Goal: Task Accomplishment & Management: Manage account settings

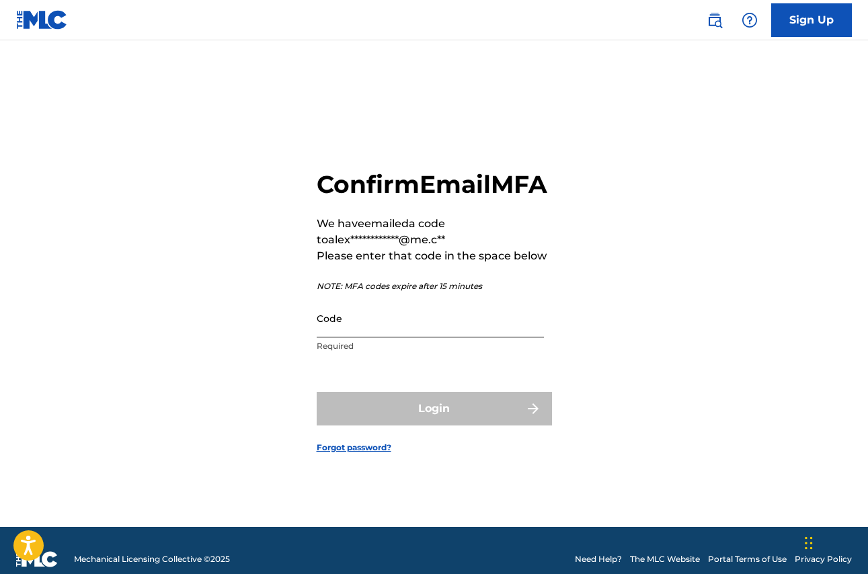
click at [386, 334] on input "Code" at bounding box center [430, 318] width 227 height 38
click at [368, 330] on input "Code" at bounding box center [430, 318] width 227 height 38
paste input "645574"
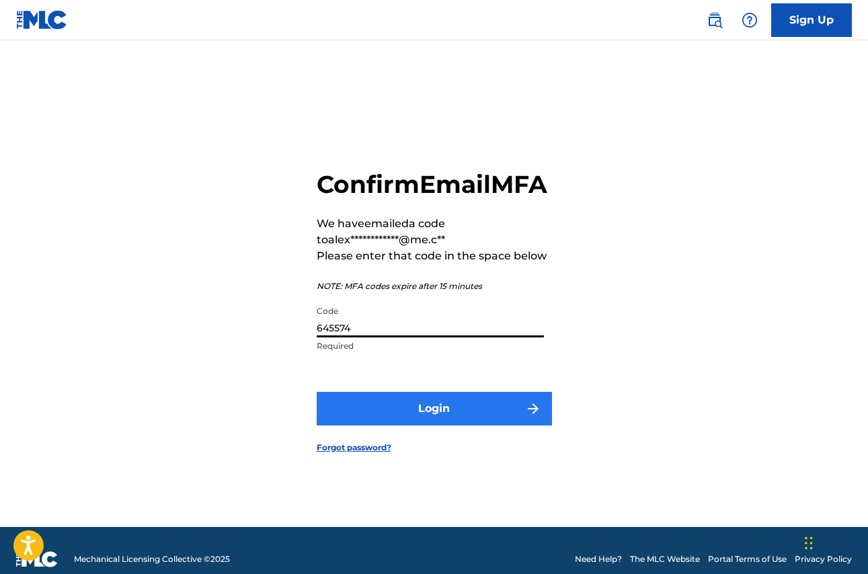
type input "645574"
click at [418, 426] on button "Login" at bounding box center [434, 409] width 235 height 34
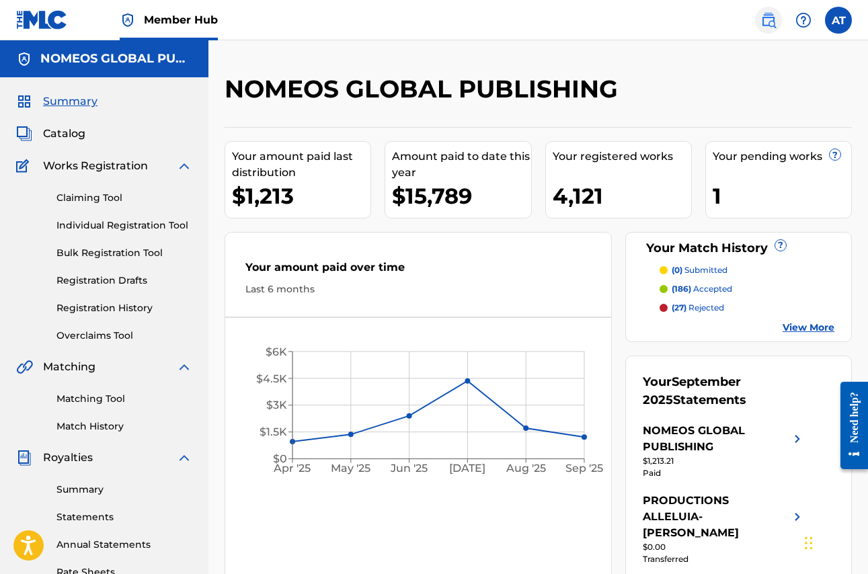
click at [772, 19] on img at bounding box center [768, 20] width 16 height 16
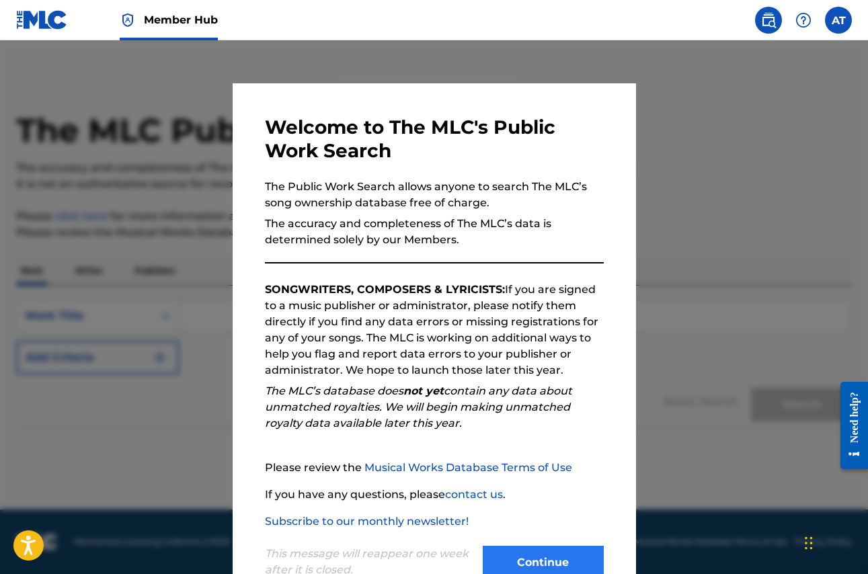
click at [543, 556] on button "Continue" at bounding box center [543, 563] width 121 height 34
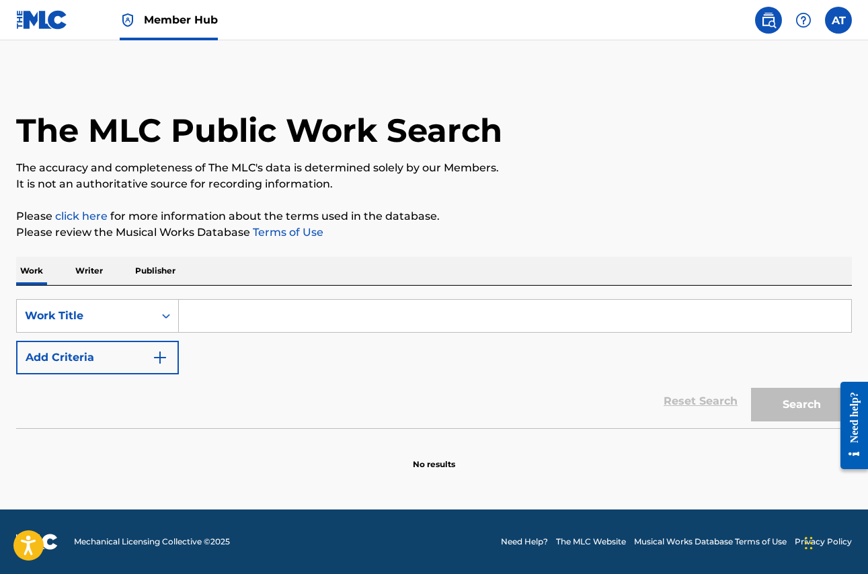
click at [249, 326] on input "Search Form" at bounding box center [515, 316] width 672 height 32
click at [801, 405] on button "Search" at bounding box center [801, 405] width 101 height 34
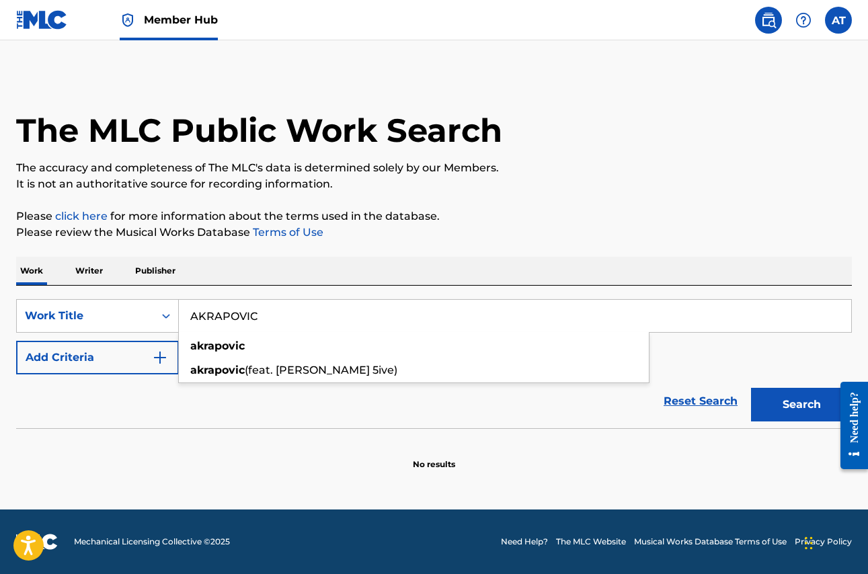
type input "AKRAPOVIC"
click at [801, 405] on button "Search" at bounding box center [801, 405] width 101 height 34
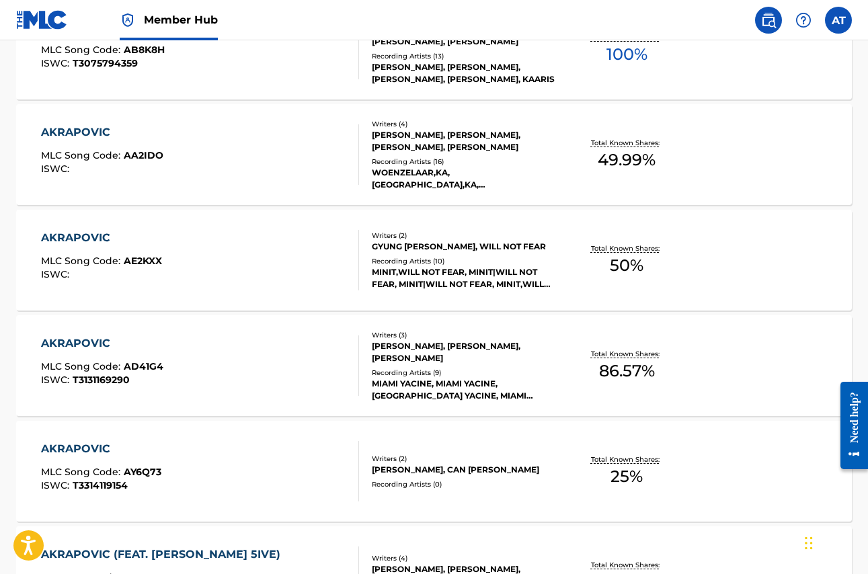
scroll to position [760, 0]
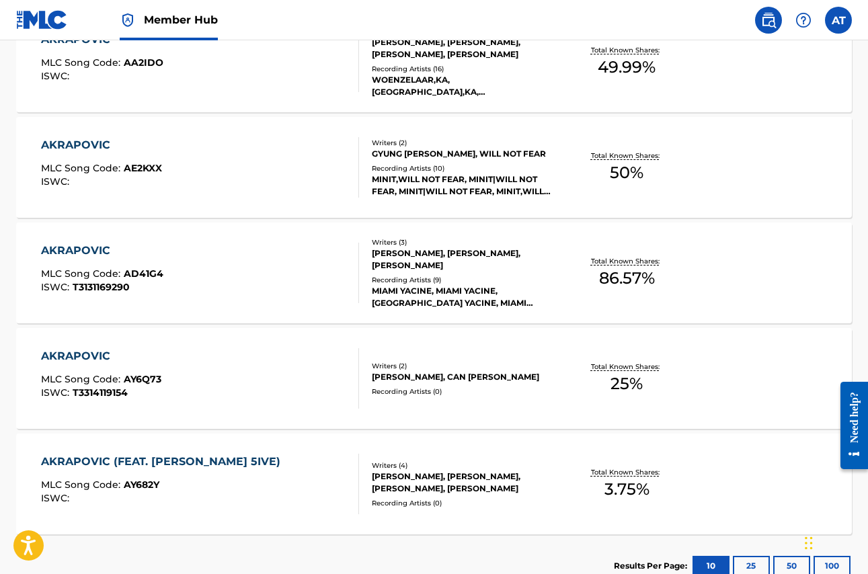
click at [449, 272] on div "Writers ( 3 ) [PERSON_NAME], [PERSON_NAME], [PERSON_NAME] Recording Artists ( 9…" at bounding box center [458, 273] width 198 height 72
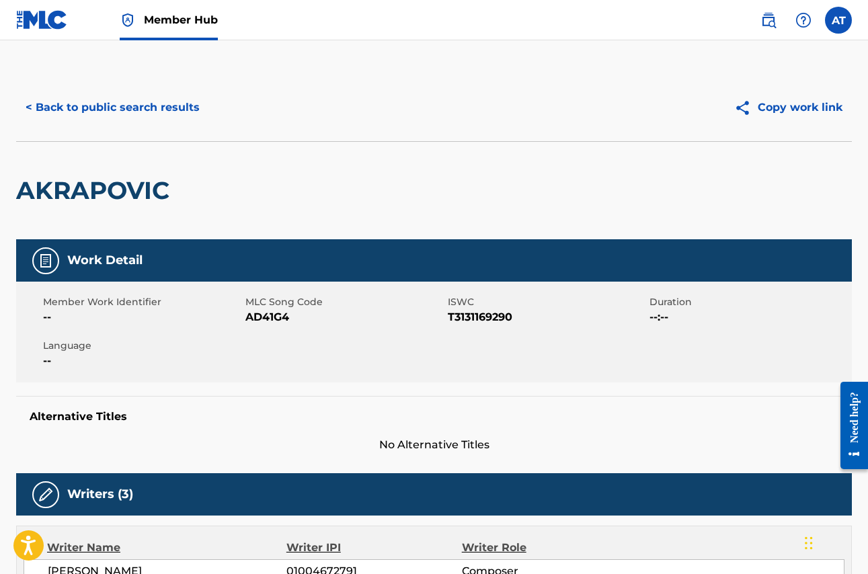
click at [279, 319] on span "AD41G4" at bounding box center [344, 317] width 199 height 16
copy span "AD41G4"
click at [144, 108] on button "< Back to public search results" at bounding box center [112, 108] width 193 height 34
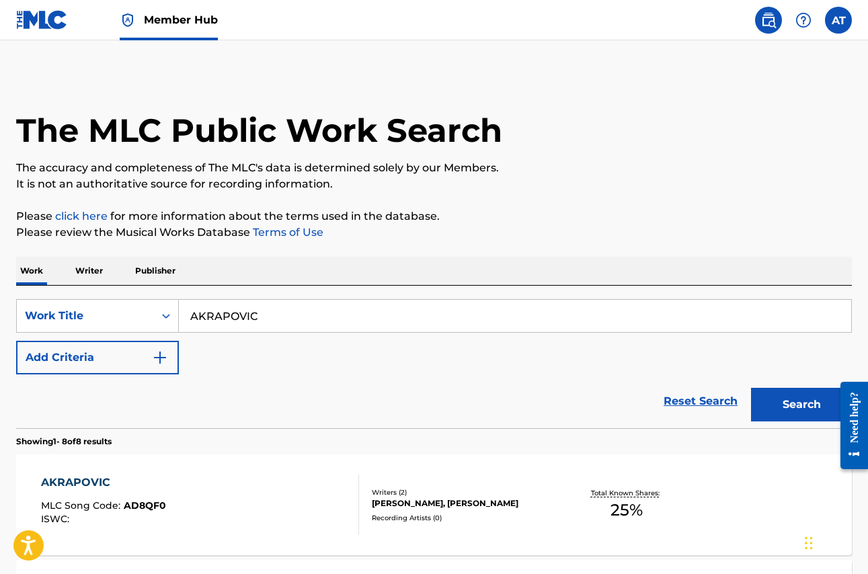
click at [265, 311] on input "AKRAPOVIC" at bounding box center [515, 316] width 672 height 32
click at [801, 405] on button "Search" at bounding box center [801, 405] width 101 height 34
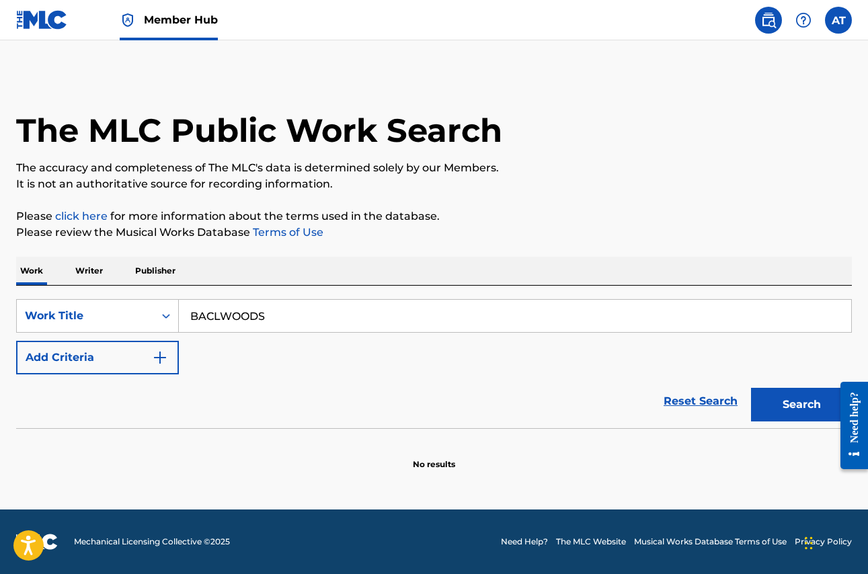
click at [223, 318] on input "BACLWOODS" at bounding box center [515, 316] width 672 height 32
type input "BACKWOODS"
click at [801, 405] on button "Search" at bounding box center [801, 405] width 101 height 34
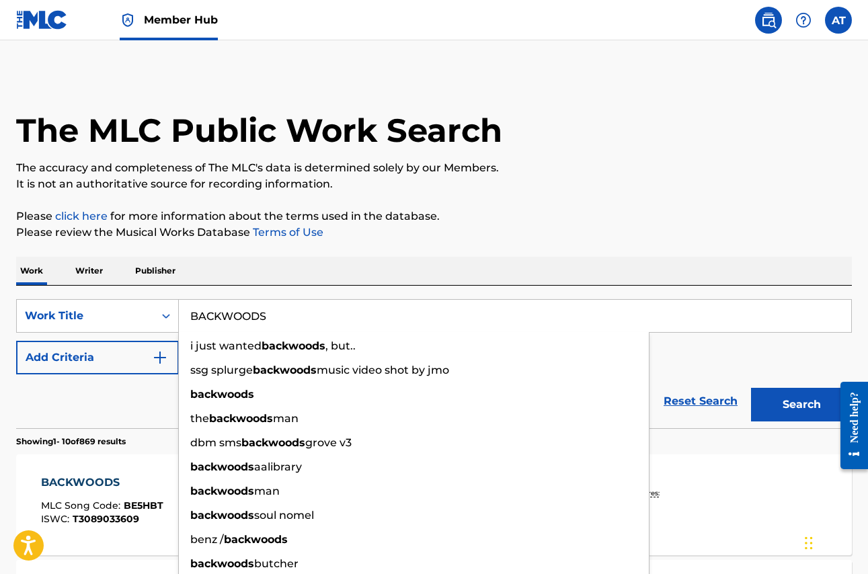
click at [445, 240] on p "Please review the Musical Works Database Terms of Use" at bounding box center [434, 233] width 836 height 16
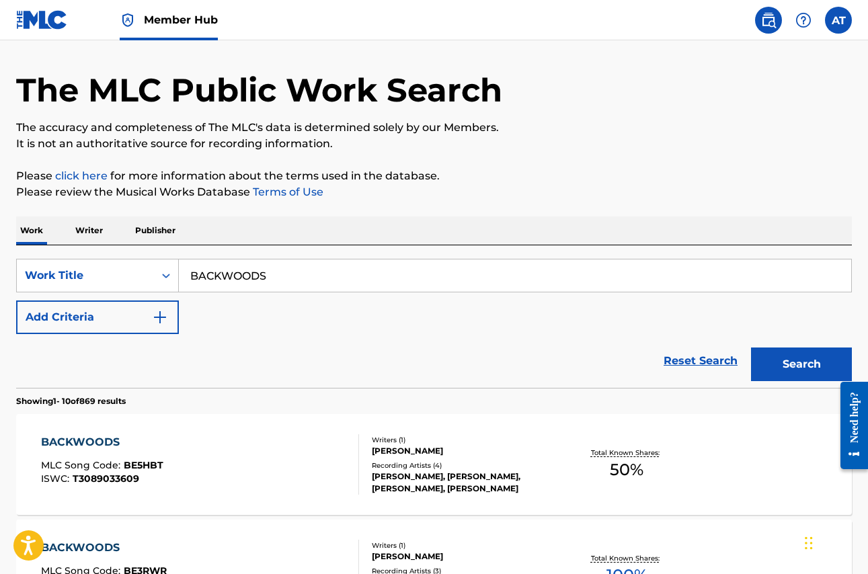
scroll to position [41, 0]
click at [112, 323] on button "Add Criteria" at bounding box center [97, 317] width 163 height 34
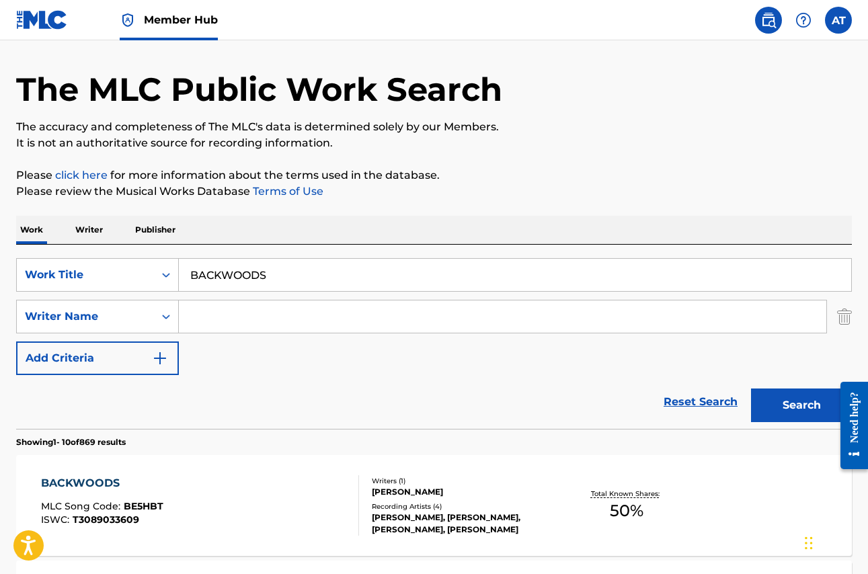
click at [197, 313] on input "Search Form" at bounding box center [502, 317] width 647 height 32
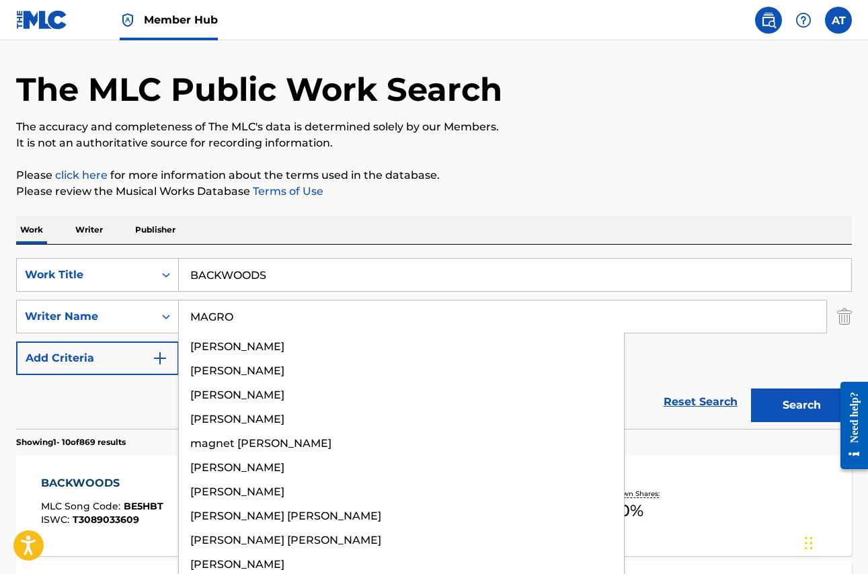
click at [801, 405] on button "Search" at bounding box center [801, 406] width 101 height 34
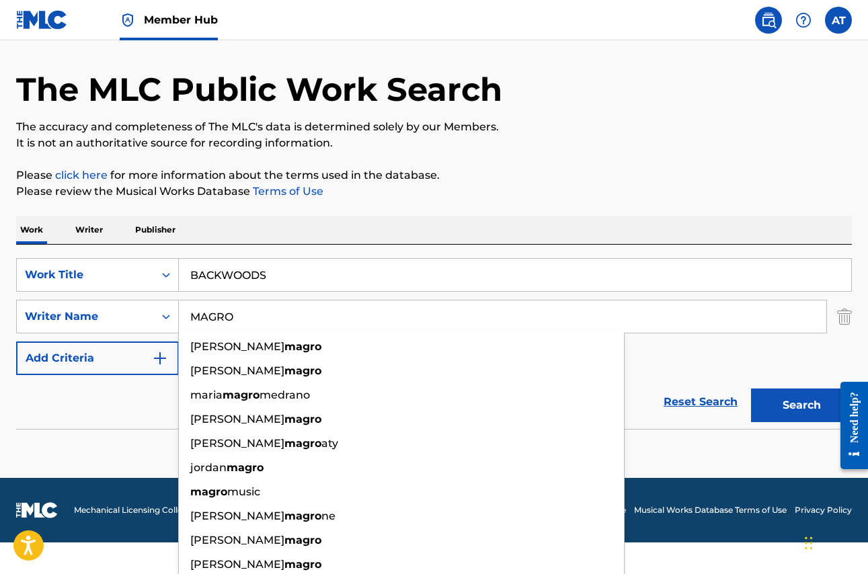
click at [424, 267] on div "Work Writer Publisher SearchWithCriteria61f726a1-e9b8-4e5f-a6b8-9202e37a7442 Wo…" at bounding box center [434, 343] width 836 height 255
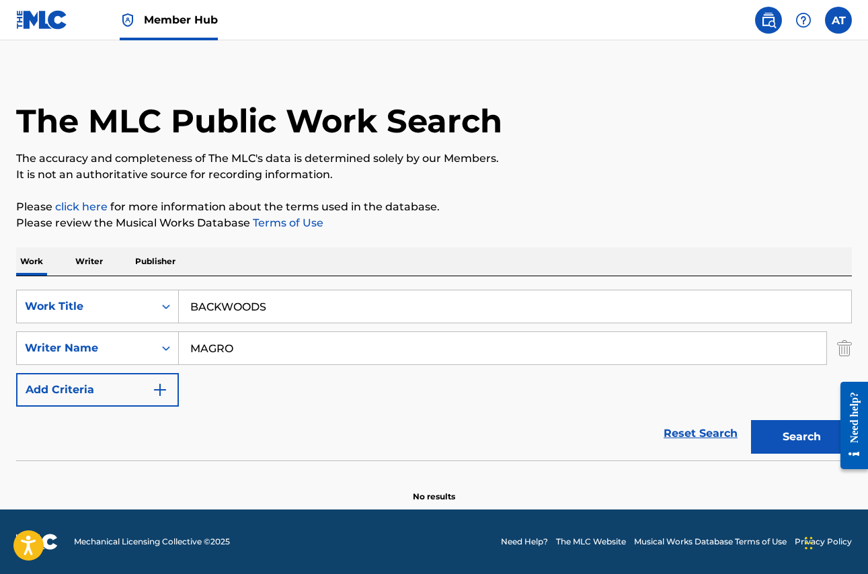
scroll to position [9, 0]
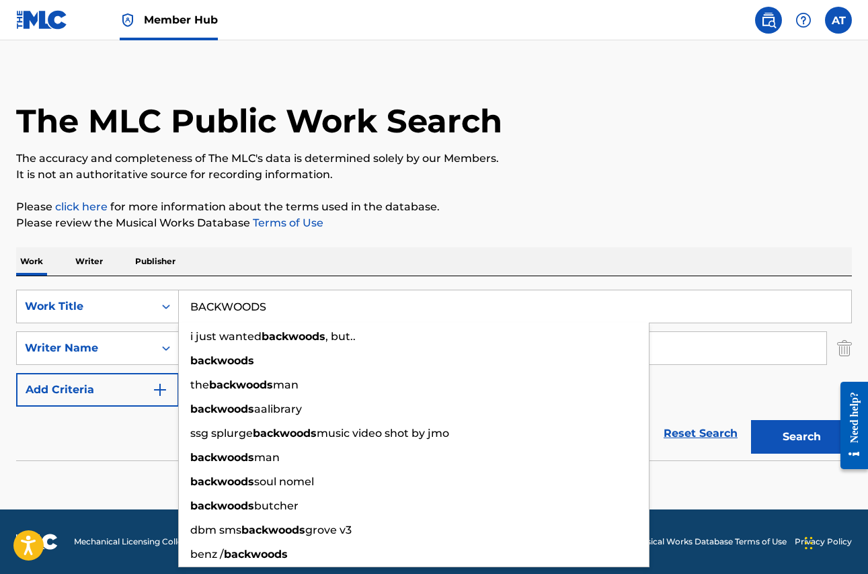
click at [399, 221] on p "Please review the Musical Works Database Terms of Use" at bounding box center [434, 223] width 836 height 16
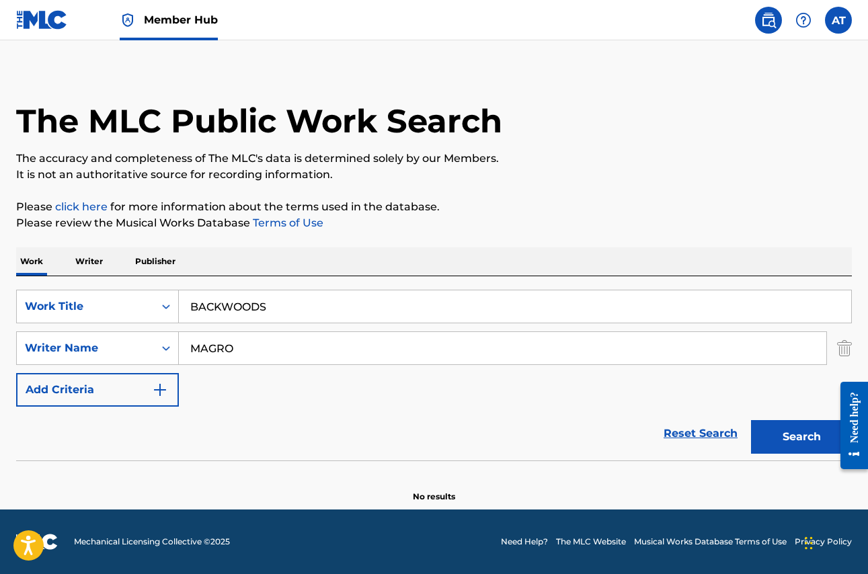
click at [275, 348] on input "MAGRO" at bounding box center [502, 348] width 647 height 32
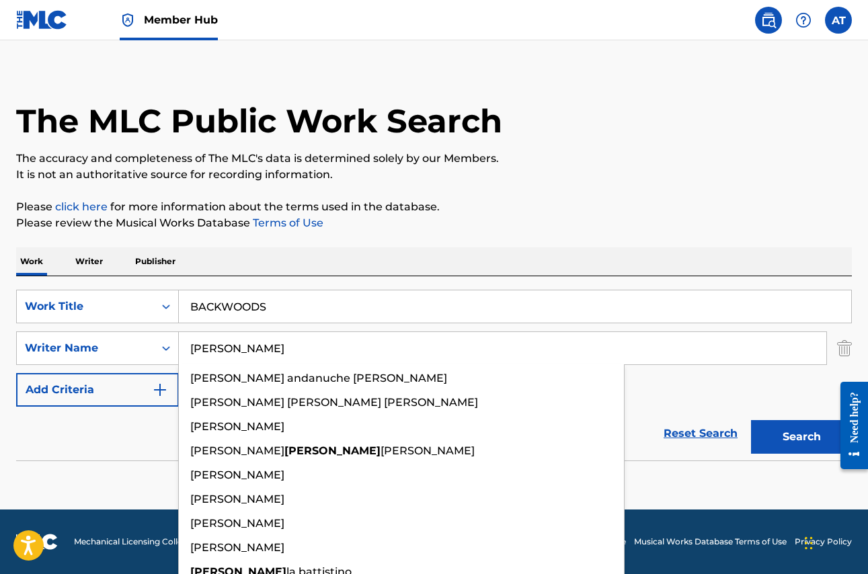
click at [801, 437] on button "Search" at bounding box center [801, 437] width 101 height 34
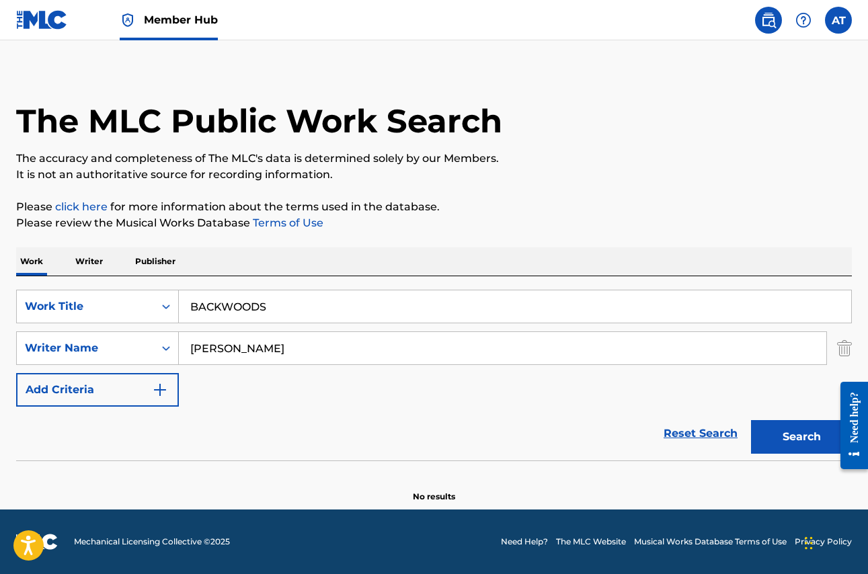
click at [386, 244] on div "The MLC Public Work Search The accuracy and completeness of The MLC's data is d…" at bounding box center [434, 284] width 868 height 438
click at [804, 438] on button "Search" at bounding box center [801, 437] width 101 height 34
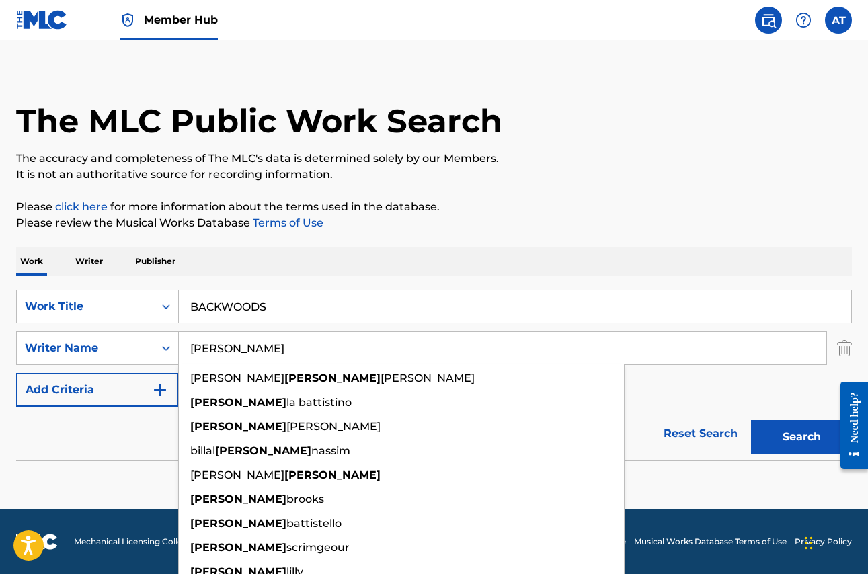
click at [333, 350] on input "[PERSON_NAME]" at bounding box center [502, 348] width 647 height 32
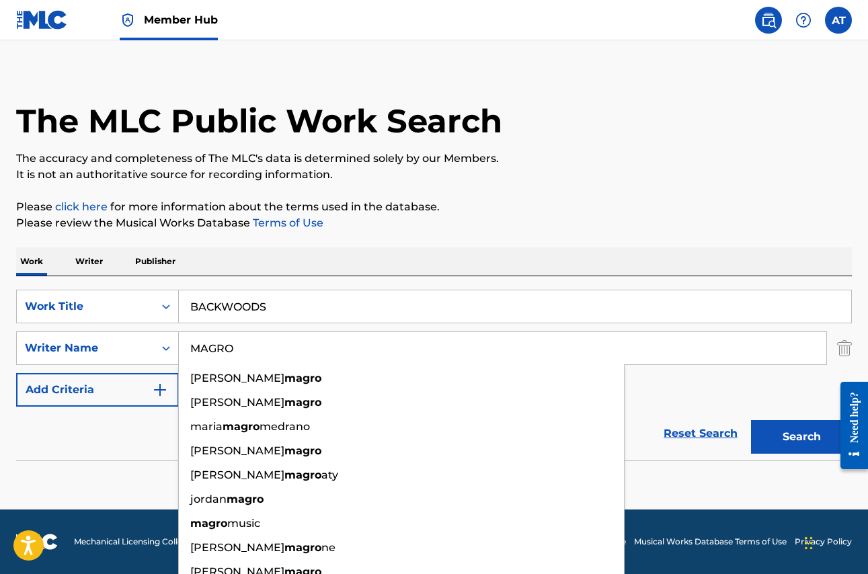
type input "MAGRO"
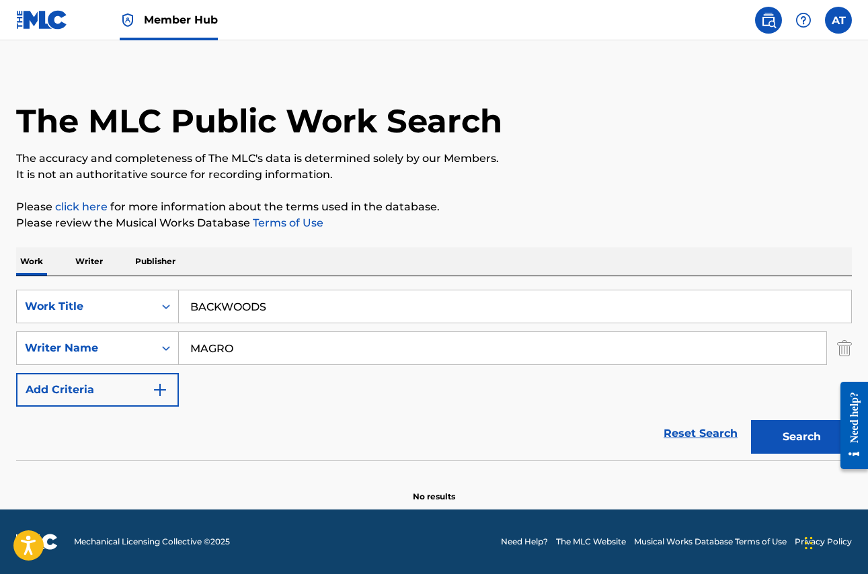
click at [448, 258] on div "Work Writer Publisher" at bounding box center [434, 261] width 836 height 28
click at [781, 440] on button "Search" at bounding box center [801, 437] width 101 height 34
click at [331, 317] on input "BACKWOODS" at bounding box center [515, 306] width 672 height 32
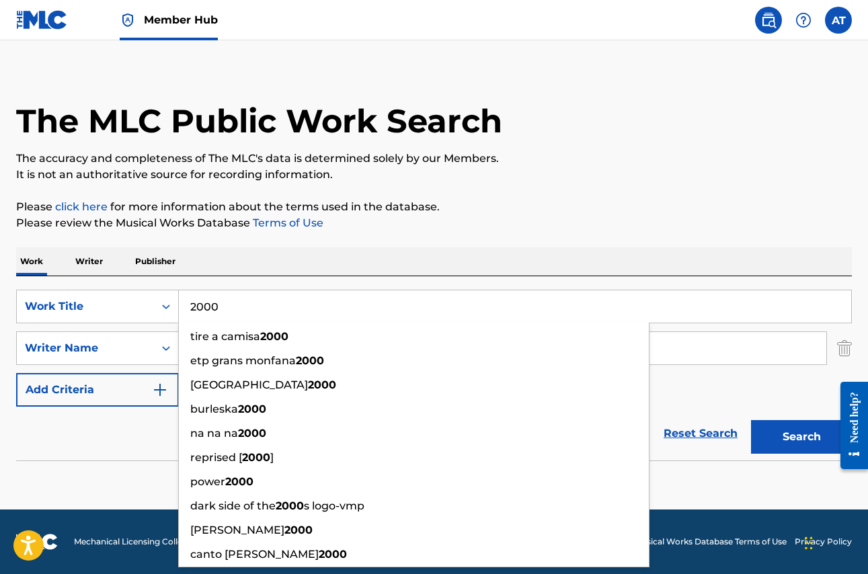
type input "2000"
click at [677, 347] on input "MAGRO" at bounding box center [502, 348] width 647 height 32
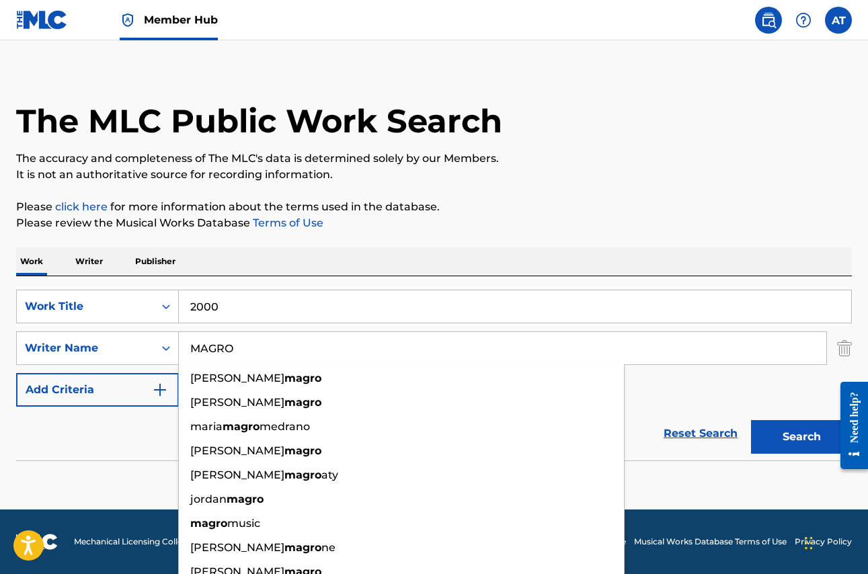
click at [677, 347] on input "MAGRO" at bounding box center [502, 348] width 647 height 32
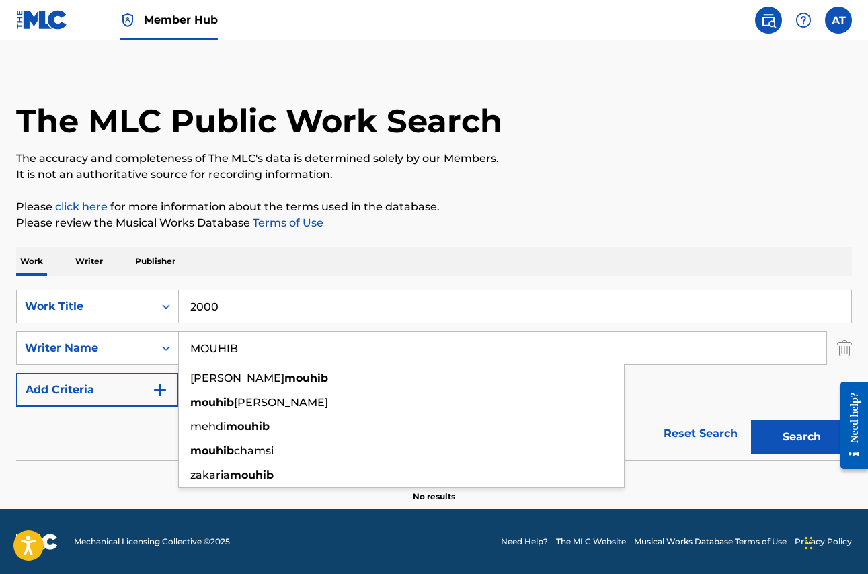
type input "MOUHIB"
click at [801, 437] on button "Search" at bounding box center [801, 437] width 101 height 34
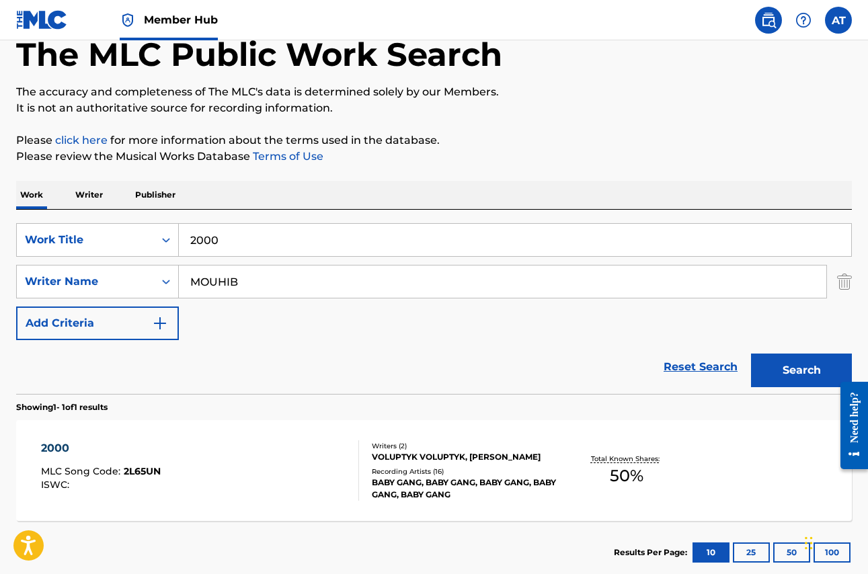
scroll to position [78, 0]
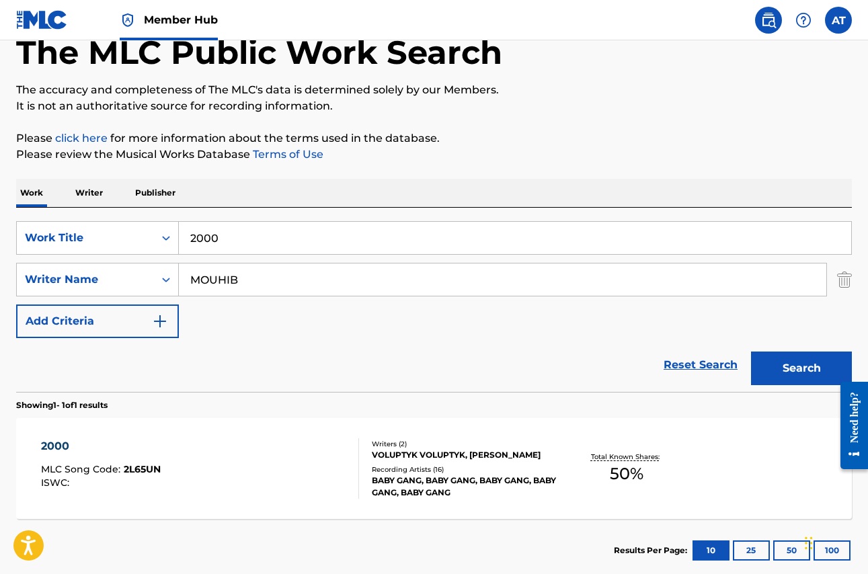
click at [95, 463] on span "MLC Song Code :" at bounding box center [82, 469] width 83 height 12
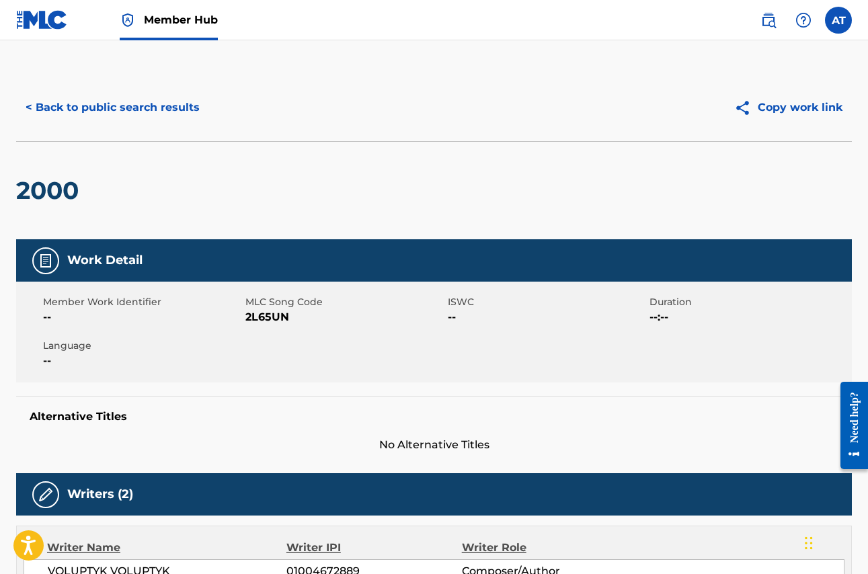
click at [269, 317] on span "2L65UN" at bounding box center [344, 317] width 199 height 16
copy span "2L65UN"
click at [149, 104] on button "< Back to public search results" at bounding box center [112, 108] width 193 height 34
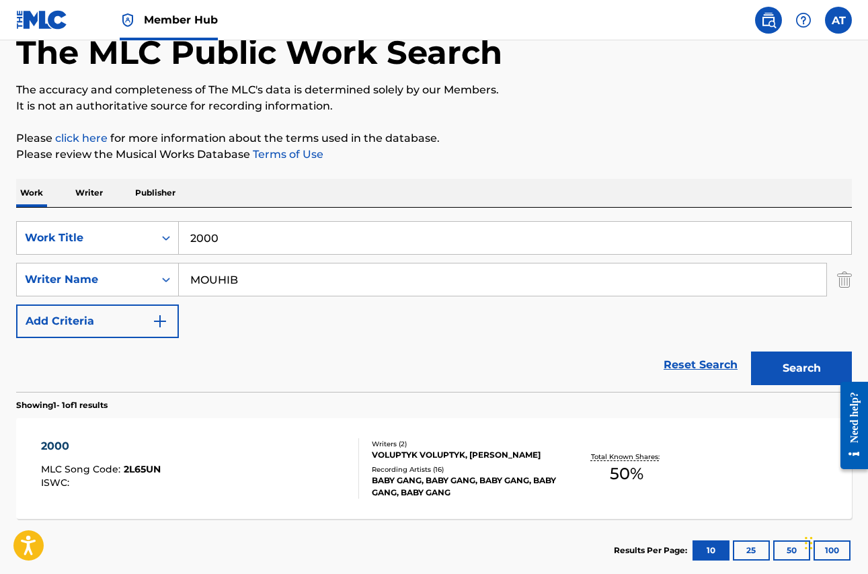
click at [237, 241] on input "2000" at bounding box center [515, 238] width 672 height 32
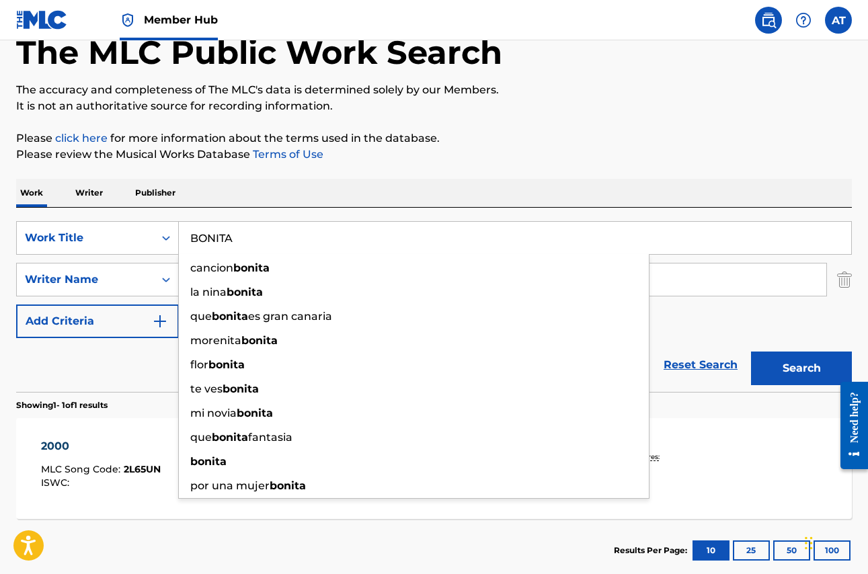
type input "BONITA"
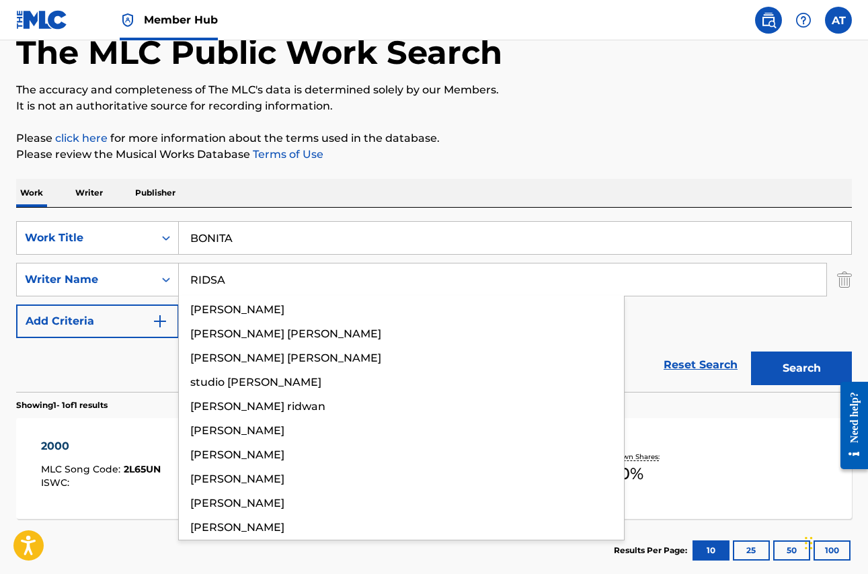
click at [801, 368] on button "Search" at bounding box center [801, 369] width 101 height 34
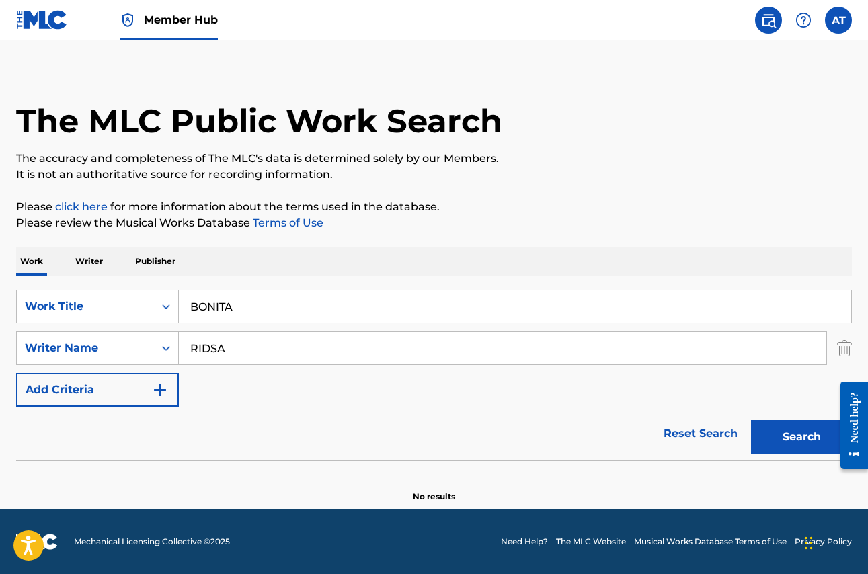
scroll to position [9, 0]
click at [252, 355] on input "RIDSA" at bounding box center [502, 348] width 647 height 32
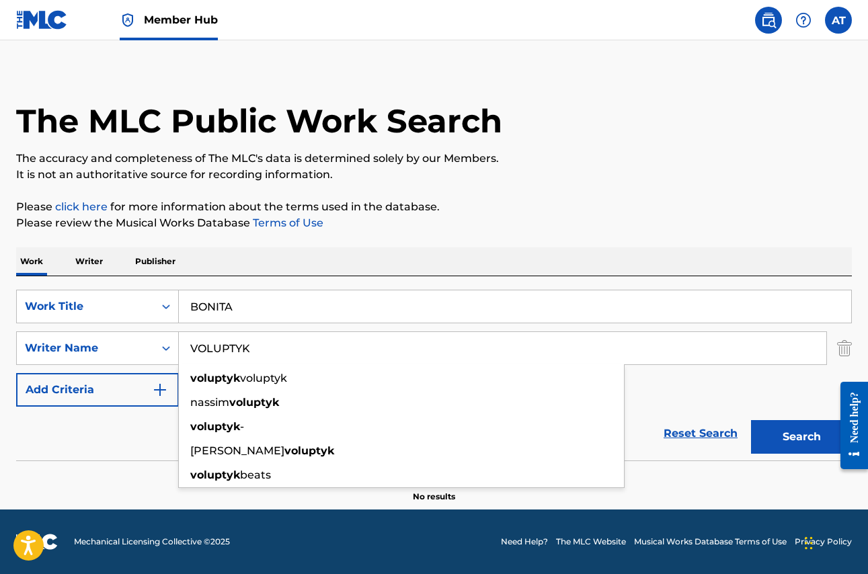
click at [801, 437] on button "Search" at bounding box center [801, 437] width 101 height 34
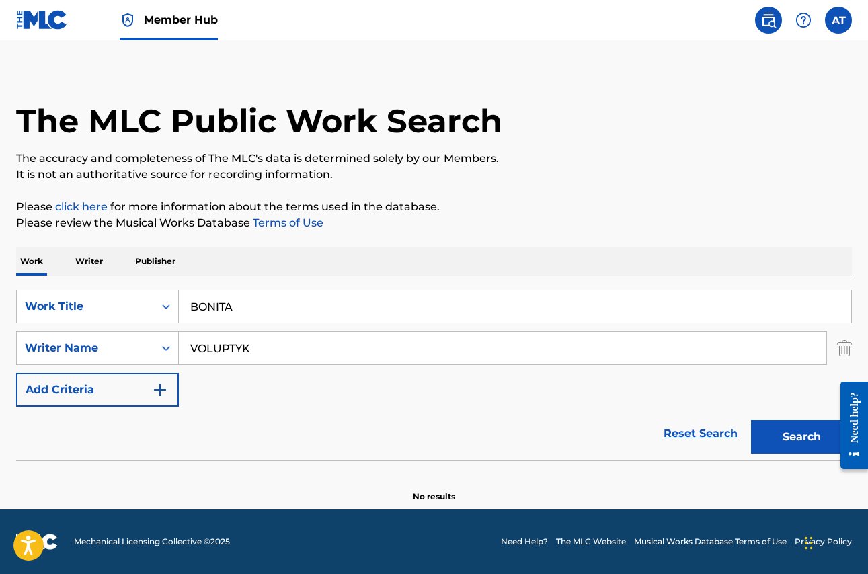
click at [284, 351] on input "VOLUPTYK" at bounding box center [502, 348] width 647 height 32
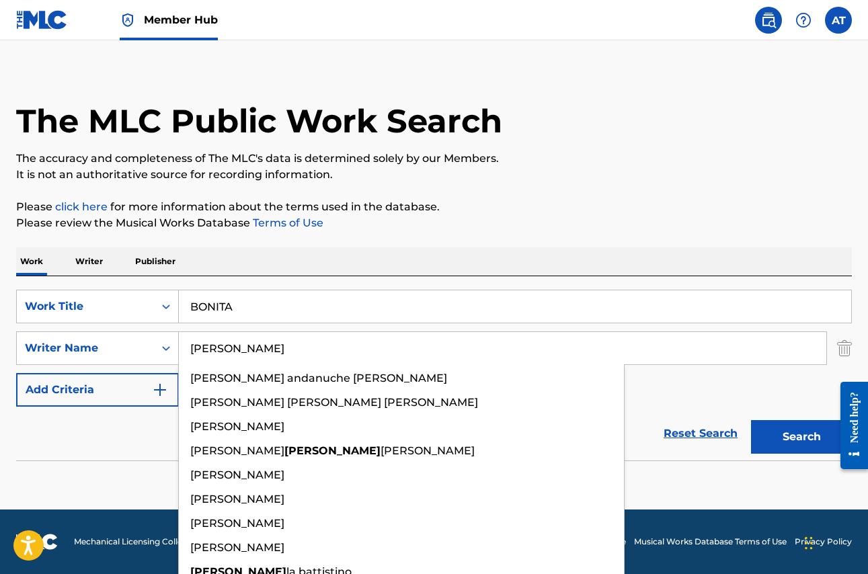
type input "[PERSON_NAME]"
click at [801, 437] on button "Search" at bounding box center [801, 437] width 101 height 34
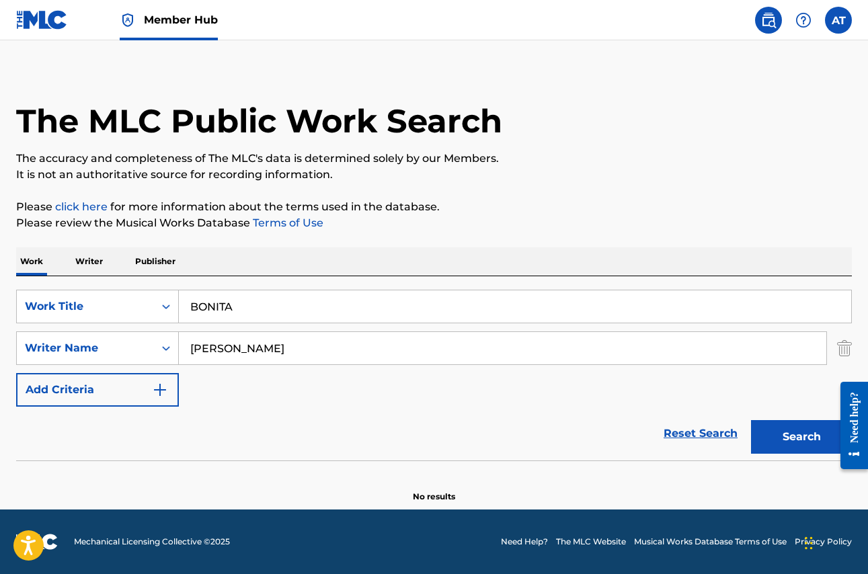
click at [284, 349] on input "[PERSON_NAME]" at bounding box center [502, 348] width 647 height 32
click at [114, 345] on div "Writer Name" at bounding box center [85, 348] width 121 height 16
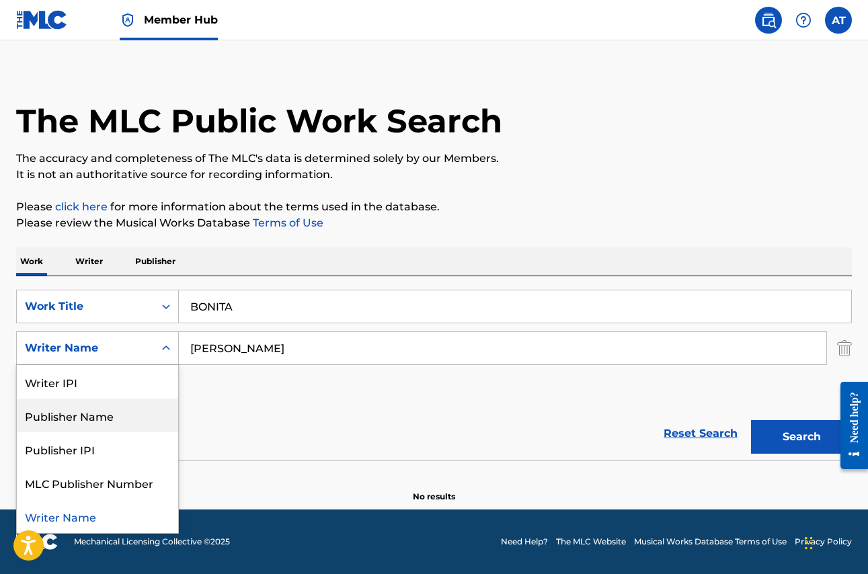
click at [106, 414] on div "Publisher Name" at bounding box center [97, 416] width 161 height 34
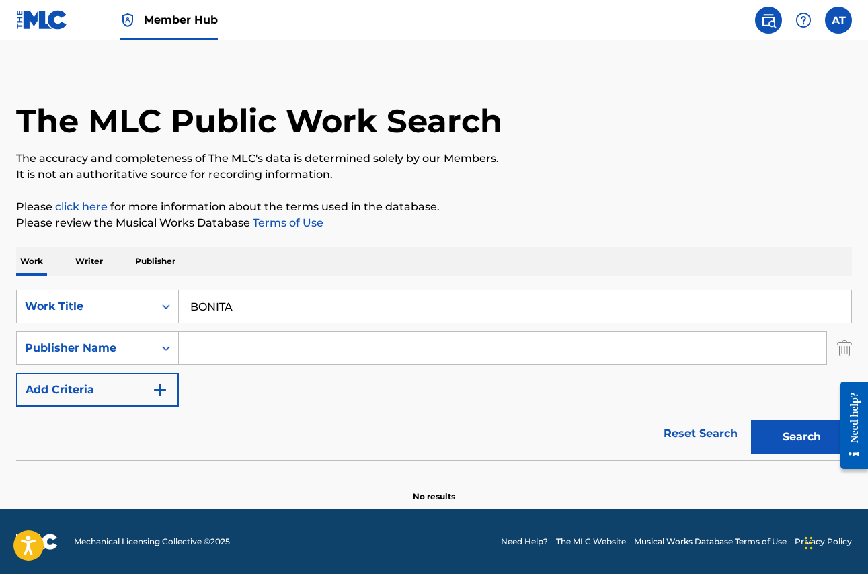
click at [227, 343] on input "Search Form" at bounding box center [502, 348] width 647 height 32
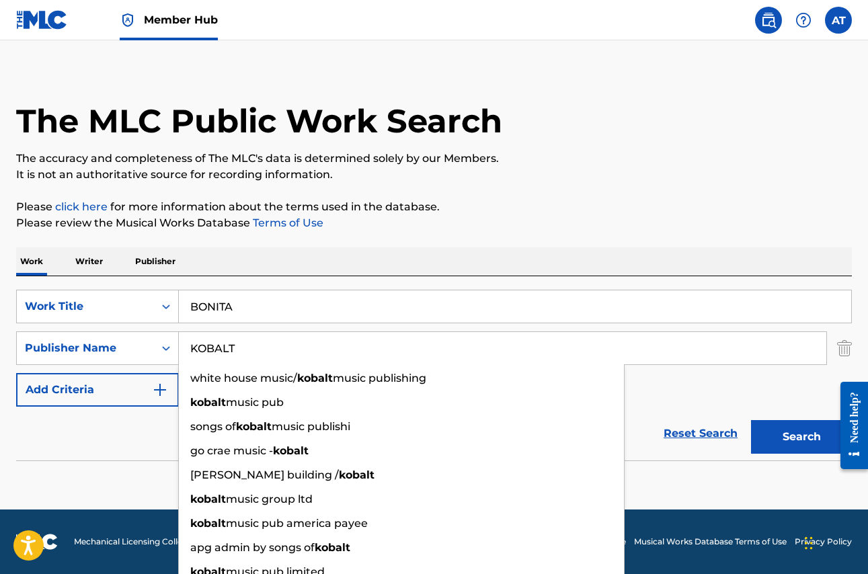
click at [801, 437] on button "Search" at bounding box center [801, 437] width 101 height 34
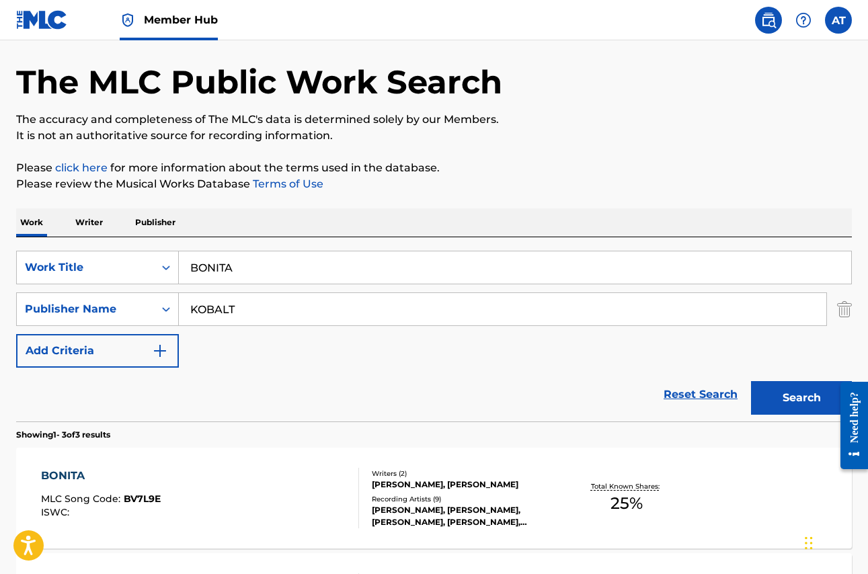
scroll to position [45, 0]
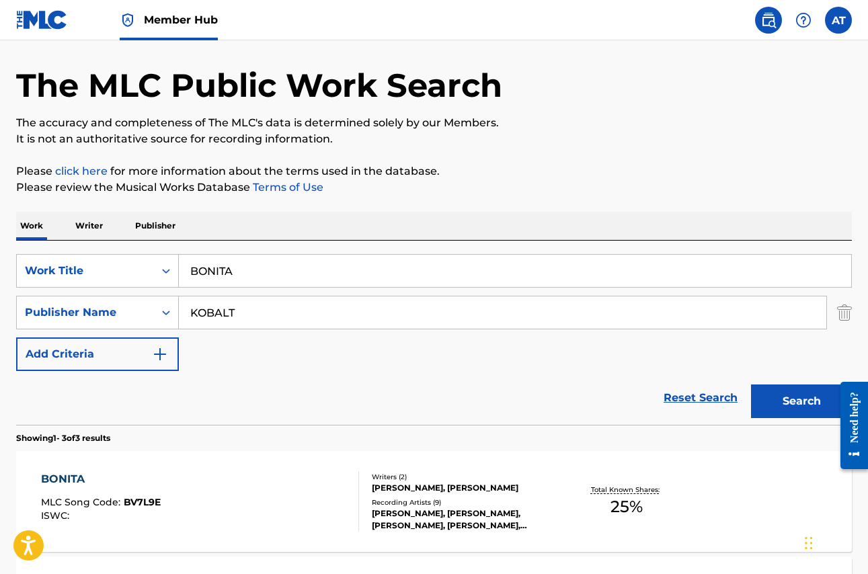
click at [222, 314] on input "KOBALT" at bounding box center [502, 312] width 647 height 32
type input "ADIOS"
click at [801, 401] on button "Search" at bounding box center [801, 402] width 101 height 34
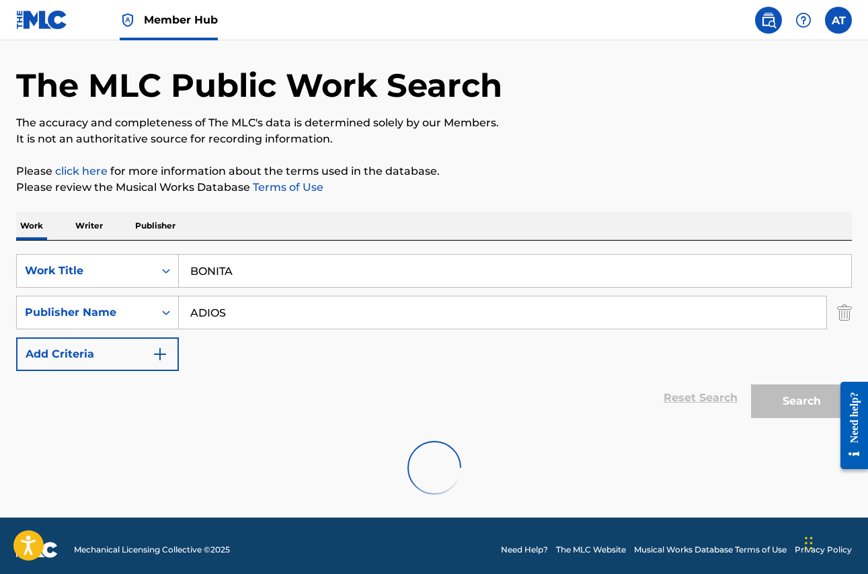
scroll to position [9, 0]
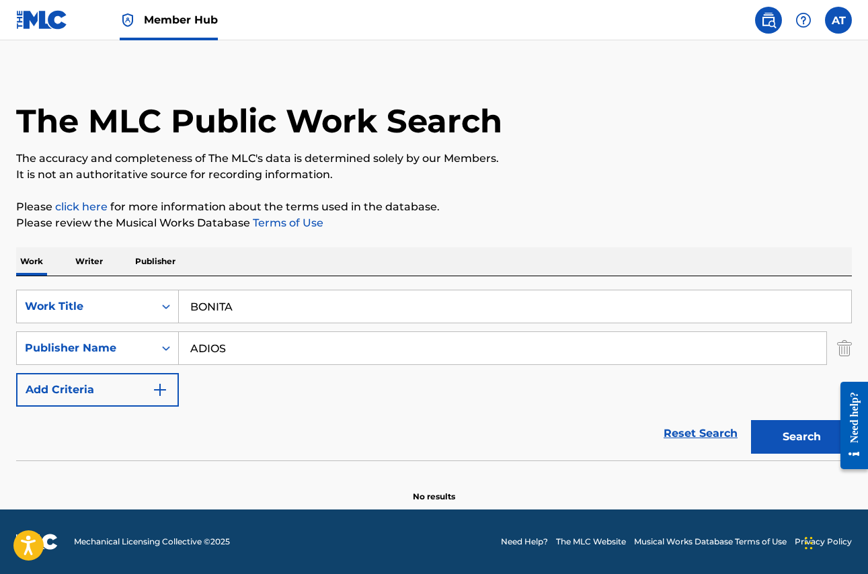
click at [242, 346] on input "ADIOS" at bounding box center [502, 348] width 647 height 32
click at [262, 306] on input "BONITA" at bounding box center [515, 306] width 672 height 32
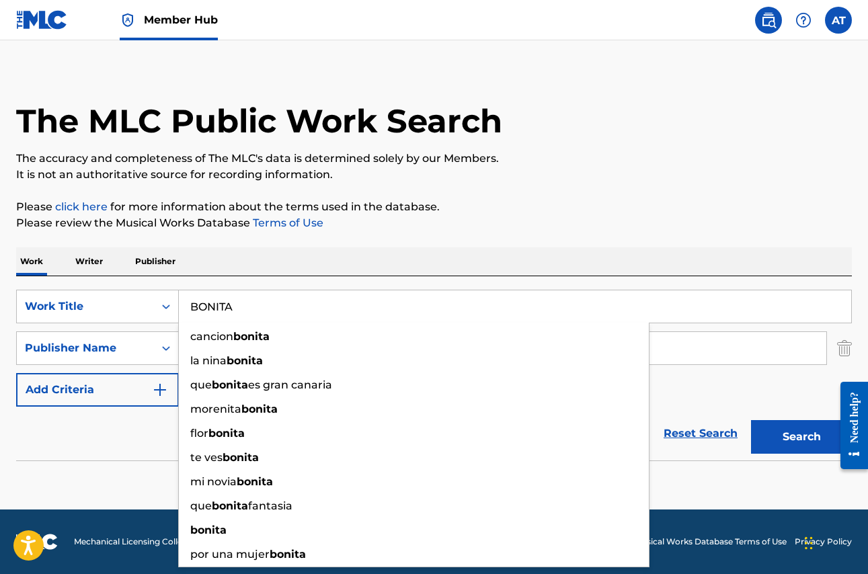
click at [262, 306] on input "BONITA" at bounding box center [515, 306] width 672 height 32
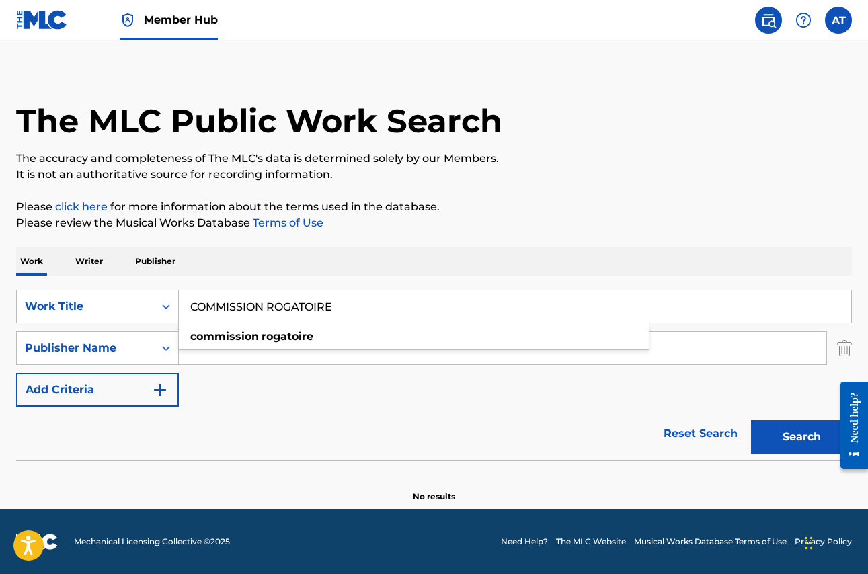
type input "COMMISSION ROGATOIRE"
click at [801, 437] on button "Search" at bounding box center [801, 437] width 101 height 34
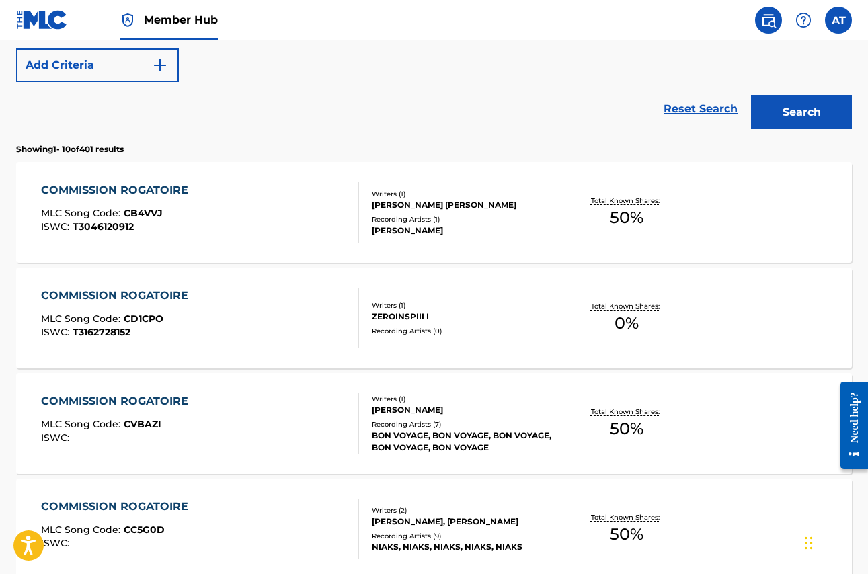
scroll to position [440, 0]
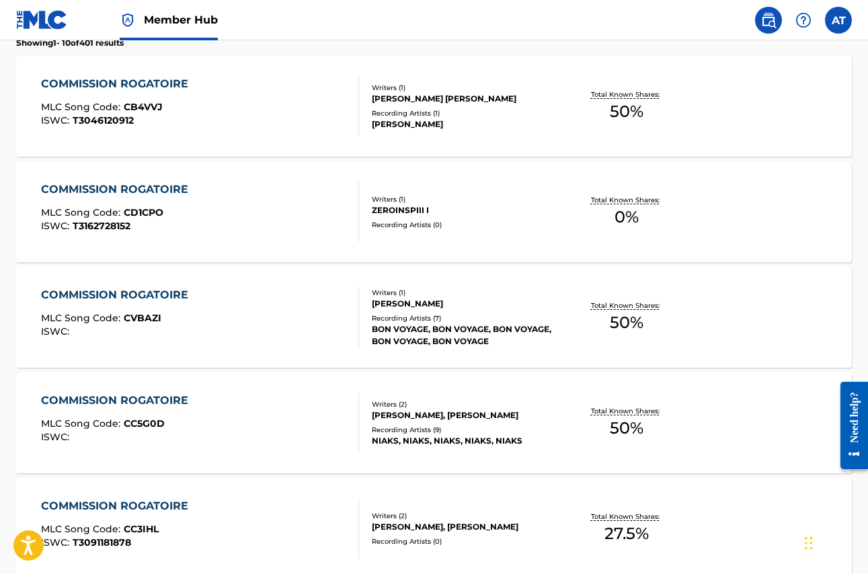
click at [434, 422] on div "Writers ( 2 ) [PERSON_NAME], [PERSON_NAME] Recording Artists ( 9 ) [PERSON_NAME…" at bounding box center [458, 423] width 198 height 48
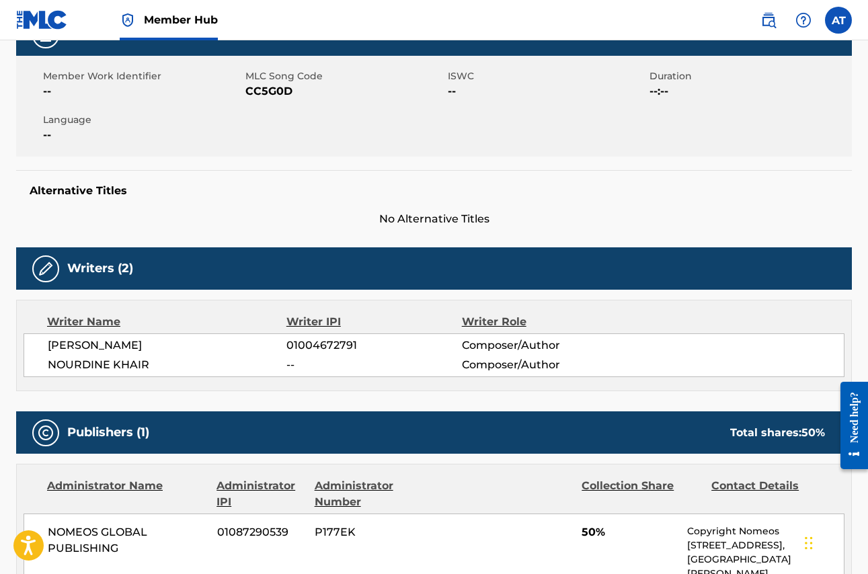
scroll to position [227, 0]
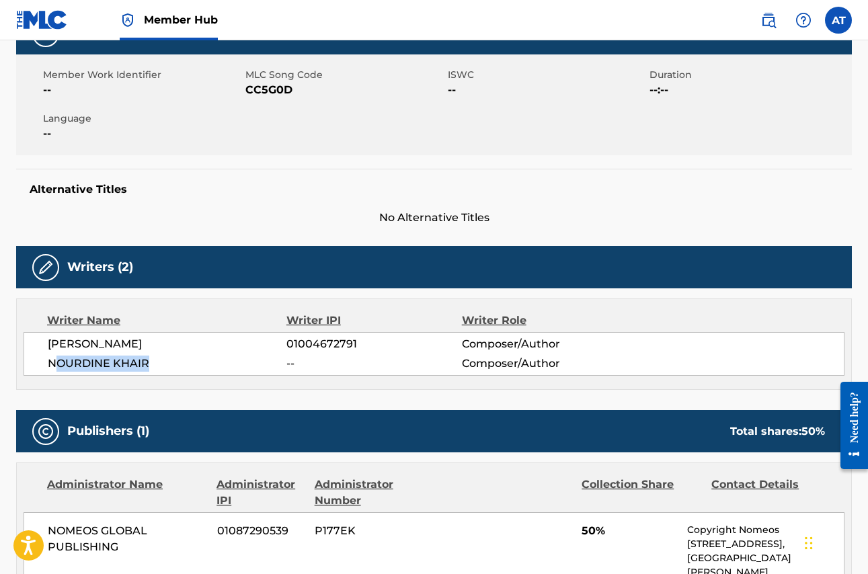
drag, startPoint x: 53, startPoint y: 361, endPoint x: 70, endPoint y: 363, distance: 16.9
click at [149, 363] on span "NOURDINE KHAIR" at bounding box center [167, 364] width 239 height 16
drag, startPoint x: 48, startPoint y: 363, endPoint x: 168, endPoint y: 364, distance: 119.7
click at [168, 364] on span "NOURDINE KHAIR" at bounding box center [167, 364] width 239 height 16
copy span "NOURDINE KHAIR"
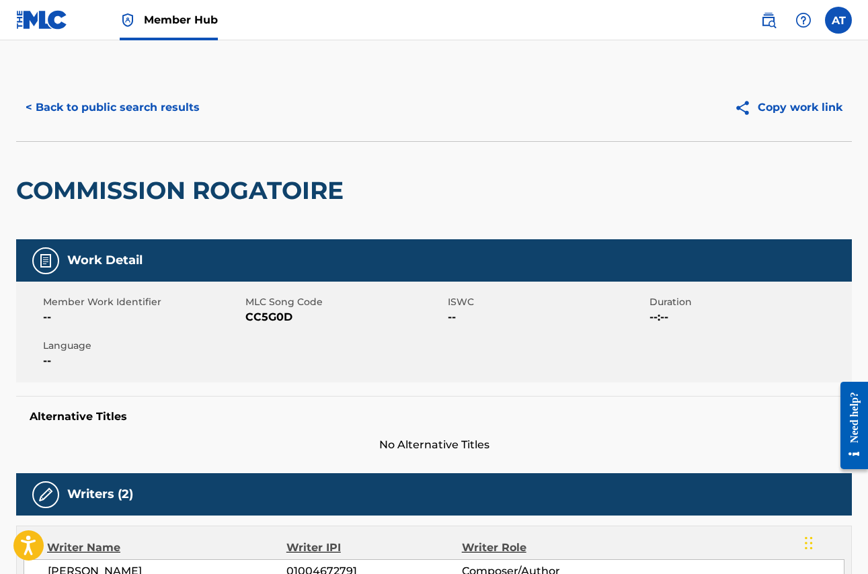
scroll to position [0, 0]
click at [269, 321] on span "CC5G0D" at bounding box center [344, 317] width 199 height 16
copy span "CC5G0D"
click at [137, 112] on button "< Back to public search results" at bounding box center [112, 108] width 193 height 34
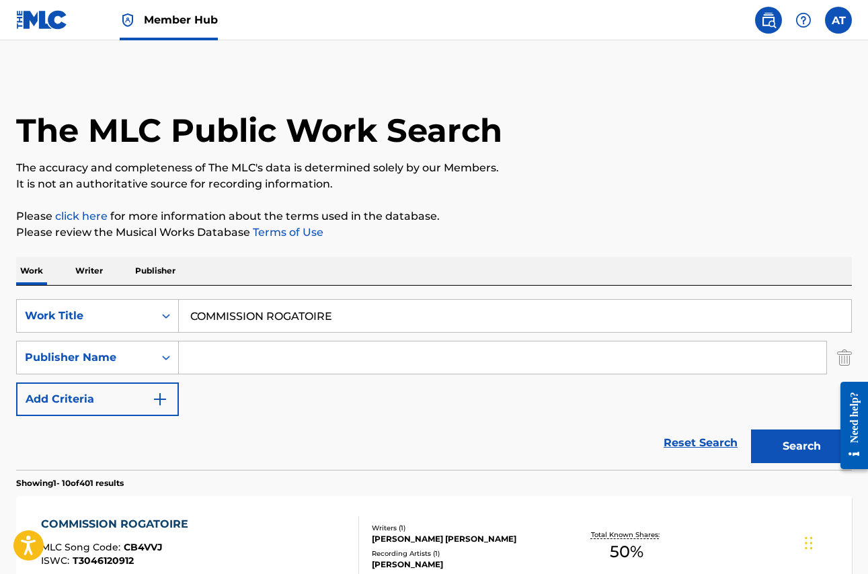
click at [268, 318] on input "COMMISSION ROGATOIRE" at bounding box center [515, 316] width 672 height 32
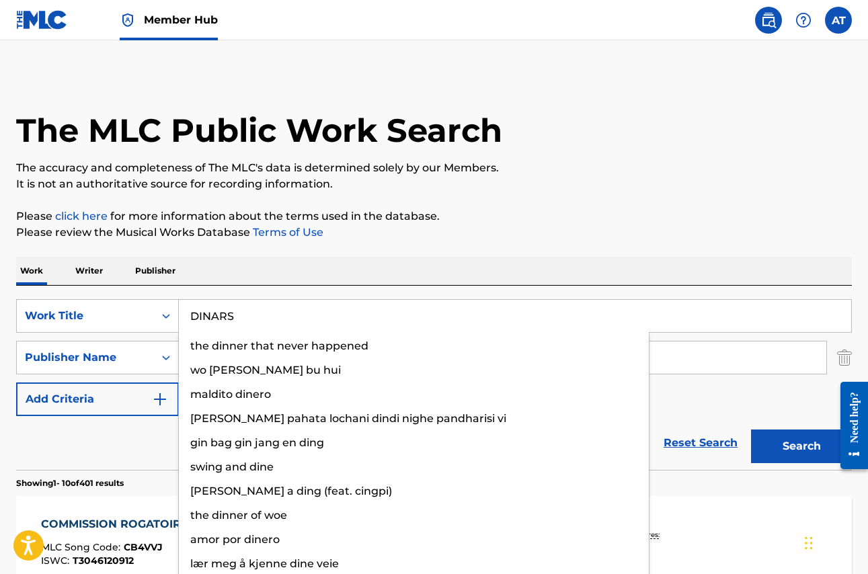
type input "DINARS"
click at [801, 446] on button "Search" at bounding box center [801, 447] width 101 height 34
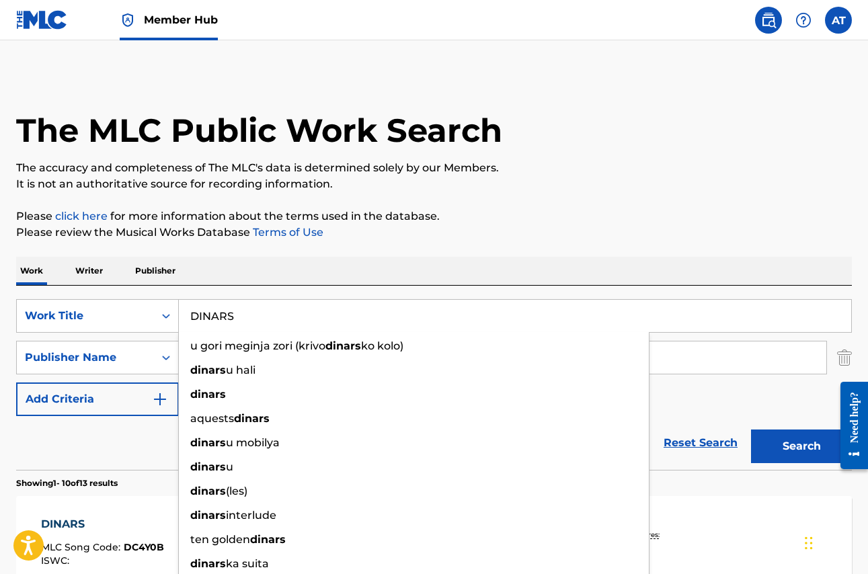
click at [442, 257] on div "Work Writer Publisher" at bounding box center [434, 271] width 836 height 28
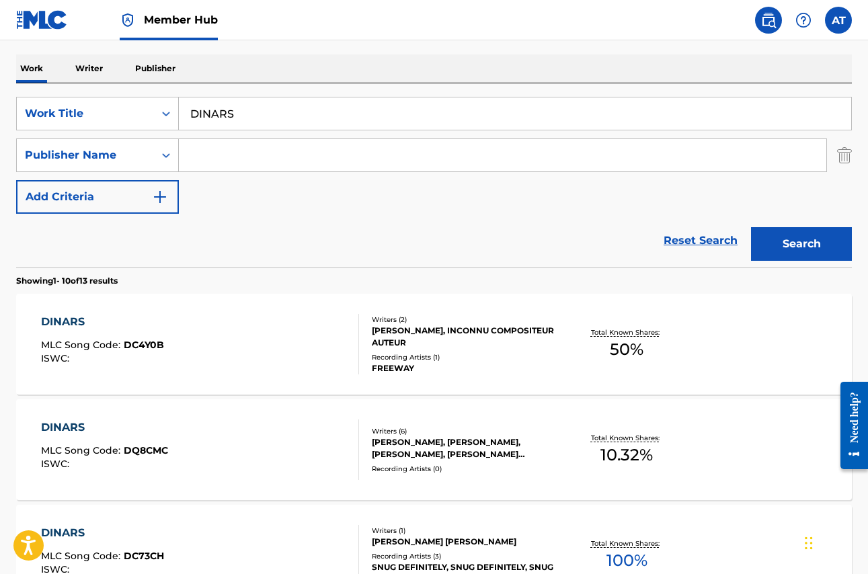
scroll to position [202, 0]
click at [206, 155] on input "Search Form" at bounding box center [502, 156] width 647 height 32
type input "HYPER FOCAL"
click at [801, 245] on button "Search" at bounding box center [801, 245] width 101 height 34
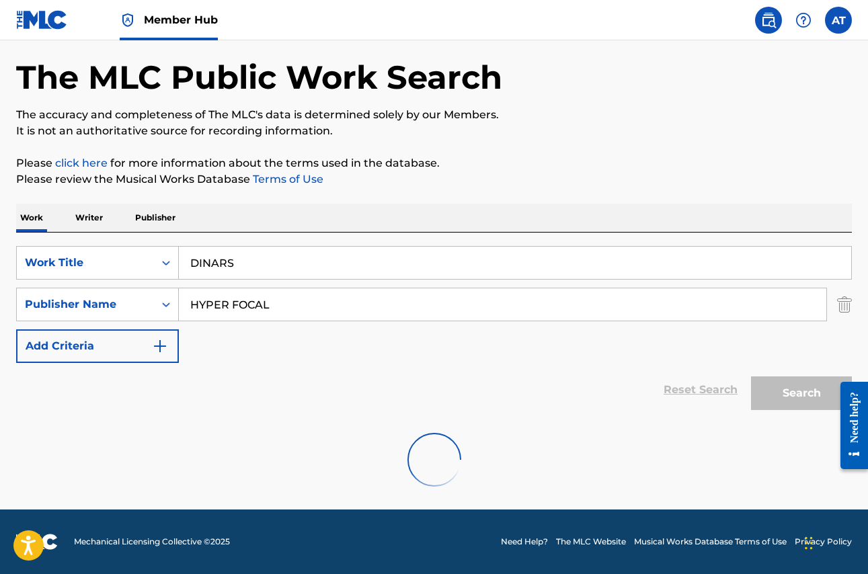
scroll to position [53, 0]
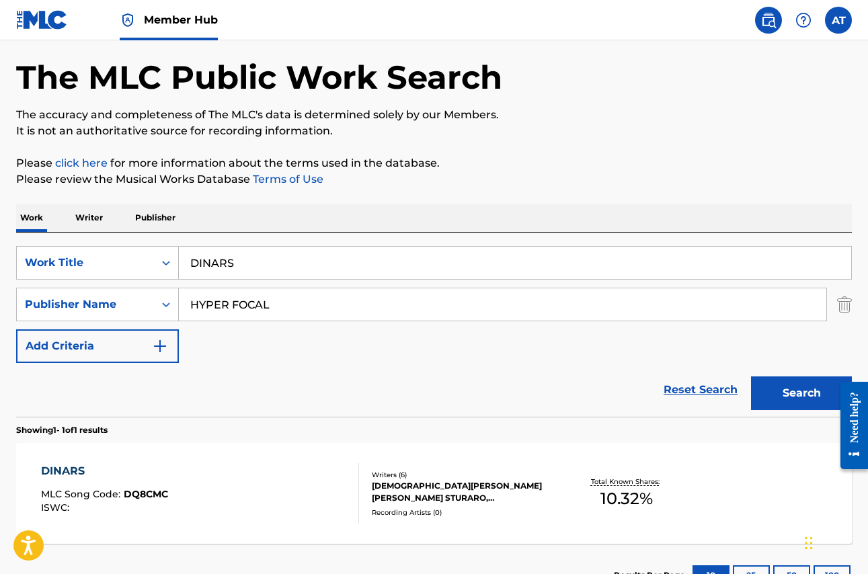
click at [145, 496] on span "DQ8CMC" at bounding box center [146, 494] width 44 height 12
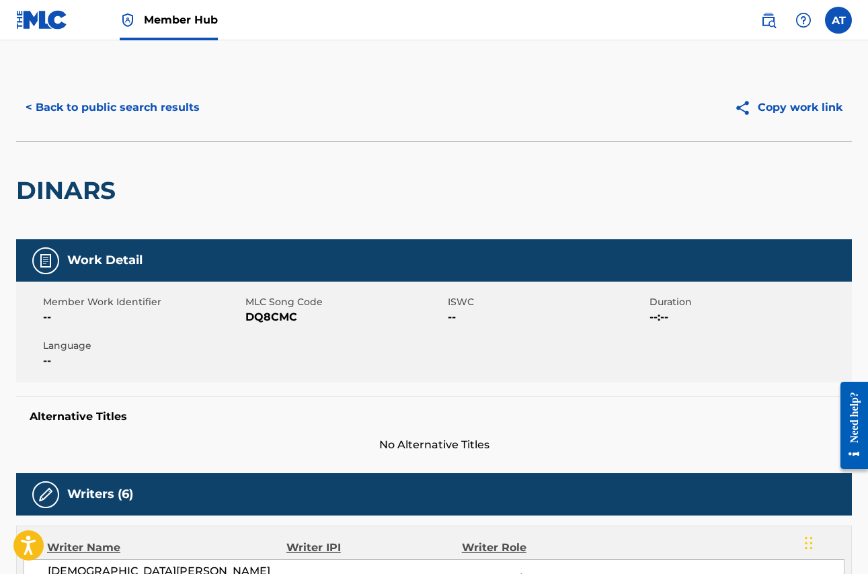
click at [286, 317] on span "DQ8CMC" at bounding box center [344, 317] width 199 height 16
copy span "DQ8CMC"
click at [183, 110] on button "< Back to public search results" at bounding box center [112, 108] width 193 height 34
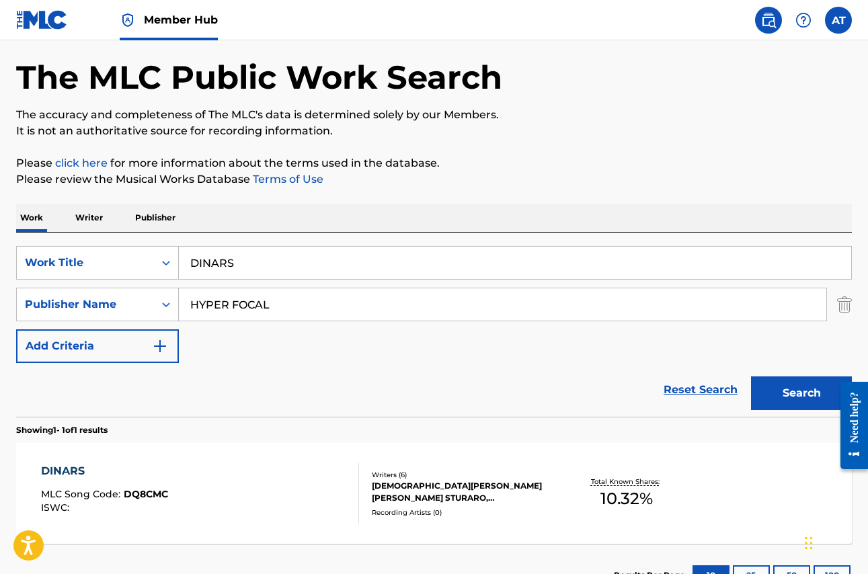
click at [323, 262] on input "DINARS" at bounding box center [515, 263] width 672 height 32
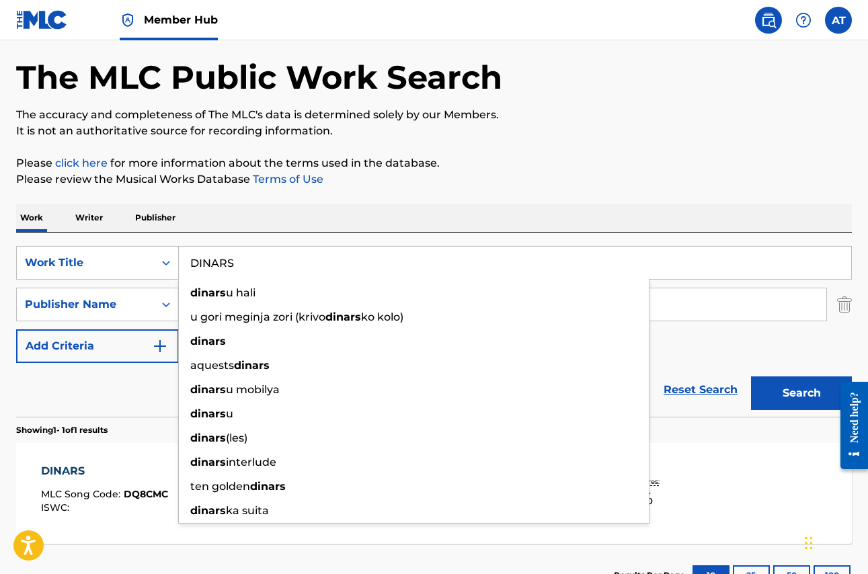
click at [323, 262] on input "DINARS" at bounding box center [515, 263] width 672 height 32
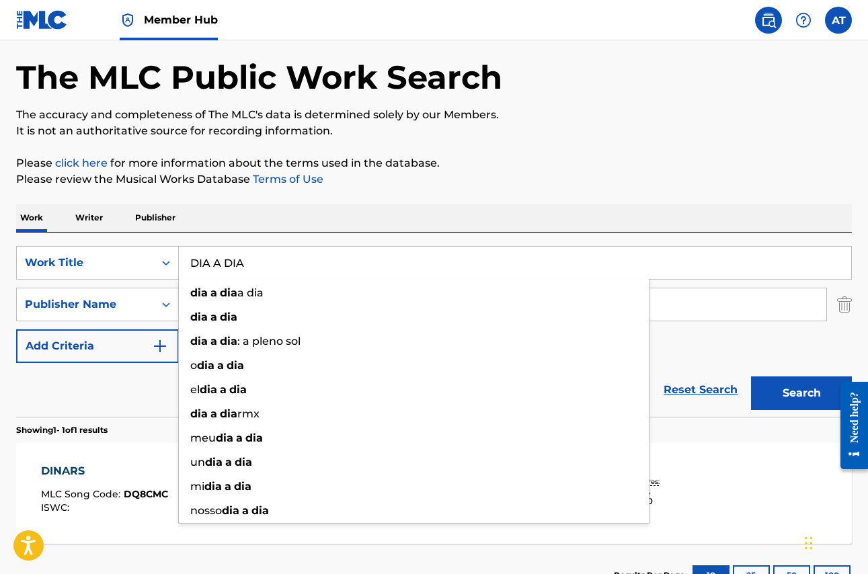
type input "DIA A DIA"
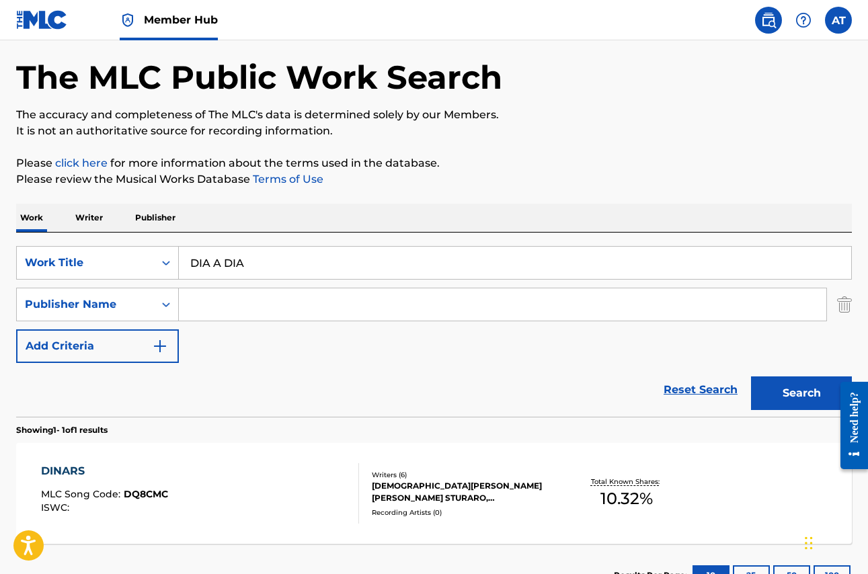
click at [801, 393] on button "Search" at bounding box center [801, 394] width 101 height 34
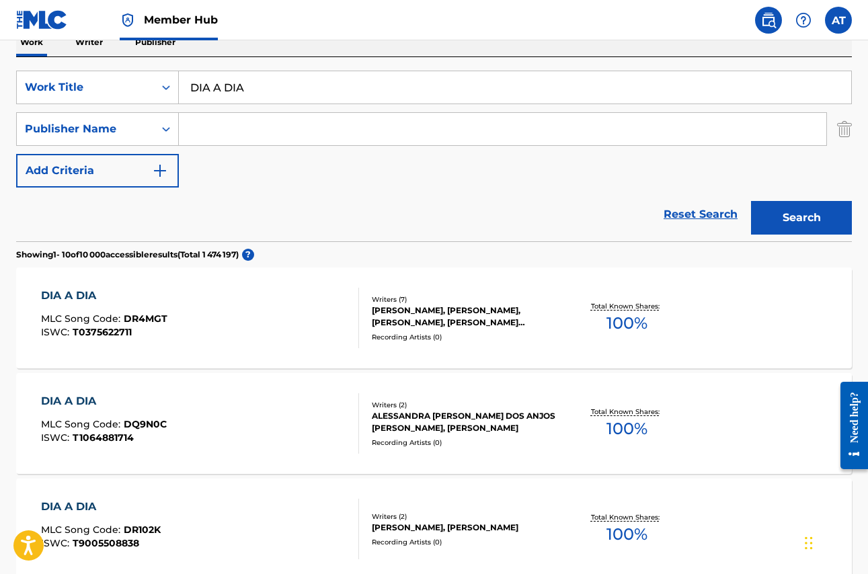
scroll to position [11, 0]
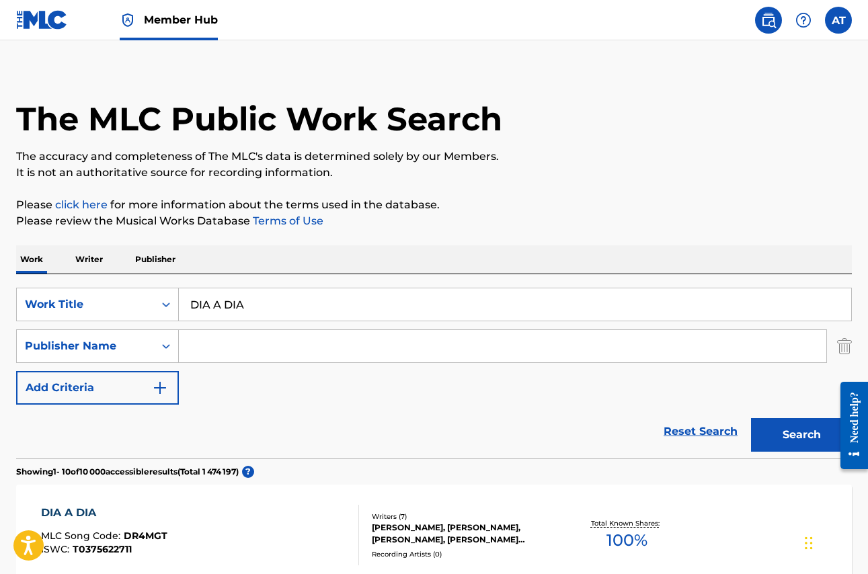
click at [246, 303] on input "DIA A DIA" at bounding box center [515, 304] width 672 height 32
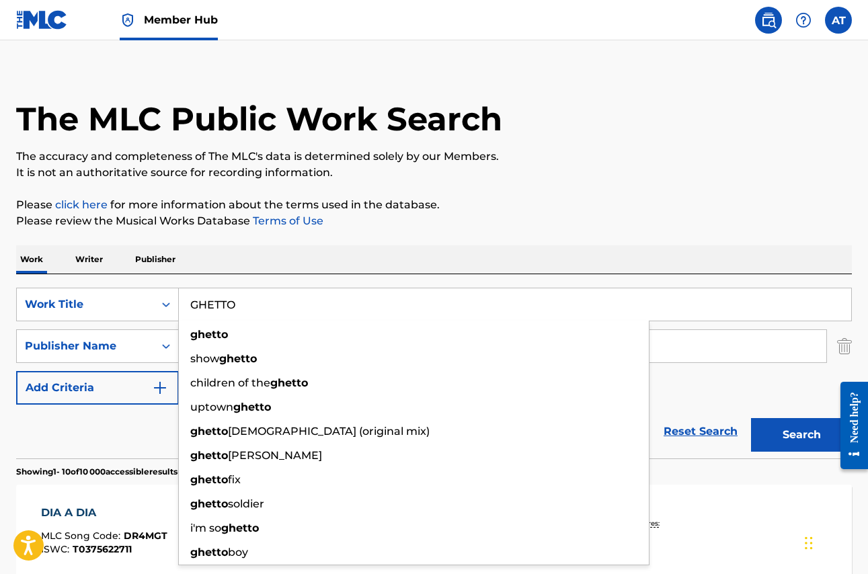
type input "GHETTO"
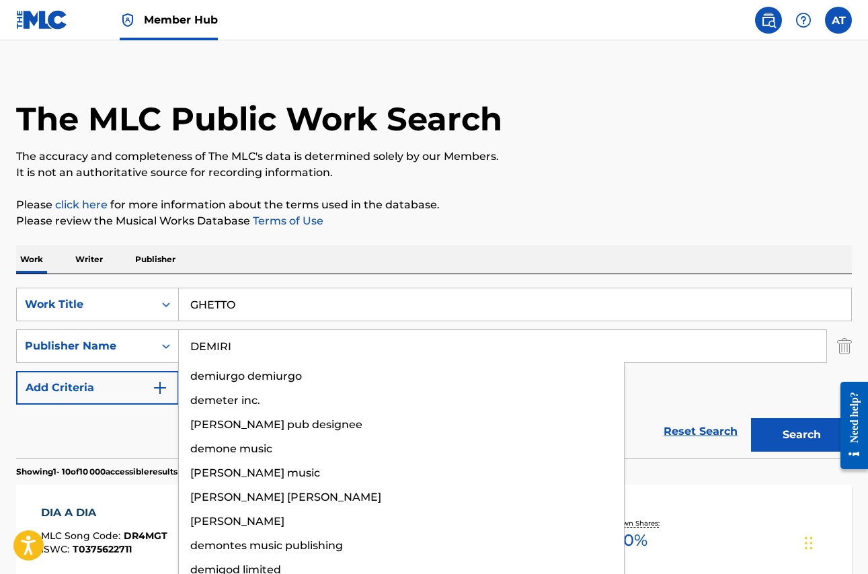
type input "DEMIRI"
click at [801, 435] on button "Search" at bounding box center [801, 435] width 101 height 34
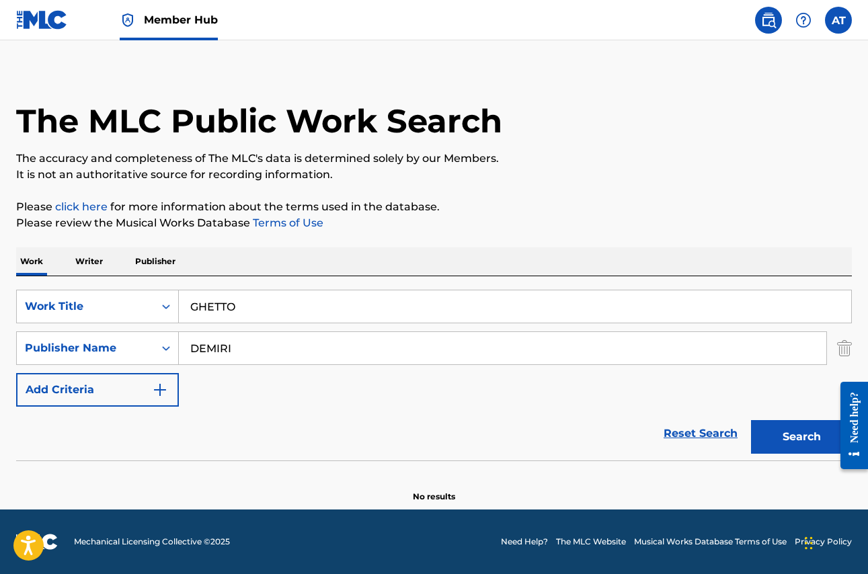
scroll to position [9, 0]
click at [262, 300] on input "GHETTO" at bounding box center [515, 306] width 672 height 32
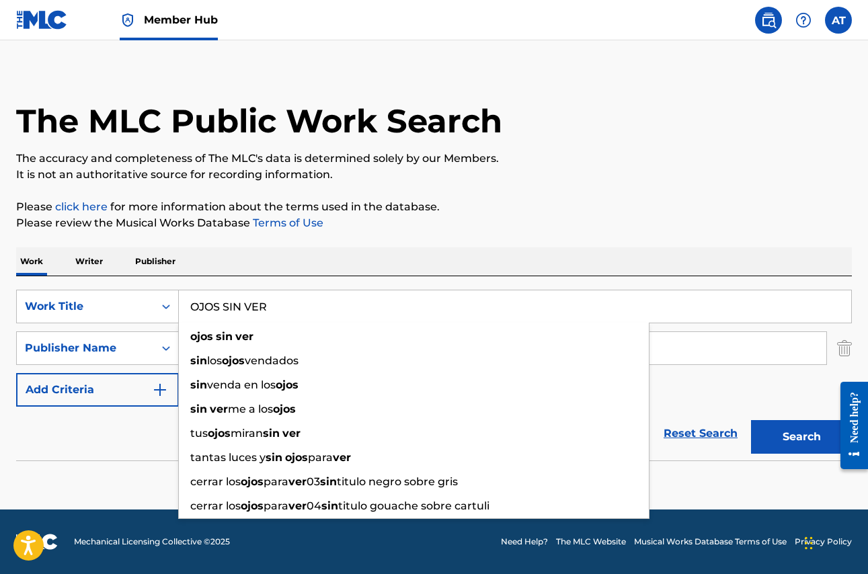
type input "OJOS SIN VER"
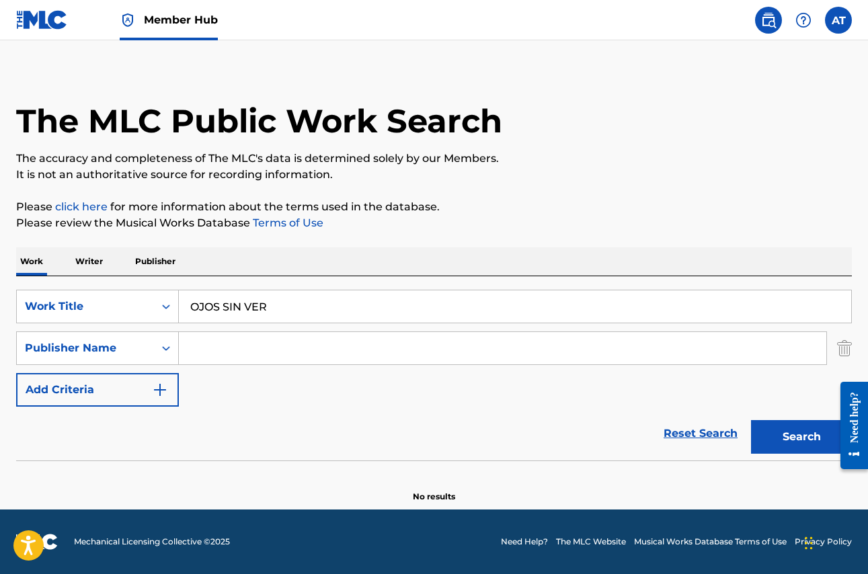
click at [801, 437] on button "Search" at bounding box center [801, 437] width 101 height 34
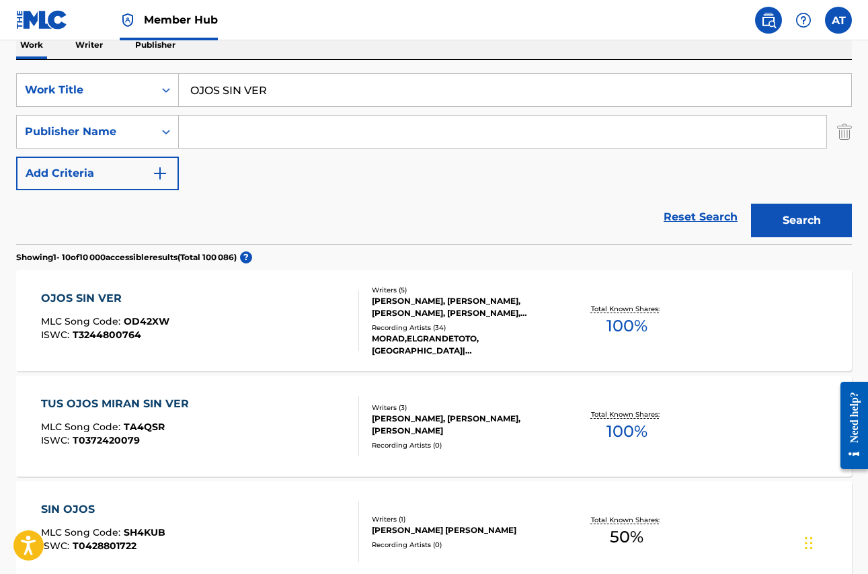
scroll to position [245, 0]
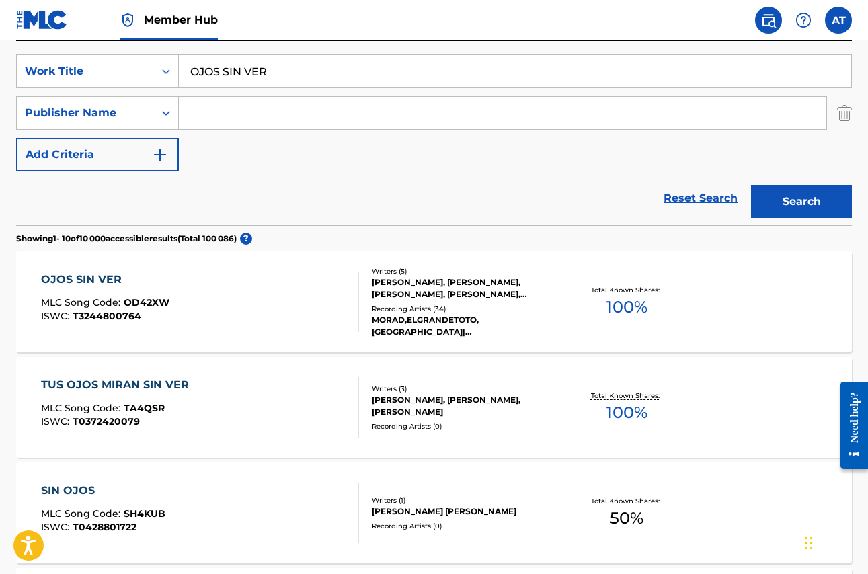
click at [426, 287] on div "[PERSON_NAME], [PERSON_NAME], [PERSON_NAME], [PERSON_NAME], [PERSON_NAME]" at bounding box center [465, 288] width 186 height 24
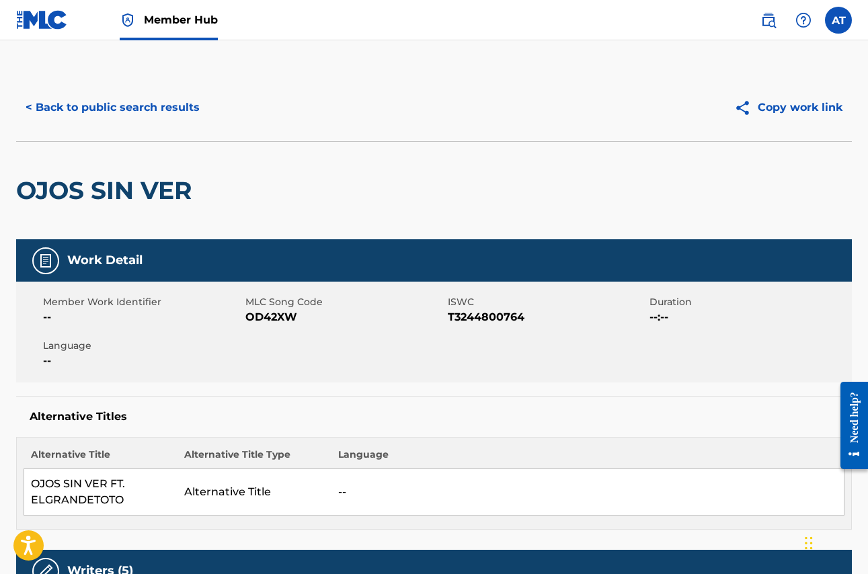
click at [275, 316] on span "OD42XW" at bounding box center [344, 317] width 199 height 16
copy span "OD42XW"
click at [143, 107] on button "< Back to public search results" at bounding box center [112, 108] width 193 height 34
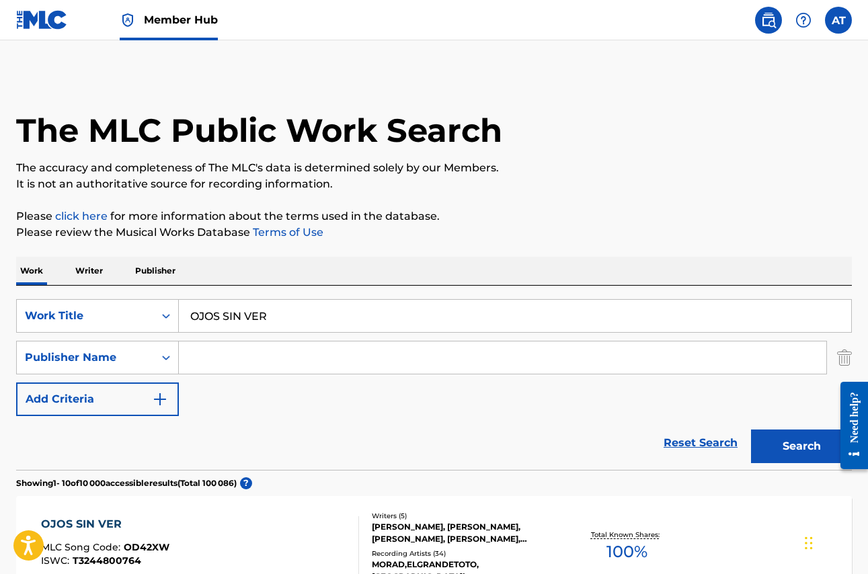
scroll to position [245, 0]
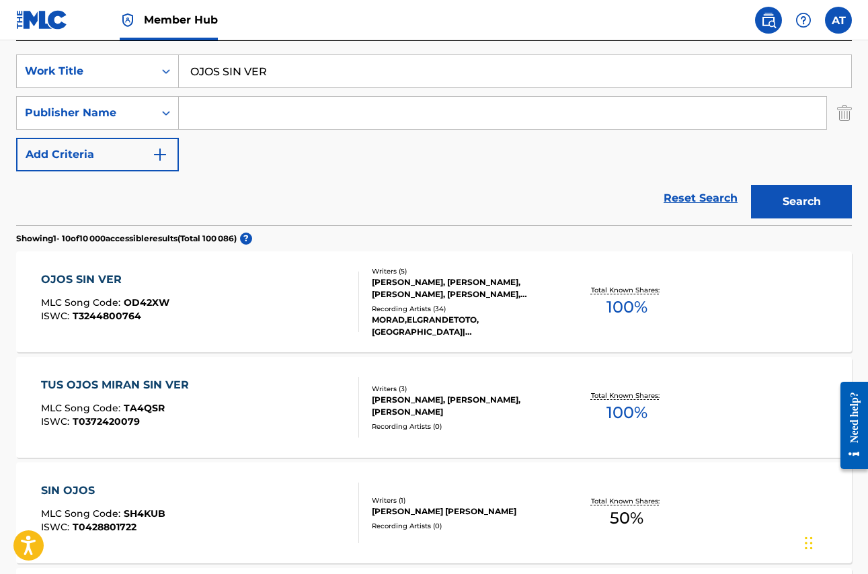
click at [248, 79] on input "OJOS SIN VER" at bounding box center [515, 71] width 672 height 32
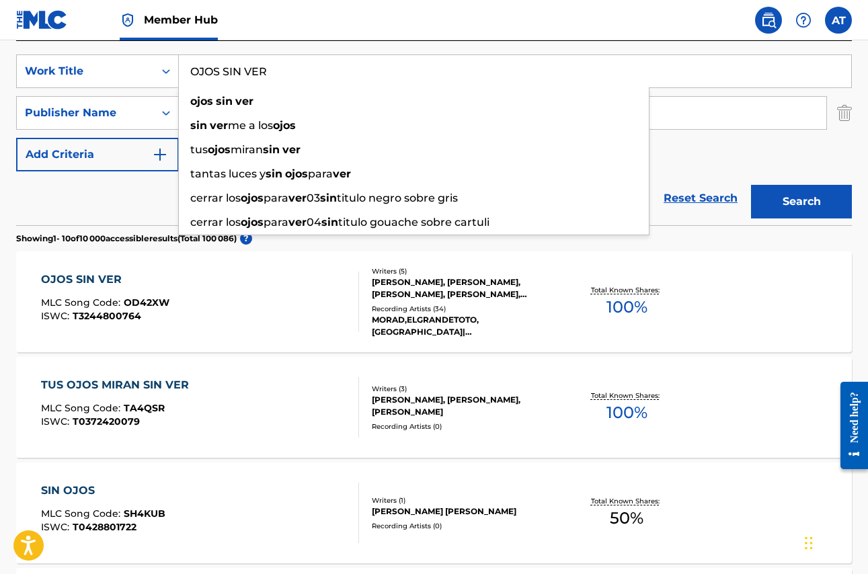
click at [248, 79] on input "OJOS SIN VER" at bounding box center [515, 71] width 672 height 32
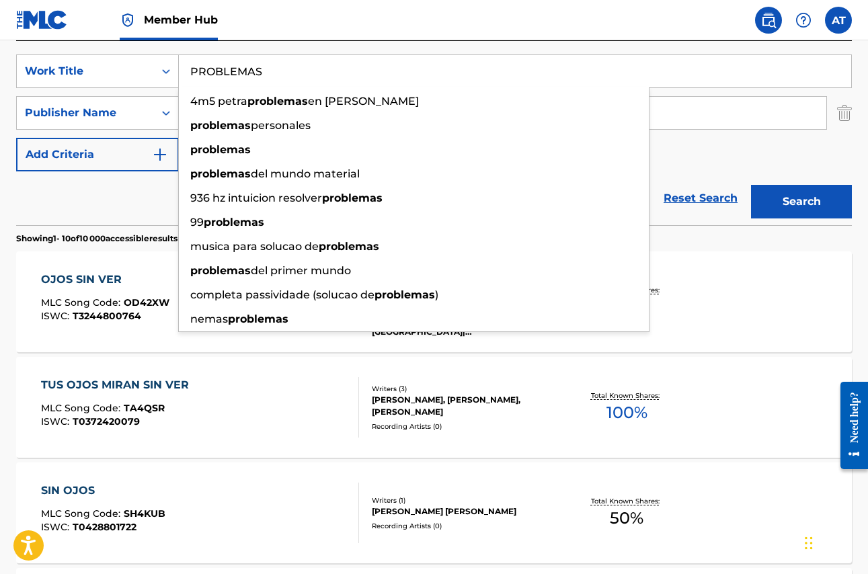
type input "PROBLEMAS"
click at [801, 202] on button "Search" at bounding box center [801, 202] width 101 height 34
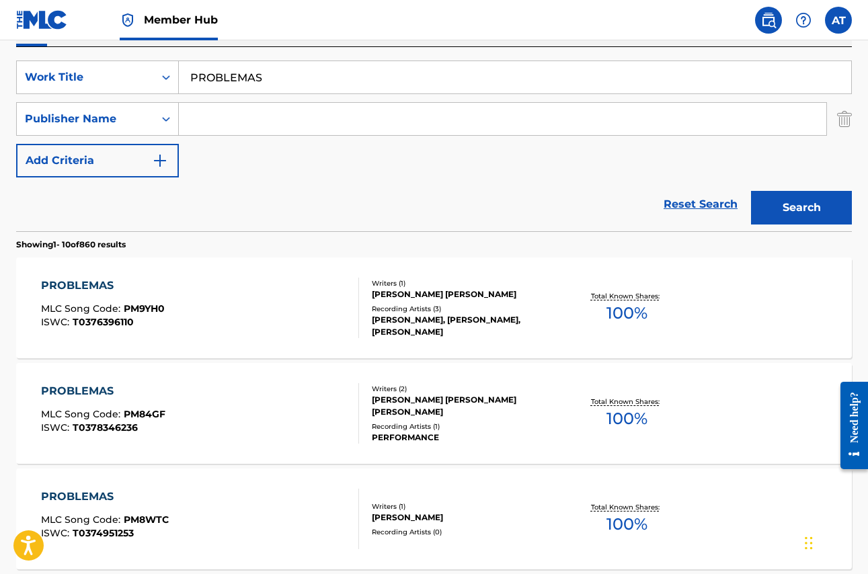
scroll to position [157, 0]
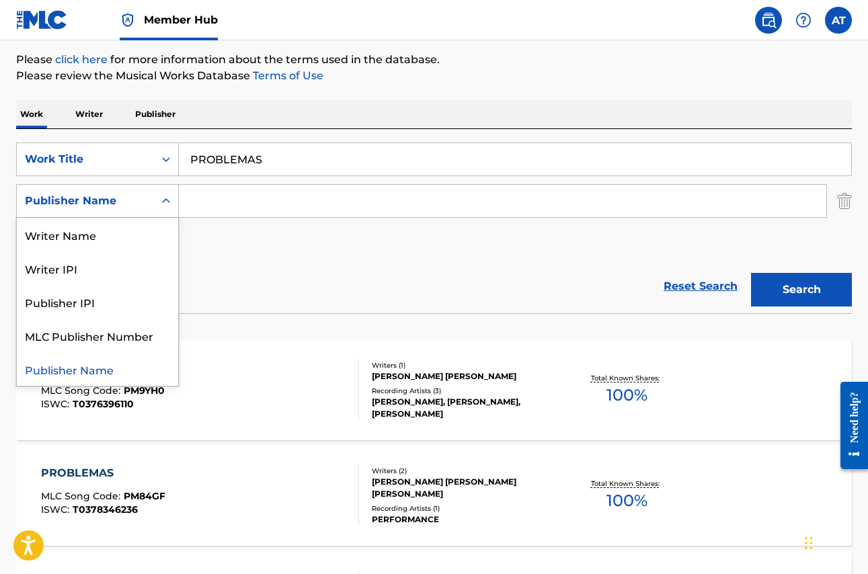
click at [97, 200] on div "Publisher Name" at bounding box center [85, 201] width 121 height 16
drag, startPoint x: 102, startPoint y: 237, endPoint x: 122, endPoint y: 229, distance: 21.5
click at [106, 235] on div "Writer Name" at bounding box center [97, 235] width 161 height 34
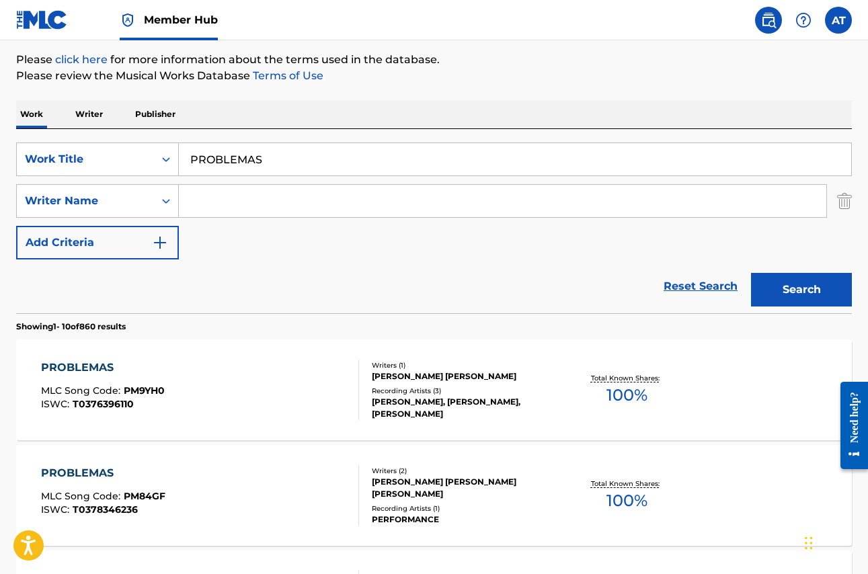
click at [253, 196] on input "Search Form" at bounding box center [502, 201] width 647 height 32
type input "MORAD"
click at [801, 290] on button "Search" at bounding box center [801, 290] width 101 height 34
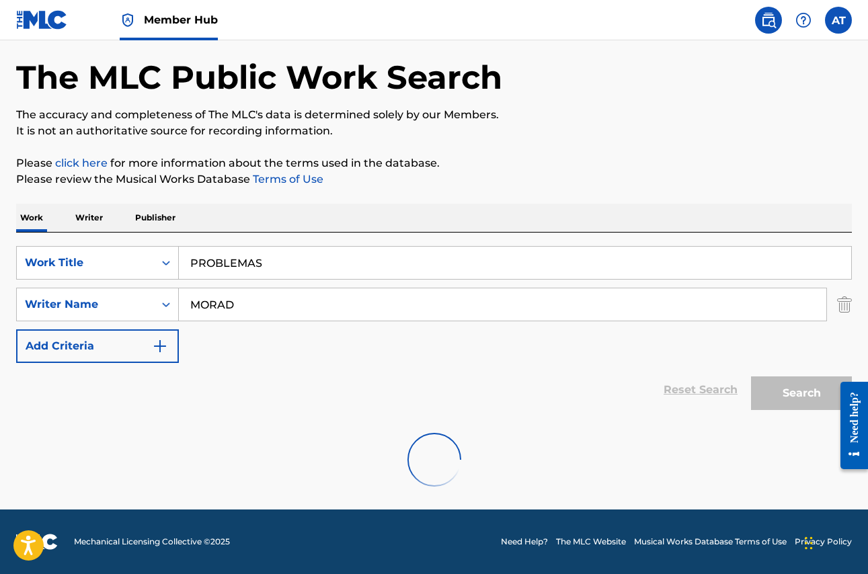
scroll to position [53, 0]
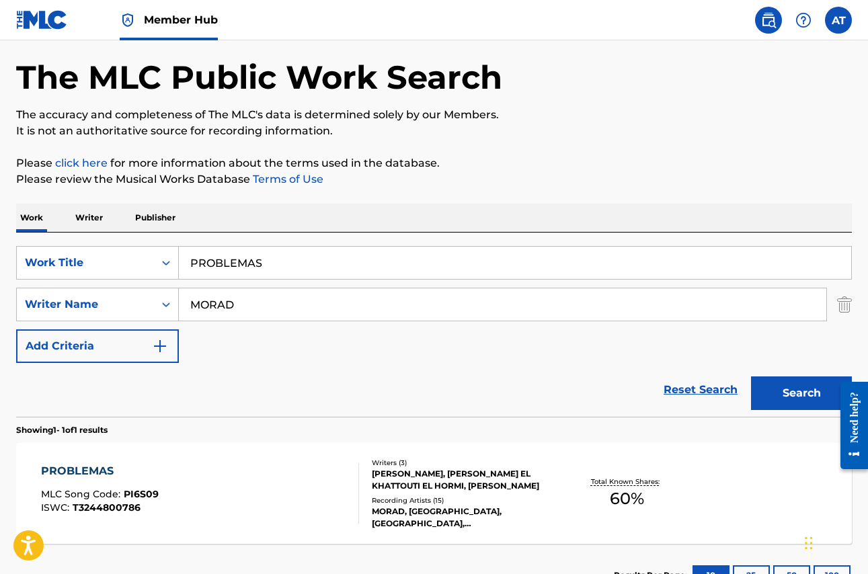
click at [433, 208] on div "Work Writer Publisher" at bounding box center [434, 218] width 836 height 28
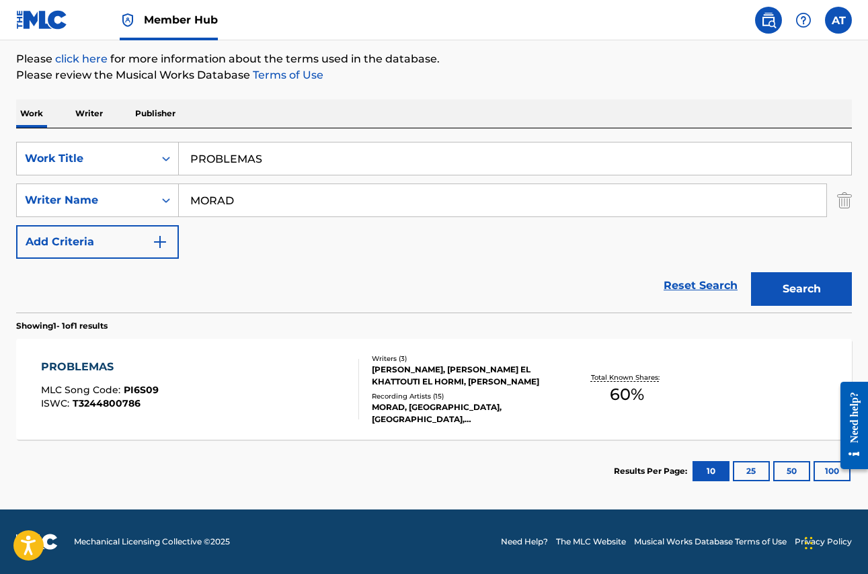
scroll to position [157, 0]
click at [448, 374] on div "[PERSON_NAME], [PERSON_NAME] EL KHATTOUTI EL HORMI, [PERSON_NAME]" at bounding box center [465, 376] width 186 height 24
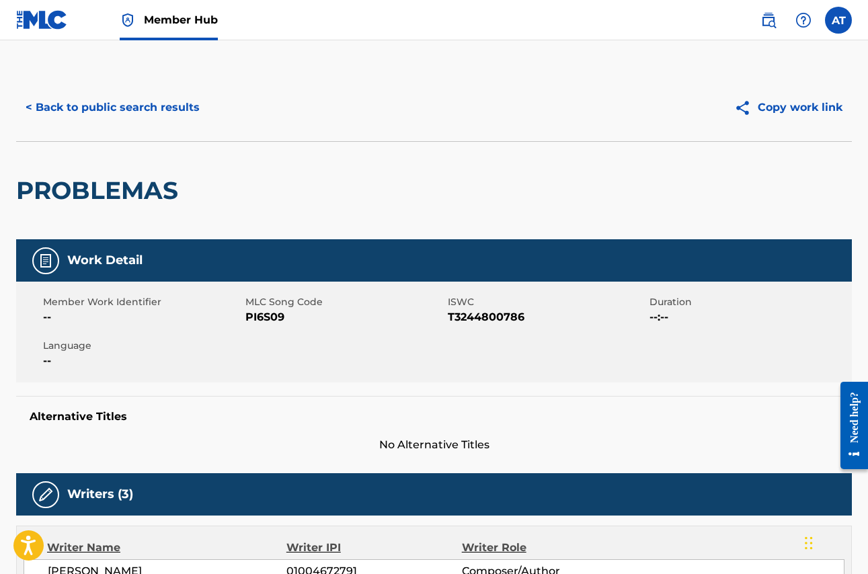
click at [265, 315] on span "PI6S09" at bounding box center [344, 317] width 199 height 16
copy span "PI6S09"
click at [151, 109] on button "< Back to public search results" at bounding box center [112, 108] width 193 height 34
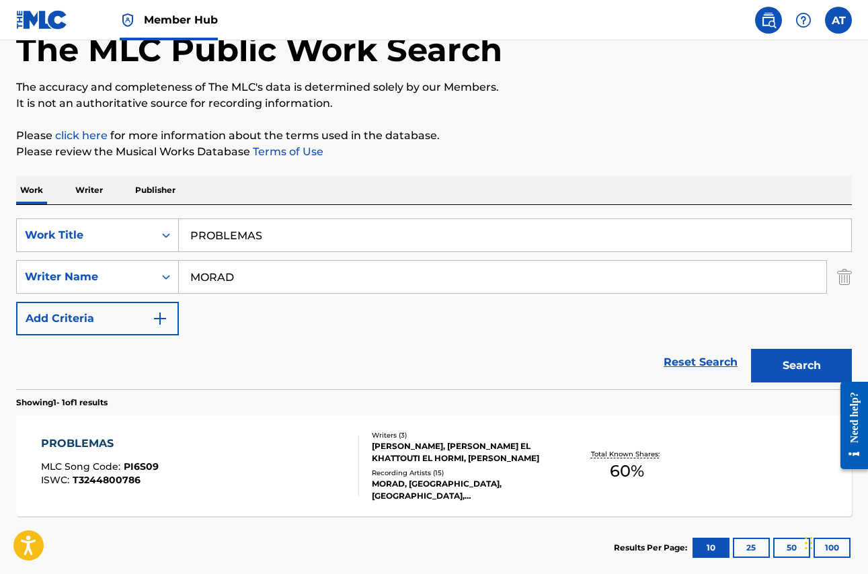
click at [256, 245] on input "PROBLEMAS" at bounding box center [515, 235] width 672 height 32
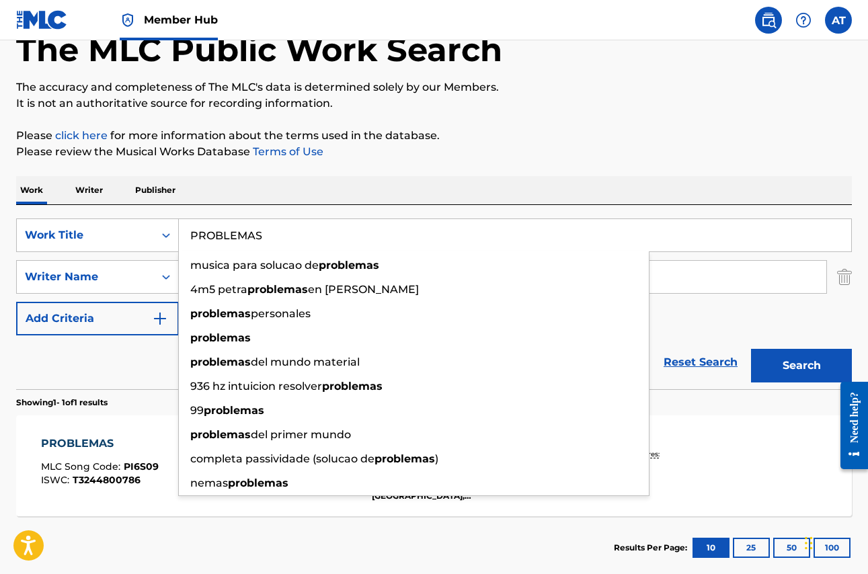
click at [256, 245] on input "PROBLEMAS" at bounding box center [515, 235] width 672 height 32
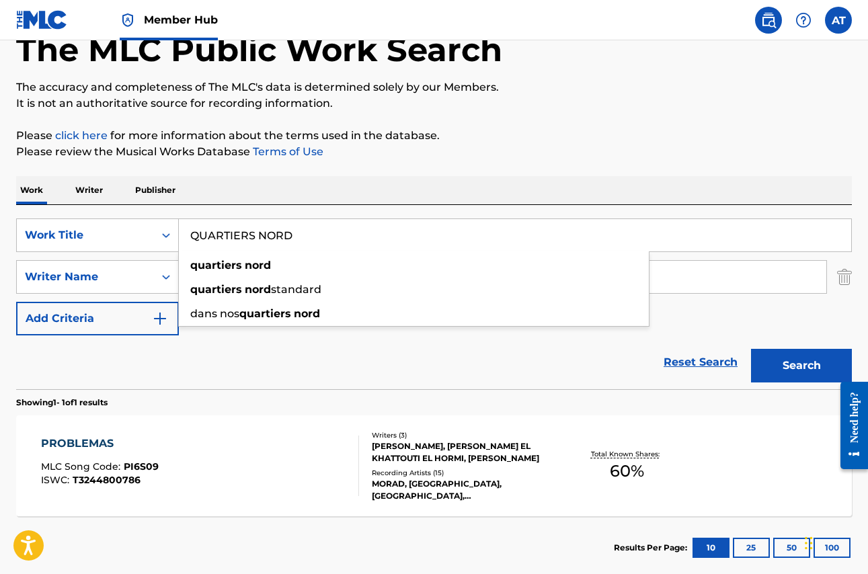
type input "QUARTIERS NORD"
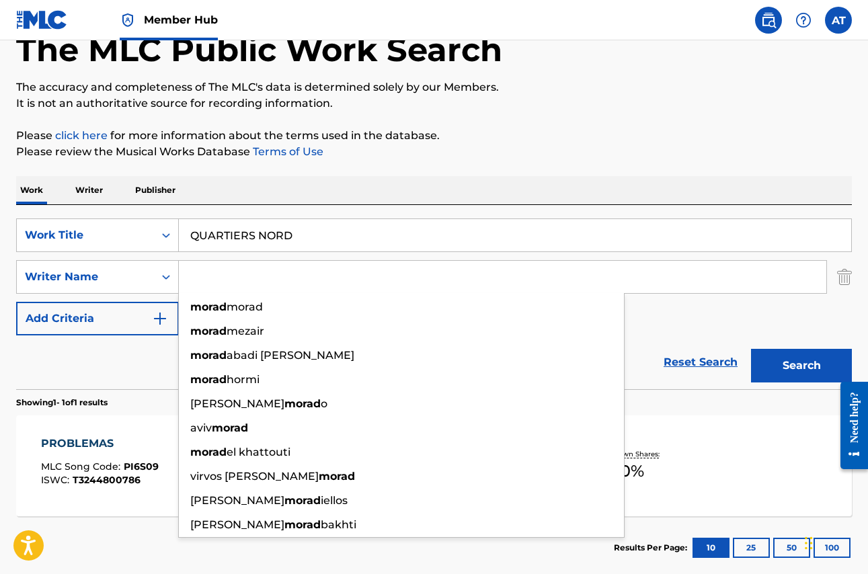
click at [801, 366] on button "Search" at bounding box center [801, 366] width 101 height 34
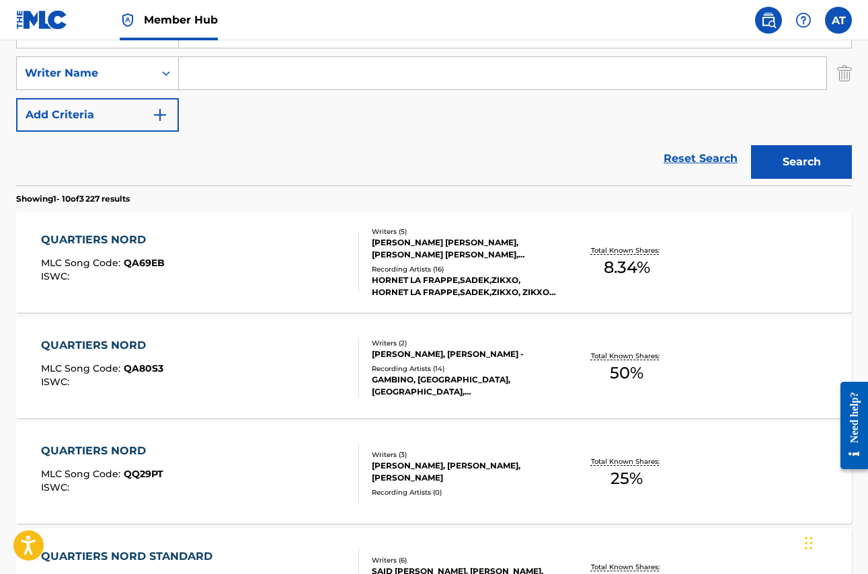
scroll to position [285, 0]
click at [242, 363] on div "QUARTIERS NORD MLC Song Code : QA80S3 ISWC :" at bounding box center [199, 367] width 317 height 61
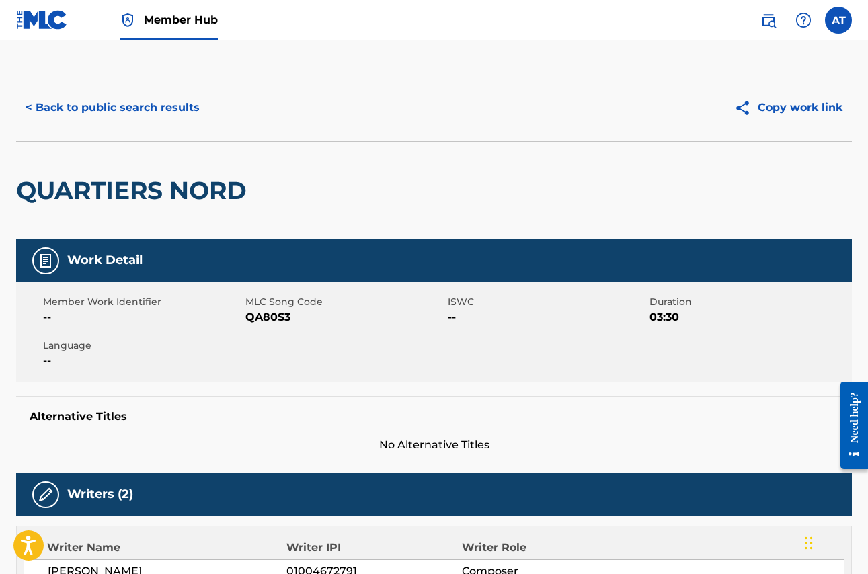
click at [278, 317] on span "QA80S3" at bounding box center [344, 317] width 199 height 16
copy span "QA80S3"
click at [134, 106] on button "< Back to public search results" at bounding box center [112, 108] width 193 height 34
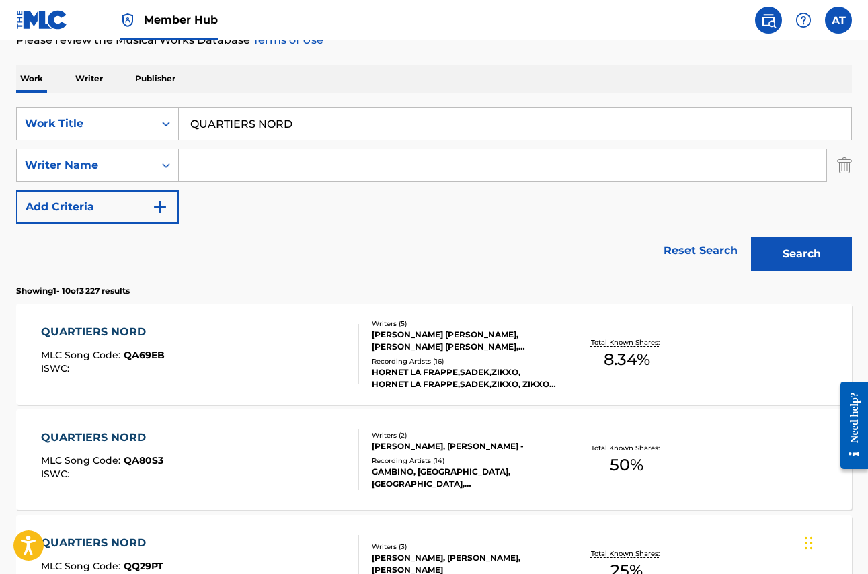
scroll to position [194, 0]
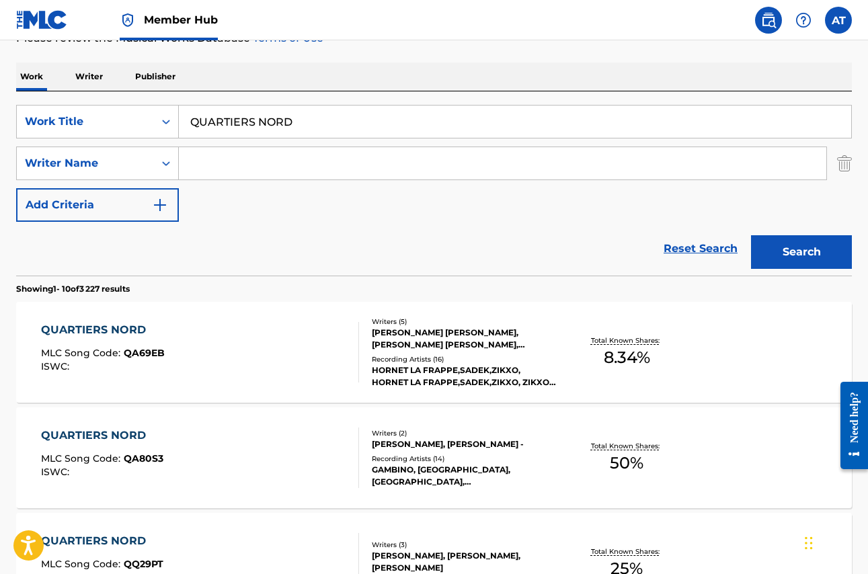
click at [255, 118] on input "QUARTIERS NORD" at bounding box center [515, 122] width 672 height 32
type input "TETE CRAMEE"
click at [801, 252] on button "Search" at bounding box center [801, 252] width 101 height 34
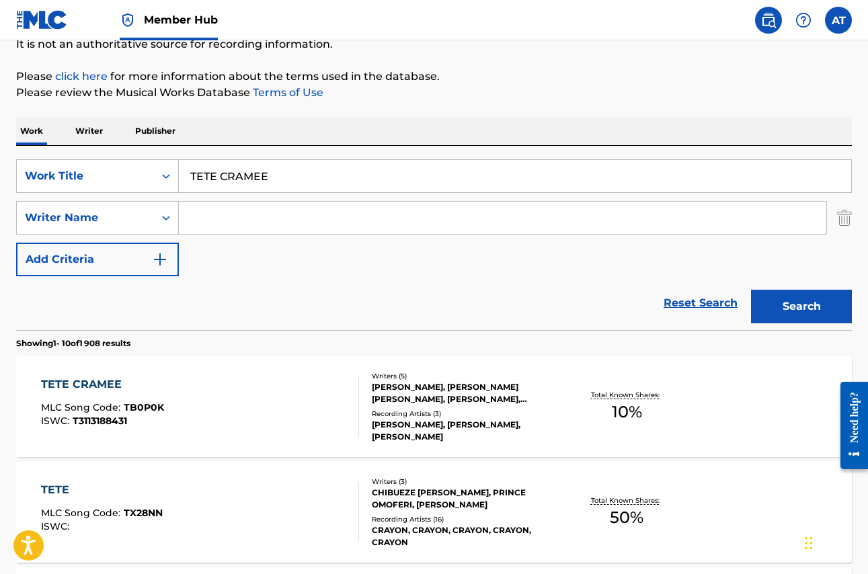
scroll to position [142, 0]
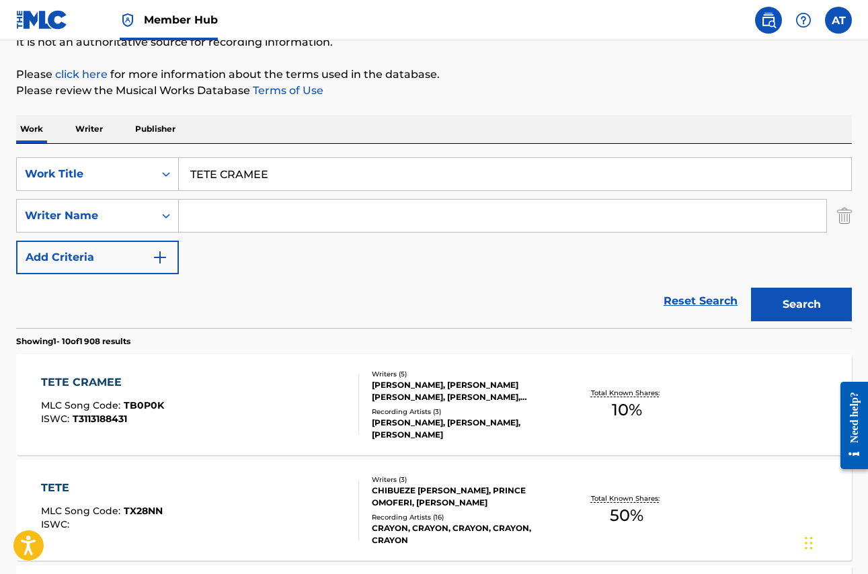
click at [126, 380] on div "TETE CRAMEE" at bounding box center [102, 382] width 123 height 16
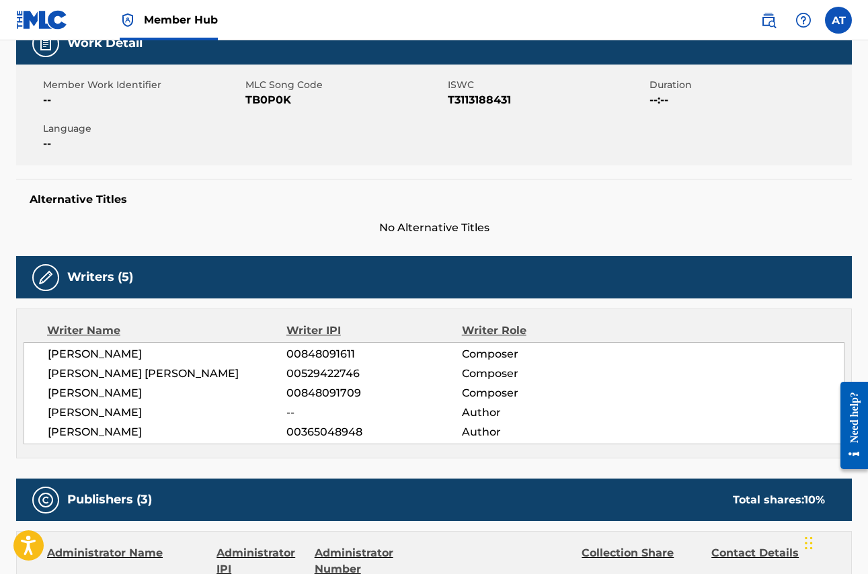
scroll to position [1, 0]
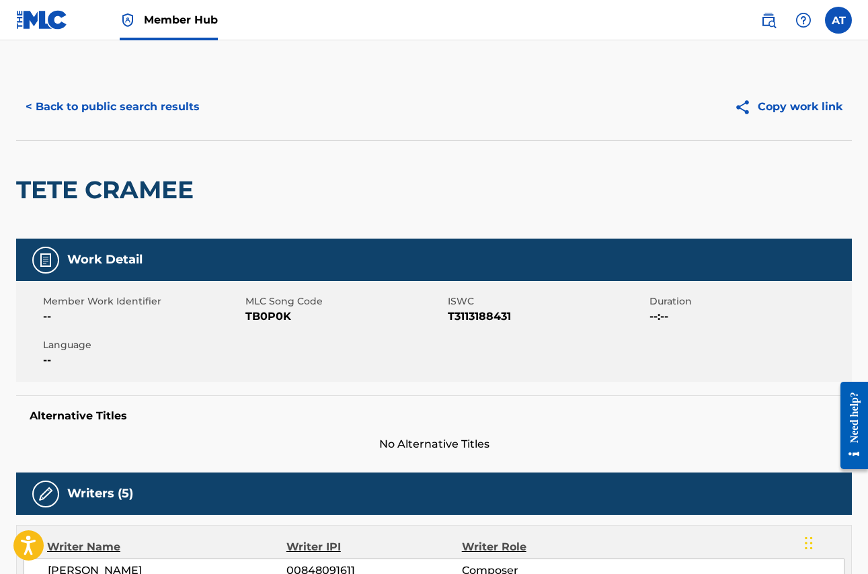
click at [276, 313] on span "TB0P0K" at bounding box center [344, 317] width 199 height 16
copy span "TB0P0K"
click at [154, 108] on button "< Back to public search results" at bounding box center [112, 107] width 193 height 34
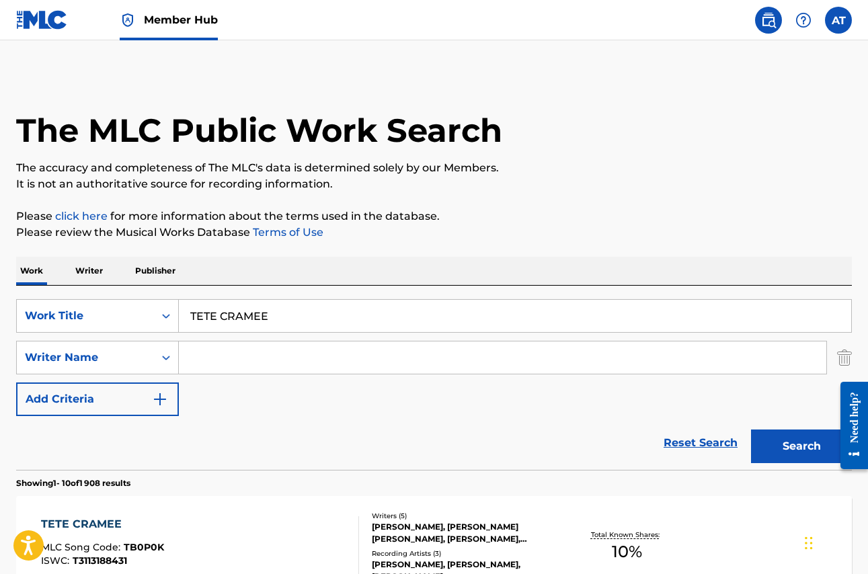
click at [165, 25] on span "Member Hub" at bounding box center [181, 19] width 74 height 15
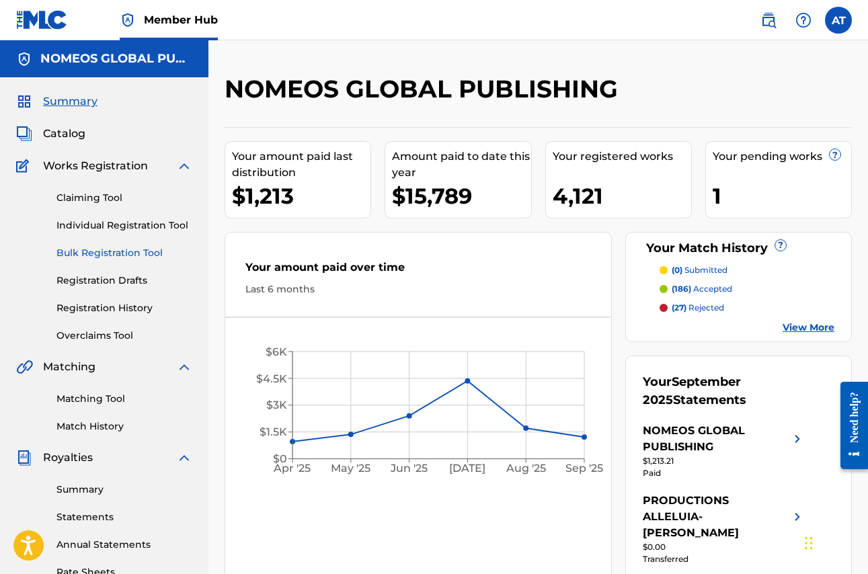
click at [106, 247] on link "Bulk Registration Tool" at bounding box center [124, 253] width 136 height 14
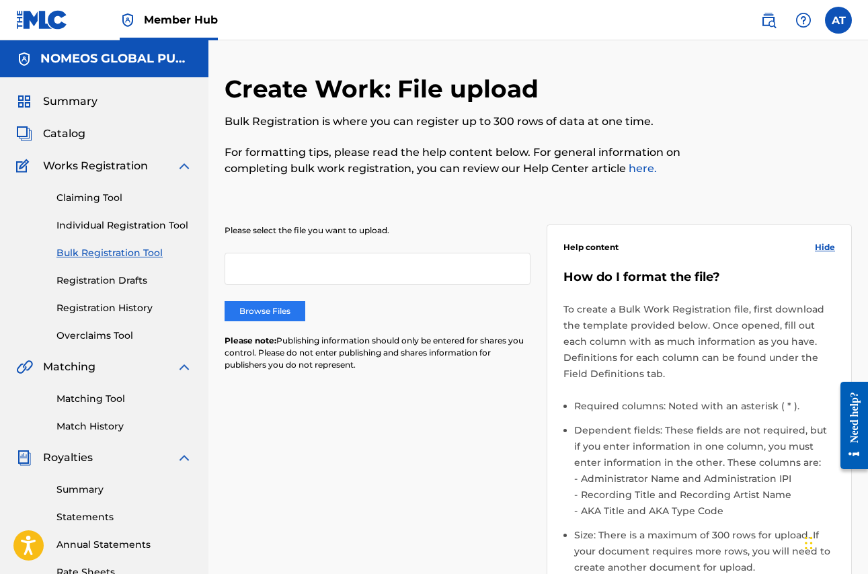
click at [267, 314] on label "Browse Files" at bounding box center [265, 311] width 81 height 20
click at [0, 0] on input "Browse Files" at bounding box center [0, 0] width 0 height 0
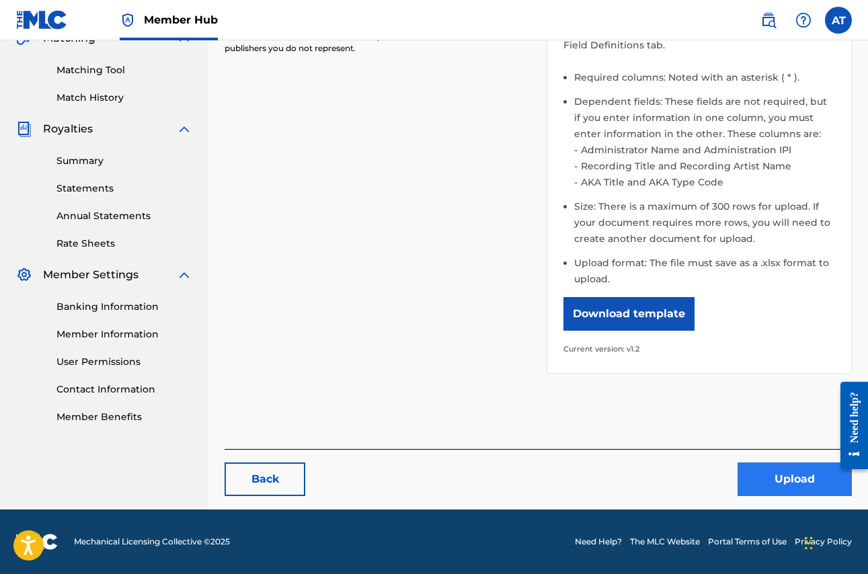
scroll to position [328, 0]
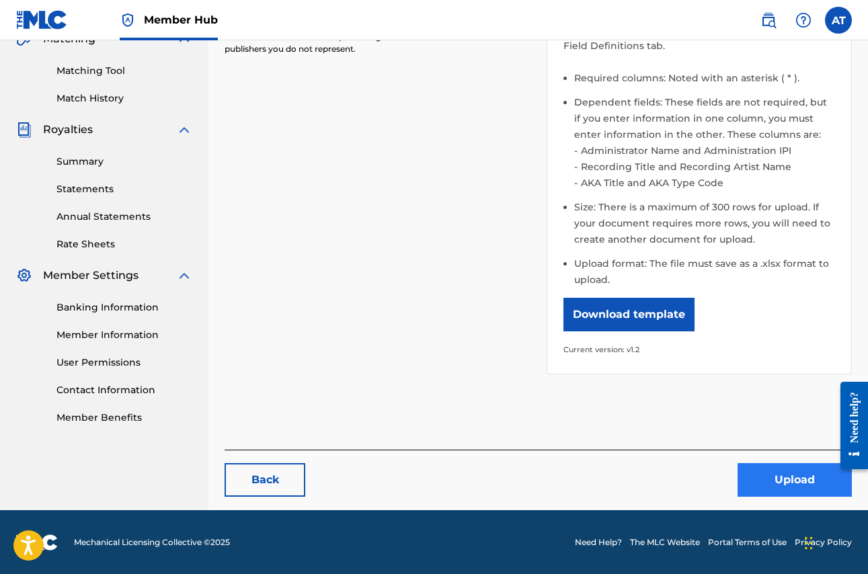
click at [763, 479] on button "Upload" at bounding box center [795, 480] width 114 height 34
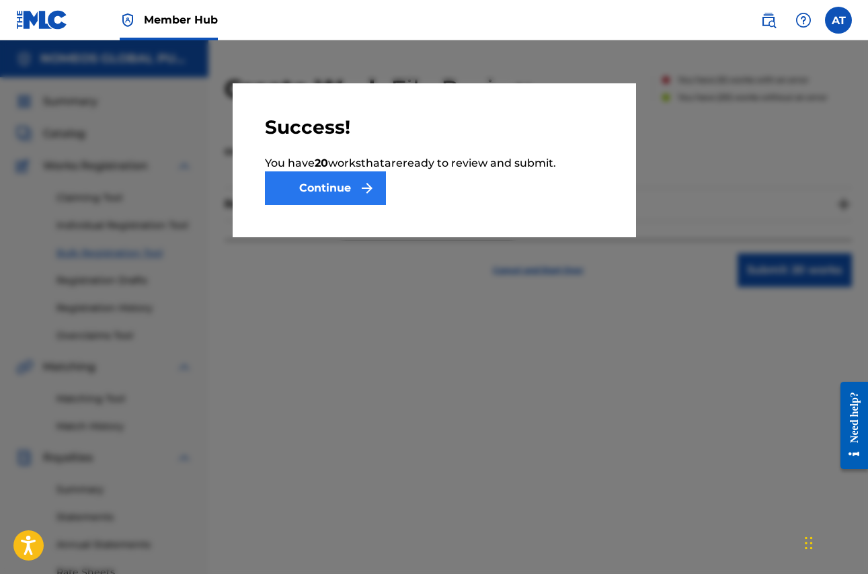
click at [333, 189] on button "Continue" at bounding box center [325, 188] width 121 height 34
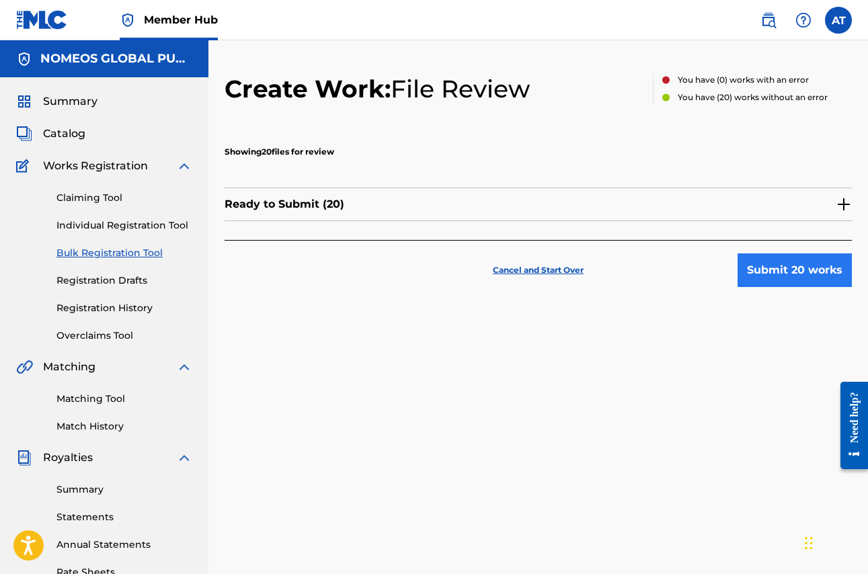
click at [807, 268] on button "Submit 20 works" at bounding box center [795, 270] width 114 height 34
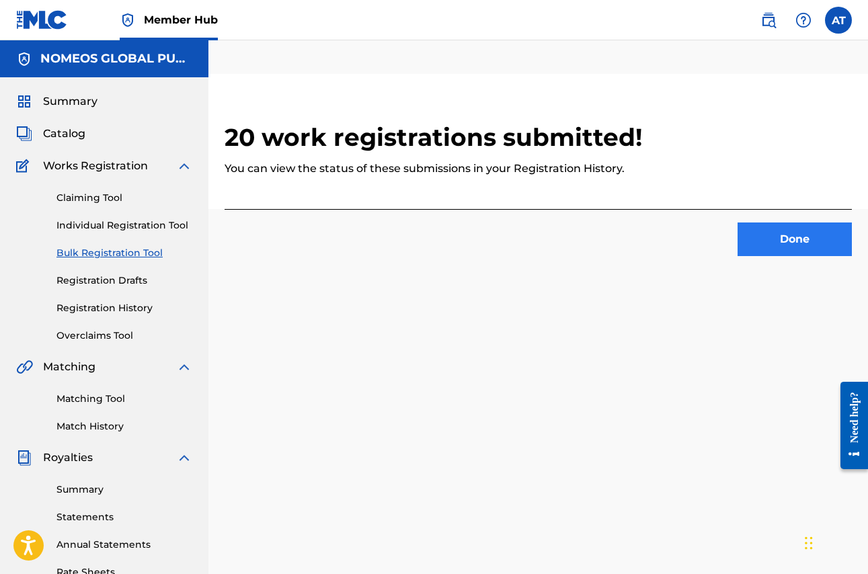
click at [772, 235] on button "Done" at bounding box center [795, 240] width 114 height 34
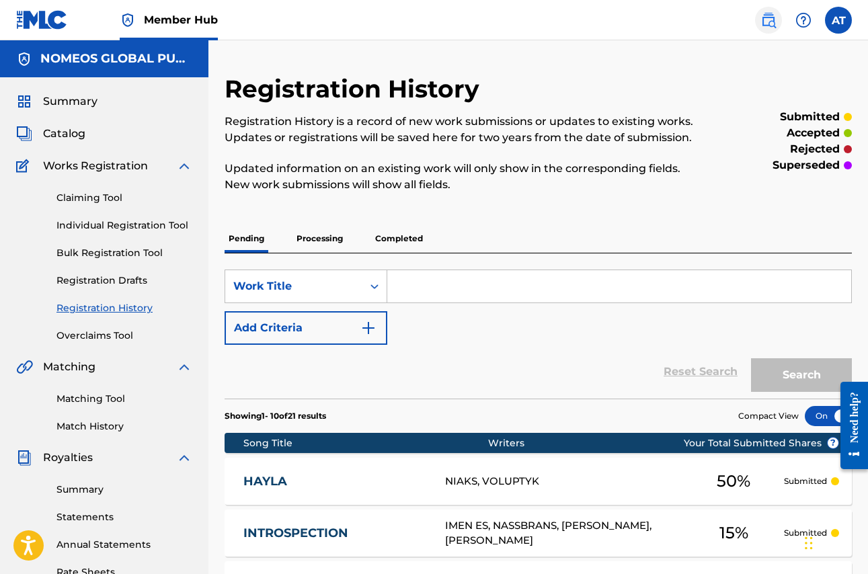
click at [761, 28] on img at bounding box center [768, 20] width 16 height 16
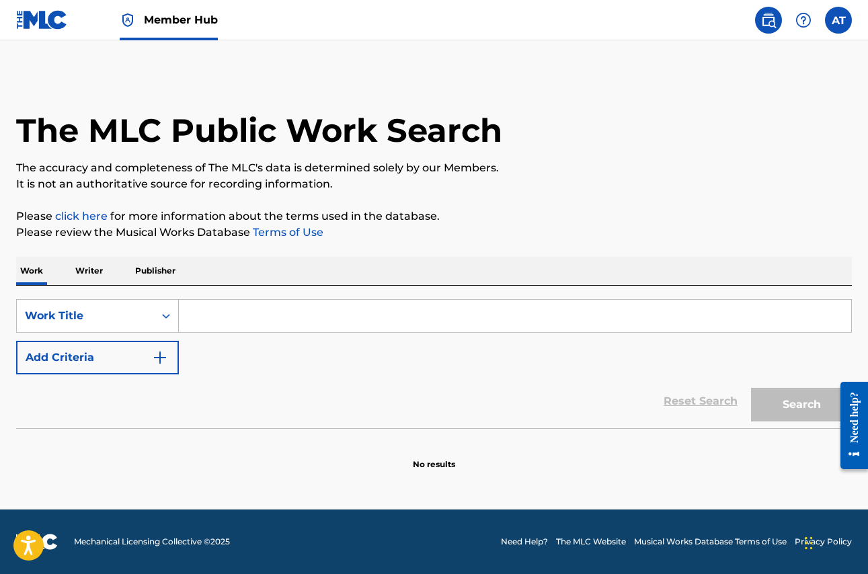
click at [241, 325] on input "Search Form" at bounding box center [515, 316] width 672 height 32
click at [438, 311] on input "Search Form" at bounding box center [515, 316] width 672 height 32
paste input "6IX9INE"
click at [801, 405] on button "Search" at bounding box center [801, 405] width 101 height 34
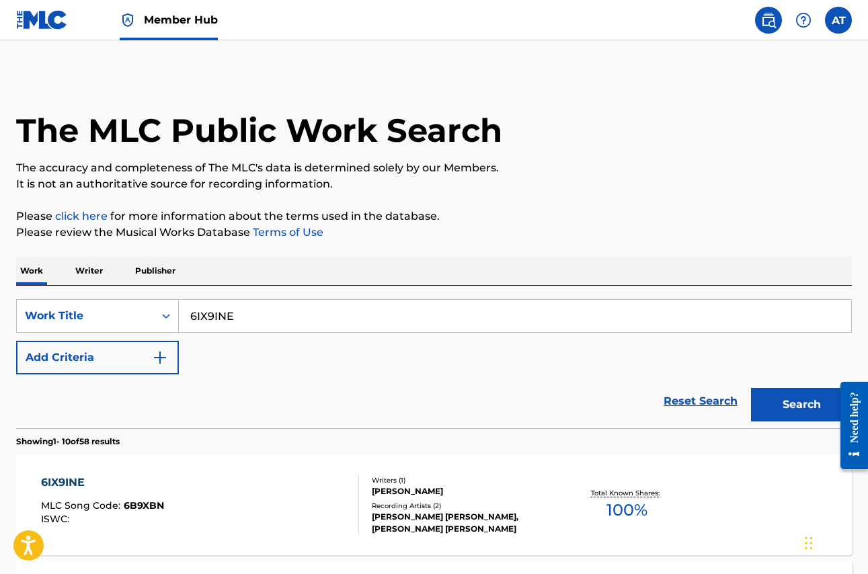
click at [420, 258] on div "Work Writer Publisher" at bounding box center [434, 271] width 836 height 28
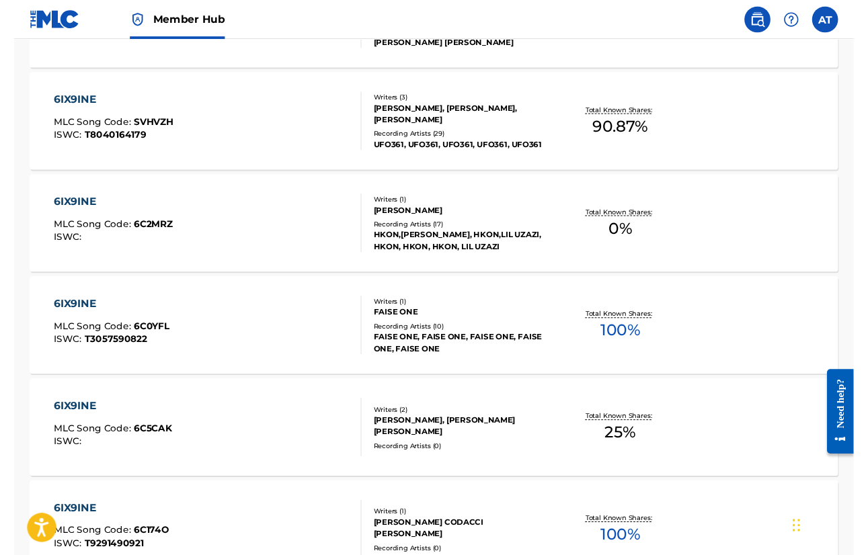
scroll to position [486, 0]
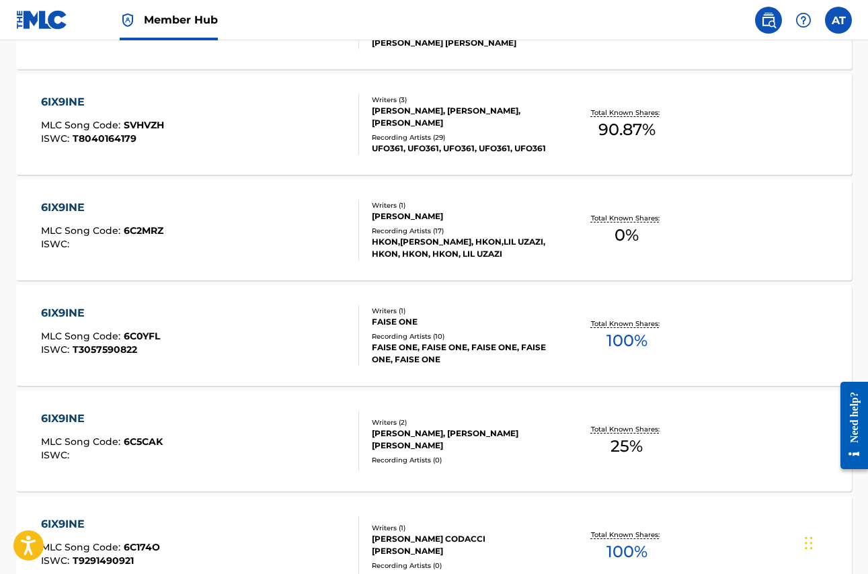
click at [74, 418] on div "6IX9INE" at bounding box center [102, 419] width 122 height 16
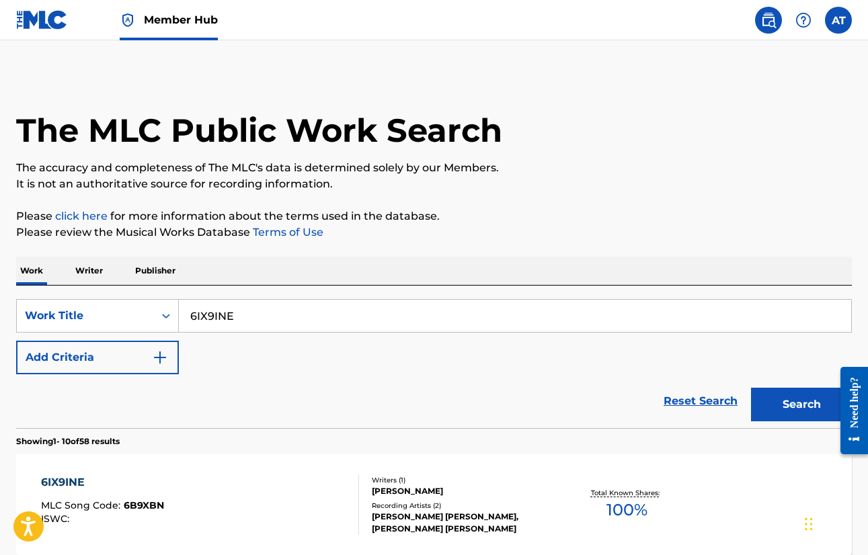
scroll to position [0, 0]
click at [243, 311] on input "6IX9INE" at bounding box center [515, 316] width 672 height 32
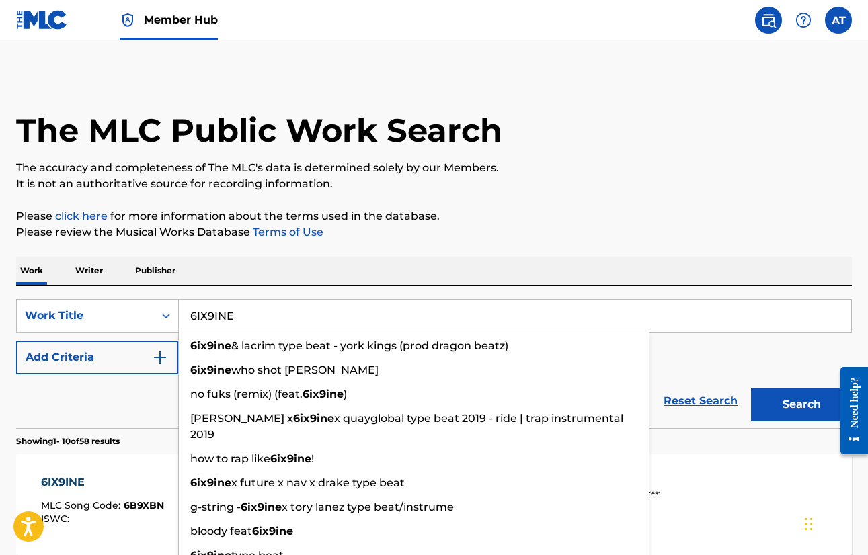
paste input "L HOMME QUI FRAPPE A LA PORTE II"
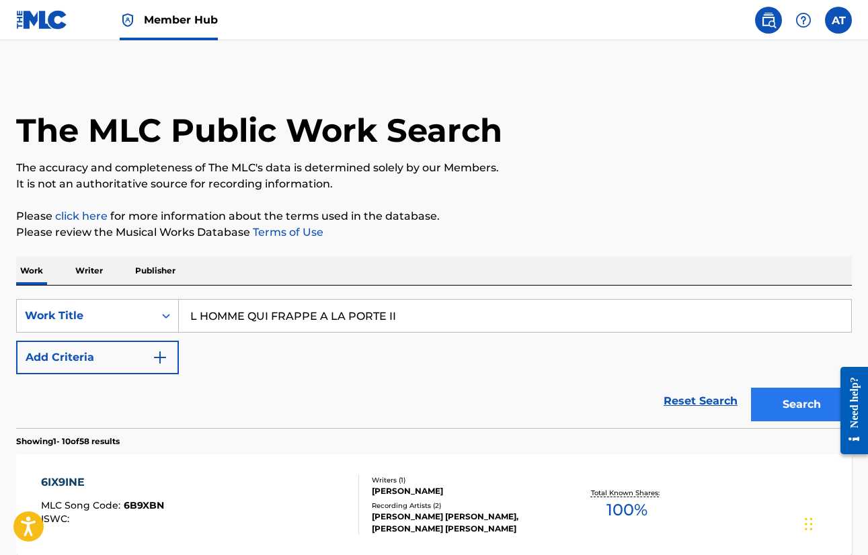
click at [788, 400] on button "Search" at bounding box center [801, 405] width 101 height 34
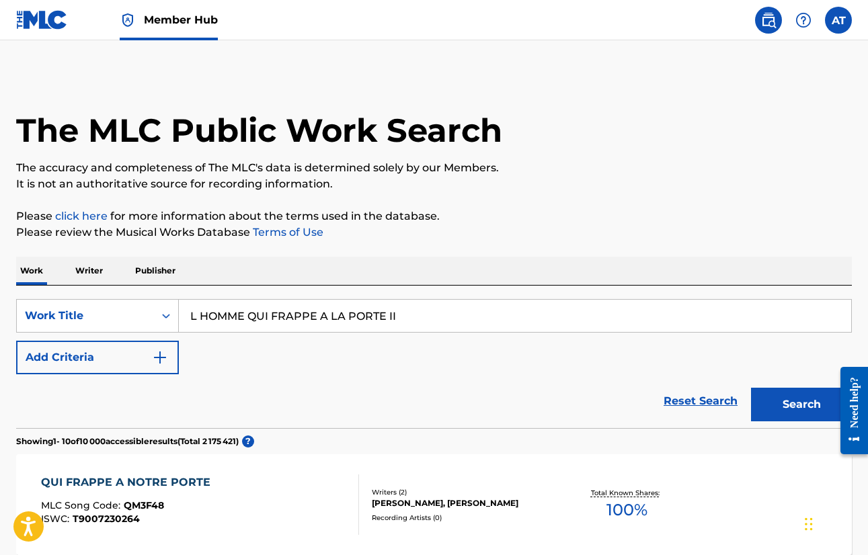
click at [281, 317] on input "L HOMME QUI FRAPPE A LA PORTE II" at bounding box center [515, 316] width 672 height 32
paste input "PELICAN"
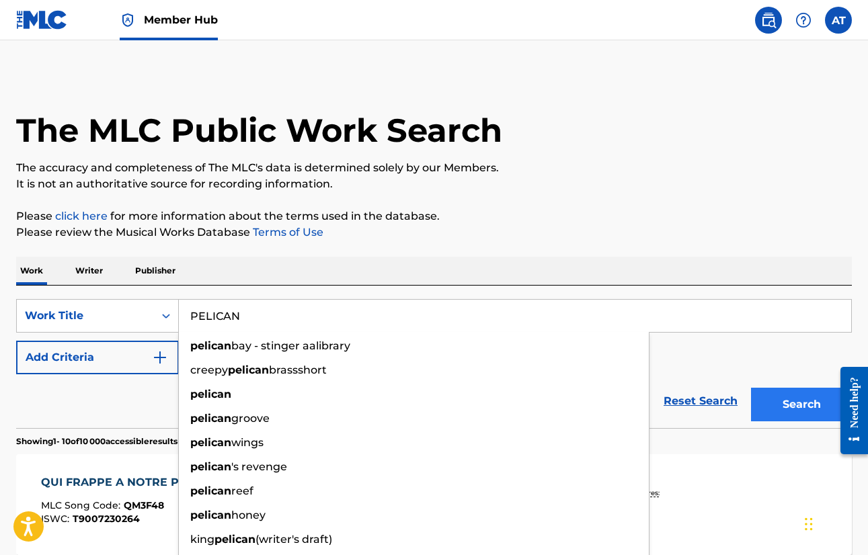
type input "PELICAN"
click at [779, 405] on button "Search" at bounding box center [801, 405] width 101 height 34
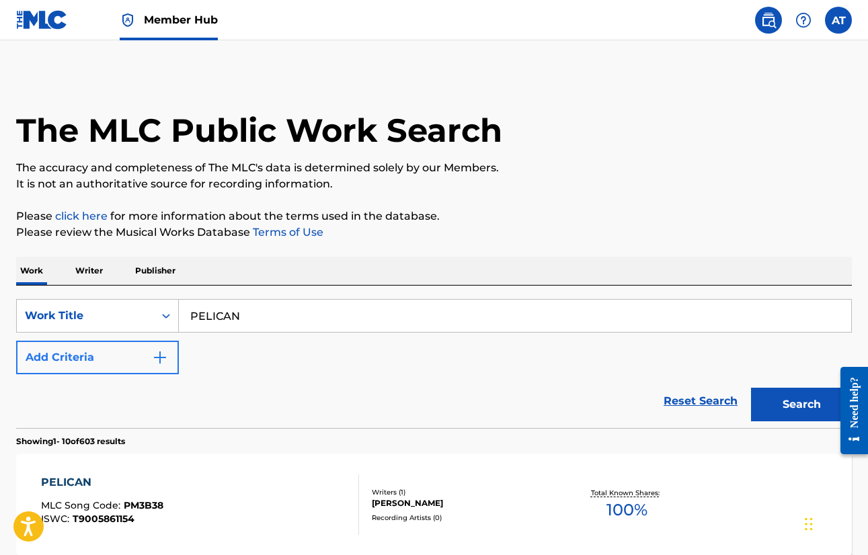
click at [50, 353] on button "Add Criteria" at bounding box center [97, 358] width 163 height 34
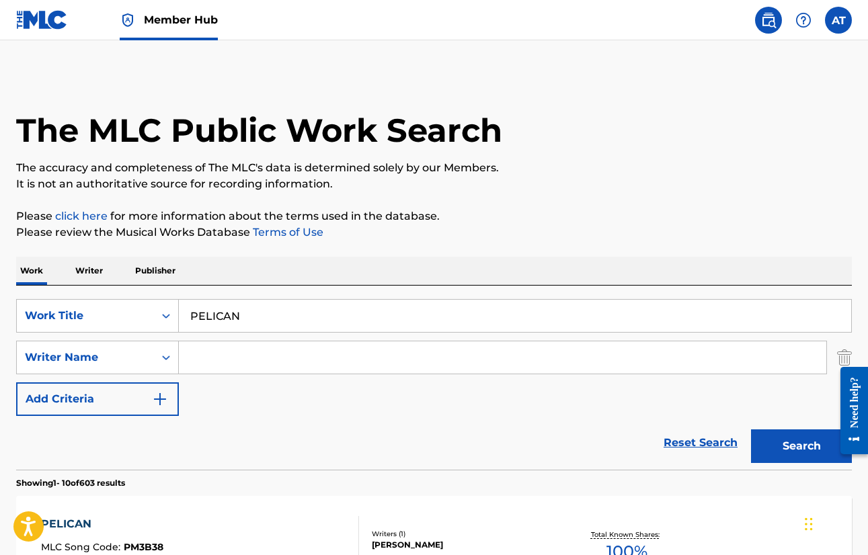
click at [268, 357] on input "Search Form" at bounding box center [502, 358] width 647 height 32
click at [801, 446] on button "Search" at bounding box center [801, 447] width 101 height 34
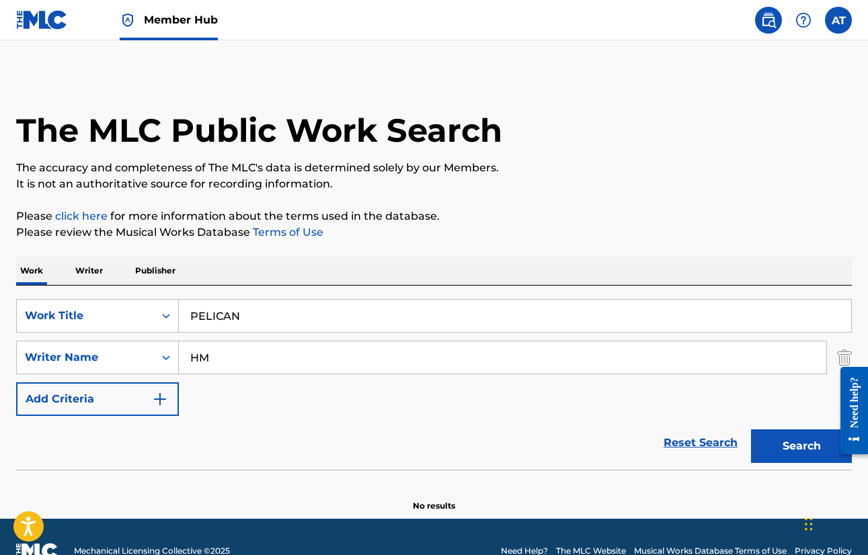
type input "H"
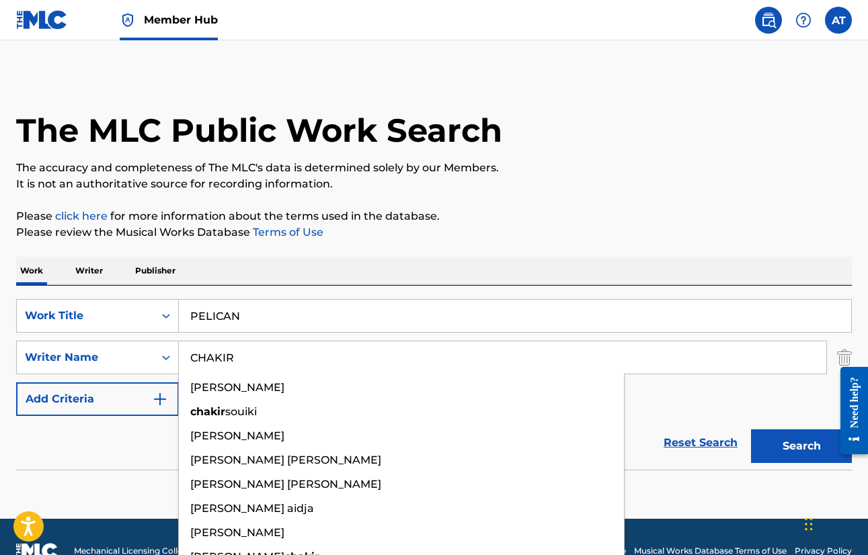
type input "CHAKIR"
click at [801, 446] on button "Search" at bounding box center [801, 447] width 101 height 34
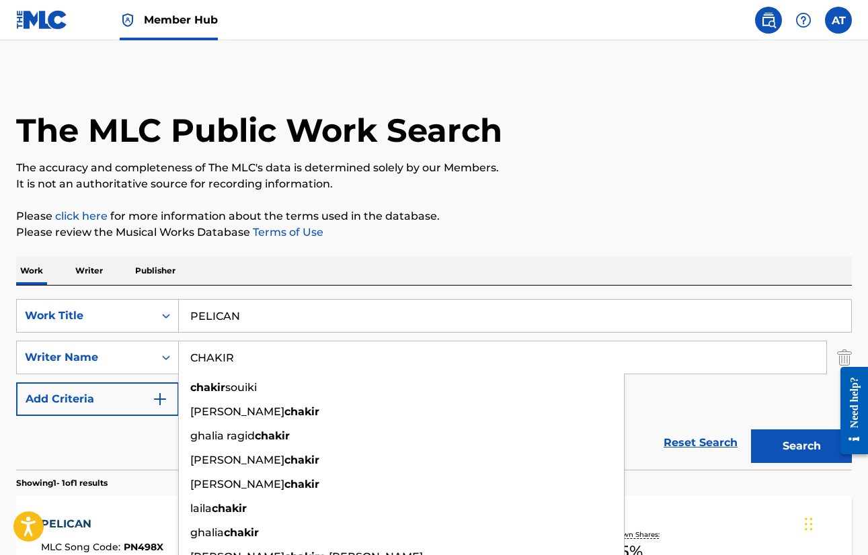
click at [508, 247] on div "The MLC Public Work Search The accuracy and completeness of The MLC's data is d…" at bounding box center [434, 367] width 868 height 586
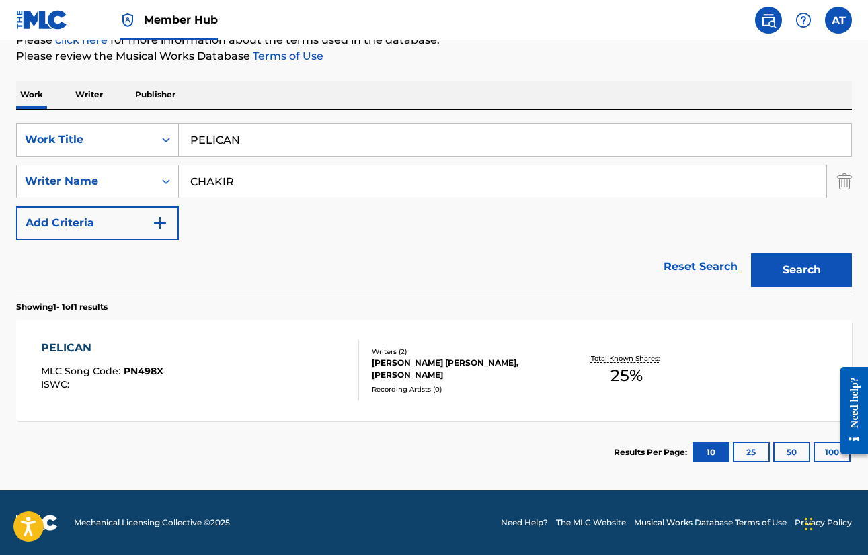
scroll to position [176, 0]
click at [56, 340] on div "PELICAN MLC Song Code : PN498X ISWC : Writers ( 2 ) [PERSON_NAME] [PERSON_NAME]…" at bounding box center [434, 370] width 836 height 101
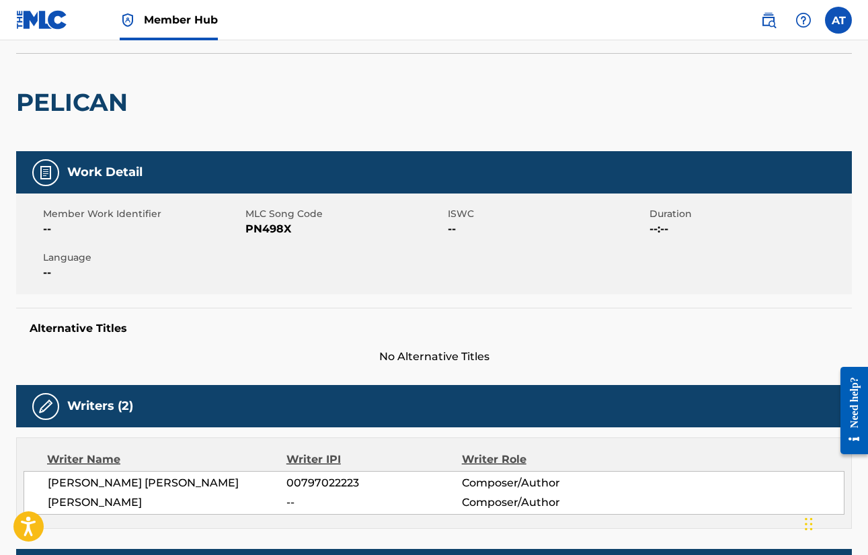
scroll to position [230, 0]
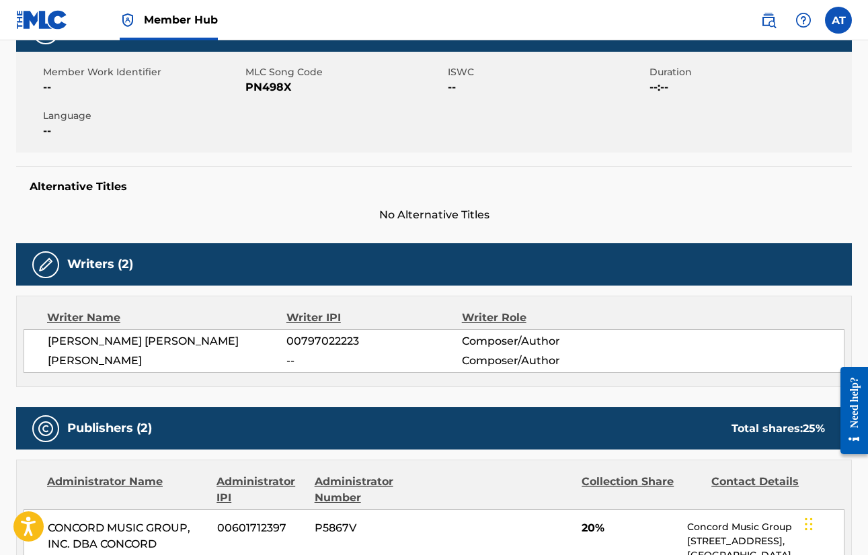
click at [255, 87] on span "PN498X" at bounding box center [344, 87] width 199 height 16
copy span "PN498X"
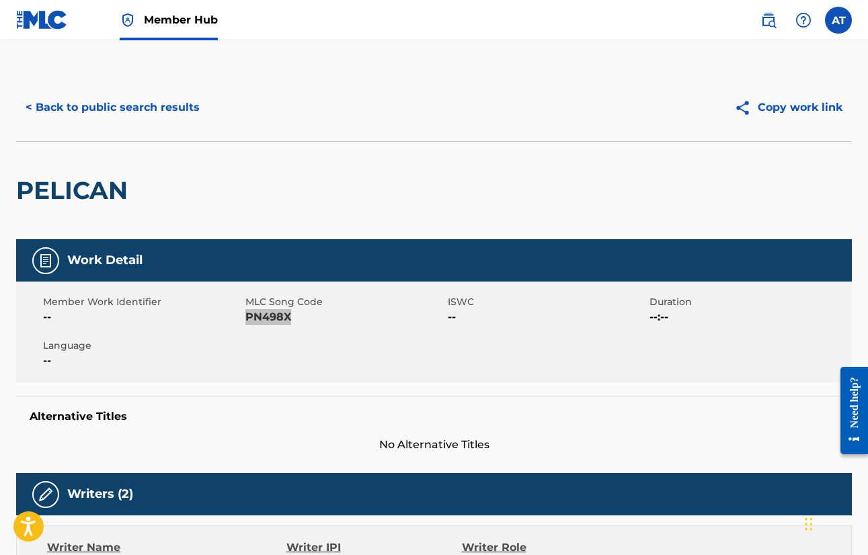
scroll to position [0, 0]
click at [159, 106] on button "< Back to public search results" at bounding box center [112, 108] width 193 height 34
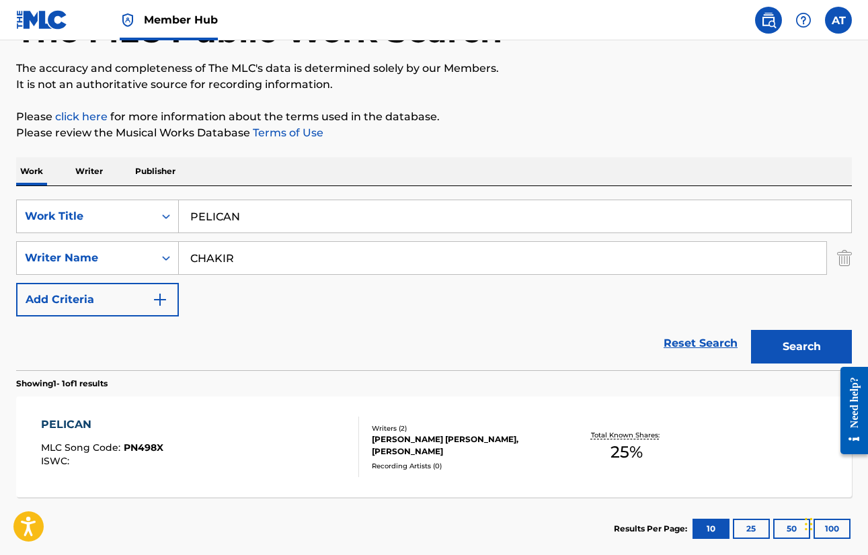
click at [274, 224] on input "PELICAN" at bounding box center [515, 216] width 672 height 32
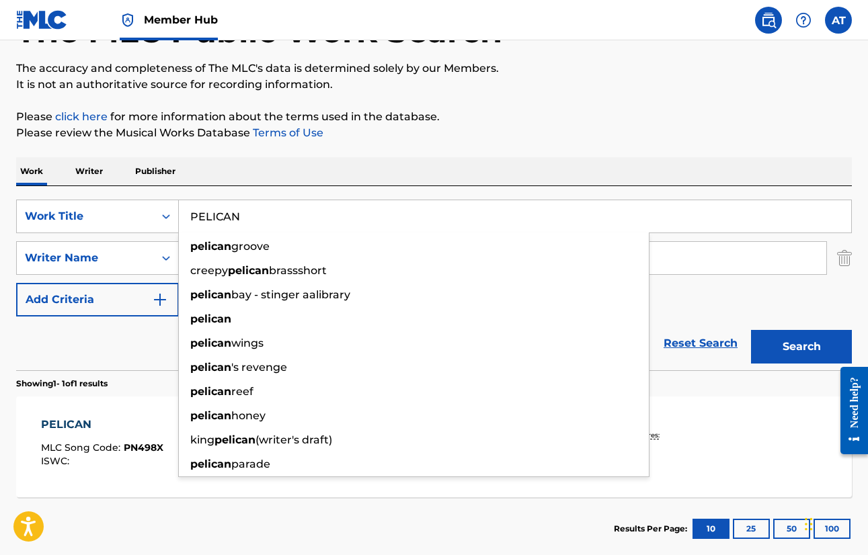
click at [274, 224] on input "PELICAN" at bounding box center [515, 216] width 672 height 32
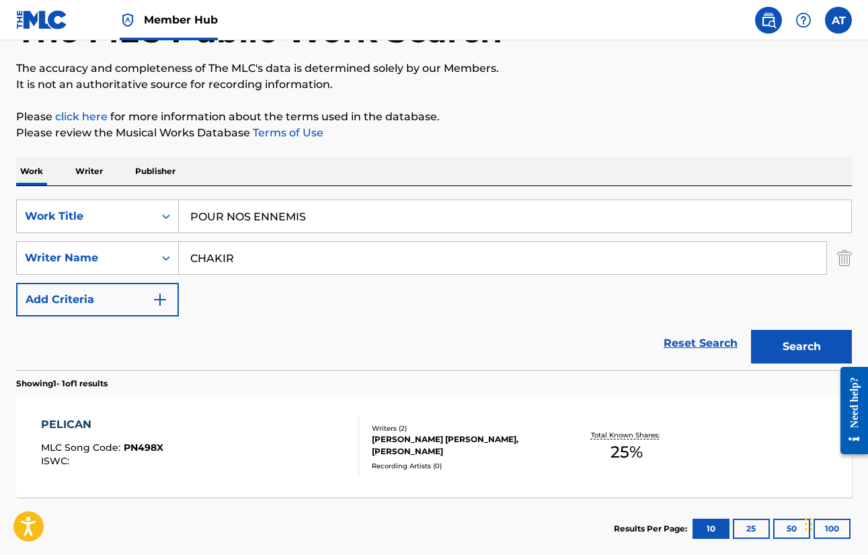
type input "POUR NOS ENNEMIS"
click at [801, 347] on button "Search" at bounding box center [801, 347] width 101 height 34
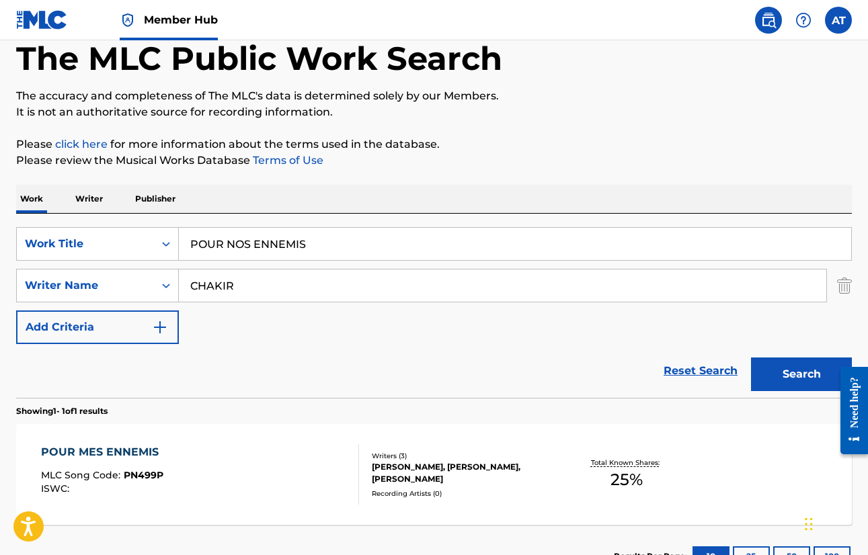
click at [98, 452] on div "POUR MES ENNEMIS" at bounding box center [103, 452] width 124 height 16
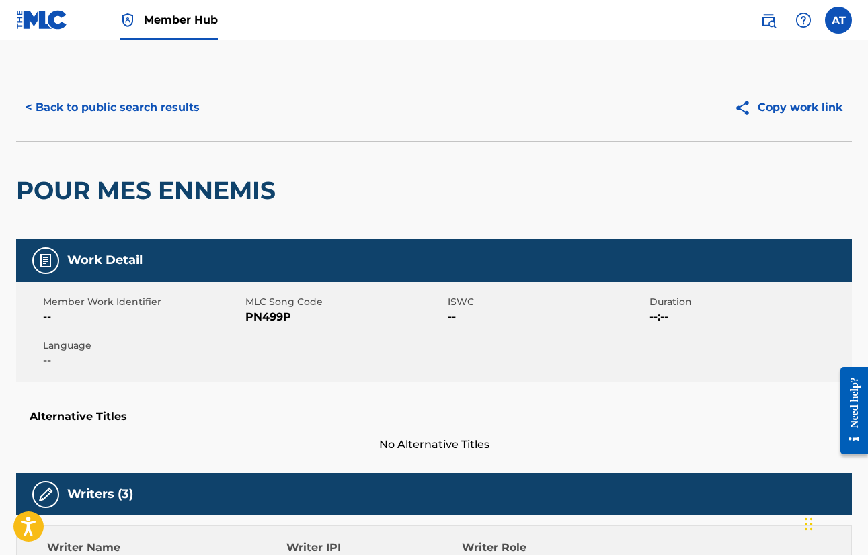
click at [266, 317] on span "PN499P" at bounding box center [344, 317] width 199 height 16
click at [38, 16] on img at bounding box center [42, 19] width 52 height 19
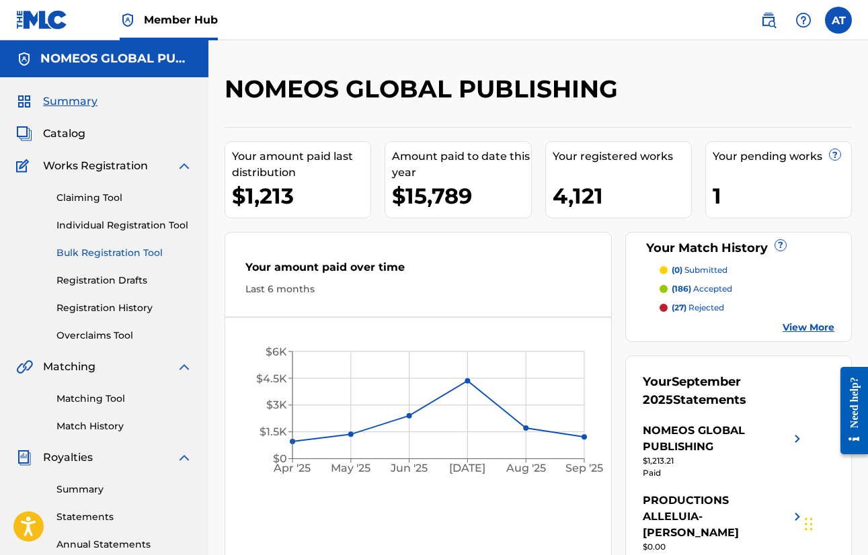
click at [108, 249] on link "Bulk Registration Tool" at bounding box center [124, 253] width 136 height 14
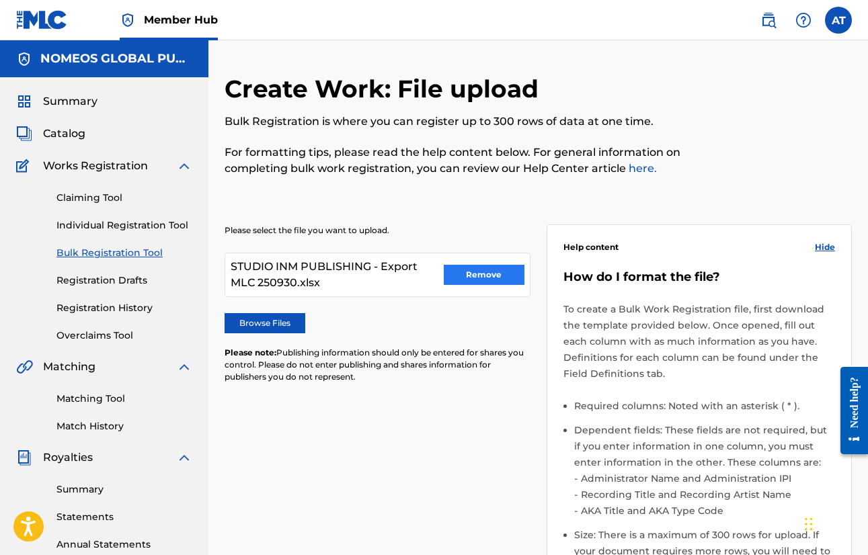
click at [471, 270] on button "Remove" at bounding box center [484, 275] width 81 height 20
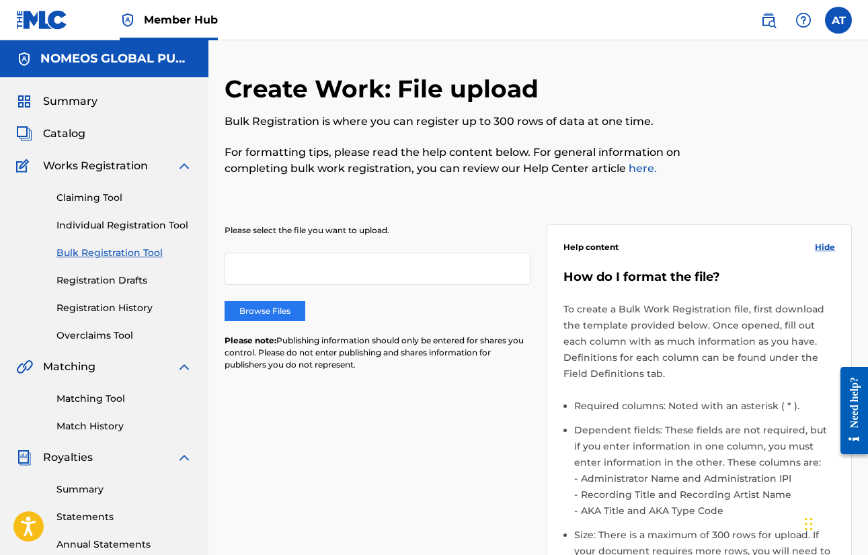
click at [287, 313] on label "Browse Files" at bounding box center [265, 311] width 81 height 20
click at [0, 0] on input "Browse Files" at bounding box center [0, 0] width 0 height 0
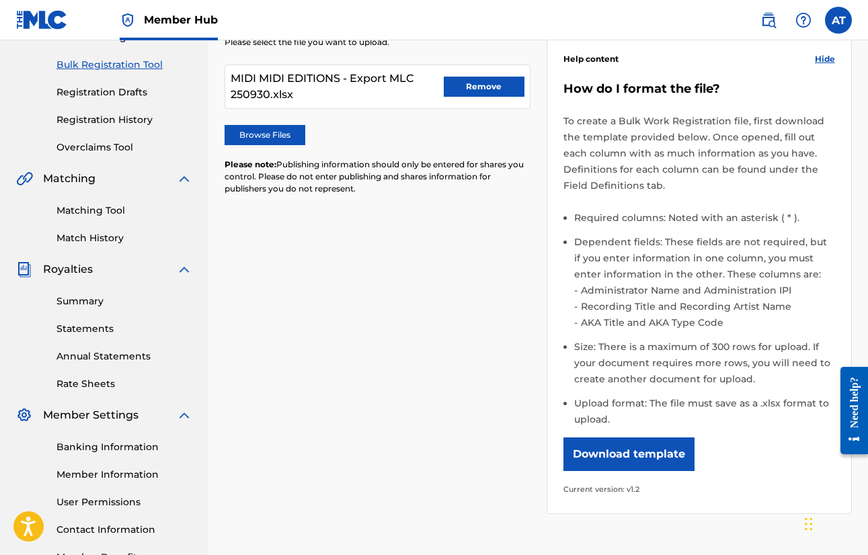
scroll to position [282, 0]
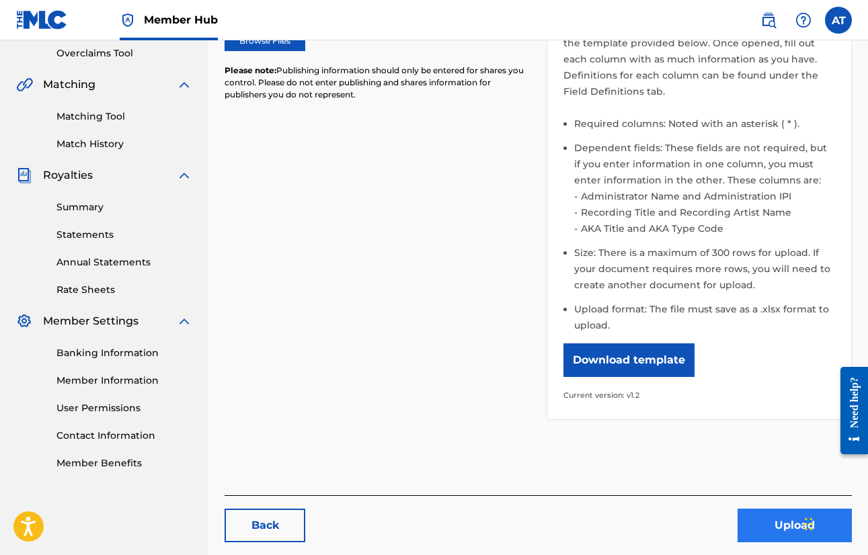
click at [764, 533] on button "Upload" at bounding box center [795, 526] width 114 height 34
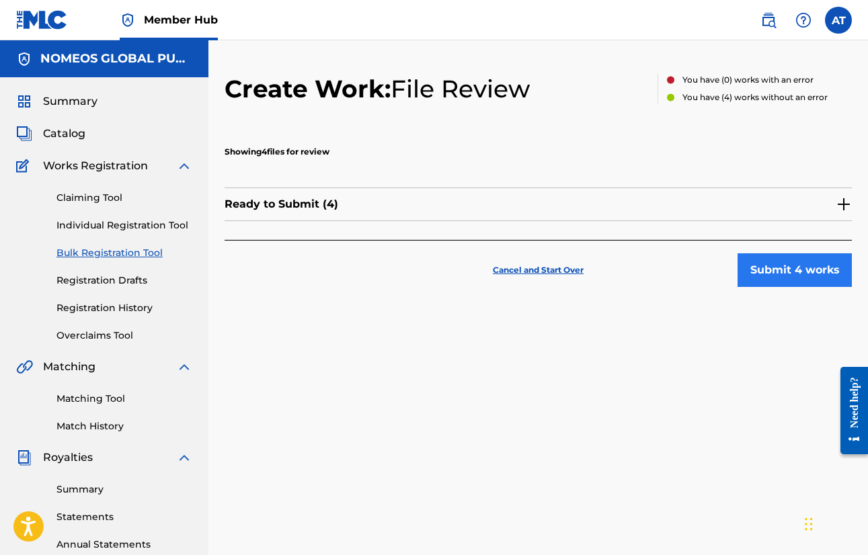
click at [762, 263] on button "Submit 4 works" at bounding box center [795, 270] width 114 height 34
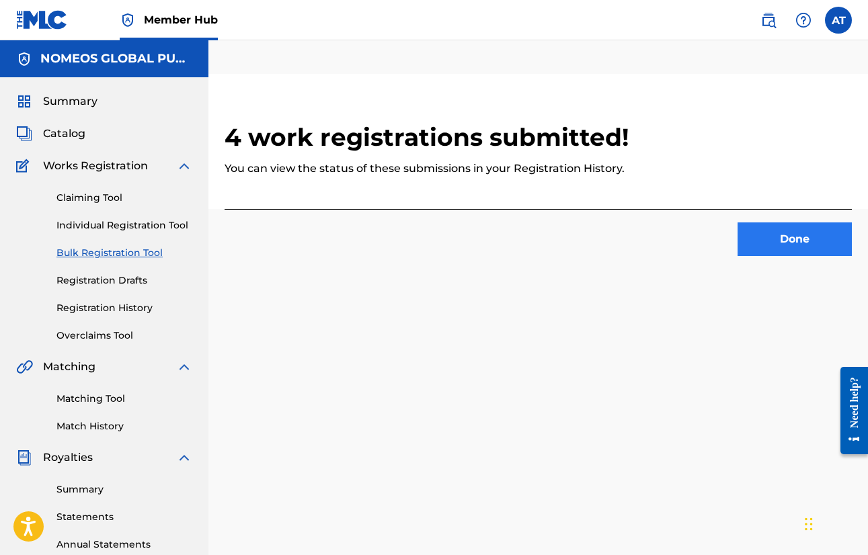
click at [802, 231] on button "Done" at bounding box center [795, 240] width 114 height 34
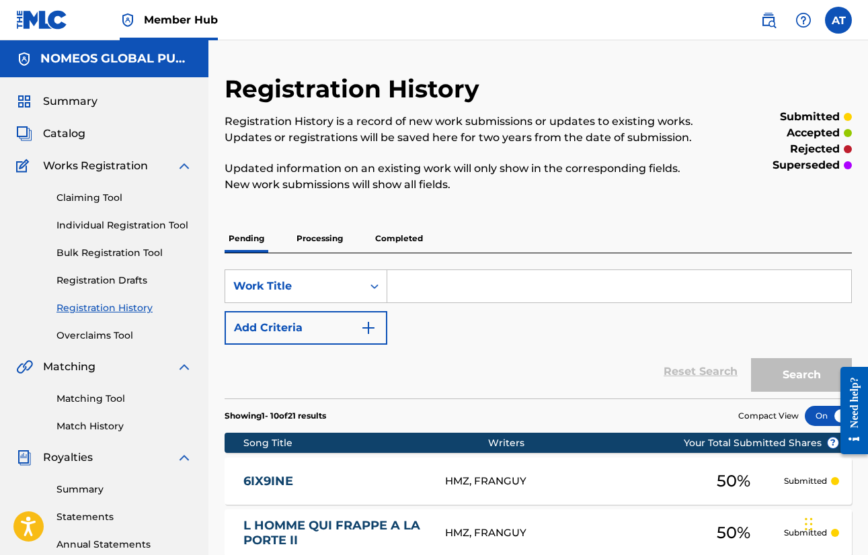
click at [114, 260] on div "Claiming Tool Individual Registration Tool Bulk Registration Tool Registration …" at bounding box center [104, 258] width 176 height 169
click at [120, 252] on link "Bulk Registration Tool" at bounding box center [124, 253] width 136 height 14
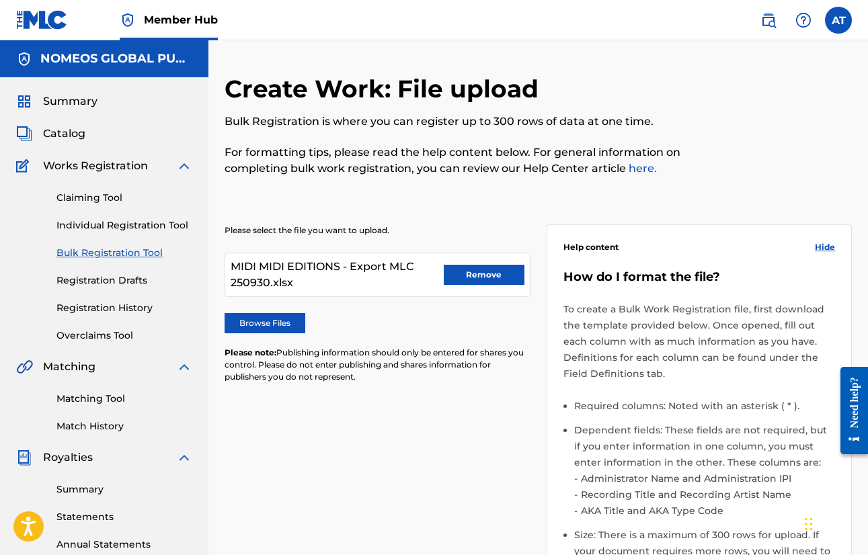
drag, startPoint x: 484, startPoint y: 276, endPoint x: 469, endPoint y: 278, distance: 15.0
click at [484, 276] on button "Remove" at bounding box center [484, 275] width 81 height 20
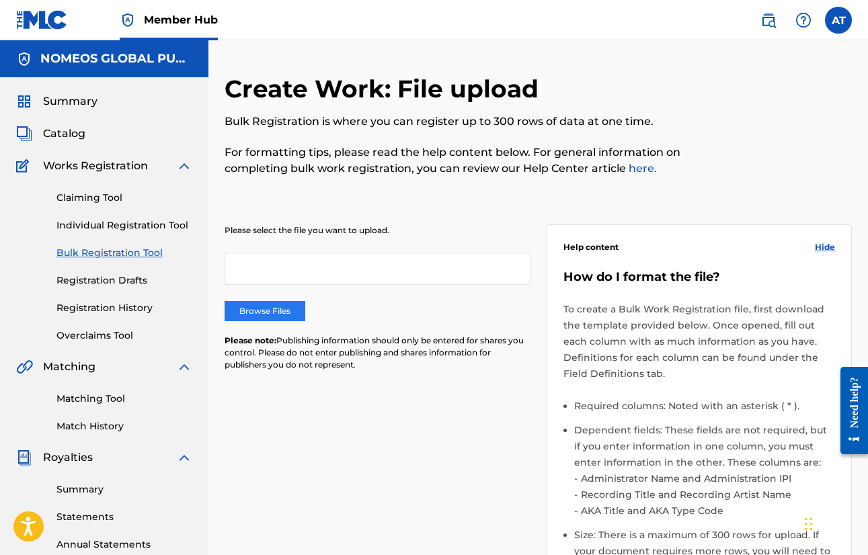
click at [270, 315] on label "Browse Files" at bounding box center [265, 311] width 81 height 20
click at [0, 0] on input "Browse Files" at bounding box center [0, 0] width 0 height 0
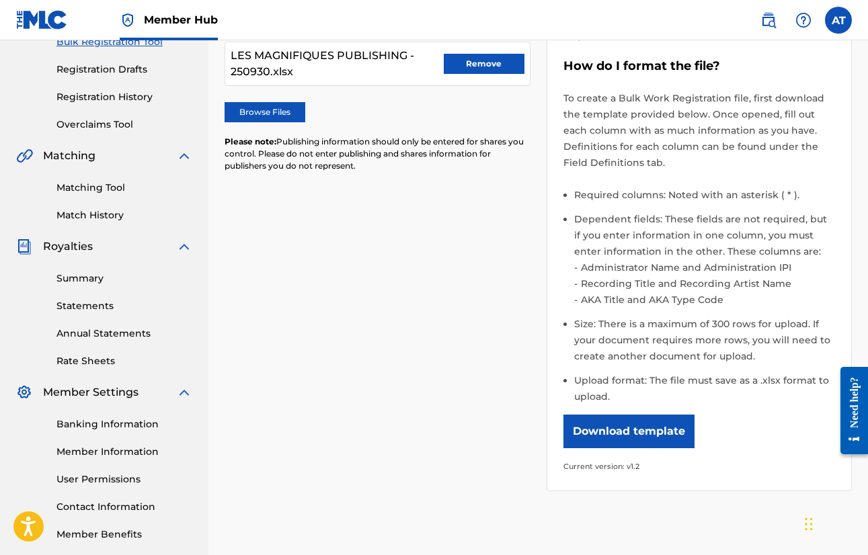
scroll to position [287, 0]
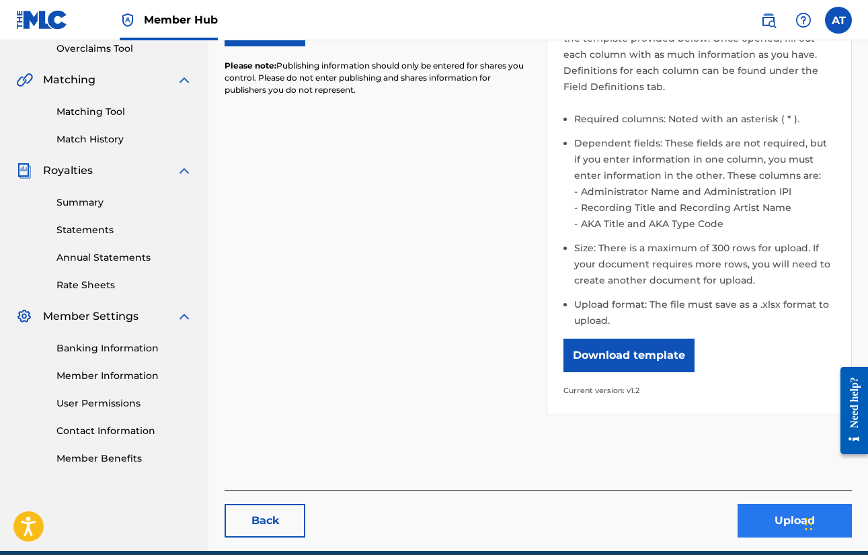
click at [756, 507] on button "Upload" at bounding box center [795, 521] width 114 height 34
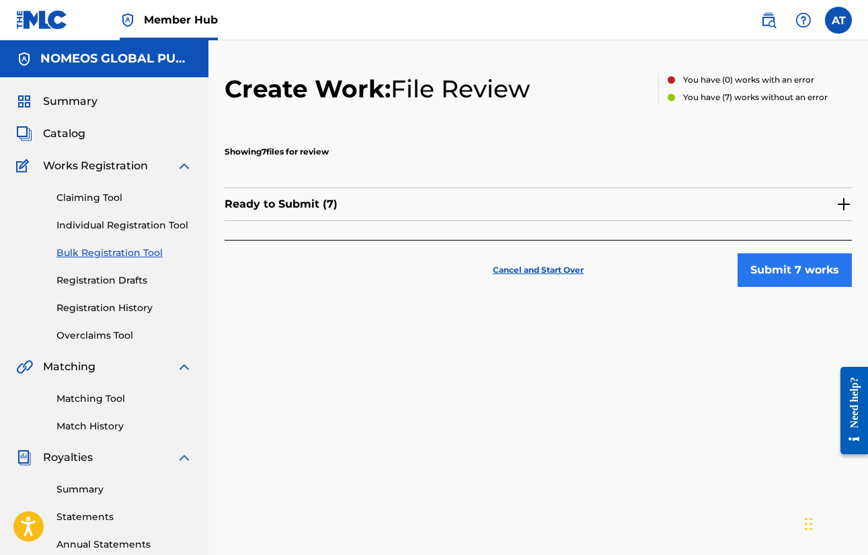
click at [742, 274] on button "Submit 7 works" at bounding box center [795, 270] width 114 height 34
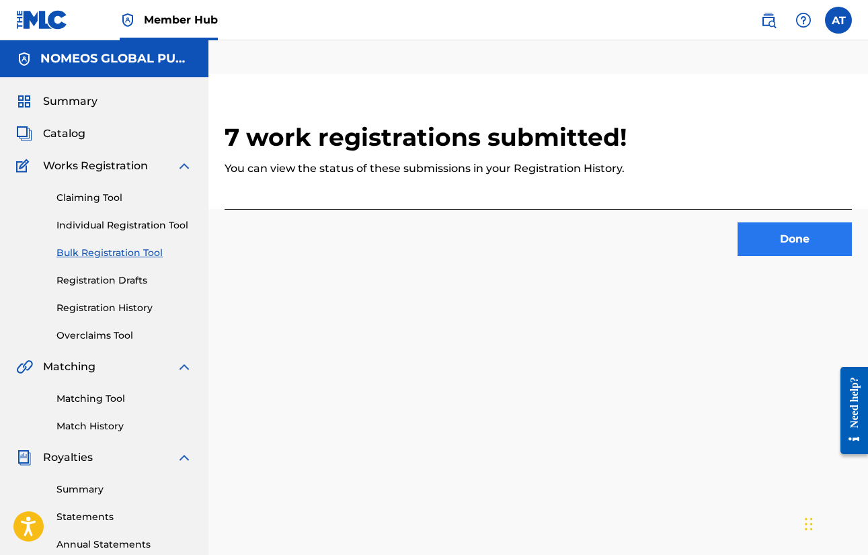
click at [781, 241] on button "Done" at bounding box center [795, 240] width 114 height 34
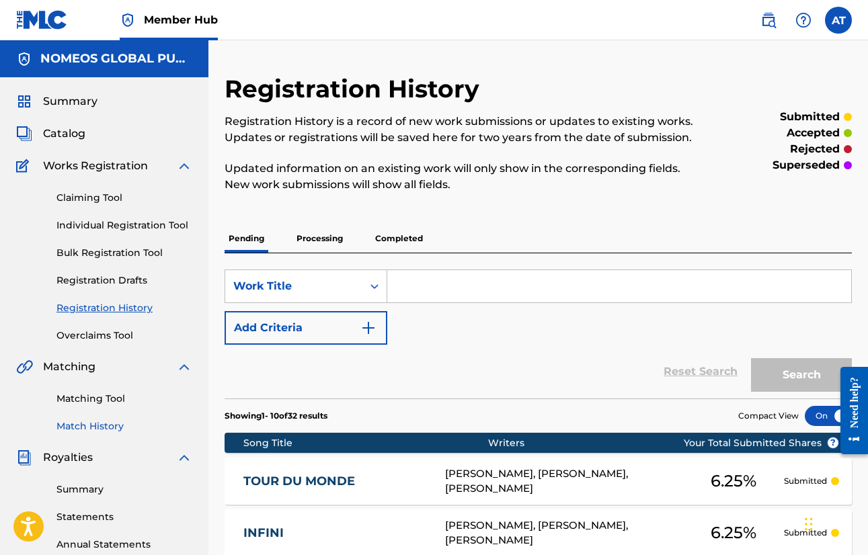
drag, startPoint x: 98, startPoint y: 416, endPoint x: 102, endPoint y: 423, distance: 8.1
click at [98, 416] on div "Matching Tool Match History" at bounding box center [104, 404] width 176 height 58
click at [102, 423] on link "Match History" at bounding box center [124, 427] width 136 height 14
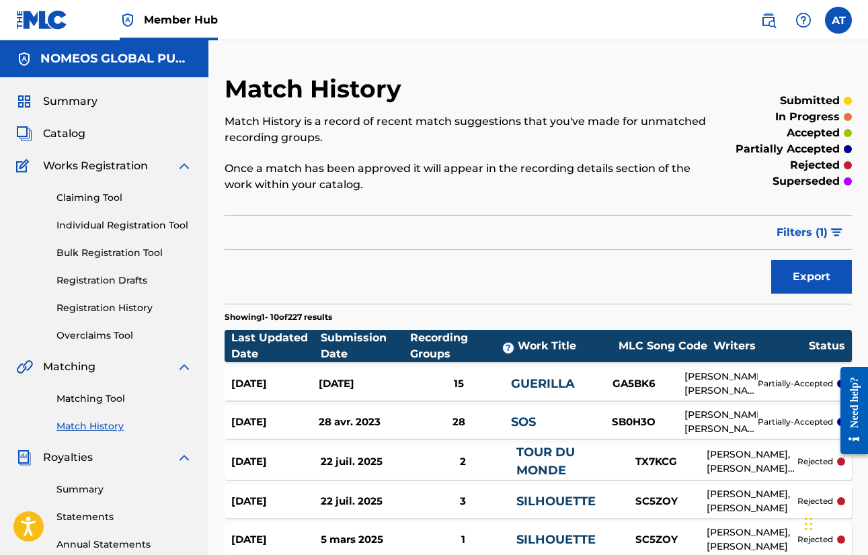
click at [348, 340] on div "Submission Date" at bounding box center [365, 346] width 89 height 32
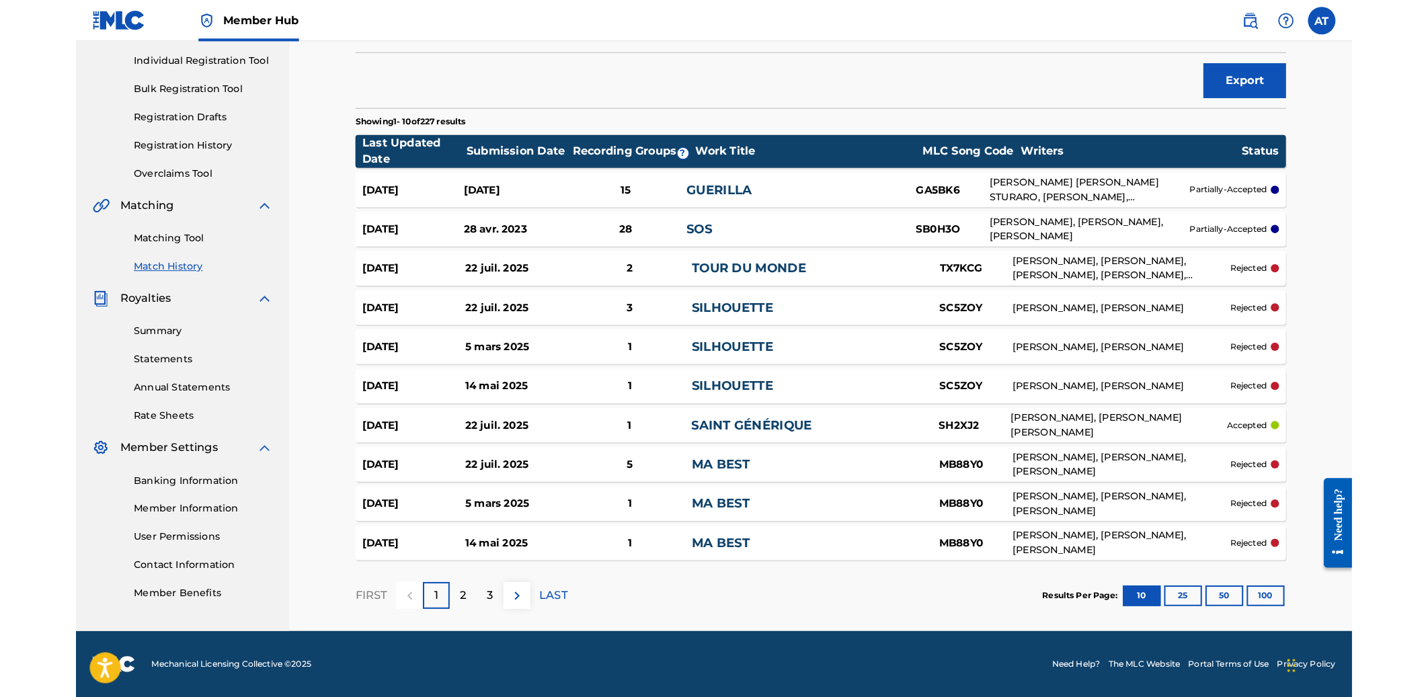
scroll to position [150, 0]
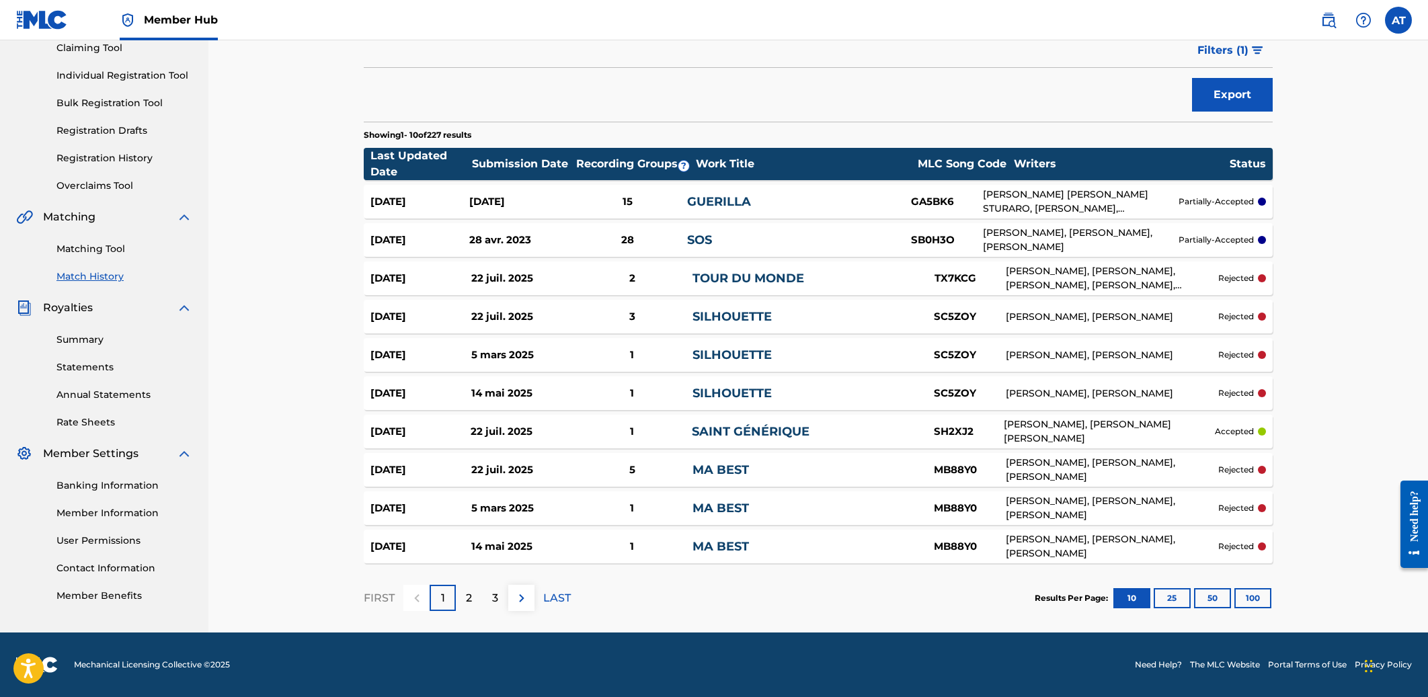
click at [624, 310] on div "3" at bounding box center [631, 316] width 121 height 15
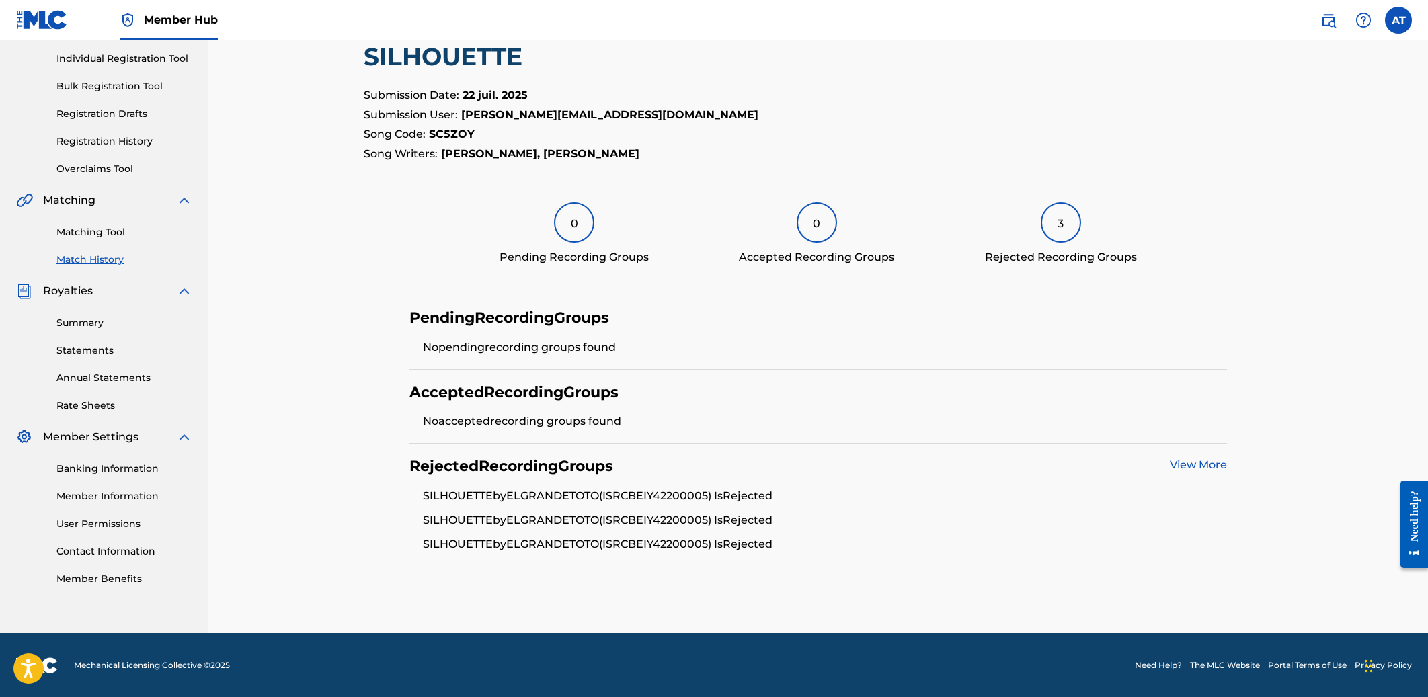
scroll to position [166, 0]
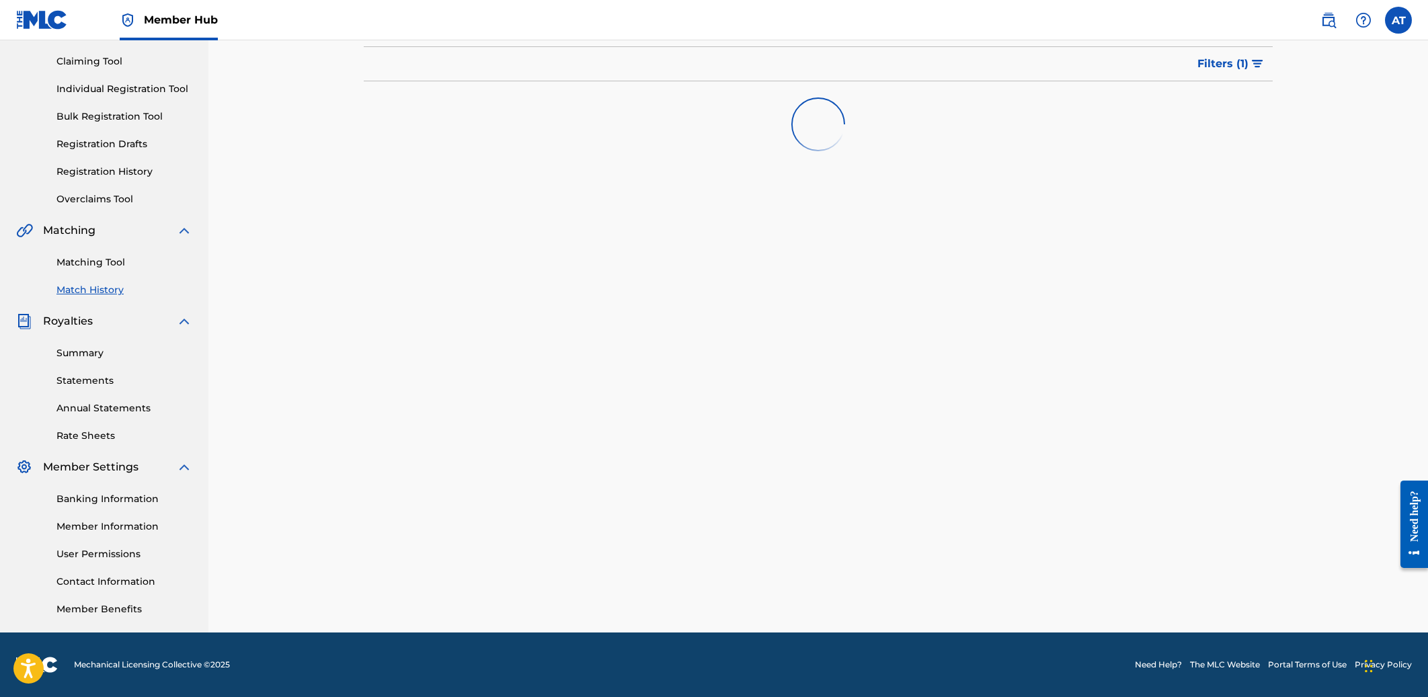
scroll to position [136, 0]
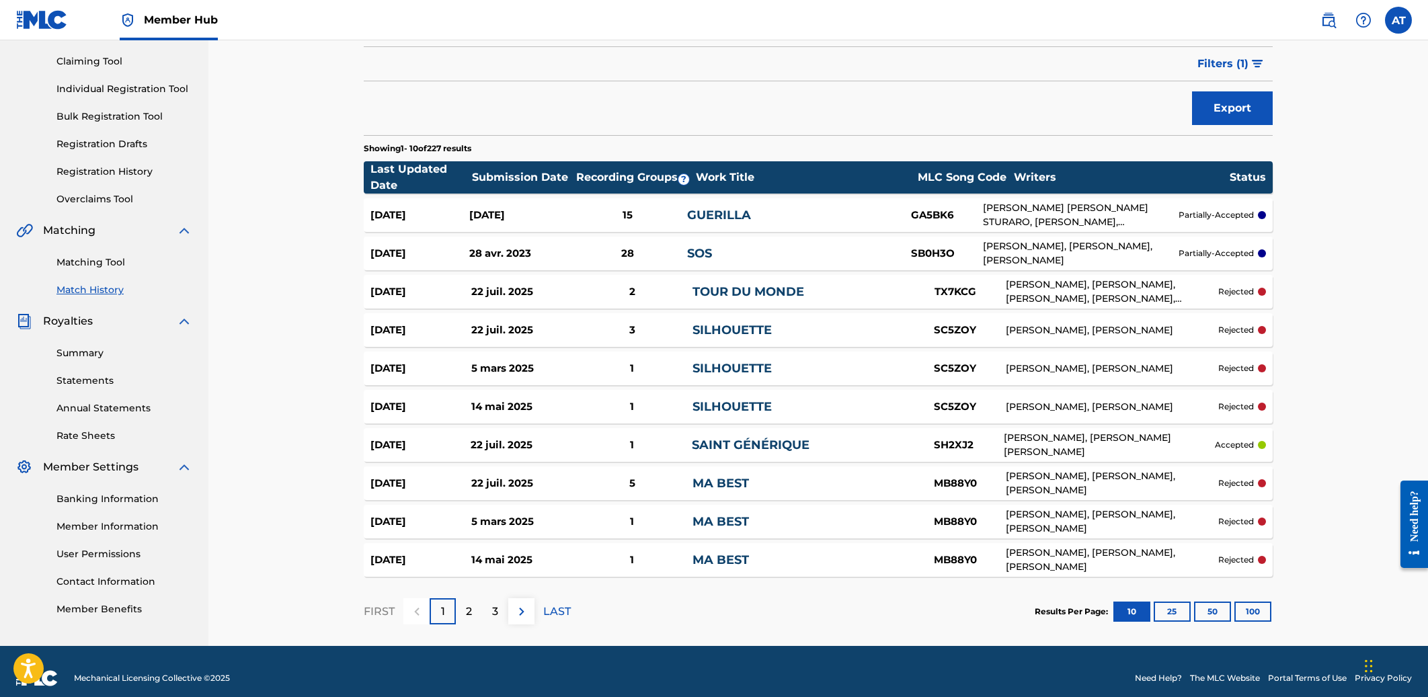
click at [824, 483] on div "MA BEST" at bounding box center [799, 484] width 212 height 18
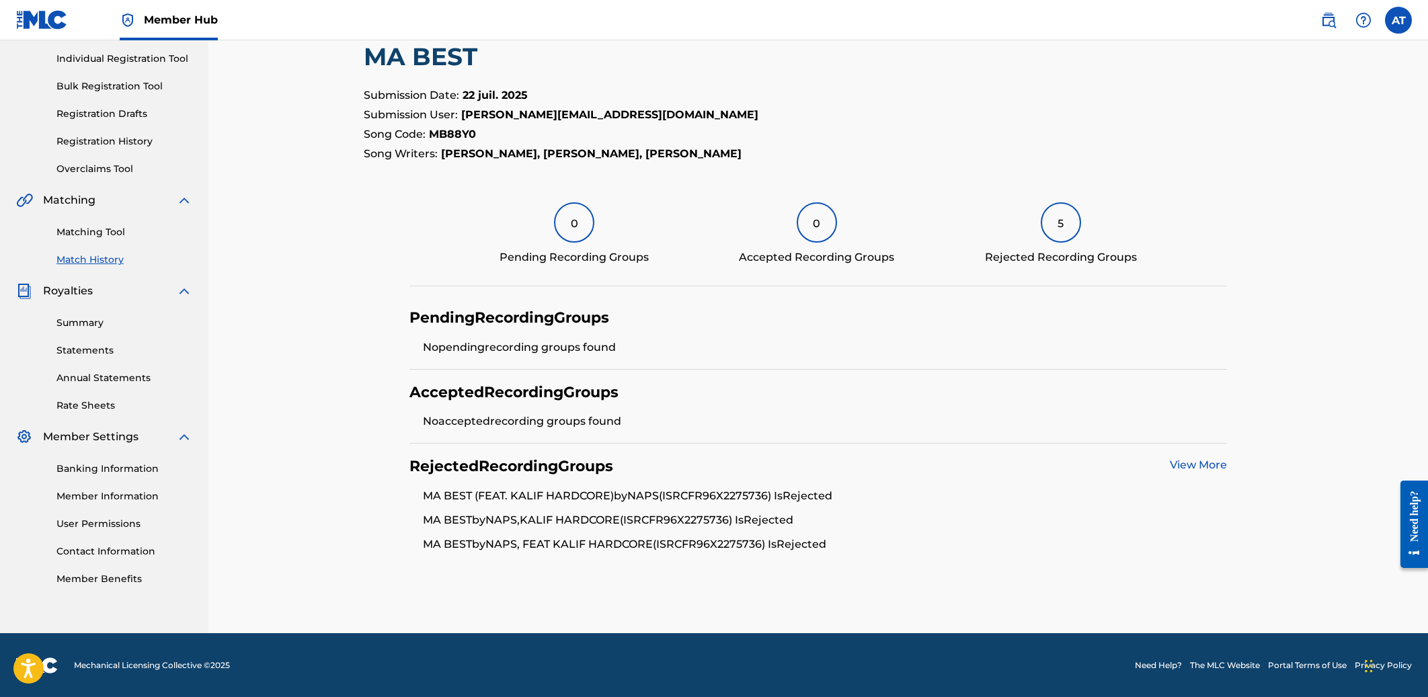
scroll to position [166, 0]
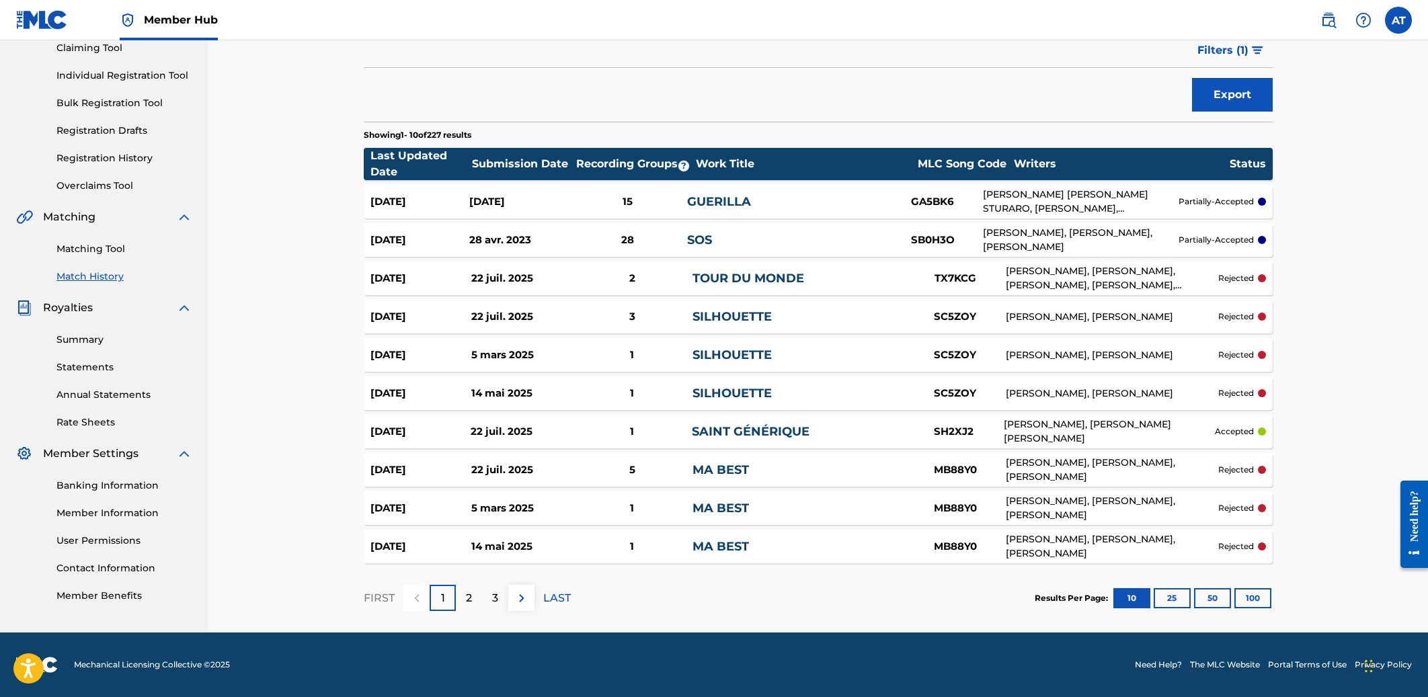
scroll to position [136, 0]
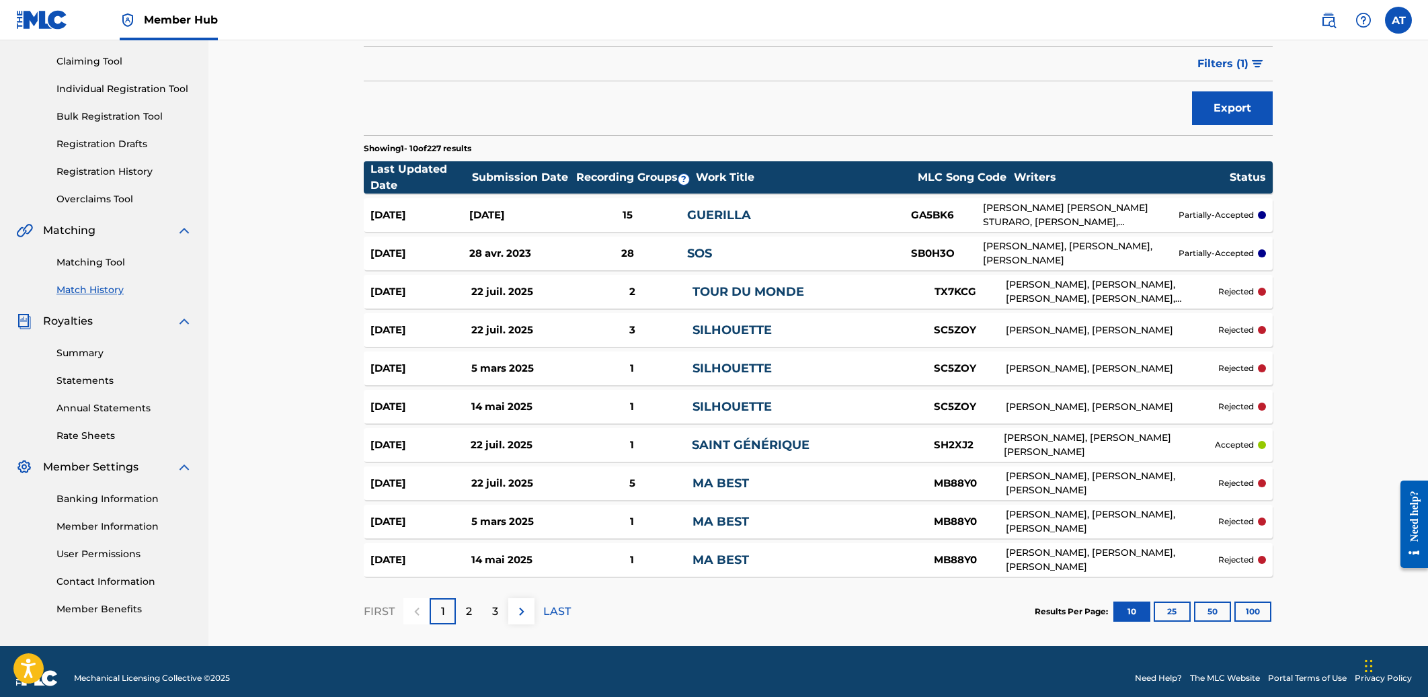
click at [713, 487] on link "MA BEST" at bounding box center [721, 483] width 56 height 15
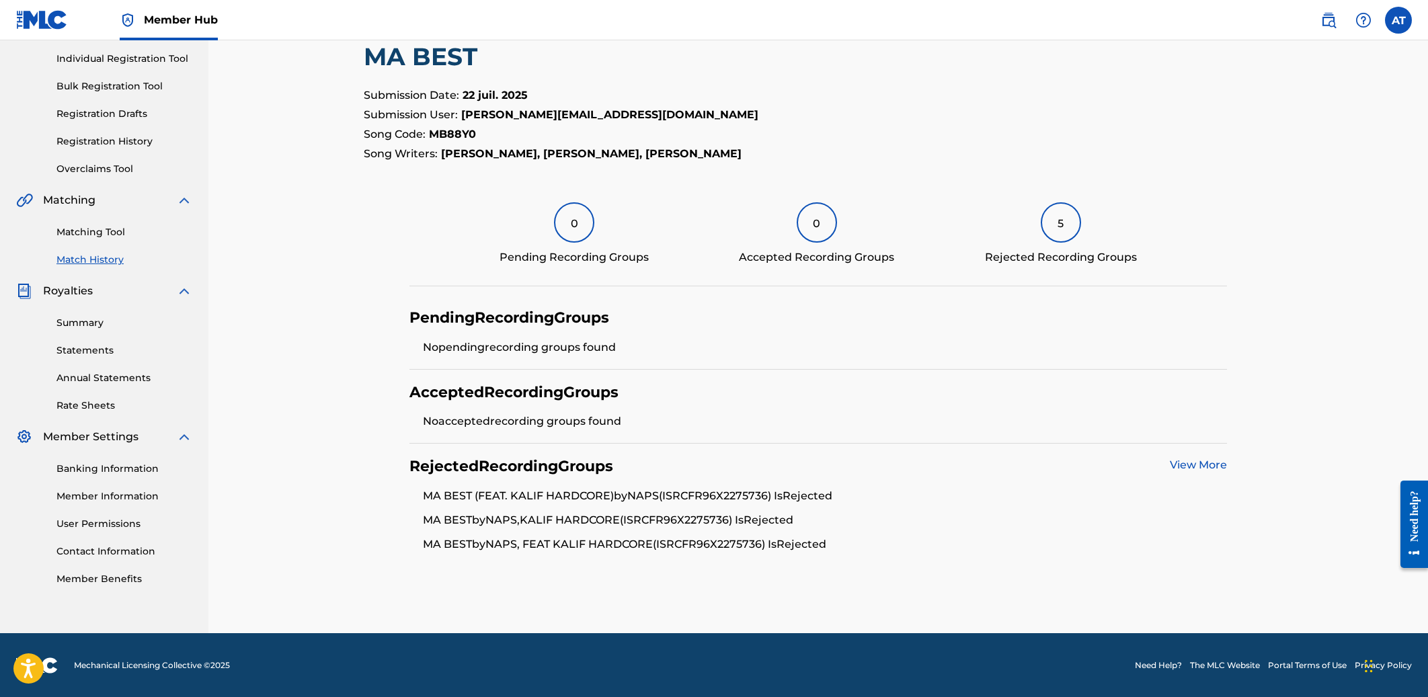
scroll to position [166, 0]
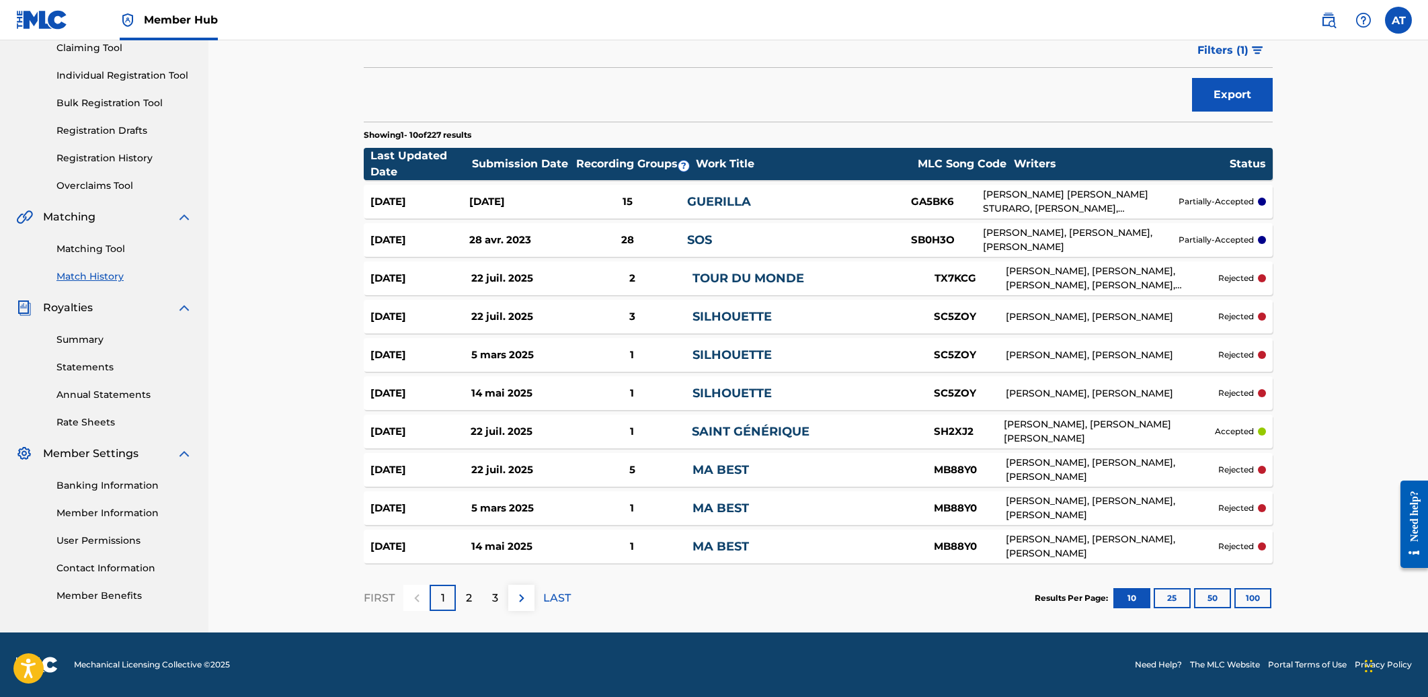
scroll to position [150, 0]
click at [867, 95] on button "Export" at bounding box center [1232, 95] width 81 height 34
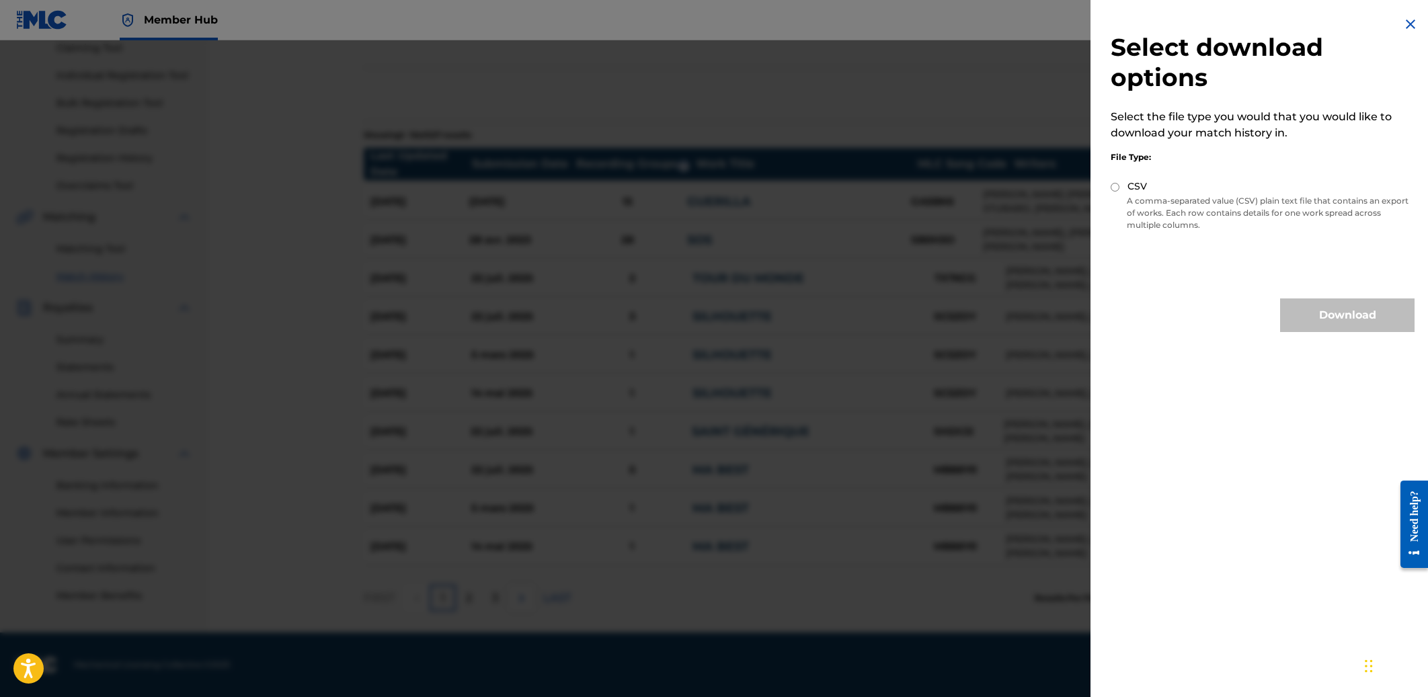
drag, startPoint x: 1236, startPoint y: 145, endPoint x: 1230, endPoint y: 140, distance: 8.1
click at [867, 145] on div "File Type: CSV A comma-separated value (CSV) plain text file that contains an e…" at bounding box center [1263, 188] width 304 height 95
click at [867, 188] on input "CSV" at bounding box center [1115, 187] width 9 height 9
radio input "true"
click at [867, 320] on button "Download" at bounding box center [1347, 316] width 134 height 34
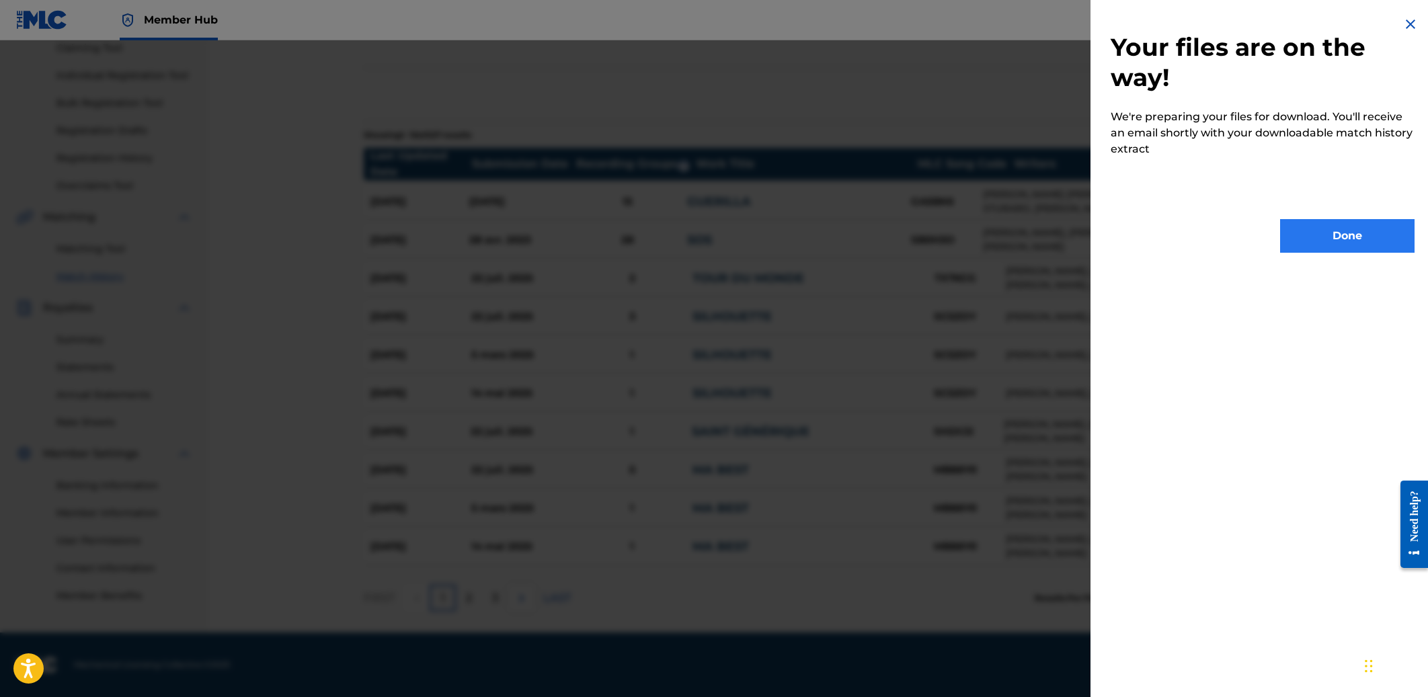
click at [867, 248] on button "Done" at bounding box center [1347, 236] width 134 height 34
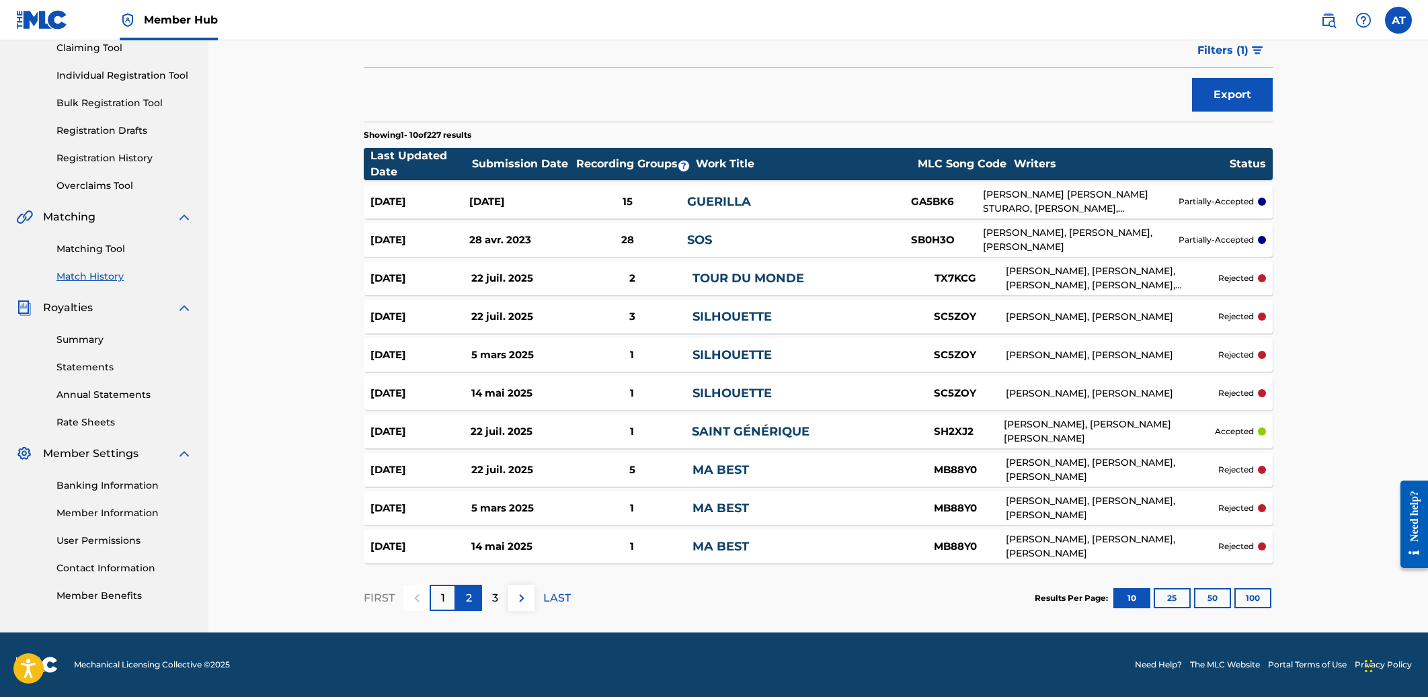
click at [469, 573] on p "2" at bounding box center [469, 598] width 6 height 16
click at [444, 573] on p "1" at bounding box center [443, 598] width 4 height 16
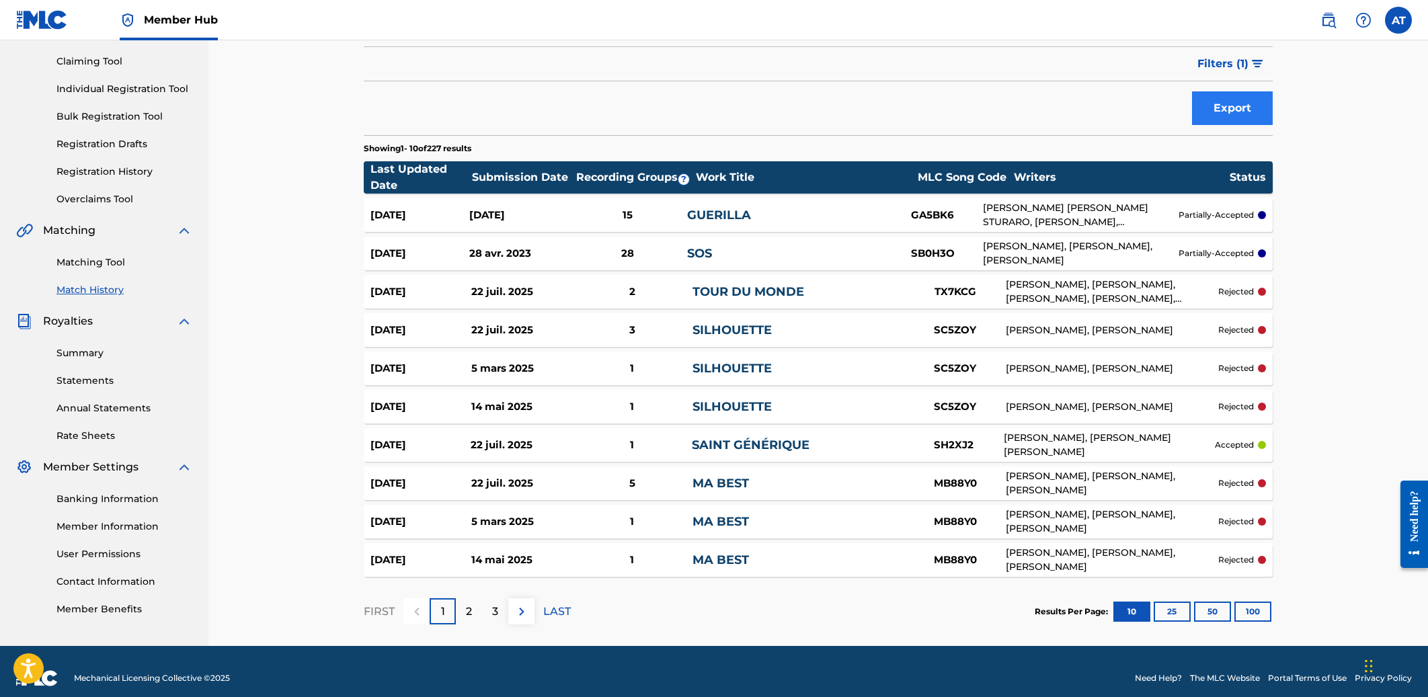
click at [867, 108] on button "Export" at bounding box center [1232, 108] width 81 height 34
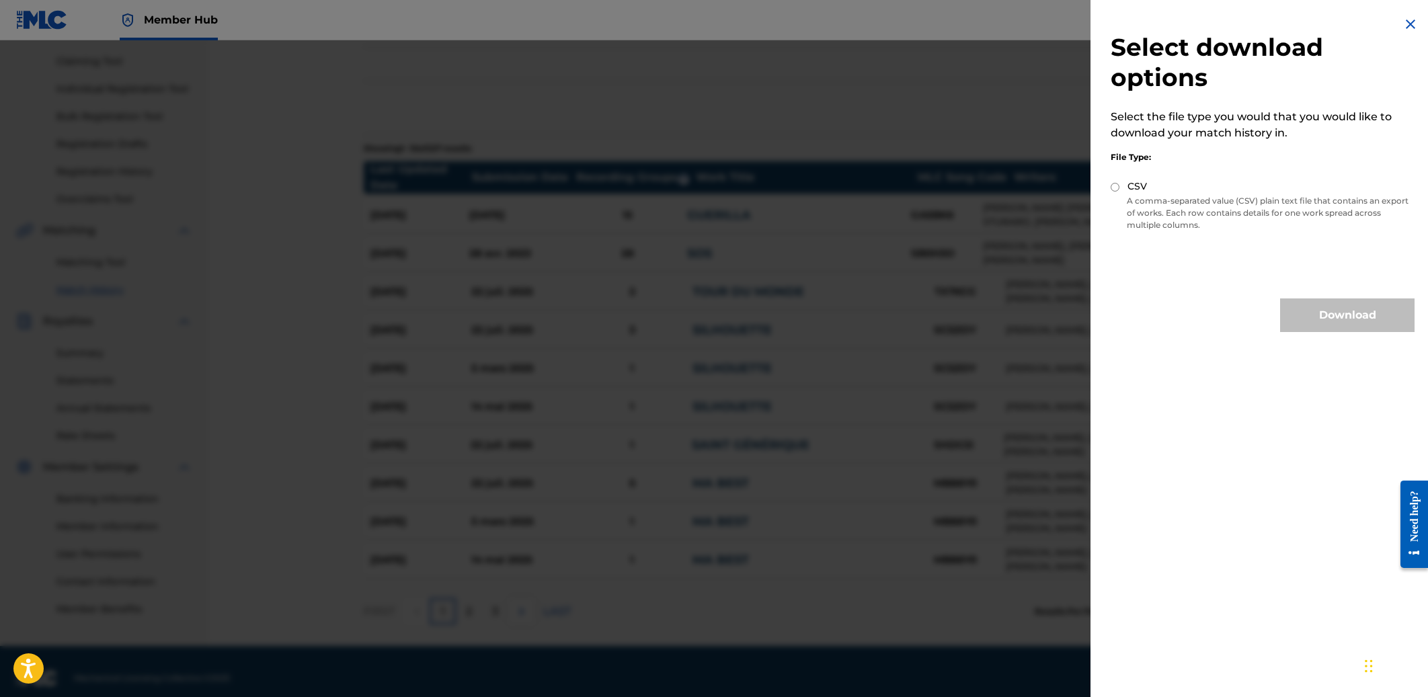
click at [867, 22] on img at bounding box center [1410, 24] width 16 height 16
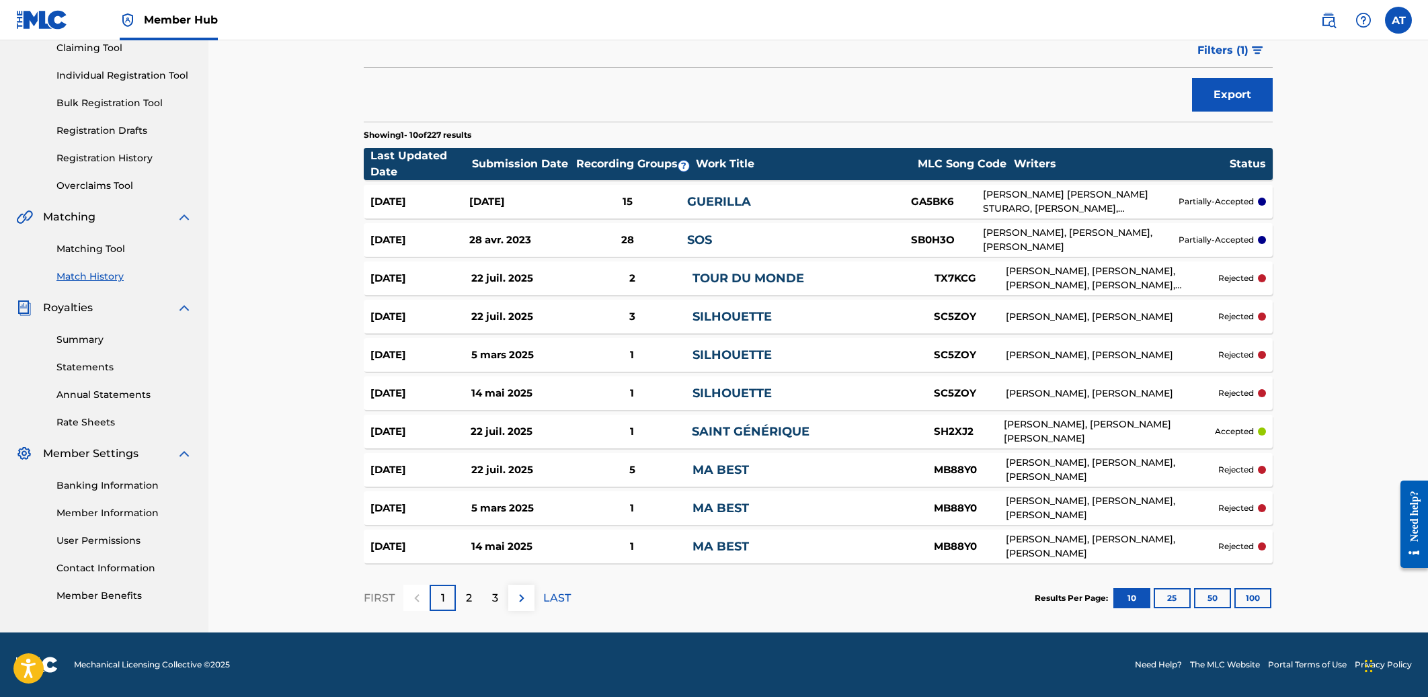
scroll to position [150, 0]
click at [106, 250] on link "Matching Tool" at bounding box center [124, 249] width 136 height 14
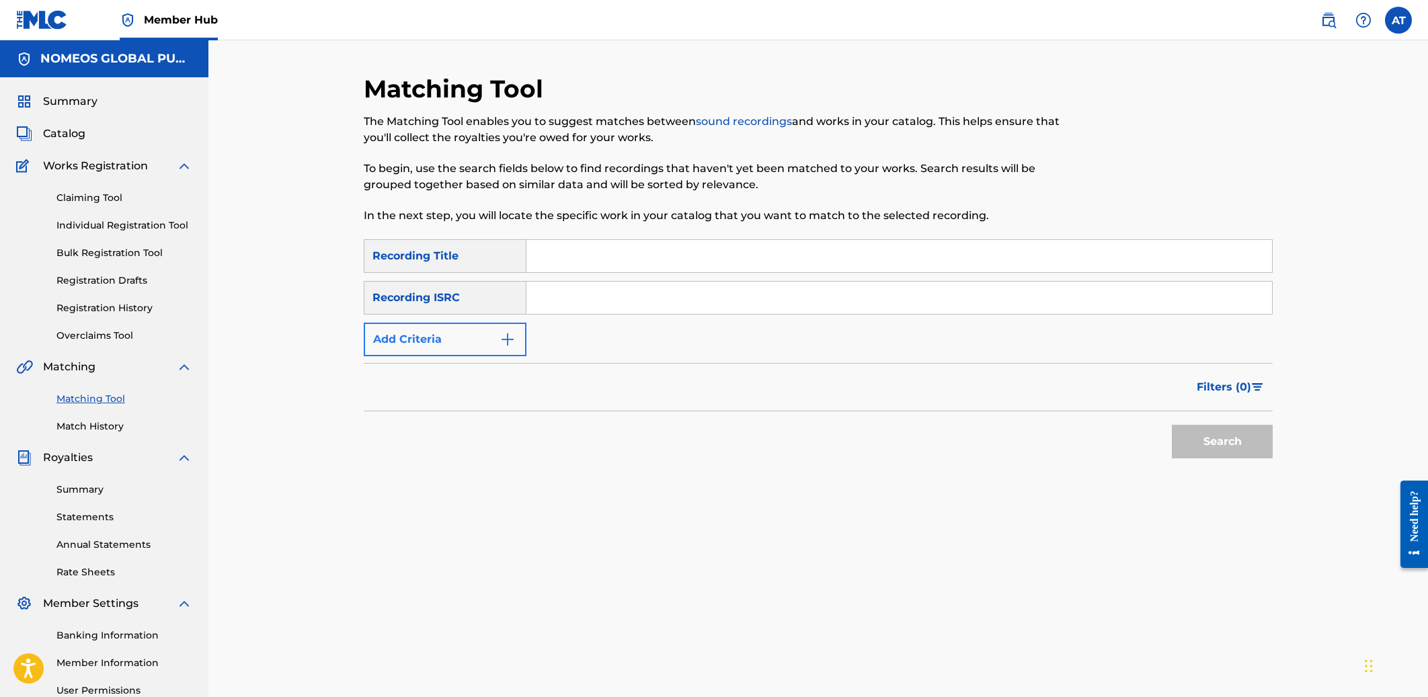
click at [489, 332] on button "Add Criteria" at bounding box center [445, 340] width 163 height 34
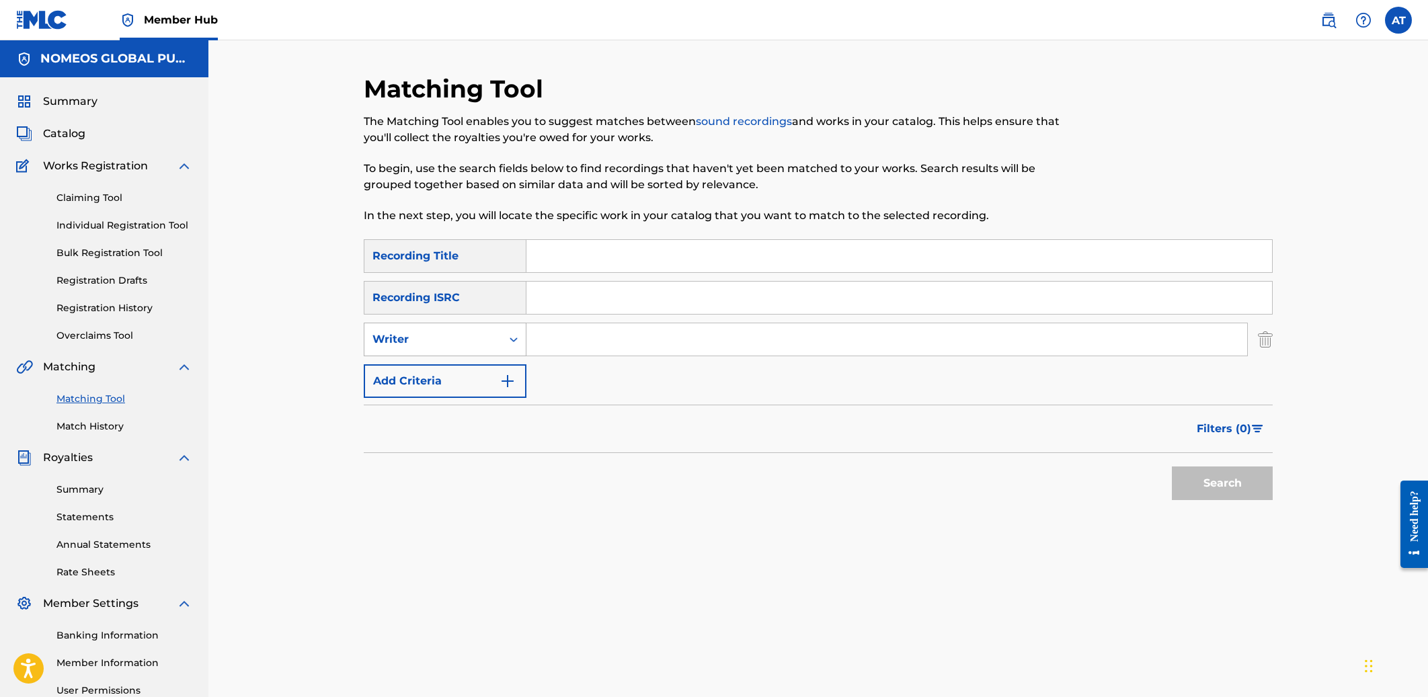
click at [485, 338] on div "Writer" at bounding box center [432, 339] width 121 height 16
click at [457, 380] on div "Recording Artist" at bounding box center [444, 373] width 161 height 34
click at [582, 333] on input "Search Form" at bounding box center [886, 339] width 721 height 32
type input "MACROWAVE"
click at [867, 483] on button "Search" at bounding box center [1222, 484] width 101 height 34
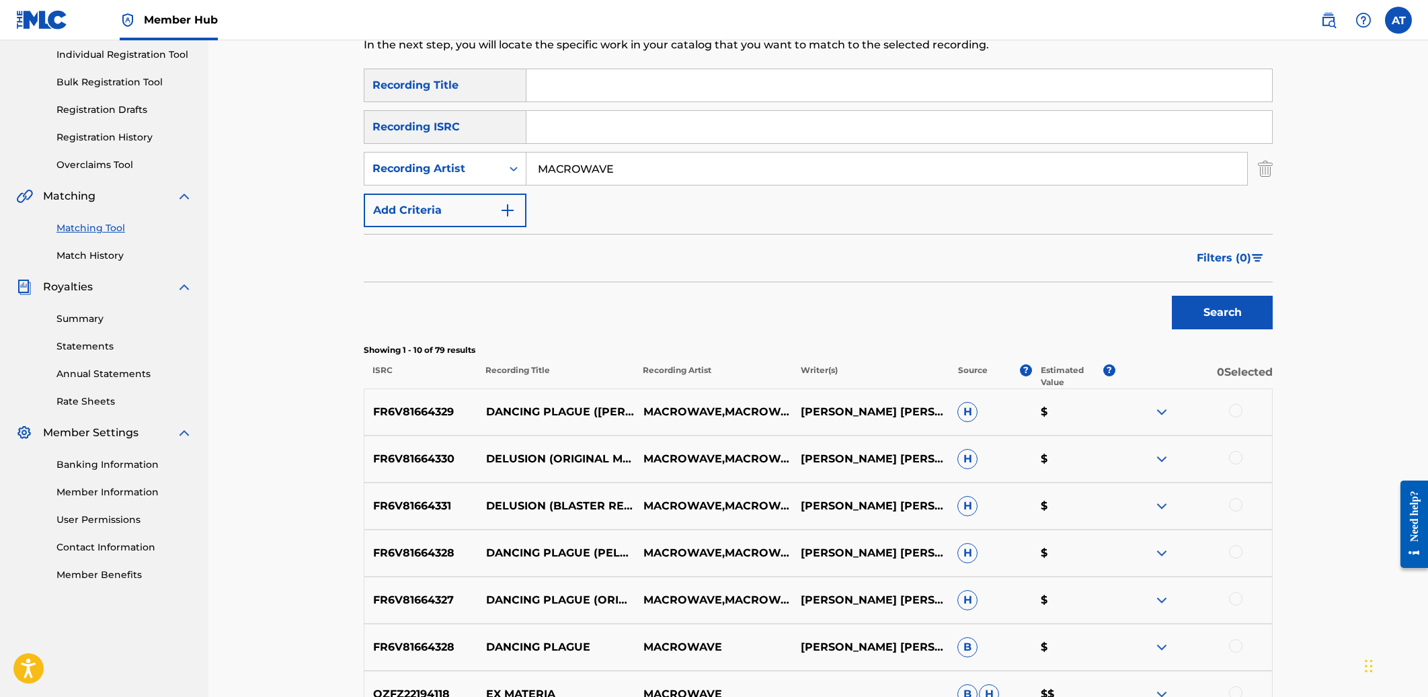
scroll to position [418, 0]
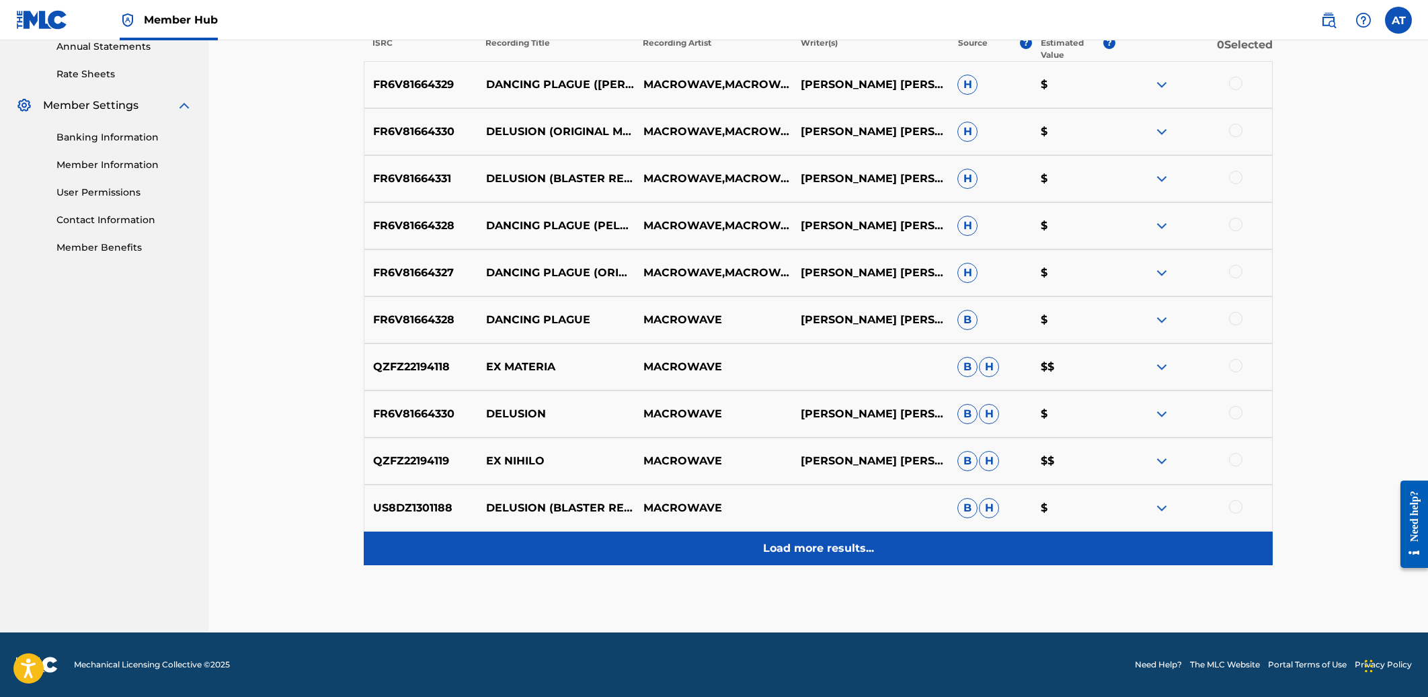
click at [773, 545] on p "Load more results..." at bounding box center [818, 549] width 111 height 16
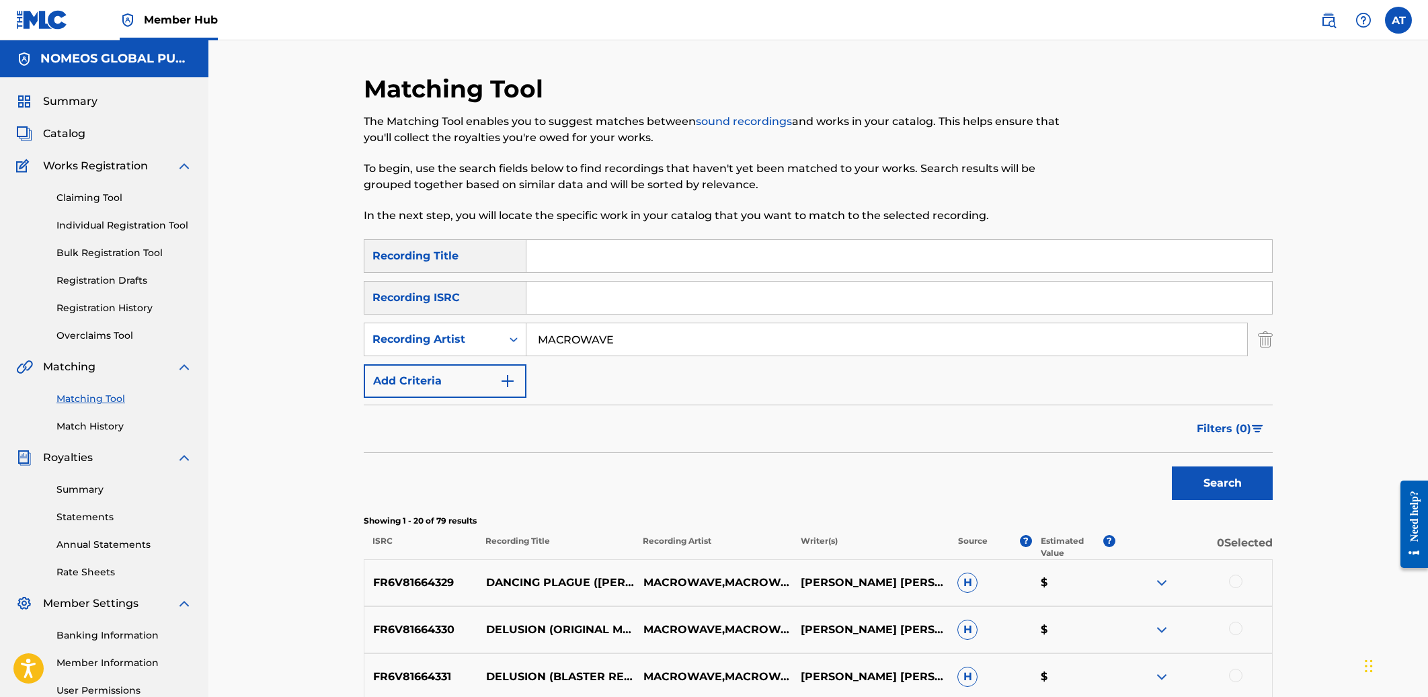
scroll to position [0, 0]
click at [574, 260] on input "Search Form" at bounding box center [899, 256] width 746 height 32
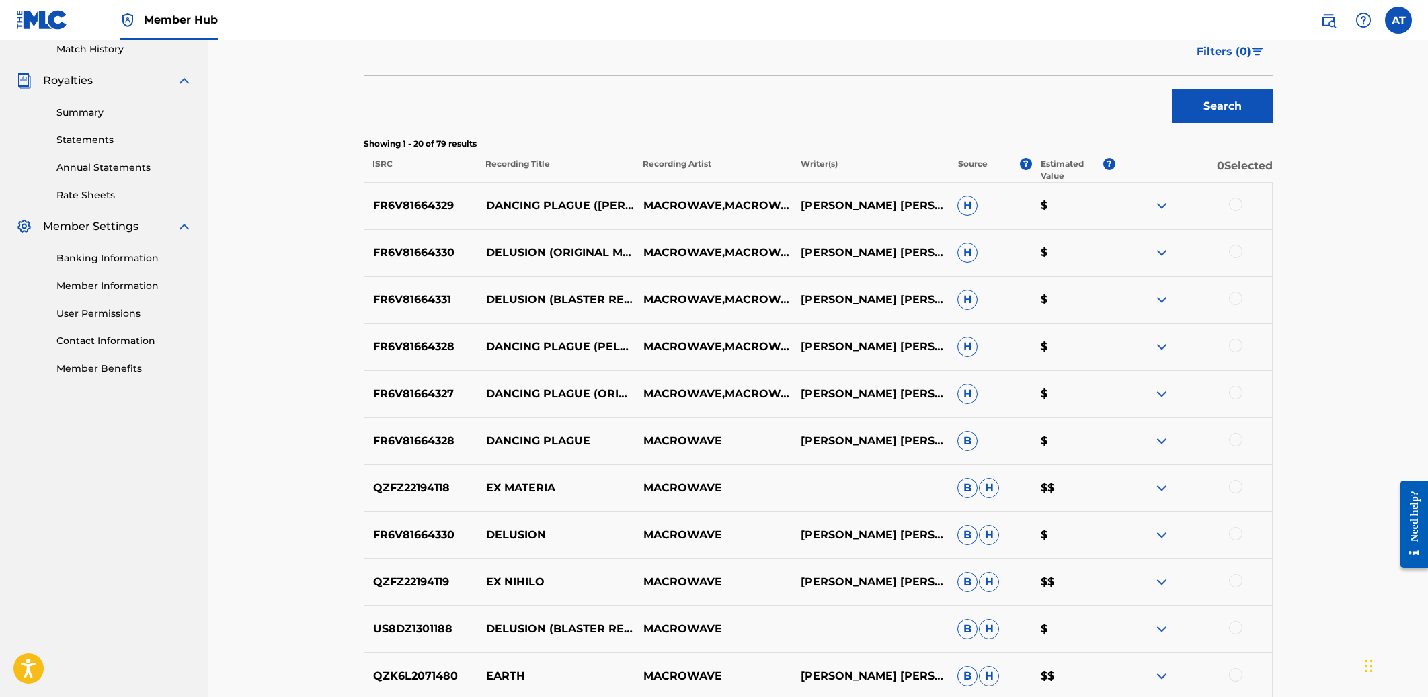
scroll to position [216, 0]
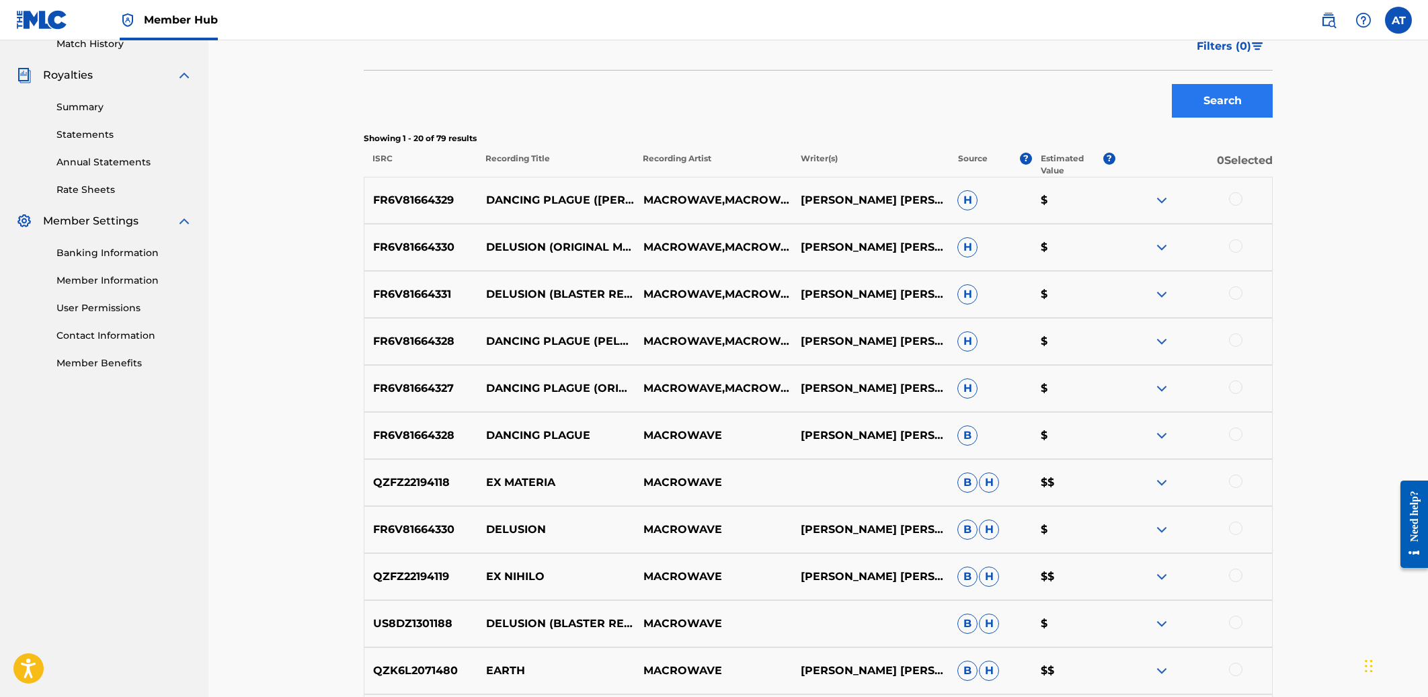
type input "EX MATERIA"
click at [867, 102] on button "Search" at bounding box center [1222, 101] width 101 height 34
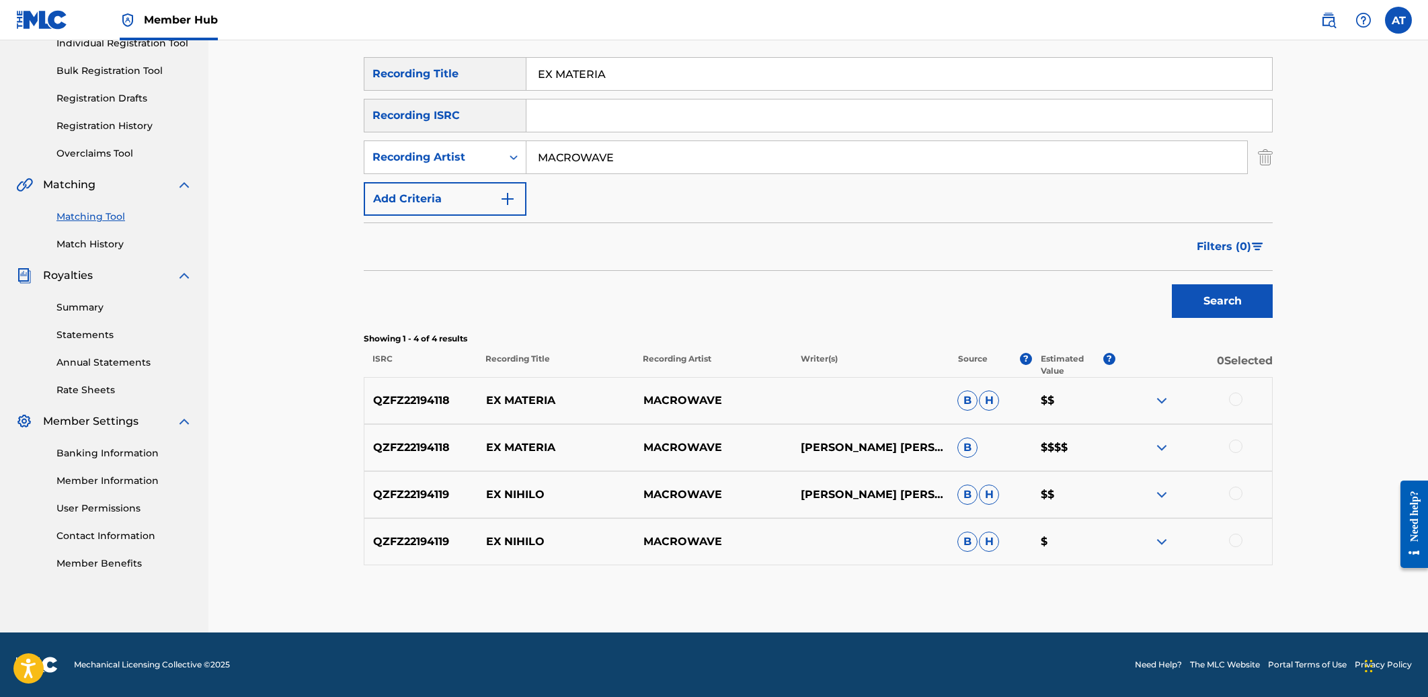
scroll to position [182, 0]
click at [867, 394] on div at bounding box center [1235, 399] width 13 height 13
click at [867, 400] on img at bounding box center [1235, 399] width 13 height 13
click at [867, 450] on div at bounding box center [1235, 446] width 13 height 13
click at [867, 401] on div at bounding box center [1235, 399] width 13 height 13
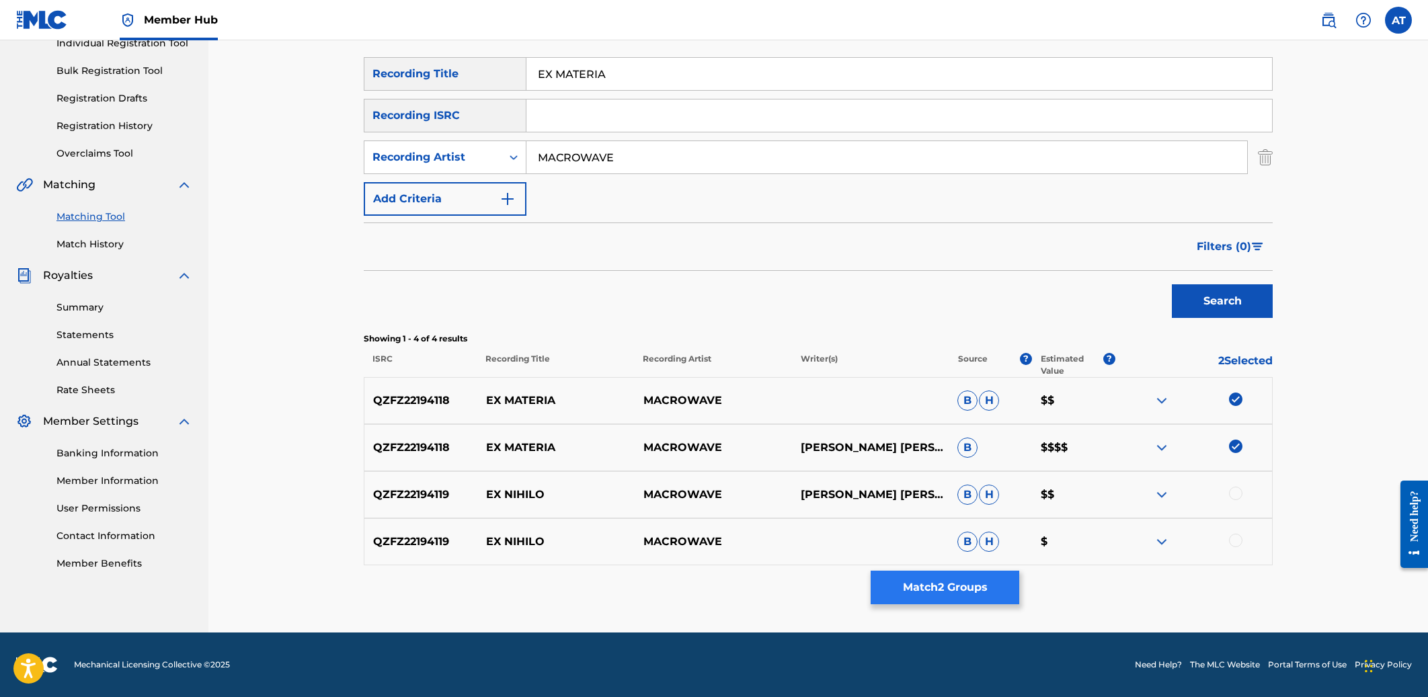
click at [867, 573] on button "Match 2 Groups" at bounding box center [945, 588] width 149 height 34
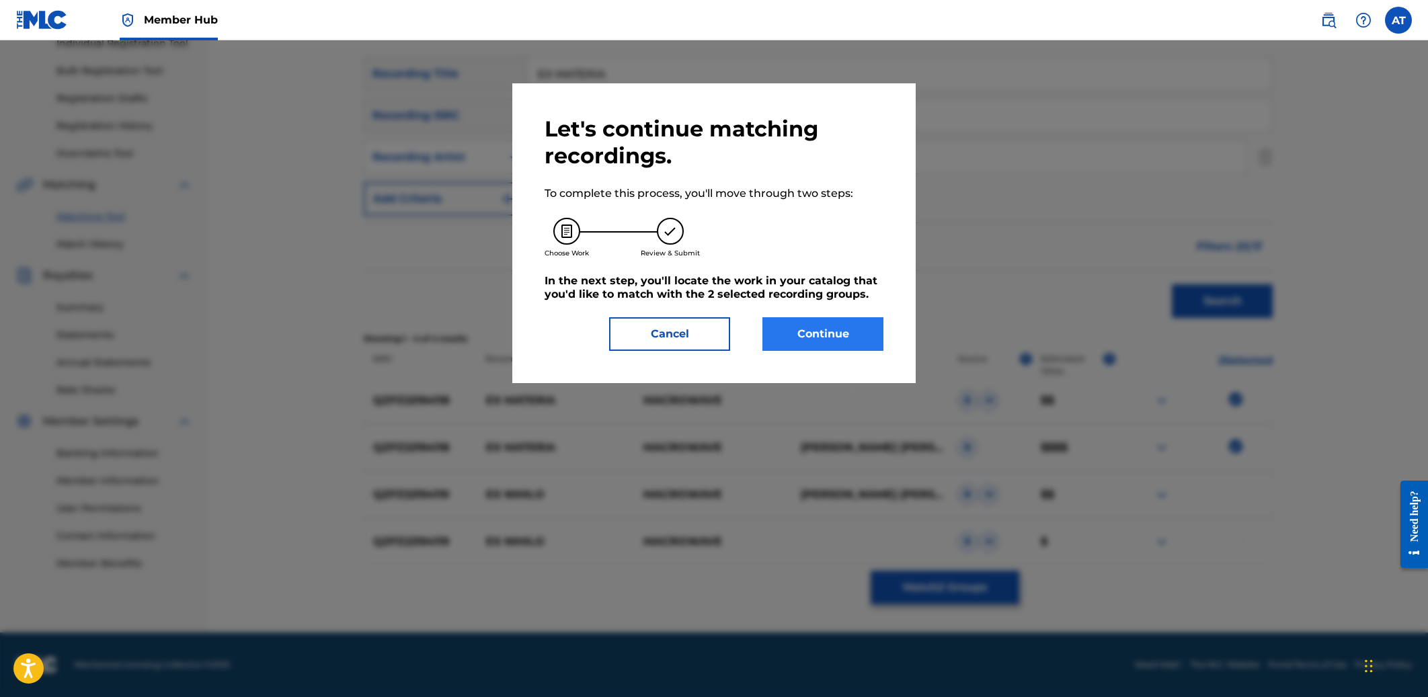
click at [840, 334] on button "Continue" at bounding box center [822, 334] width 121 height 34
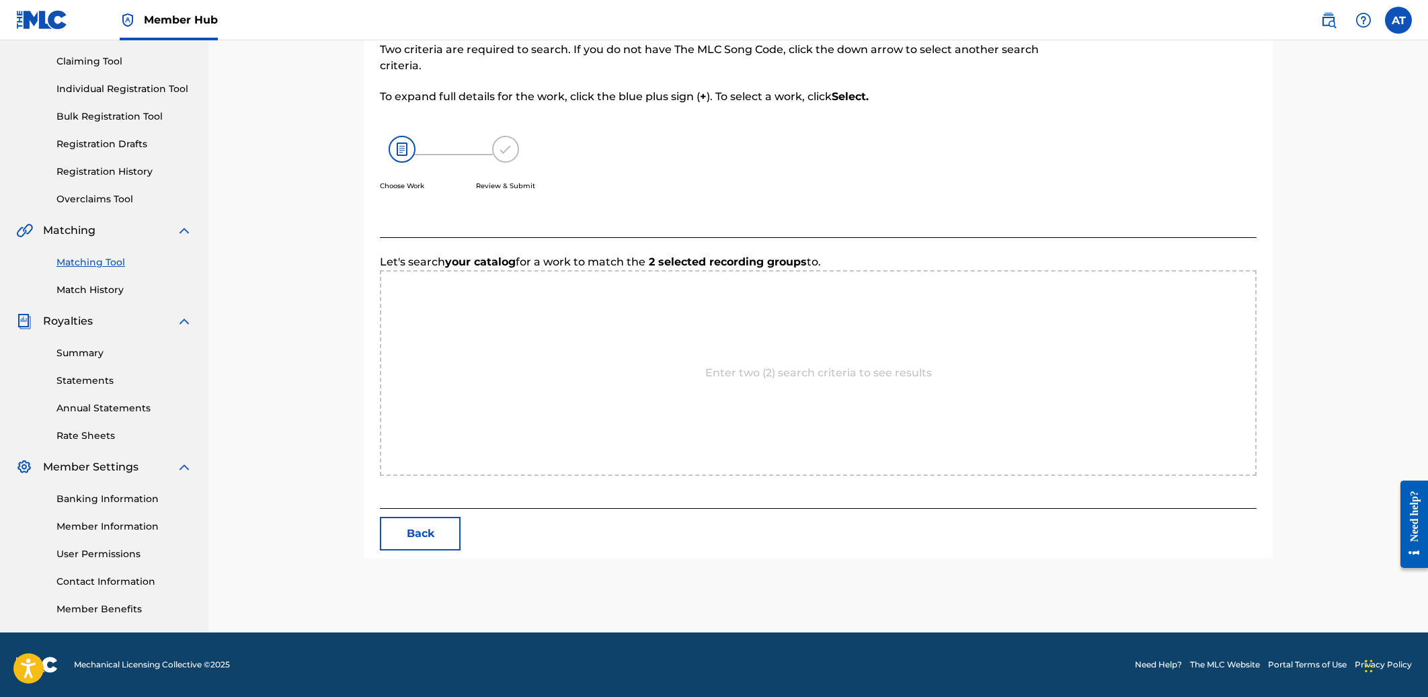
scroll to position [136, 0]
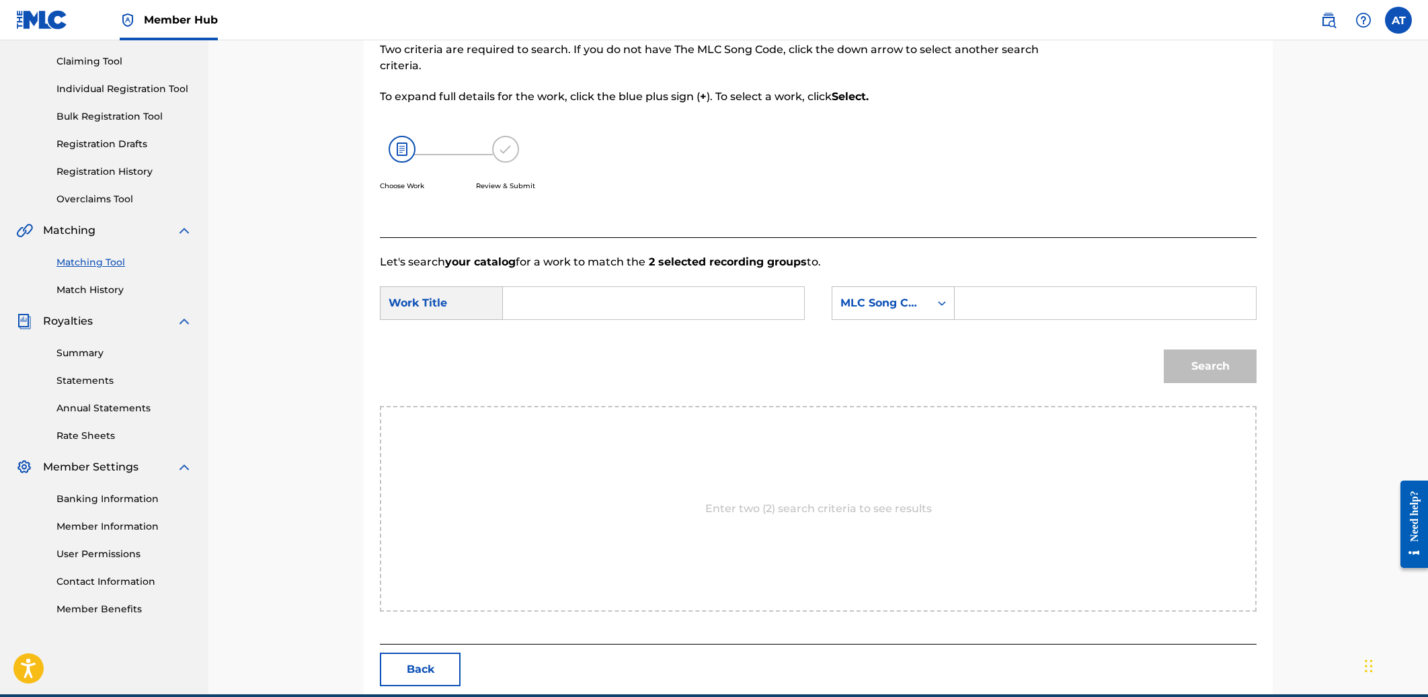
click at [650, 288] on input "Search Form" at bounding box center [653, 303] width 278 height 32
type input "EX MATERIA"
paste input "ES08A0"
type input "ES08A0"
click at [867, 353] on button "Search" at bounding box center [1210, 367] width 93 height 34
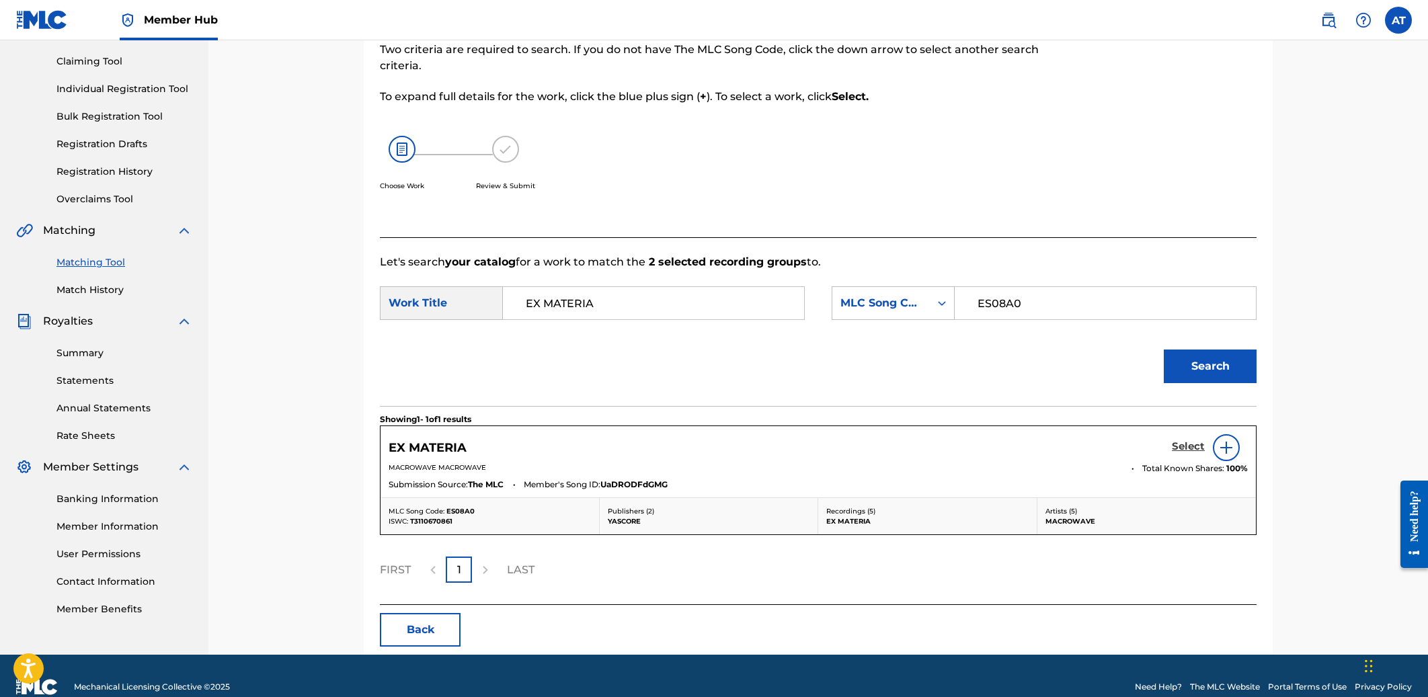
click at [867, 447] on h5 "Select" at bounding box center [1188, 446] width 33 height 13
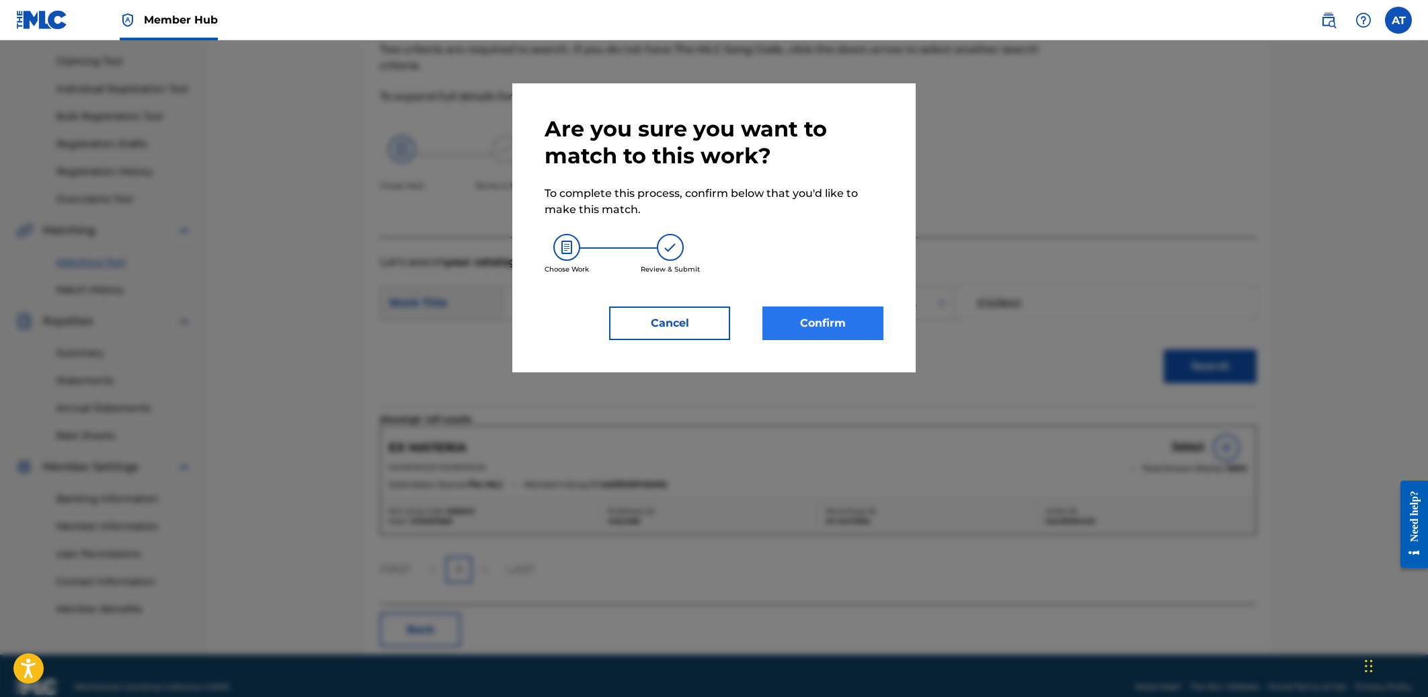
click at [840, 335] on button "Confirm" at bounding box center [822, 324] width 121 height 34
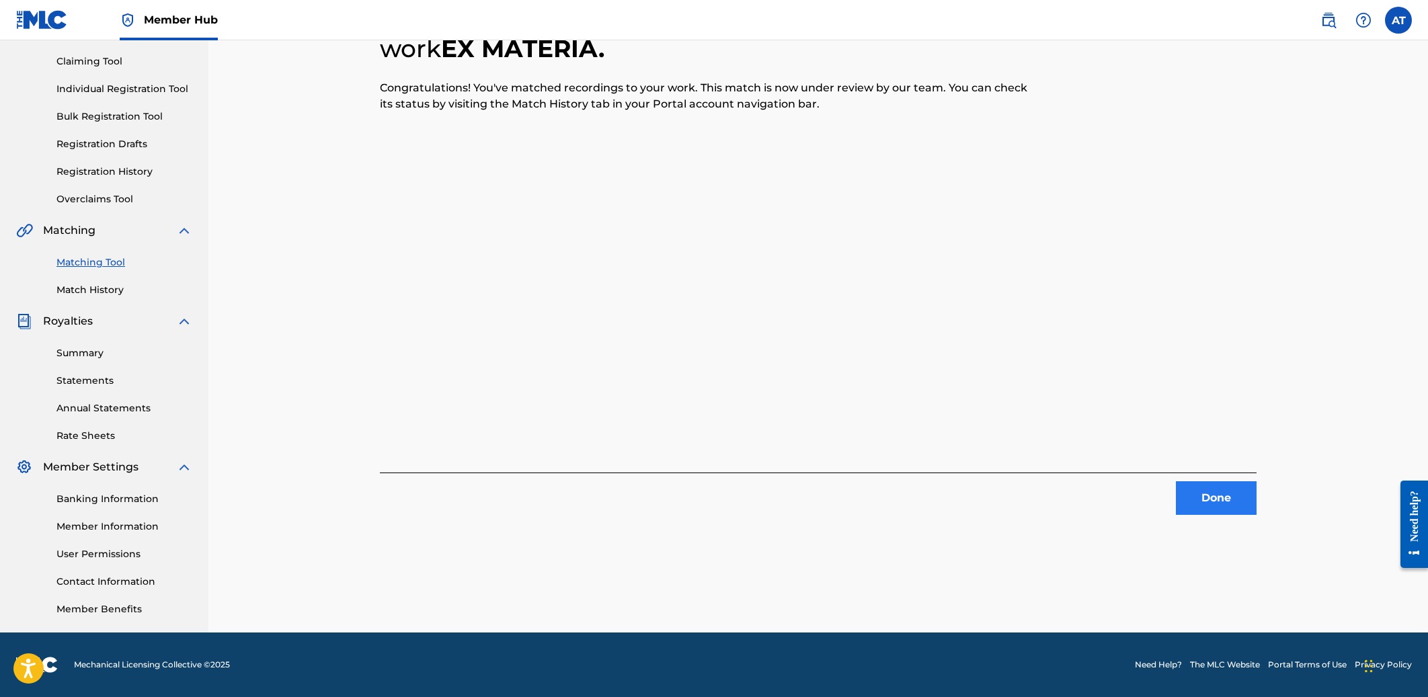
click at [867, 504] on button "Done" at bounding box center [1216, 498] width 81 height 34
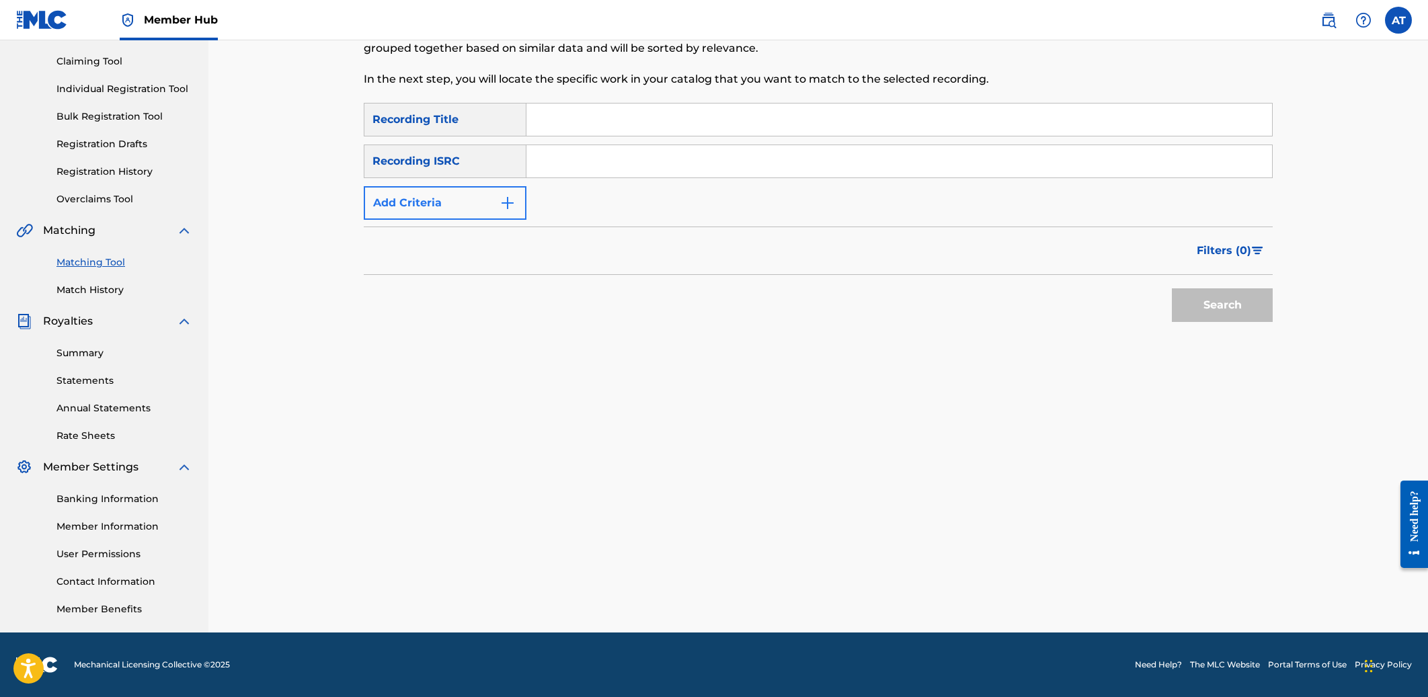
click at [469, 208] on button "Add Criteria" at bounding box center [445, 203] width 163 height 34
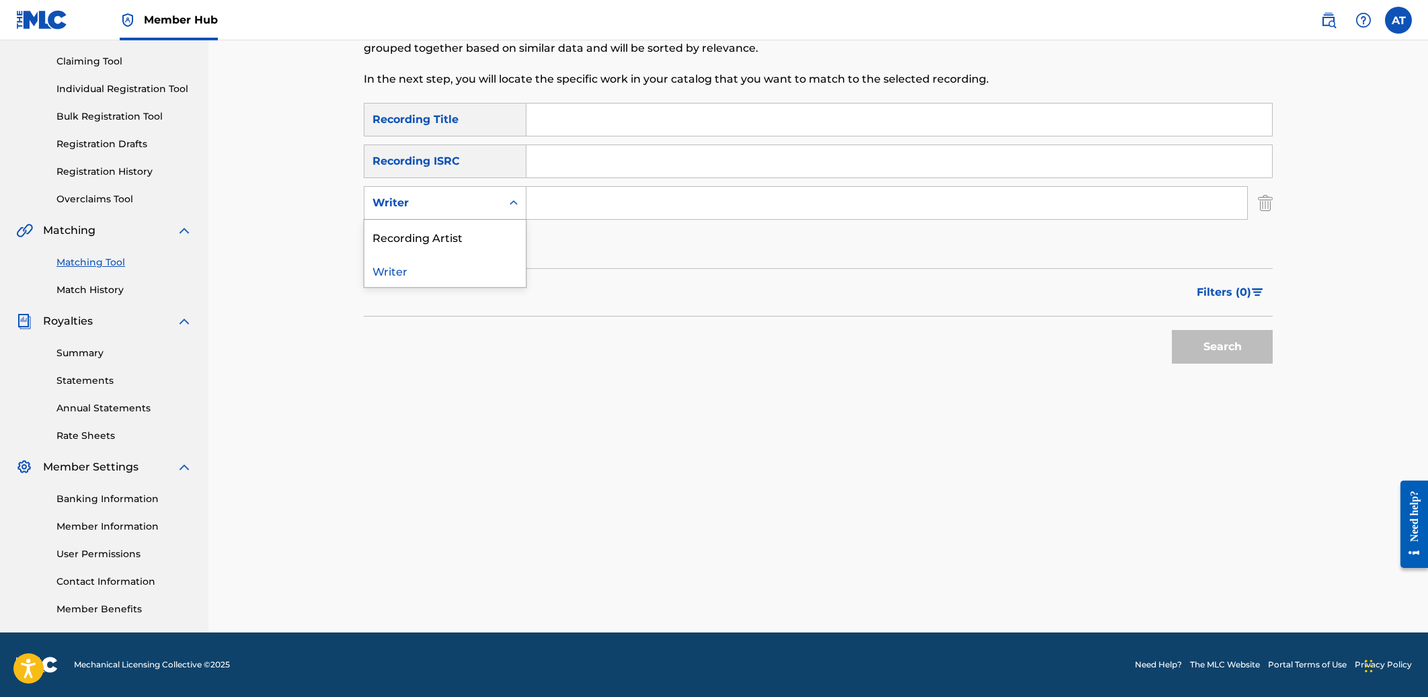
click at [489, 205] on div "Writer" at bounding box center [432, 203] width 121 height 16
click at [475, 239] on div "Recording Artist" at bounding box center [444, 237] width 161 height 34
click at [574, 202] on input "Search Form" at bounding box center [886, 203] width 721 height 32
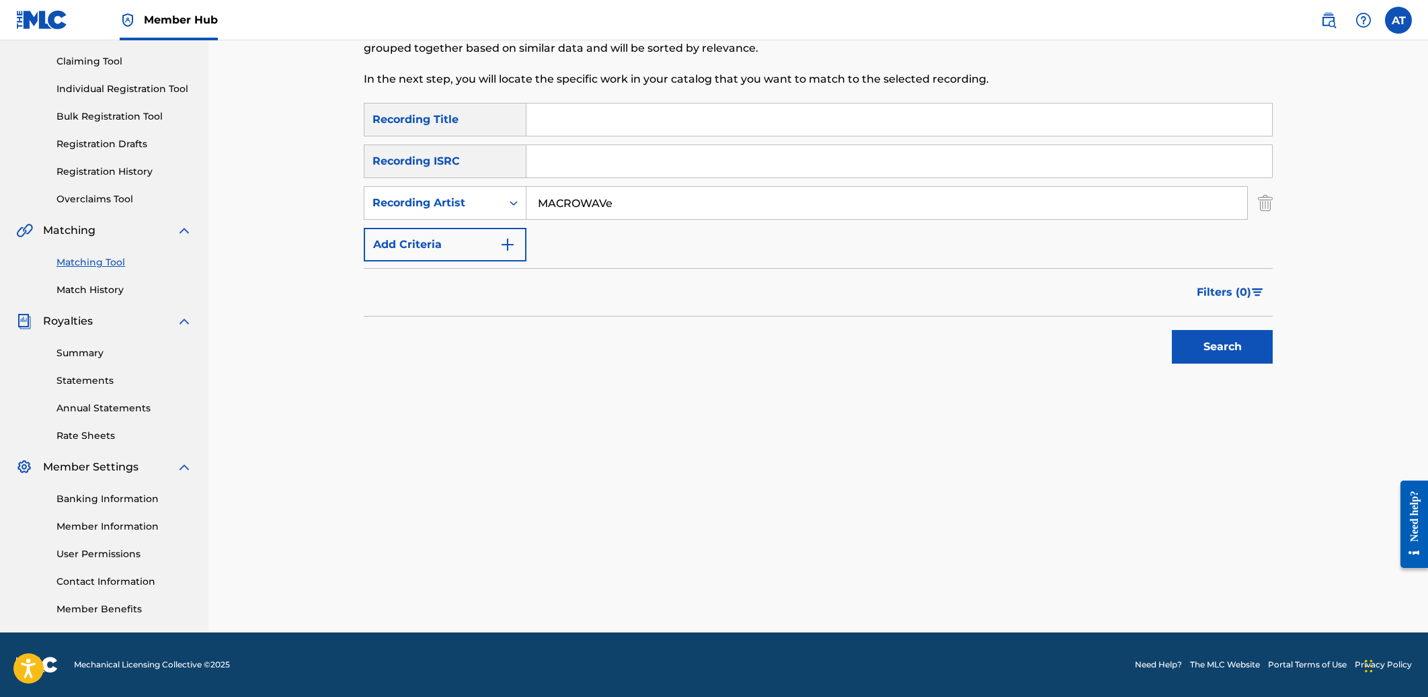
type input "MACROWAVe"
click at [867, 347] on button "Search" at bounding box center [1222, 347] width 101 height 34
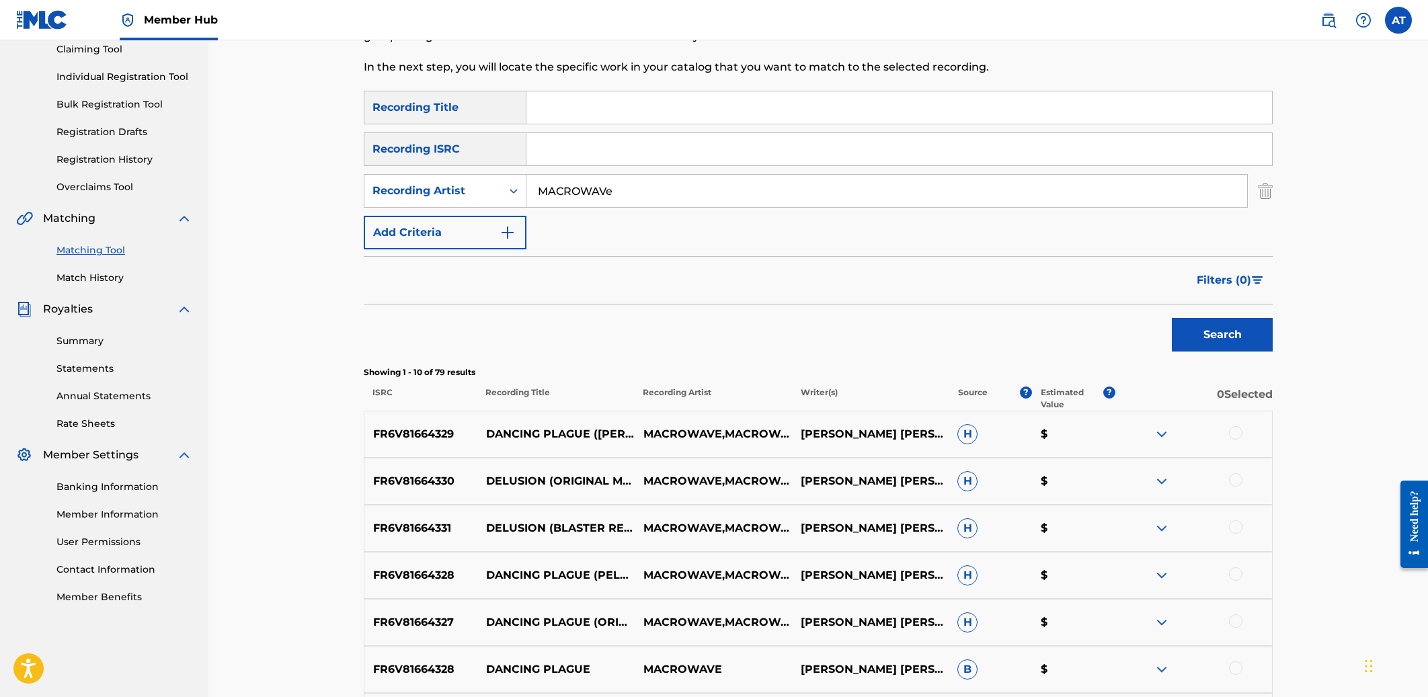
scroll to position [151, 0]
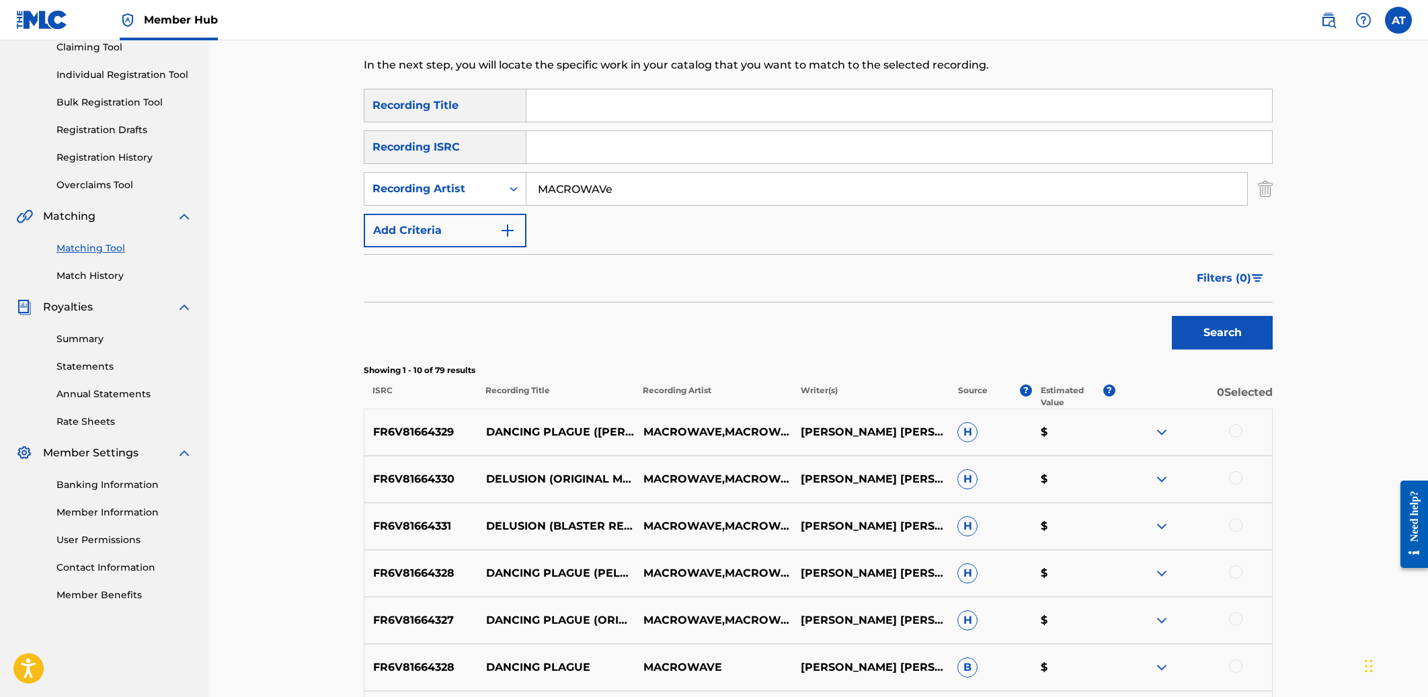
click at [867, 353] on div "Search" at bounding box center [818, 330] width 909 height 54
click at [867, 284] on span "Filters ( 0 )" at bounding box center [1224, 278] width 54 height 16
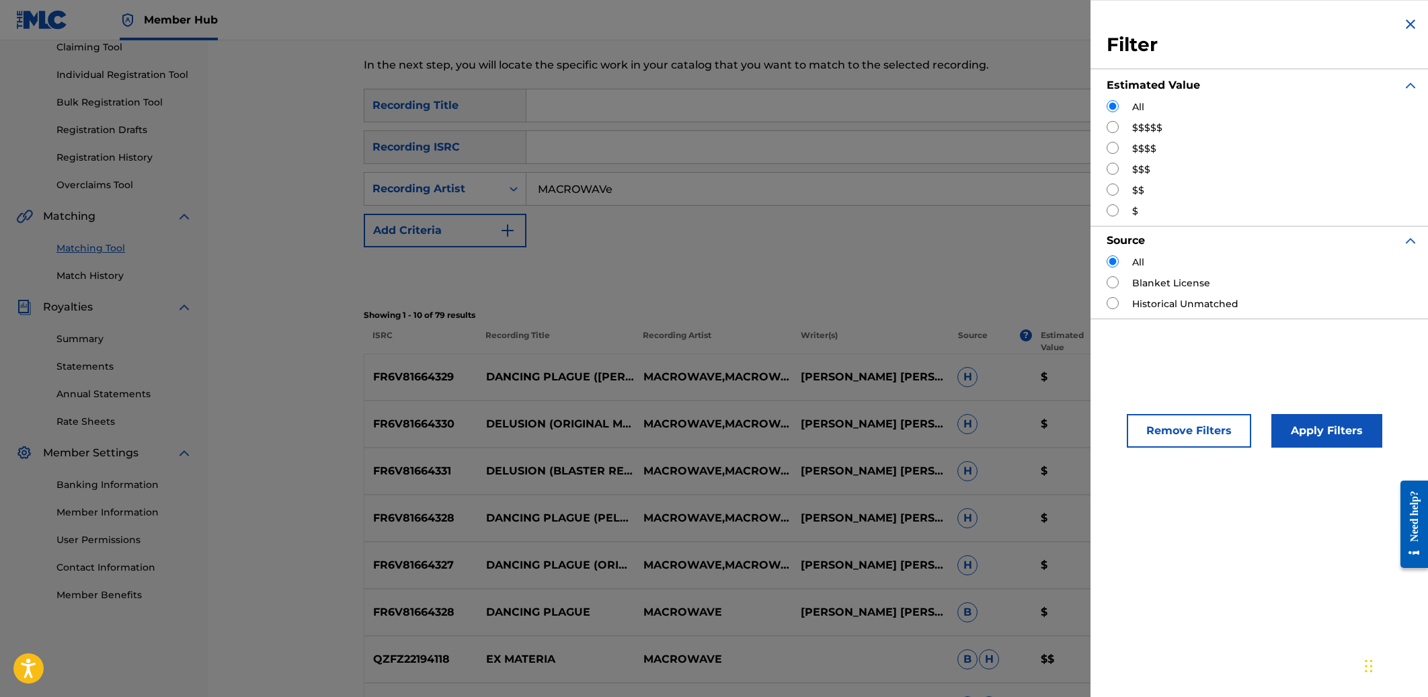
drag, startPoint x: 1138, startPoint y: 151, endPoint x: 1171, endPoint y: 168, distance: 36.4
click at [867, 151] on label "$$$$" at bounding box center [1144, 149] width 24 height 14
click at [867, 150] on input "Search Form" at bounding box center [1113, 148] width 12 height 12
radio input "true"
click at [867, 431] on button "Apply Filters" at bounding box center [1326, 431] width 111 height 34
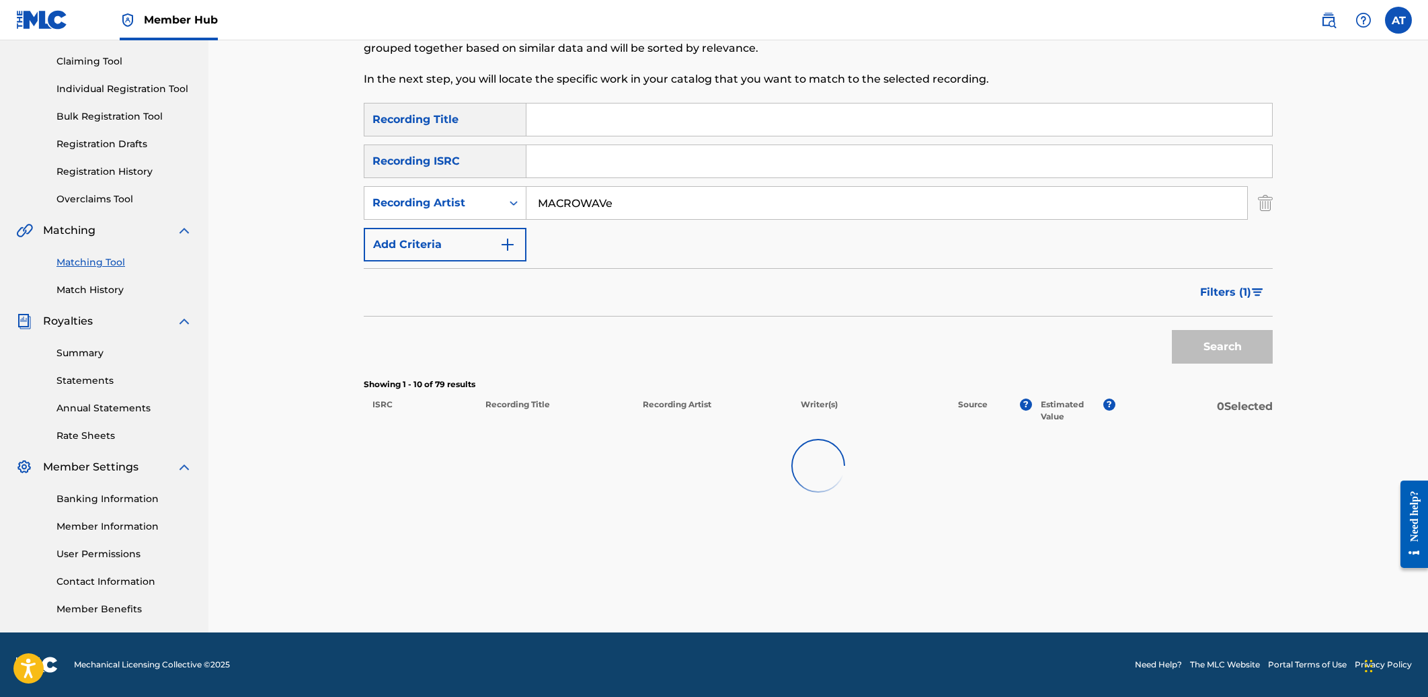
scroll to position [136, 0]
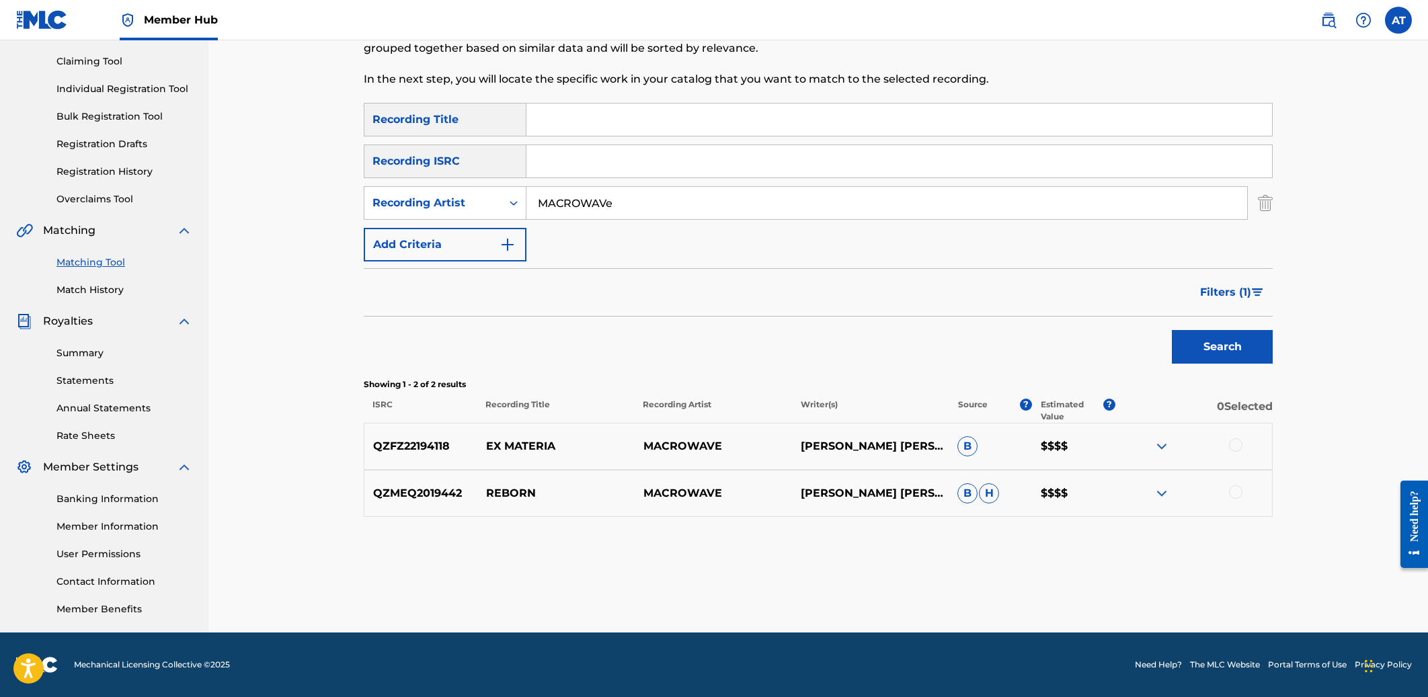
click at [867, 491] on div at bounding box center [1235, 491] width 13 height 13
click at [867, 573] on button "Match 1 Group" at bounding box center [945, 588] width 149 height 34
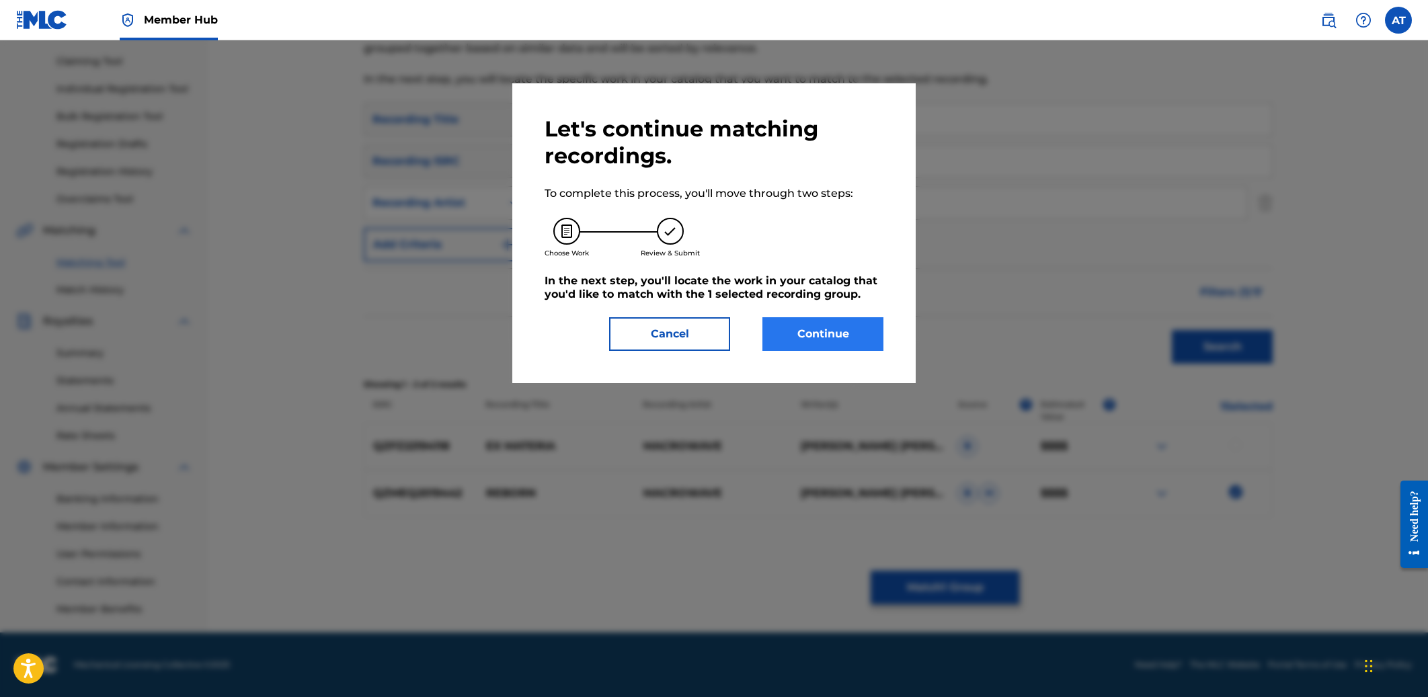
click at [797, 331] on button "Continue" at bounding box center [822, 334] width 121 height 34
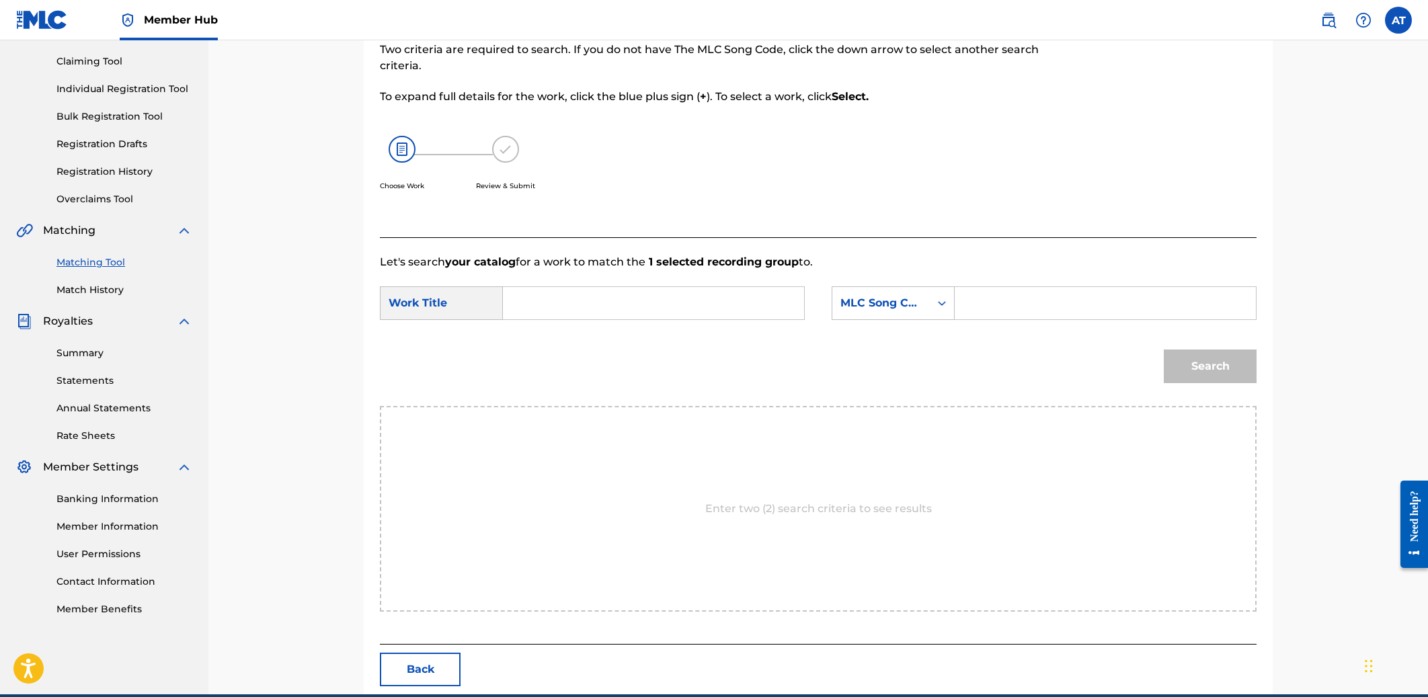
click at [594, 313] on input "Search Form" at bounding box center [653, 303] width 278 height 32
type input "REBORN"
click at [867, 304] on div "Search Form" at bounding box center [942, 303] width 24 height 24
drag, startPoint x: 885, startPoint y: 397, endPoint x: 959, endPoint y: 325, distance: 102.7
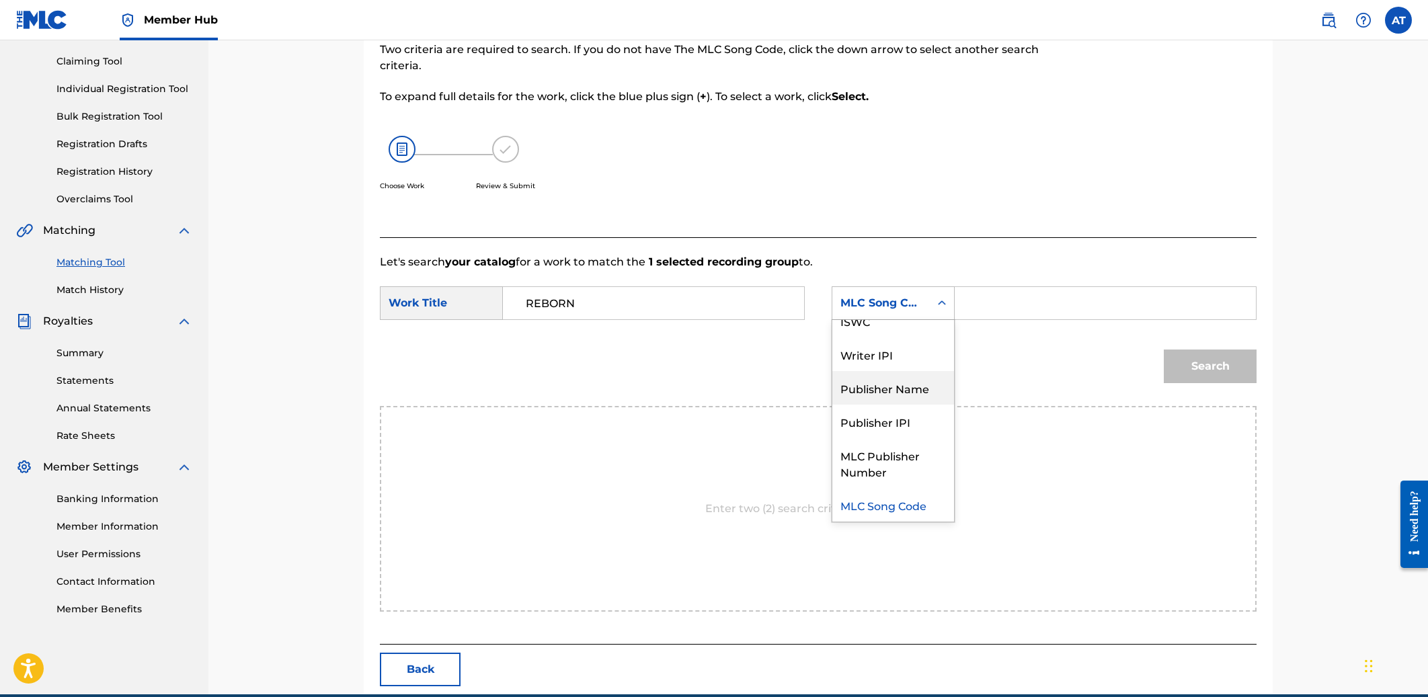
click at [867, 393] on div "Publisher Name" at bounding box center [893, 388] width 122 height 34
click at [867, 304] on input "Search Form" at bounding box center [1105, 303] width 278 height 32
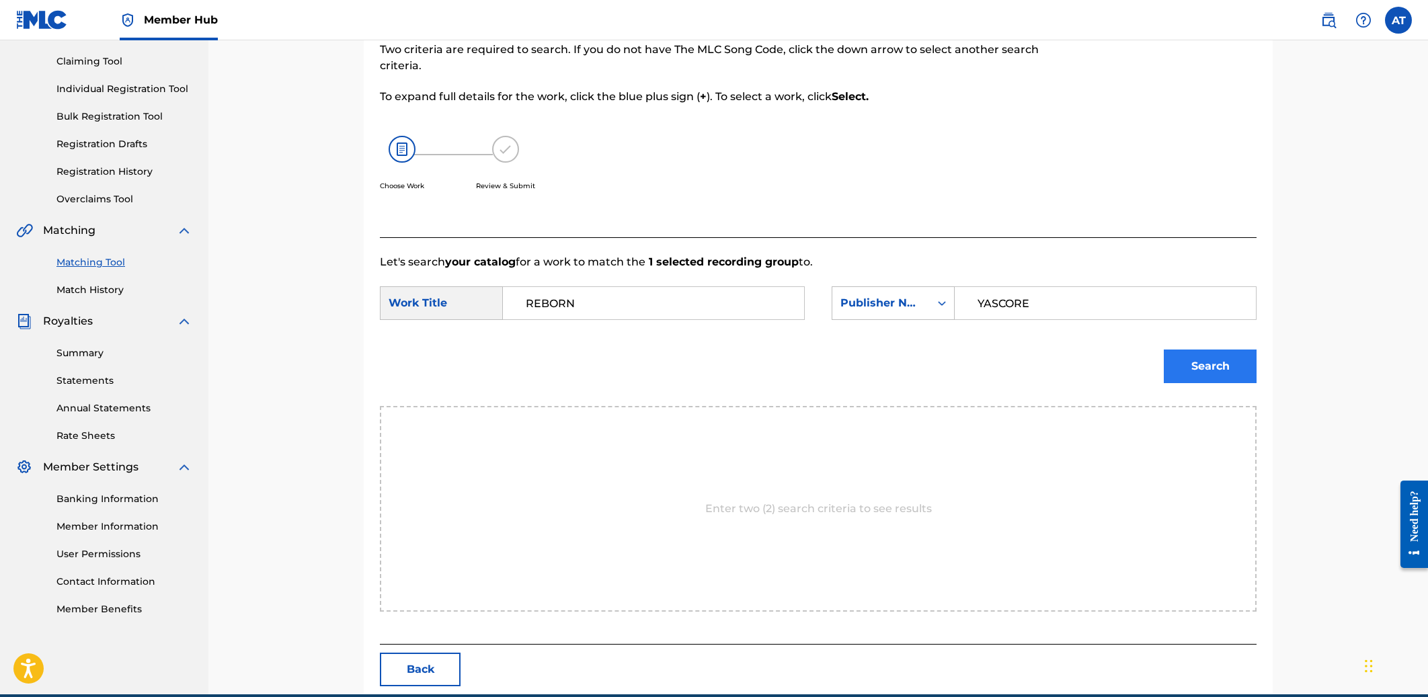
type input "YASCORE"
click at [867, 351] on button "Search" at bounding box center [1210, 367] width 93 height 34
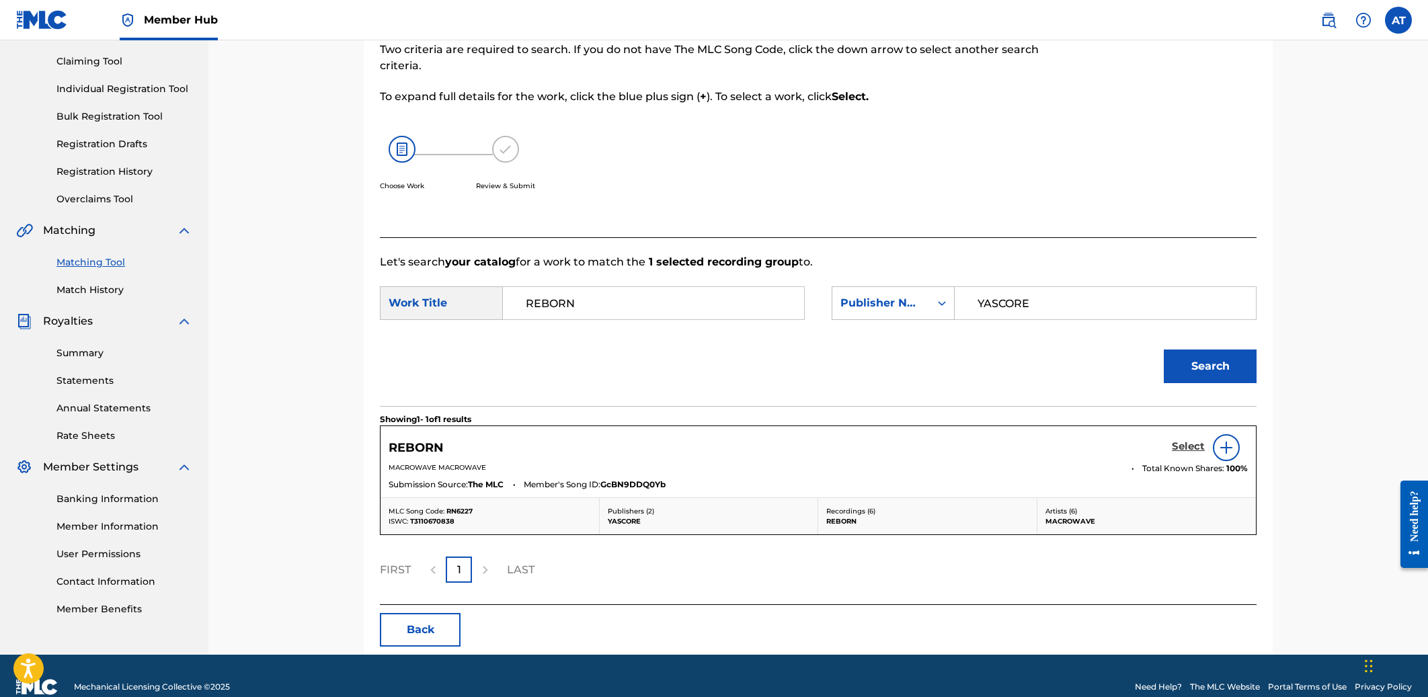
click at [867, 444] on h5 "Select" at bounding box center [1188, 446] width 33 height 13
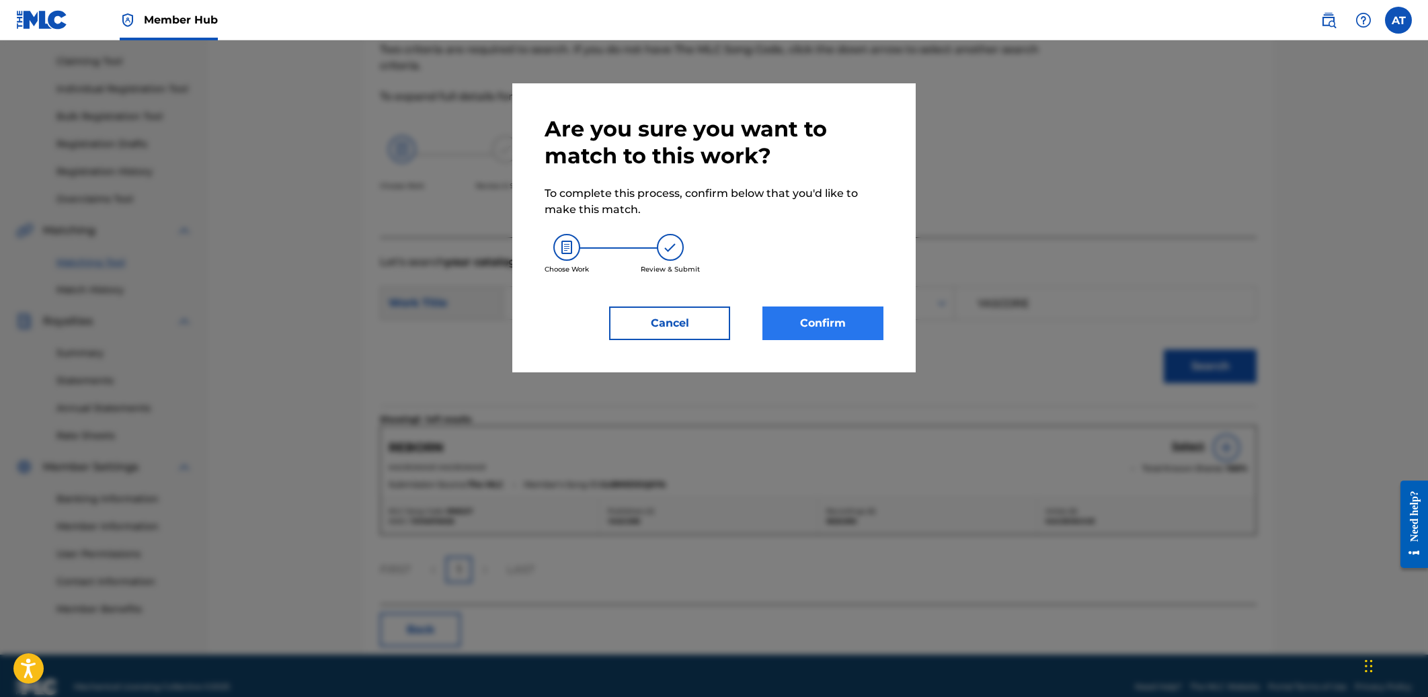
click at [848, 332] on button "Confirm" at bounding box center [822, 324] width 121 height 34
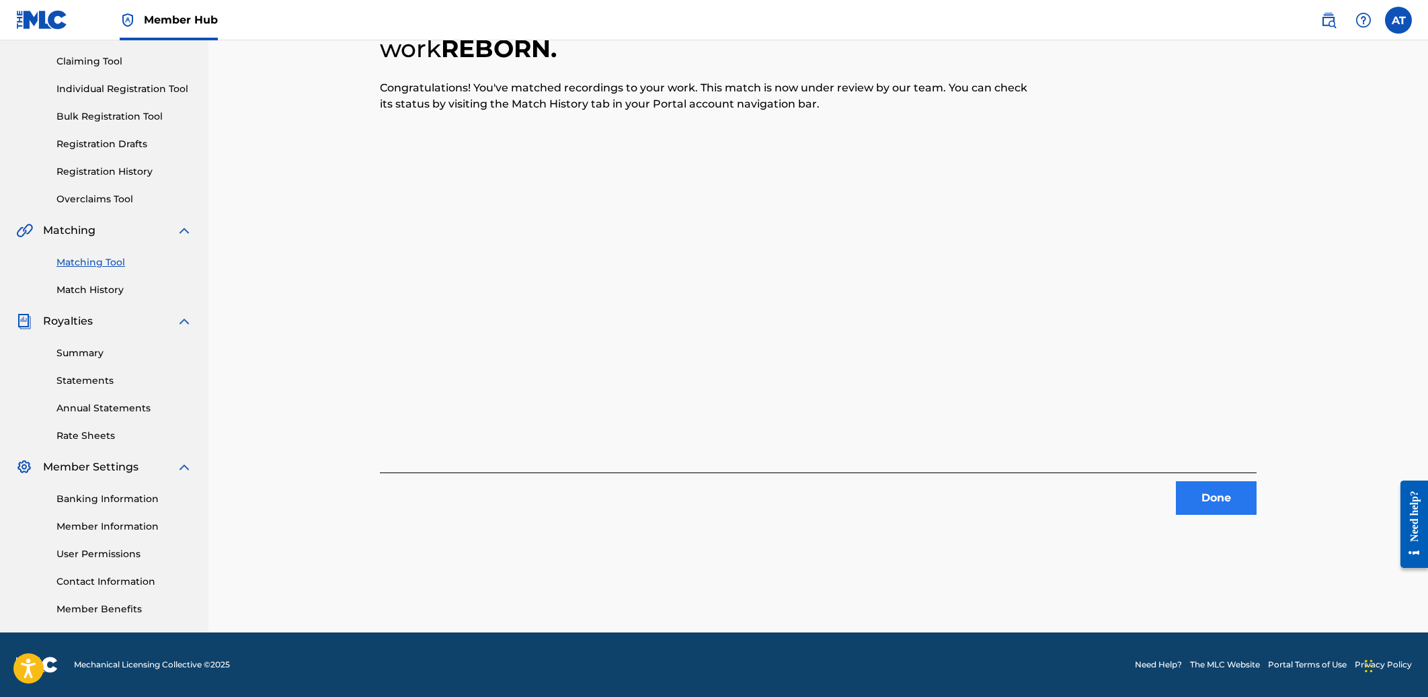
click at [867, 497] on button "Done" at bounding box center [1216, 498] width 81 height 34
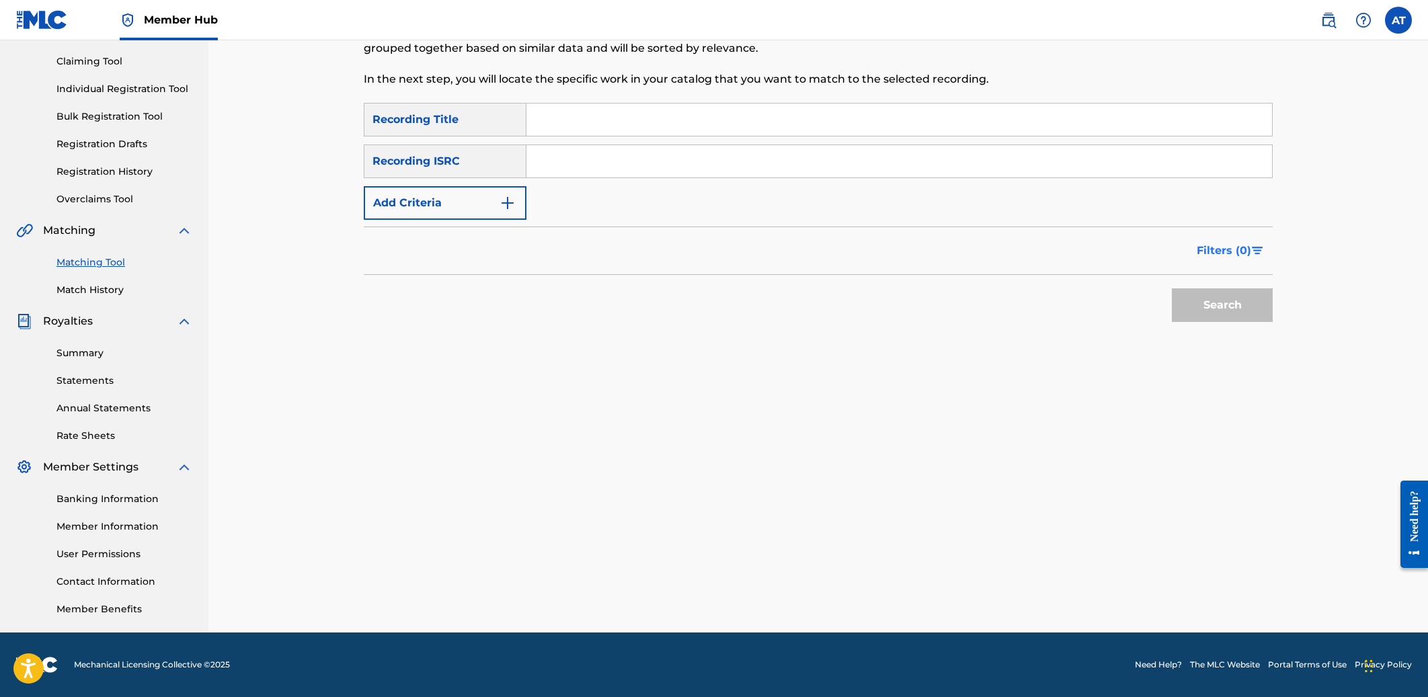
click at [867, 247] on span "Filters ( 0 )" at bounding box center [1224, 251] width 54 height 16
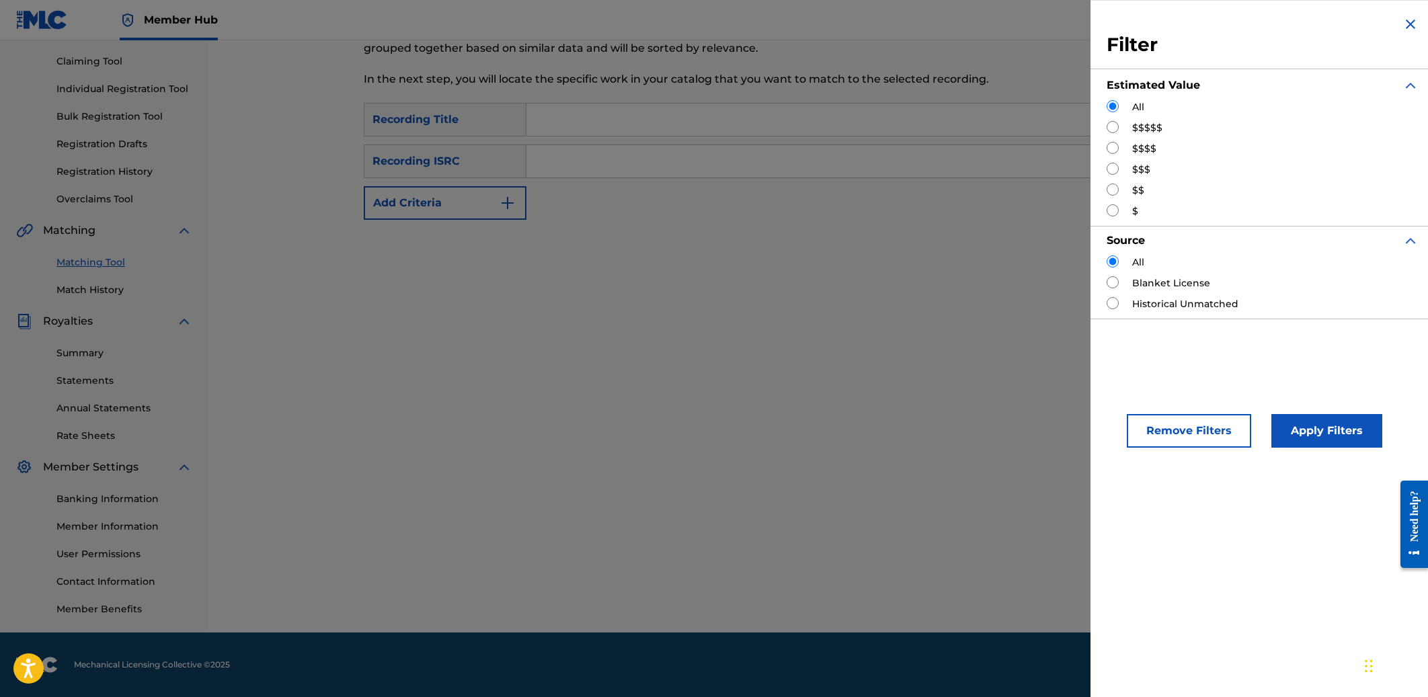
click at [867, 148] on label "$$$$" at bounding box center [1144, 149] width 24 height 14
click at [867, 169] on label "$$$" at bounding box center [1141, 170] width 18 height 14
click at [867, 168] on input "Search Form" at bounding box center [1113, 169] width 12 height 12
radio input "true"
click at [867, 428] on button "Apply Filters" at bounding box center [1326, 431] width 111 height 34
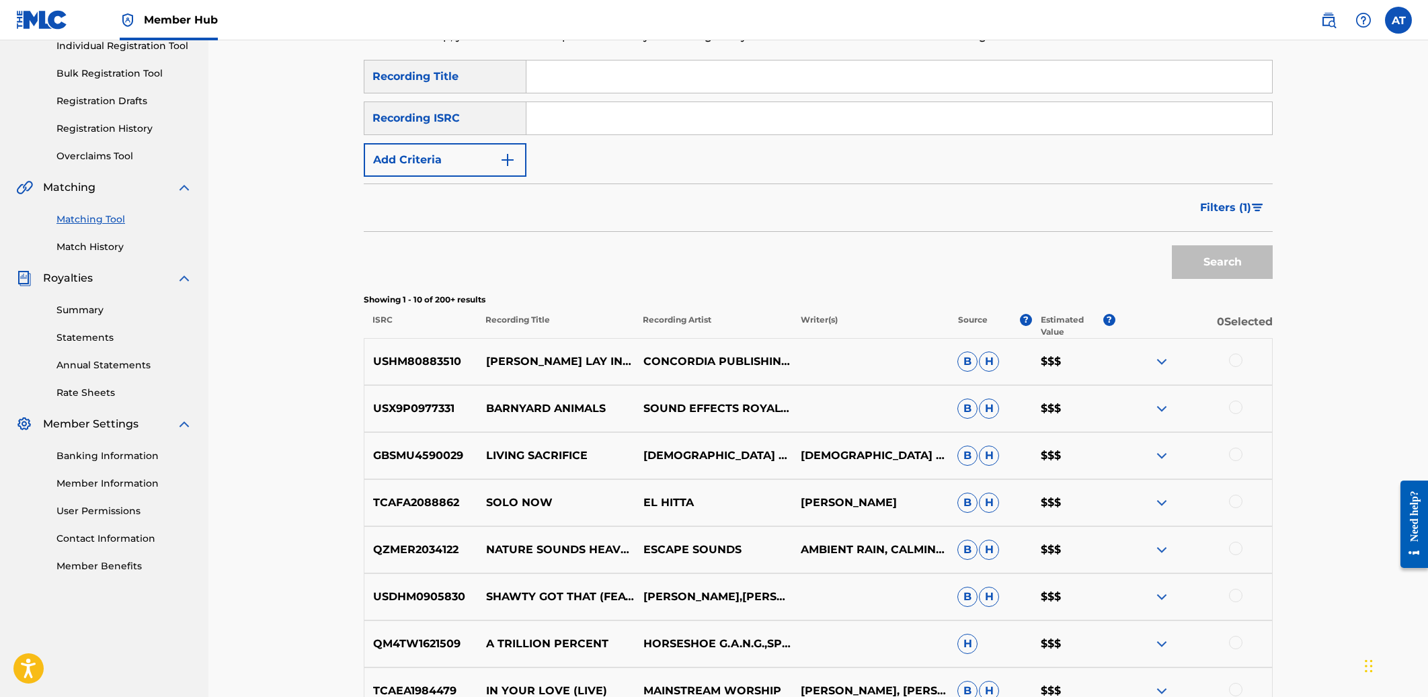
scroll to position [122, 0]
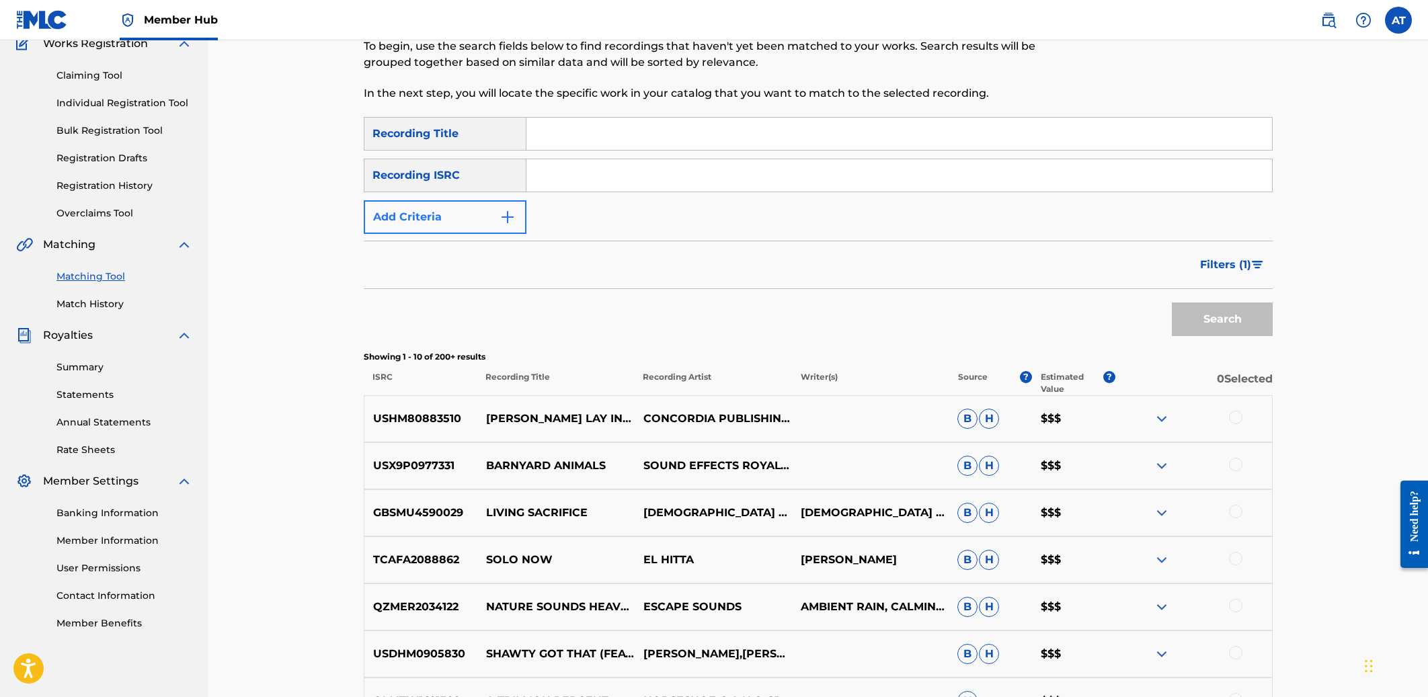
click at [502, 222] on img "Search Form" at bounding box center [508, 217] width 16 height 16
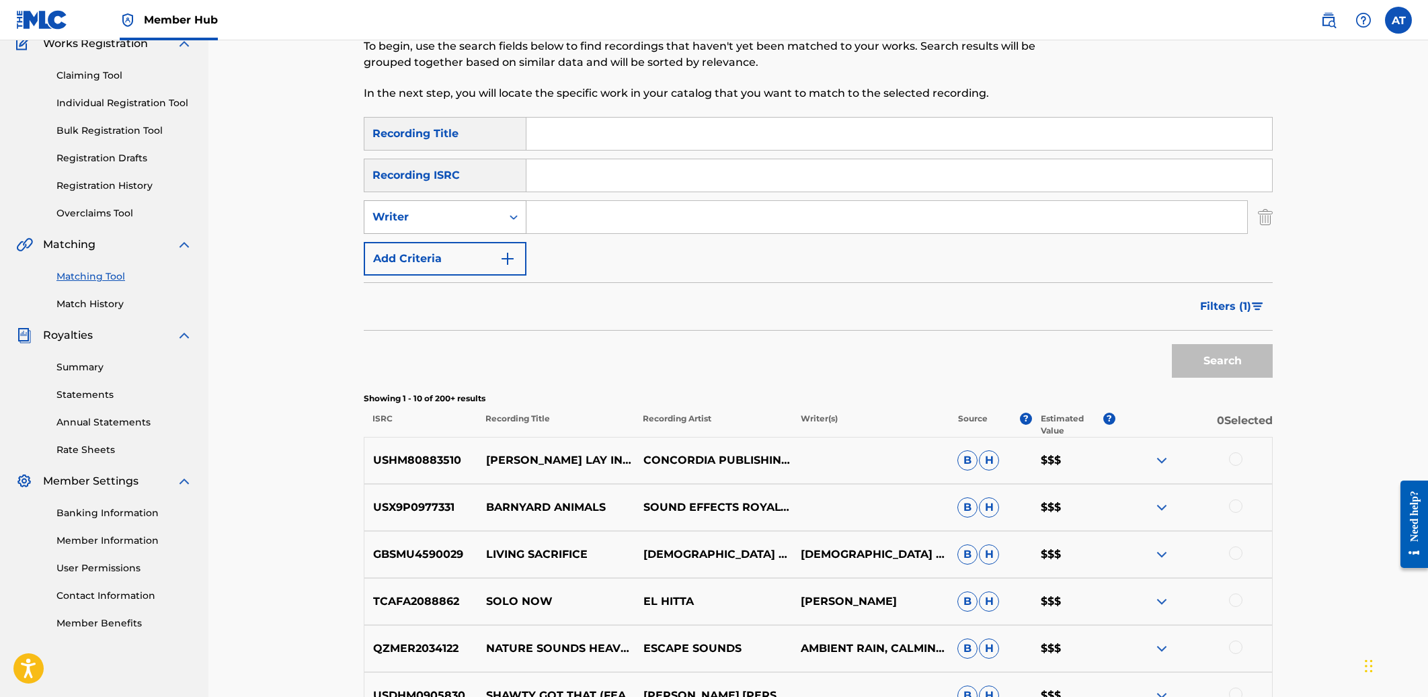
click at [508, 221] on icon "Search Form" at bounding box center [513, 216] width 13 height 13
drag, startPoint x: 495, startPoint y: 246, endPoint x: 525, endPoint y: 236, distance: 31.9
click at [501, 244] on div "Recording Artist" at bounding box center [444, 251] width 161 height 34
click at [573, 221] on input "Search Form" at bounding box center [886, 217] width 721 height 32
type input "MACROWAVE"
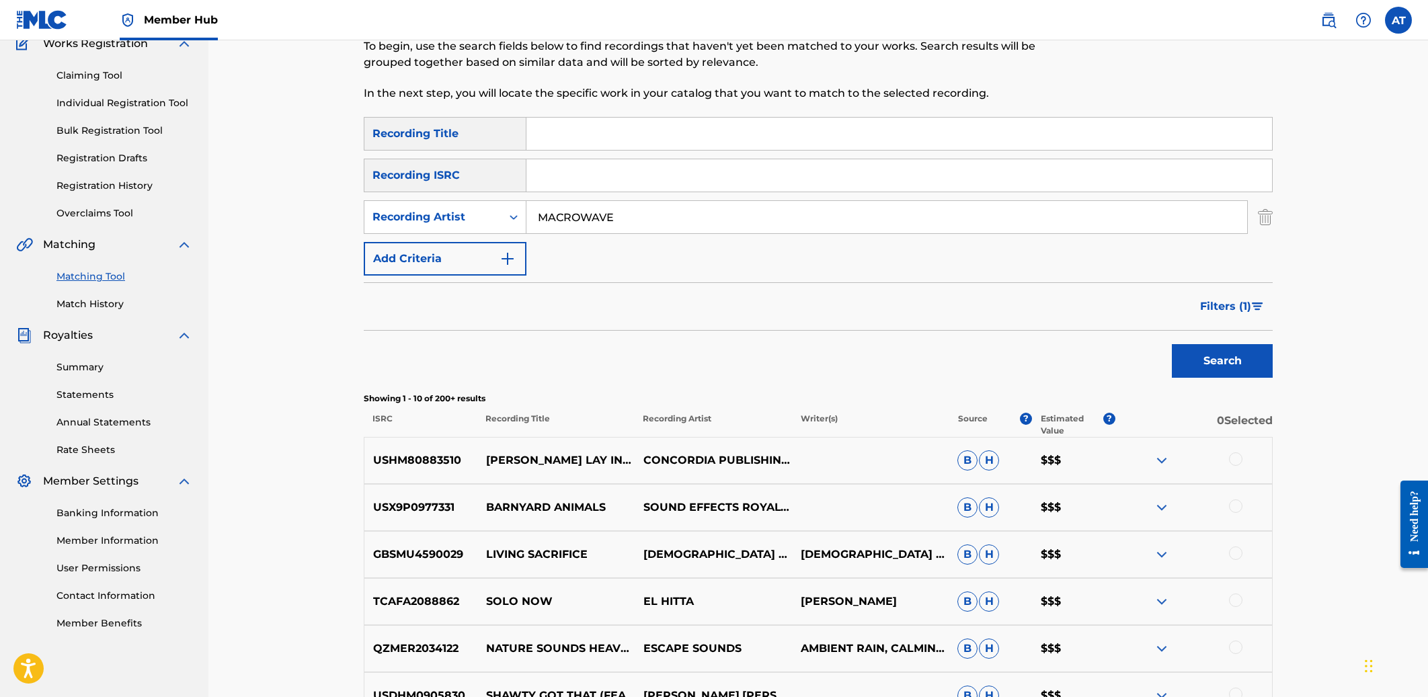
click at [867, 361] on button "Search" at bounding box center [1222, 361] width 101 height 34
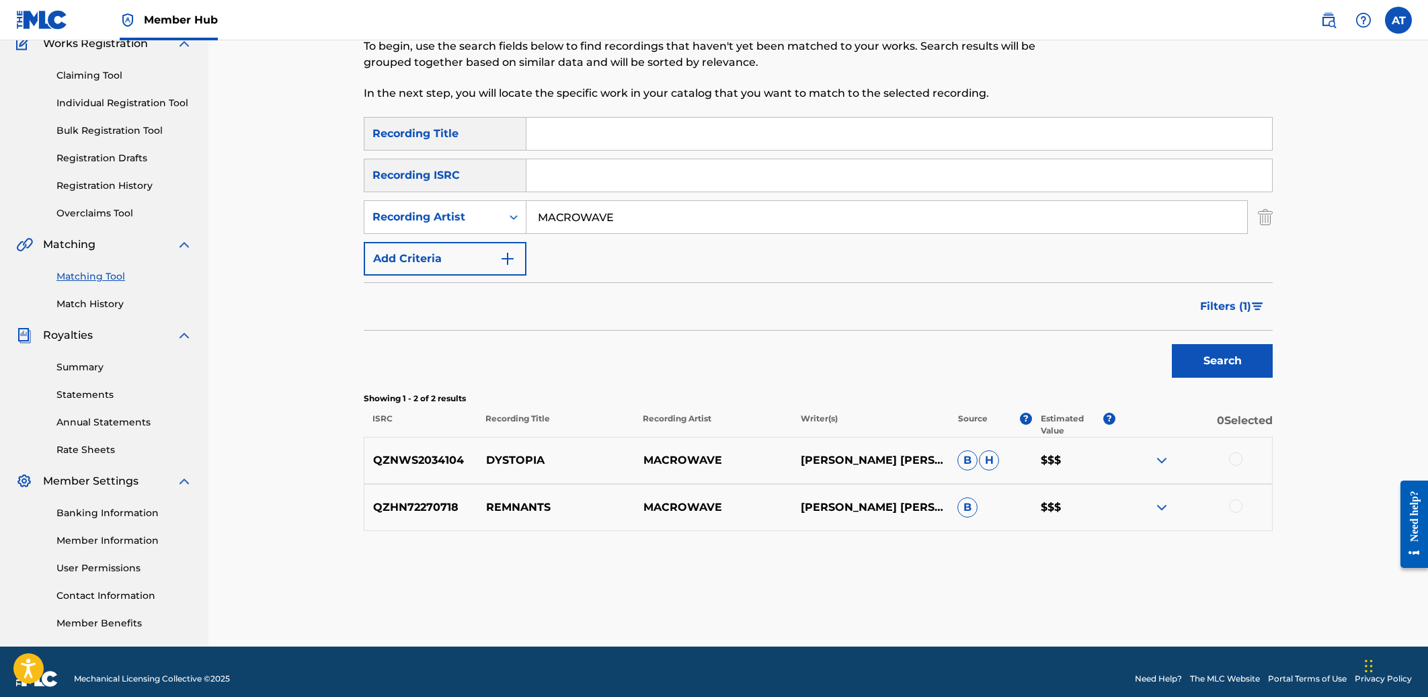
click at [867, 459] on div at bounding box center [1235, 458] width 13 height 13
click at [867, 573] on button "Match 1 Group" at bounding box center [945, 588] width 149 height 34
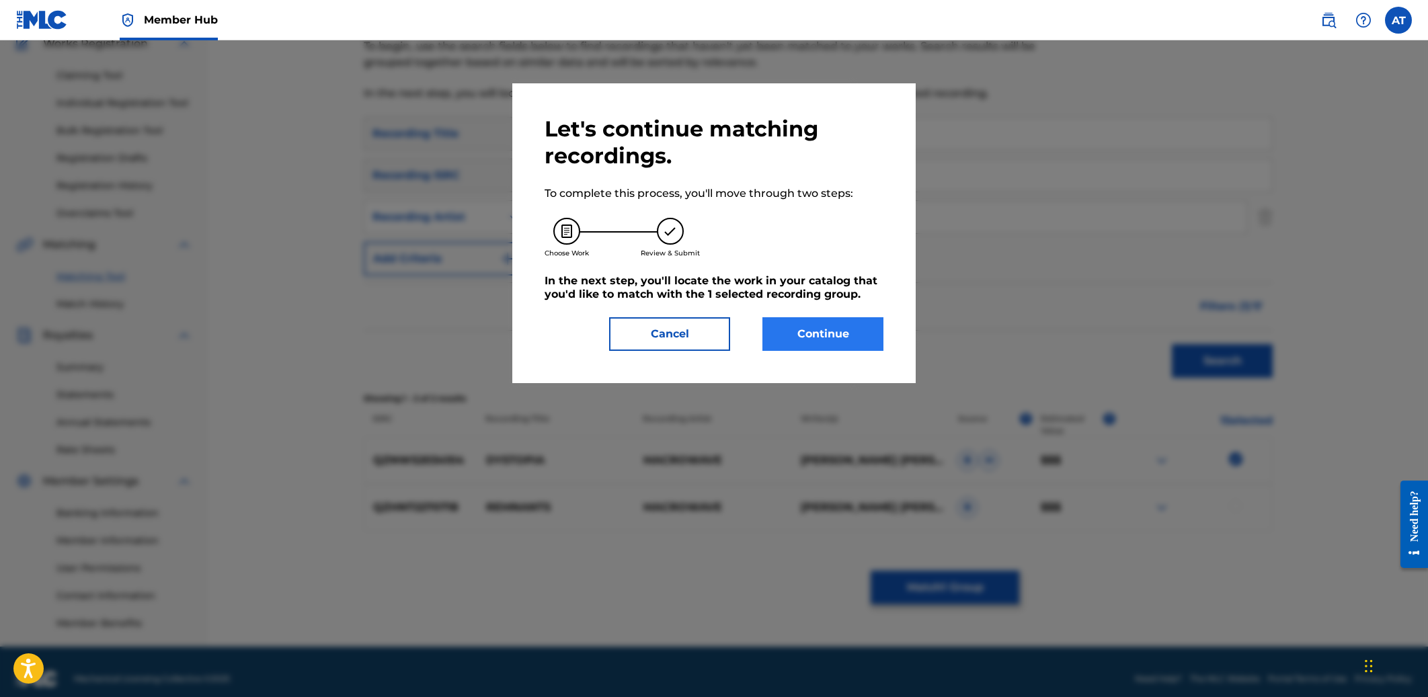
click at [848, 338] on button "Continue" at bounding box center [822, 334] width 121 height 34
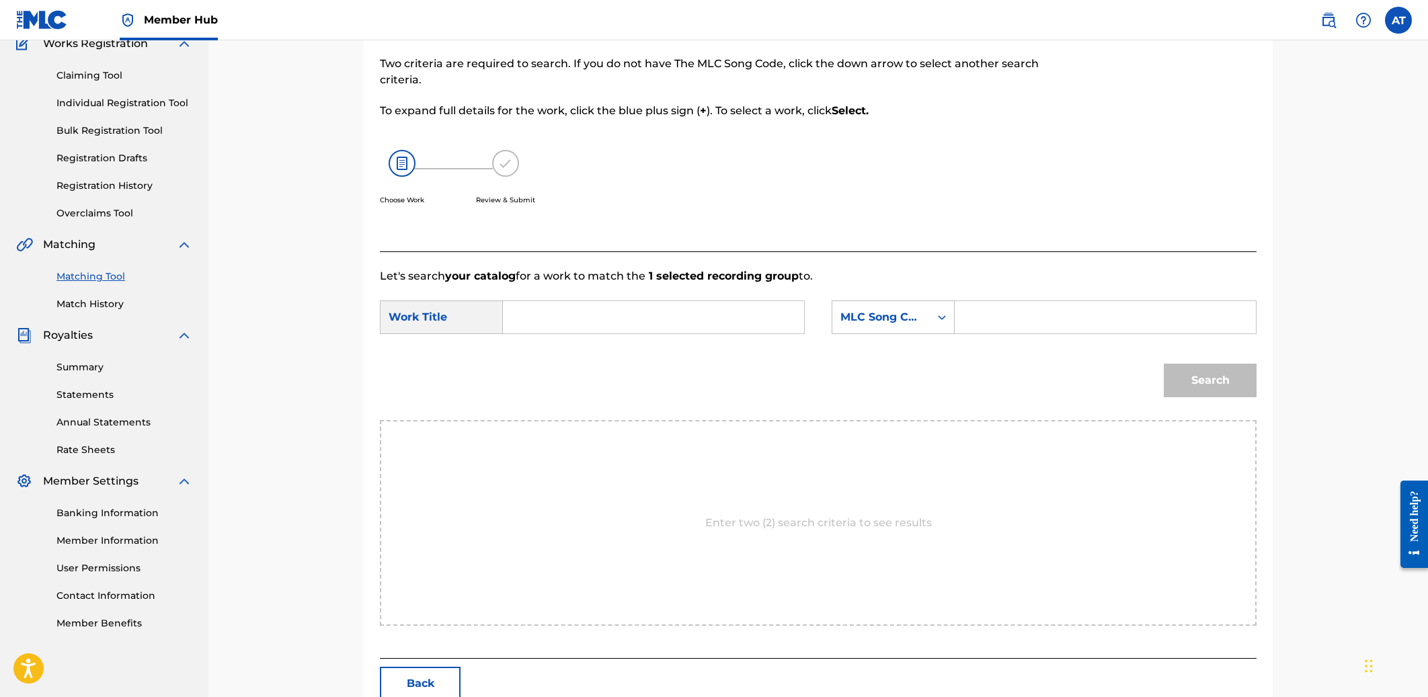
click at [637, 325] on input "Search Form" at bounding box center [653, 317] width 278 height 32
type input "DYSTOPIA"
click at [867, 309] on div "Search Form" at bounding box center [942, 317] width 24 height 24
drag, startPoint x: 900, startPoint y: 435, endPoint x: 957, endPoint y: 346, distance: 105.9
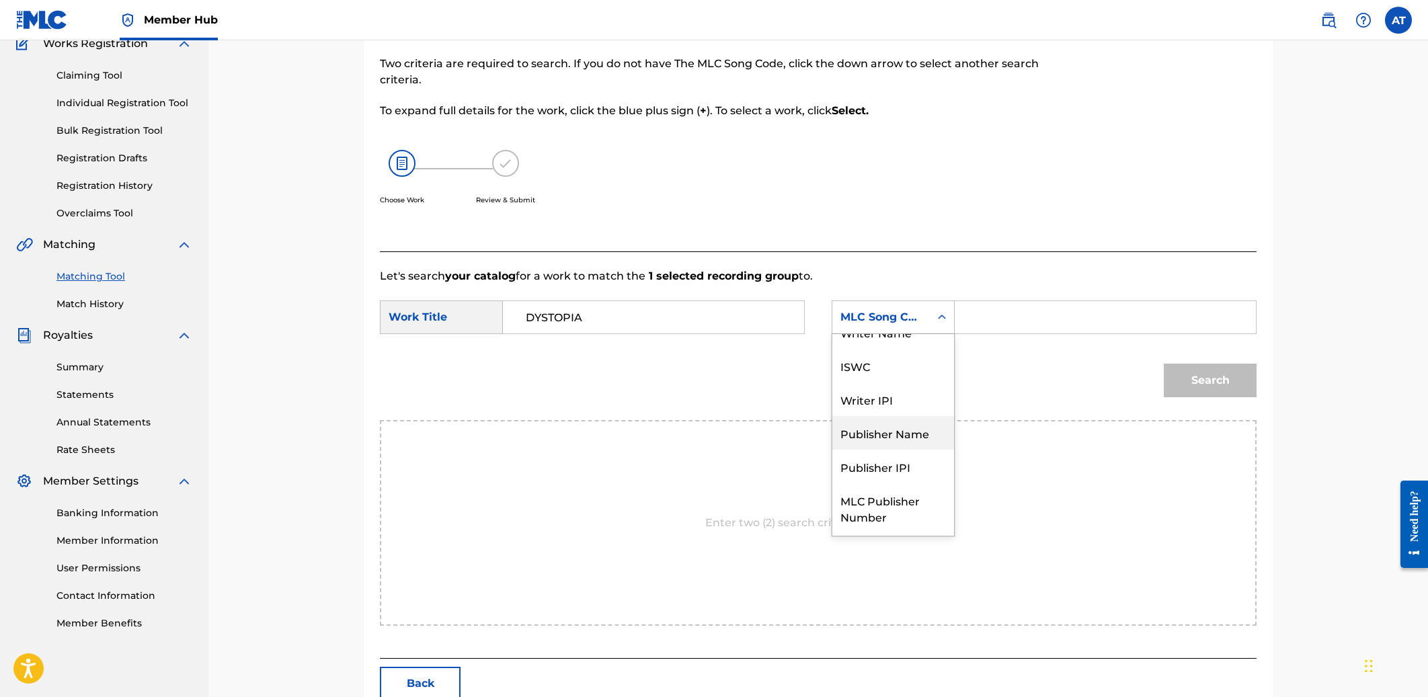
click at [867, 434] on div "Publisher Name" at bounding box center [893, 433] width 122 height 34
click at [867, 329] on input "Search Form" at bounding box center [1105, 317] width 278 height 32
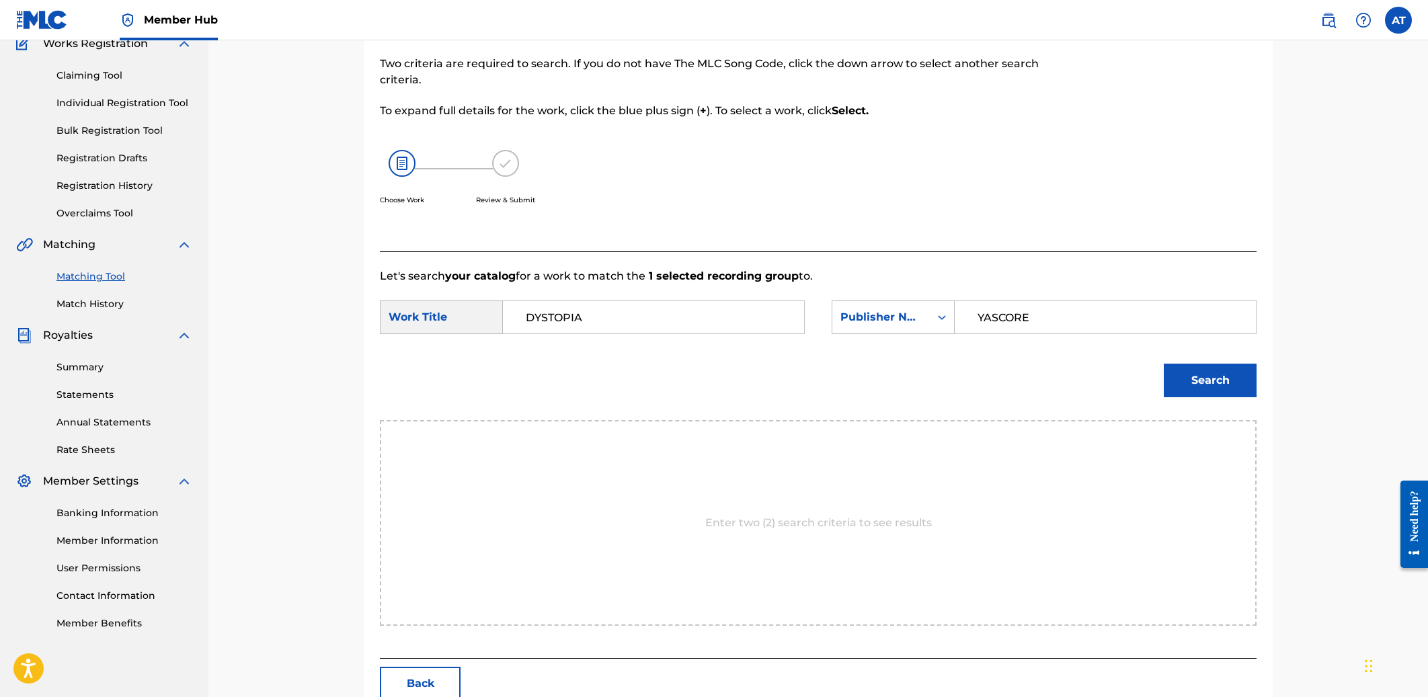
type input "YASCORE"
click at [867, 381] on button "Search" at bounding box center [1210, 381] width 93 height 34
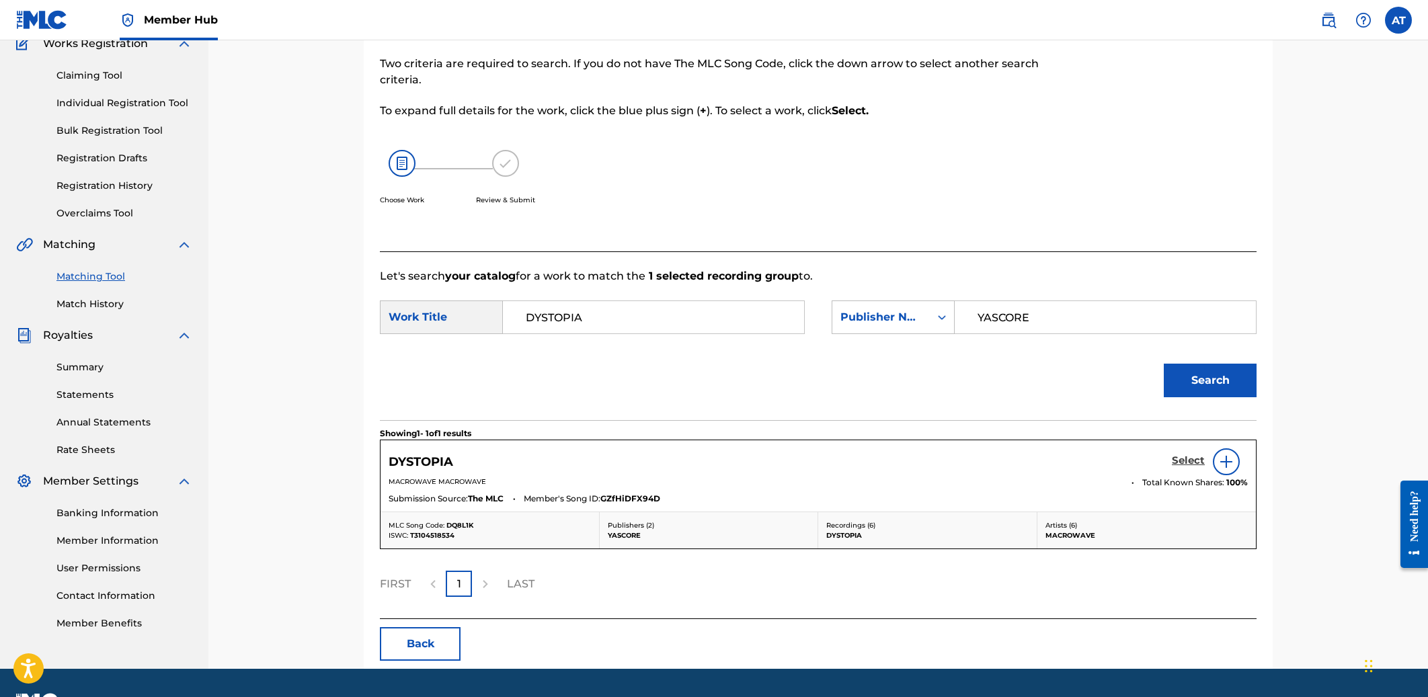
click at [867, 461] on h5 "Select" at bounding box center [1188, 460] width 33 height 13
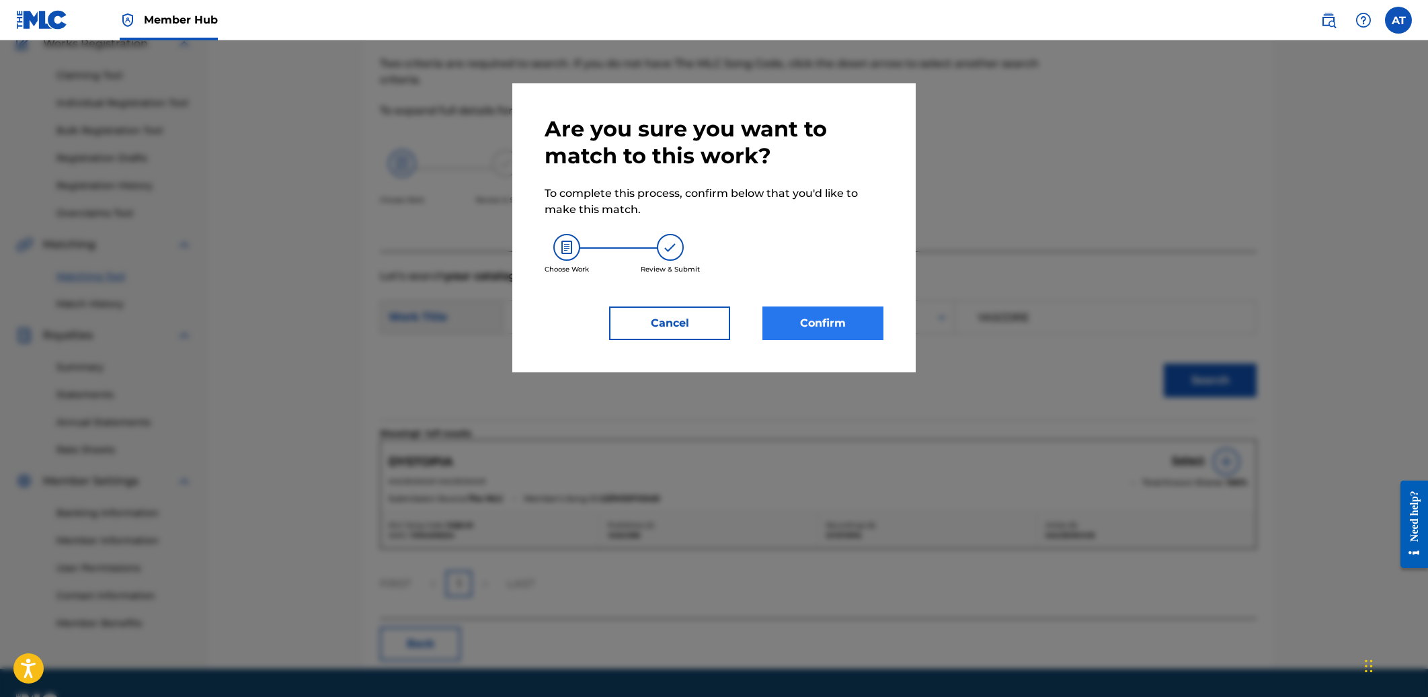
click at [829, 327] on button "Confirm" at bounding box center [822, 324] width 121 height 34
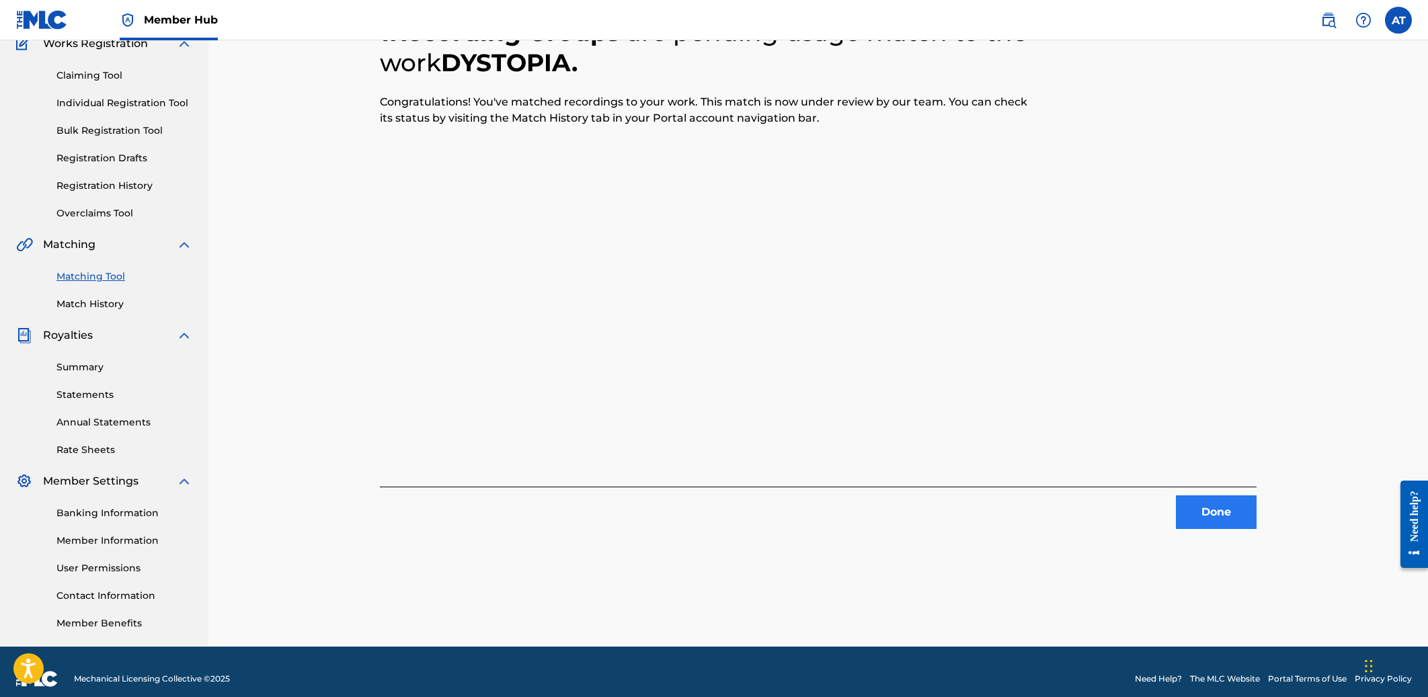
click at [867, 503] on button "Done" at bounding box center [1216, 513] width 81 height 34
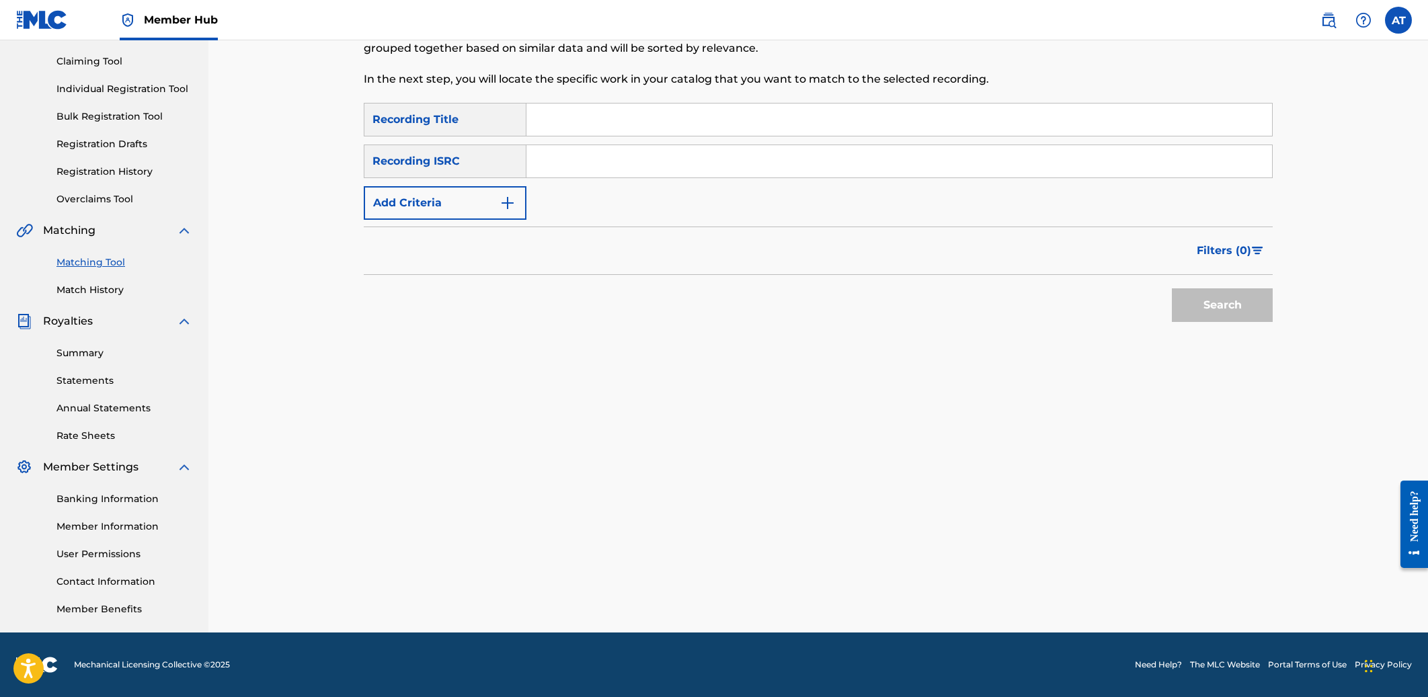
scroll to position [136, 0]
click at [867, 342] on div "Matching Tool The Matching Tool enables you to suggest matches between sound re…" at bounding box center [818, 284] width 909 height 695
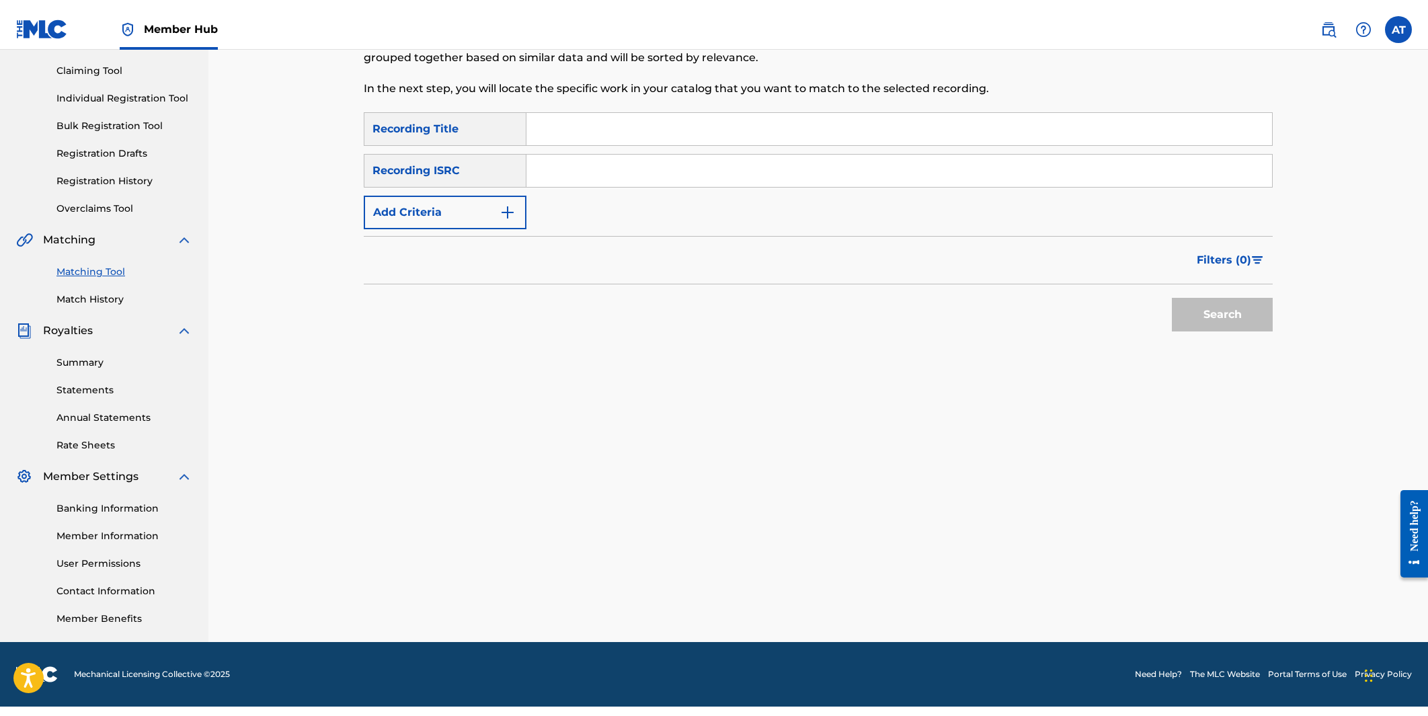
scroll to position [118, 0]
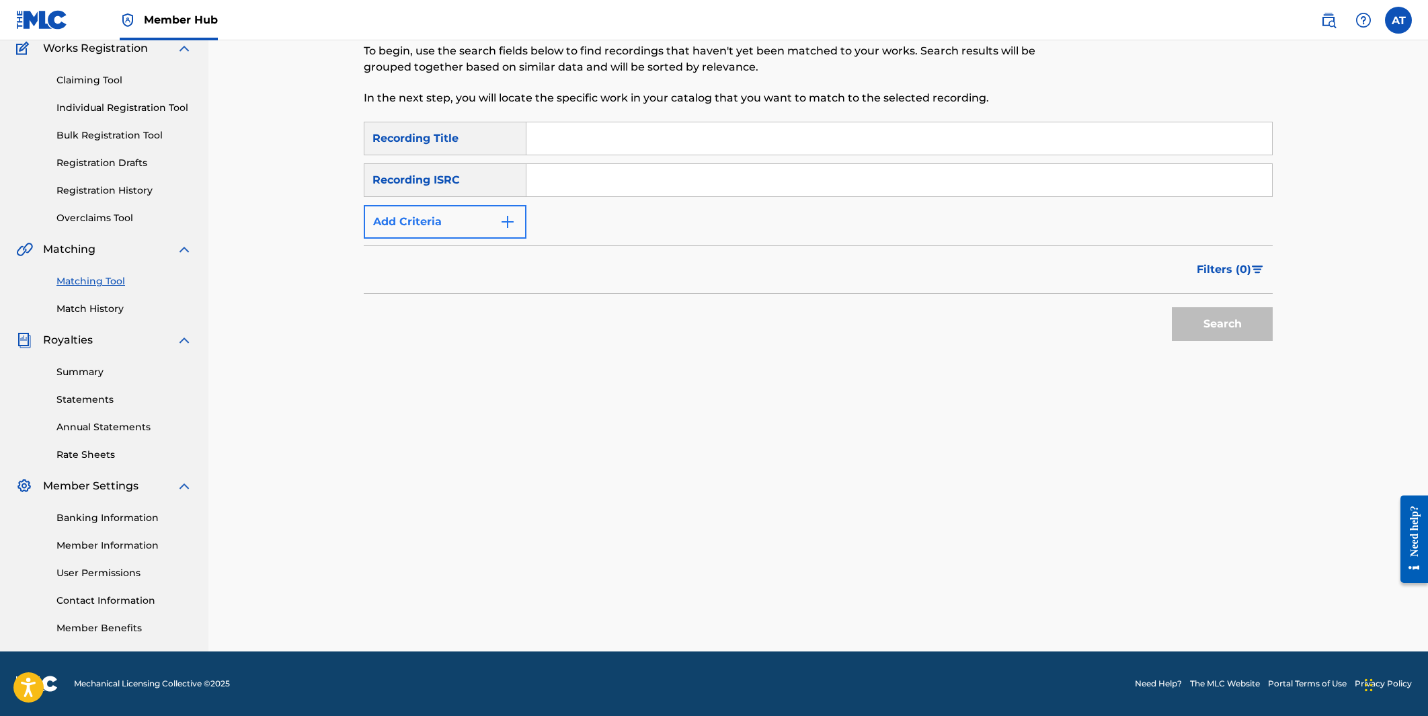
click at [472, 221] on button "Add Criteria" at bounding box center [445, 222] width 163 height 34
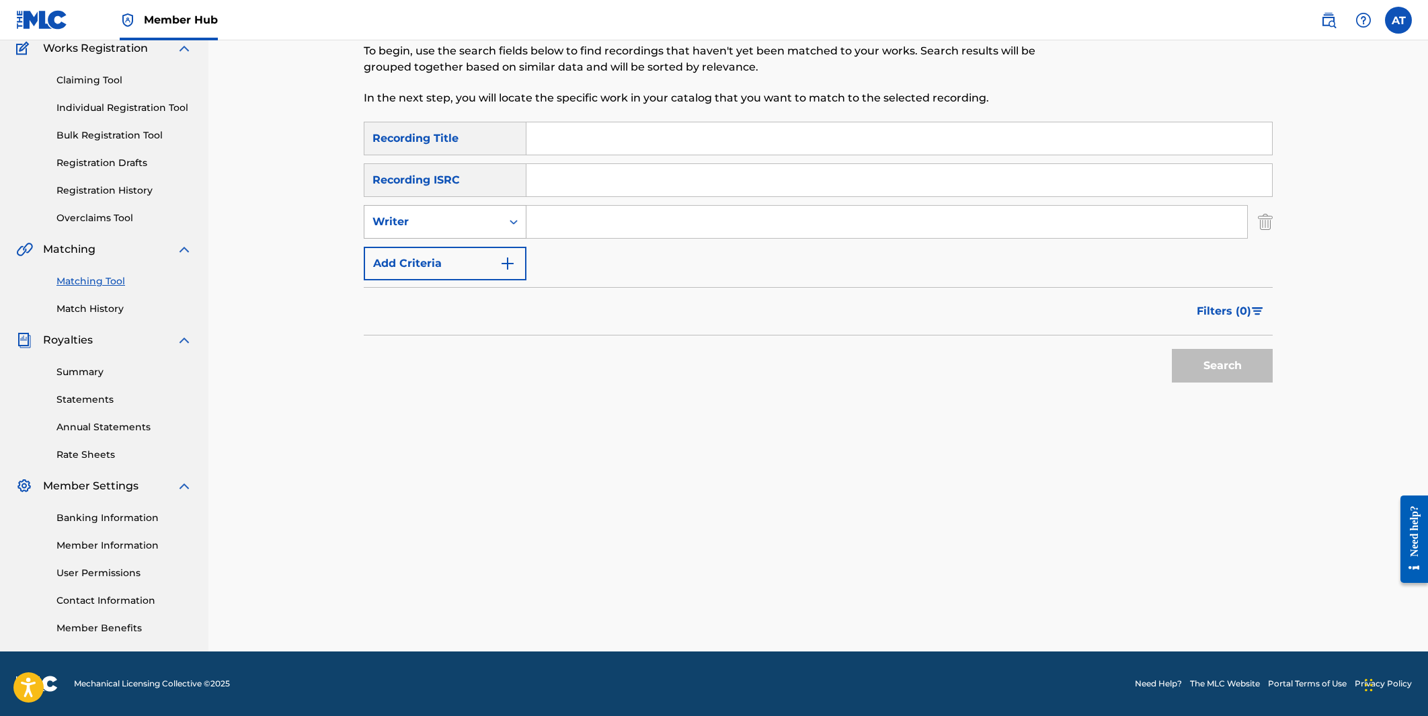
click at [459, 229] on div "Writer" at bounding box center [432, 222] width 121 height 16
click at [456, 257] on div "Recording Artist" at bounding box center [444, 256] width 161 height 34
click at [545, 229] on input "Search Form" at bounding box center [886, 222] width 721 height 32
type input "AWEN"
click at [867, 366] on button "Search" at bounding box center [1222, 366] width 101 height 34
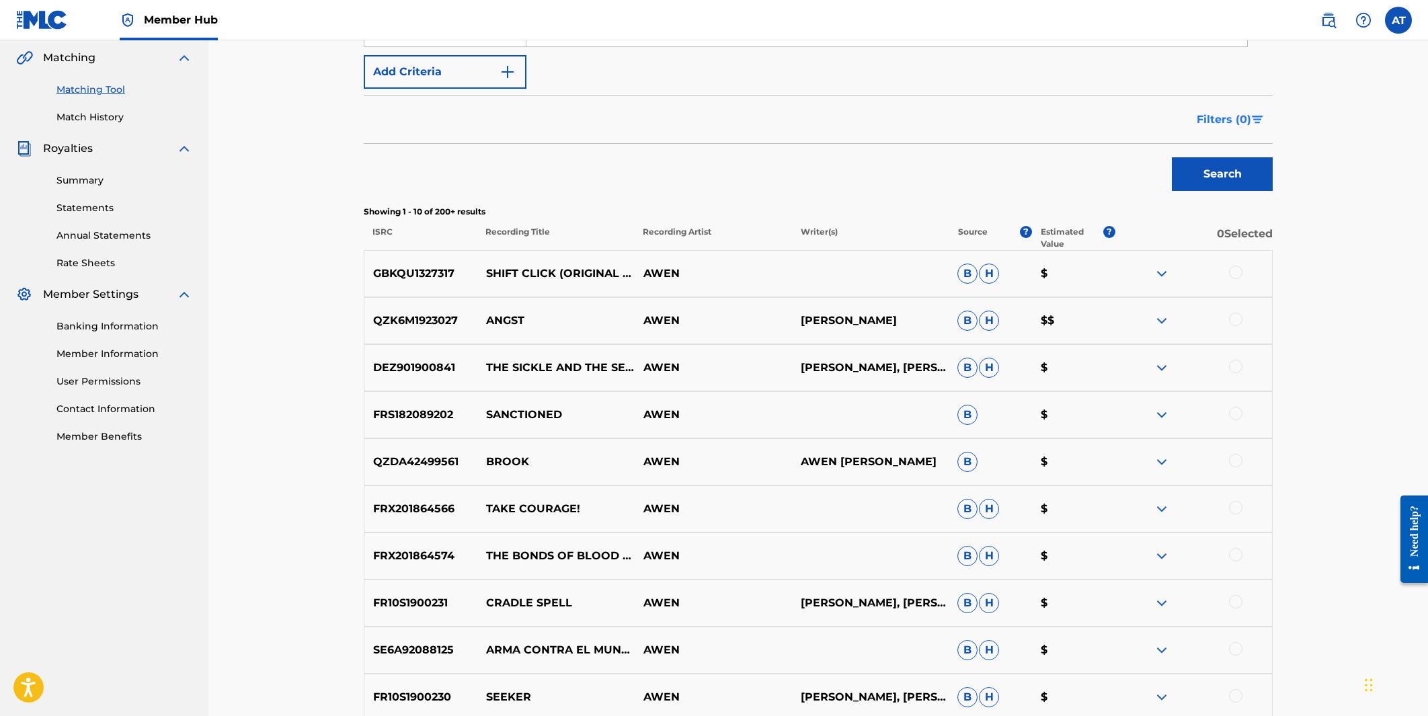
scroll to position [304, 0]
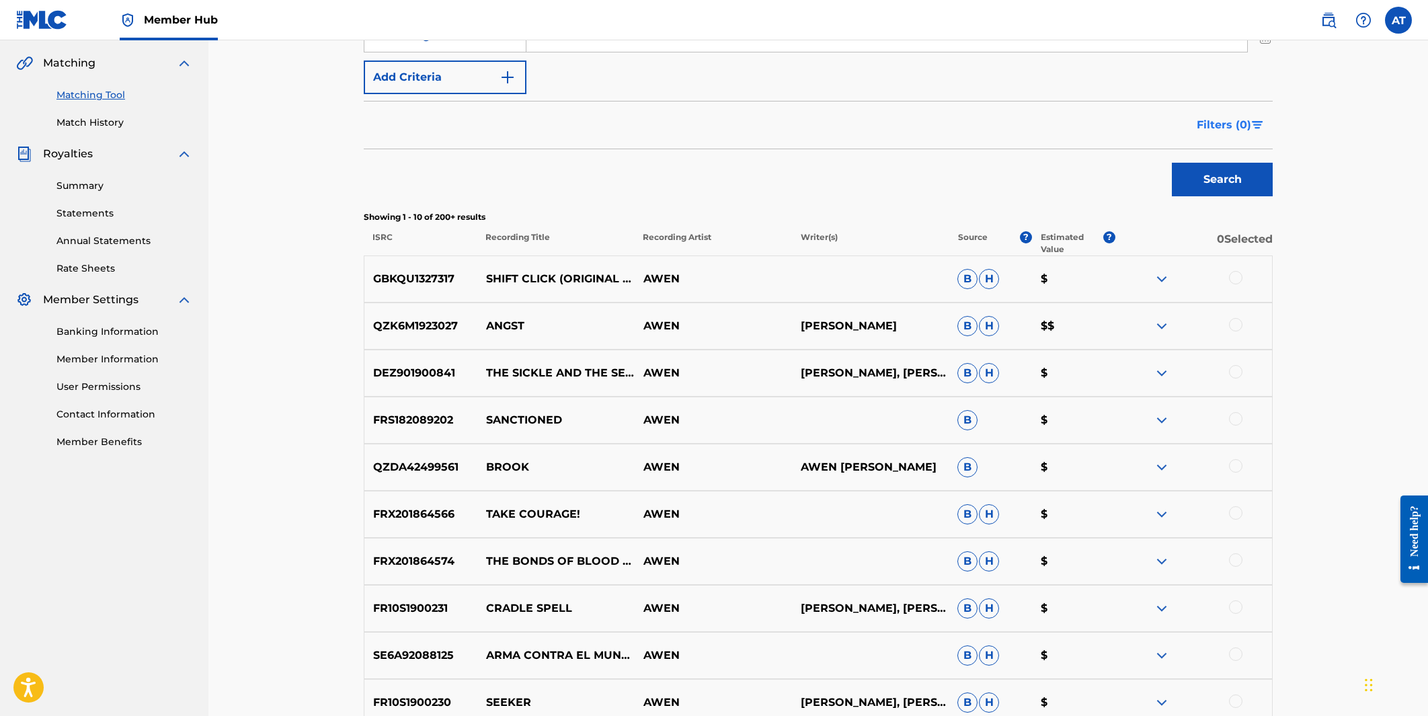
click at [867, 117] on span "Filters ( 0 )" at bounding box center [1224, 125] width 54 height 16
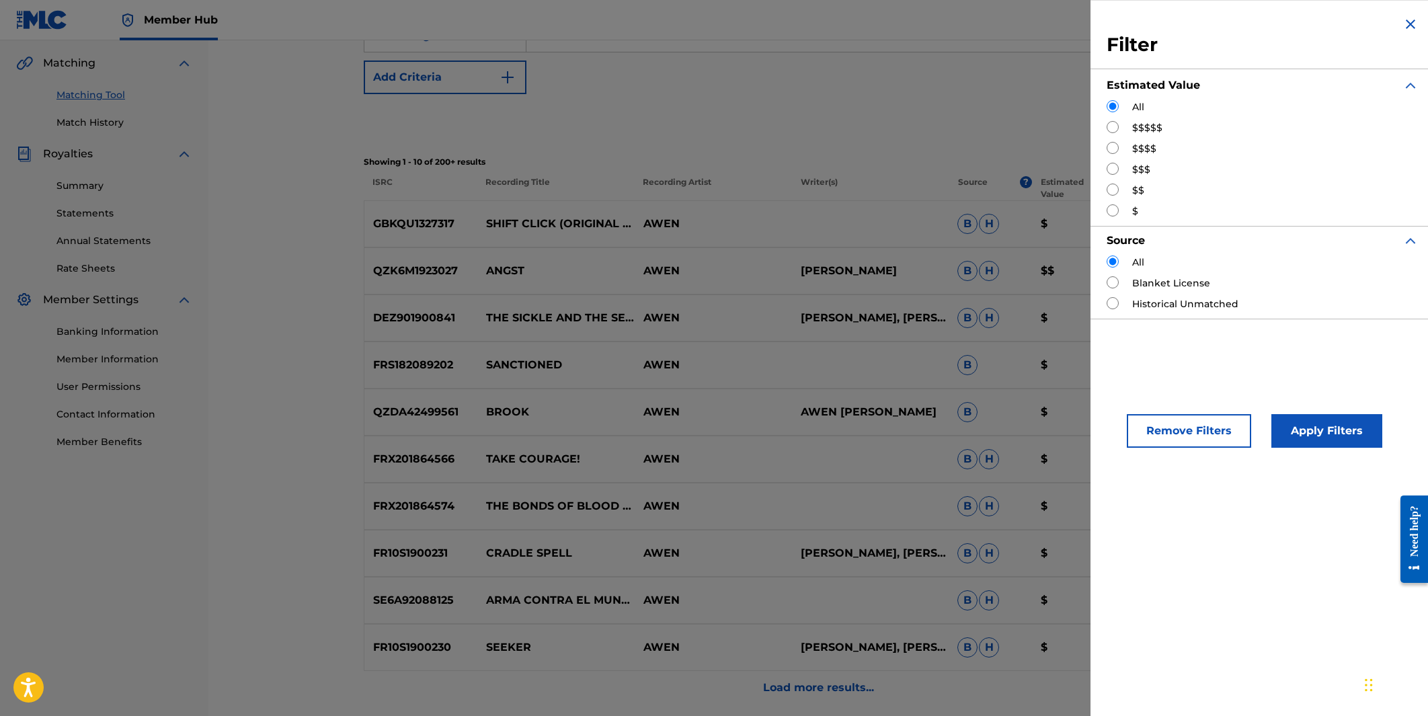
click at [867, 128] on div "$$$$$" at bounding box center [1263, 128] width 312 height 14
click at [867, 128] on label "$$$$$" at bounding box center [1147, 128] width 30 height 14
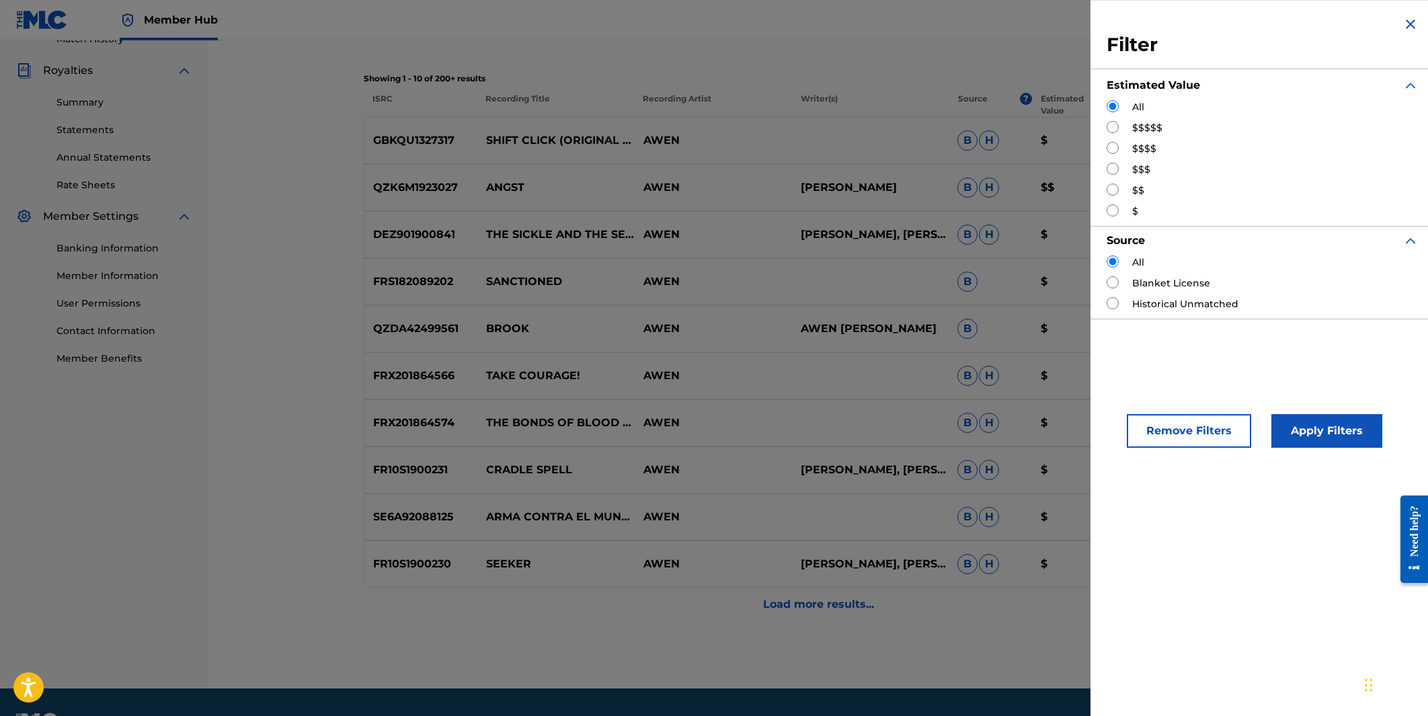
scroll to position [424, 0]
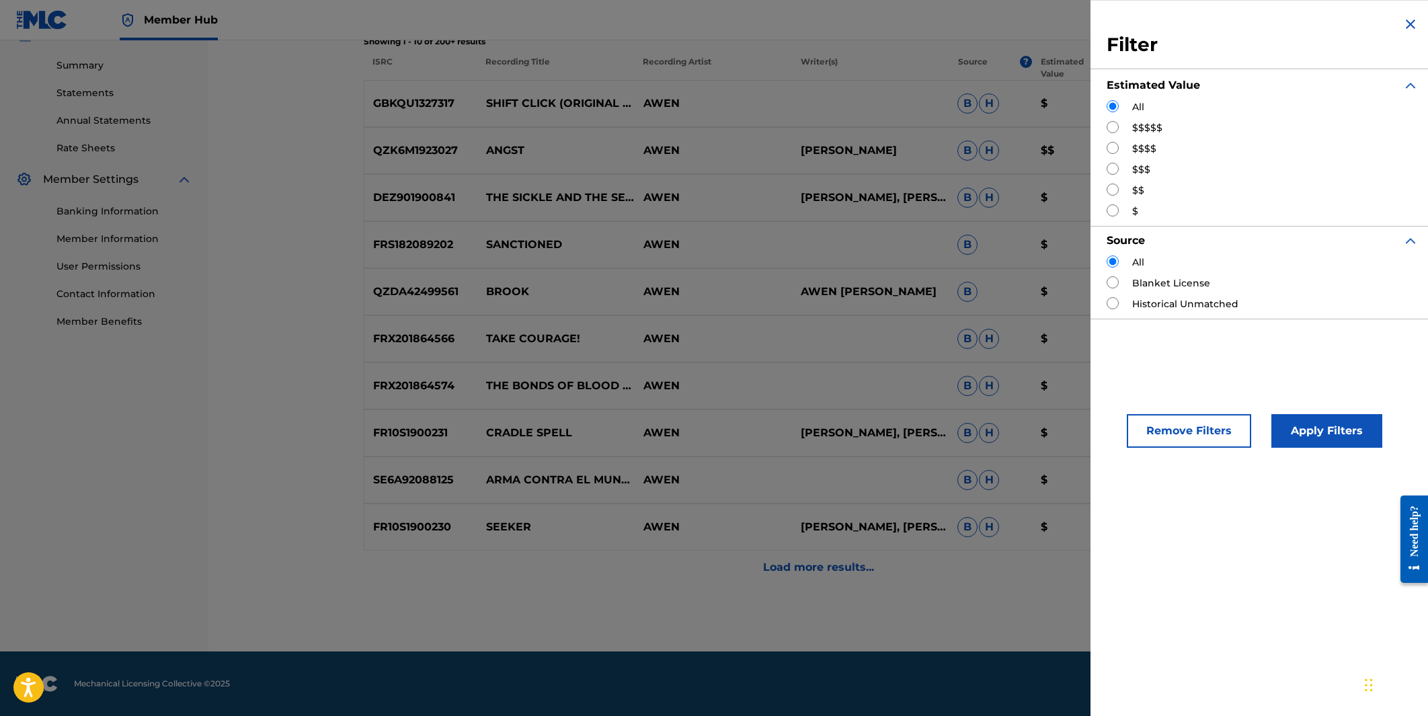
click at [867, 130] on input "Search Form" at bounding box center [1113, 127] width 12 height 12
radio input "true"
click at [867, 438] on button "Apply Filters" at bounding box center [1326, 431] width 111 height 34
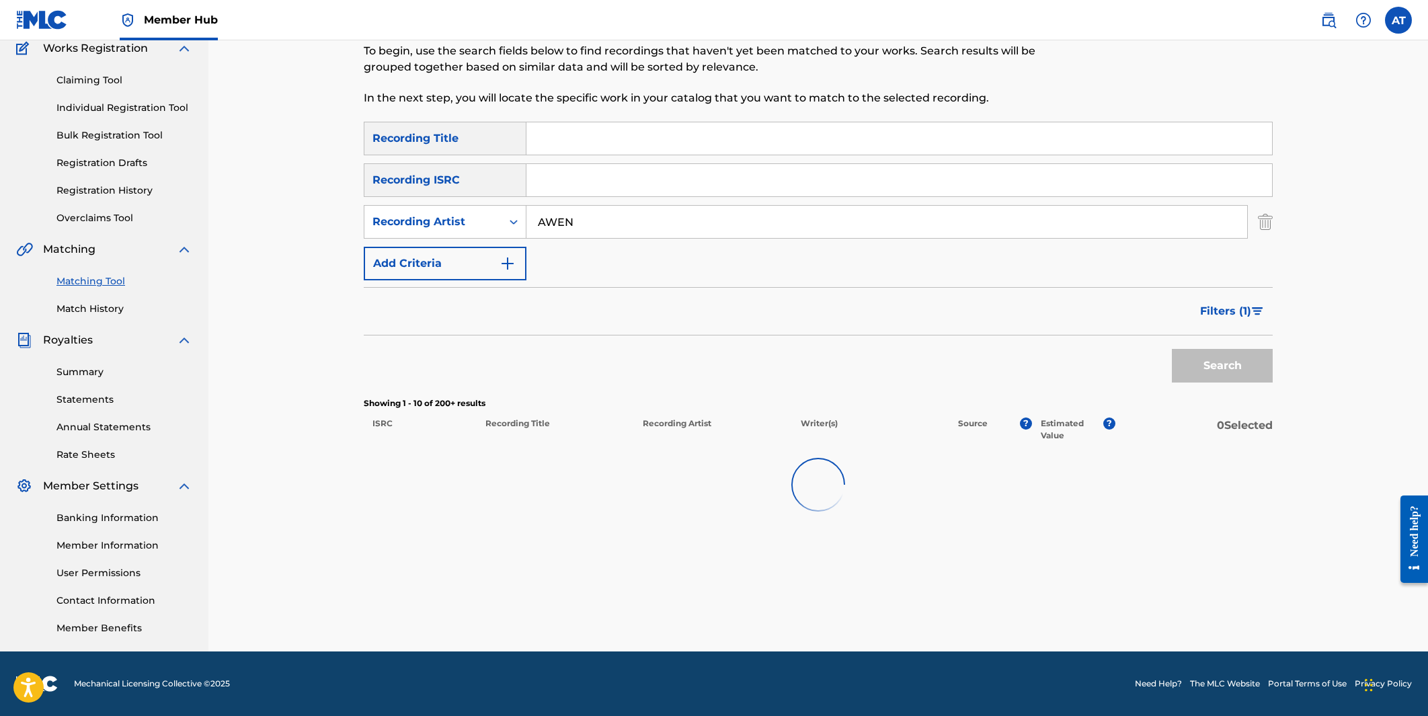
scroll to position [118, 0]
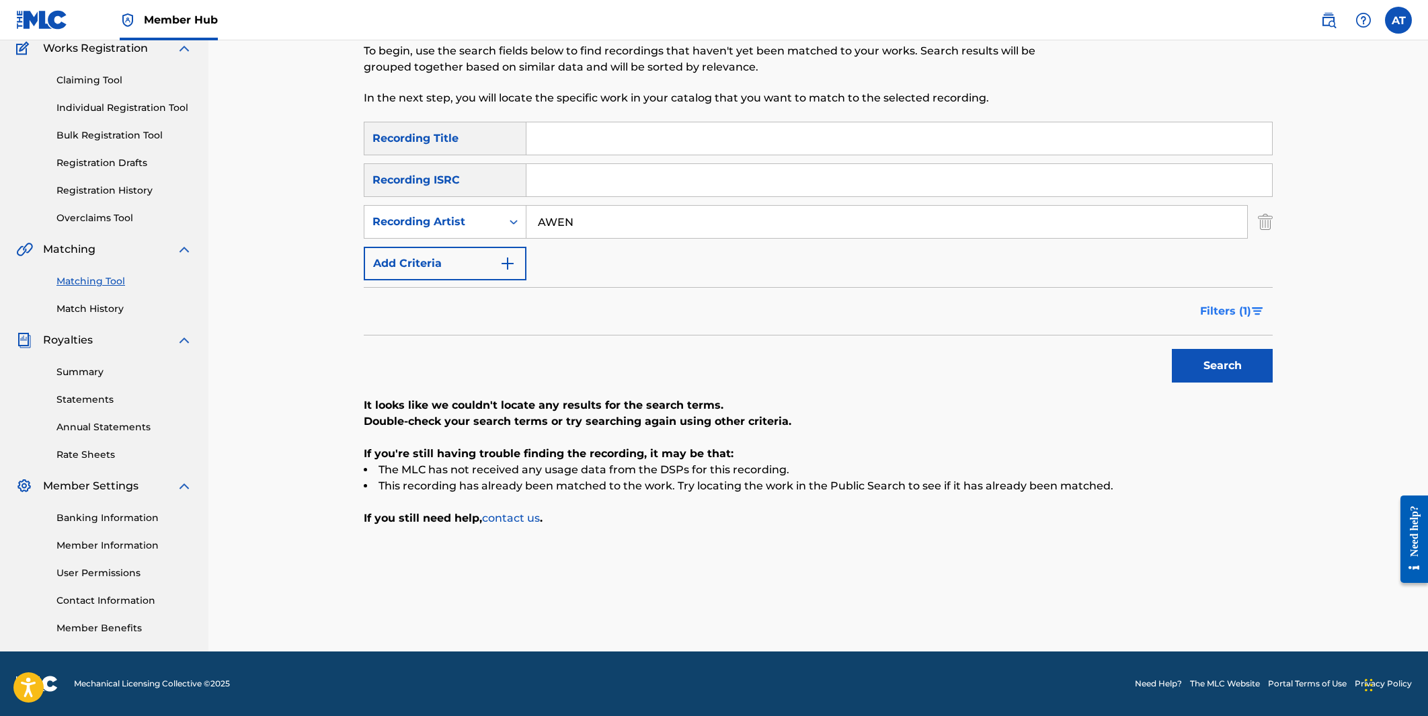
click at [867, 312] on span "Filters ( 1 )" at bounding box center [1225, 311] width 51 height 16
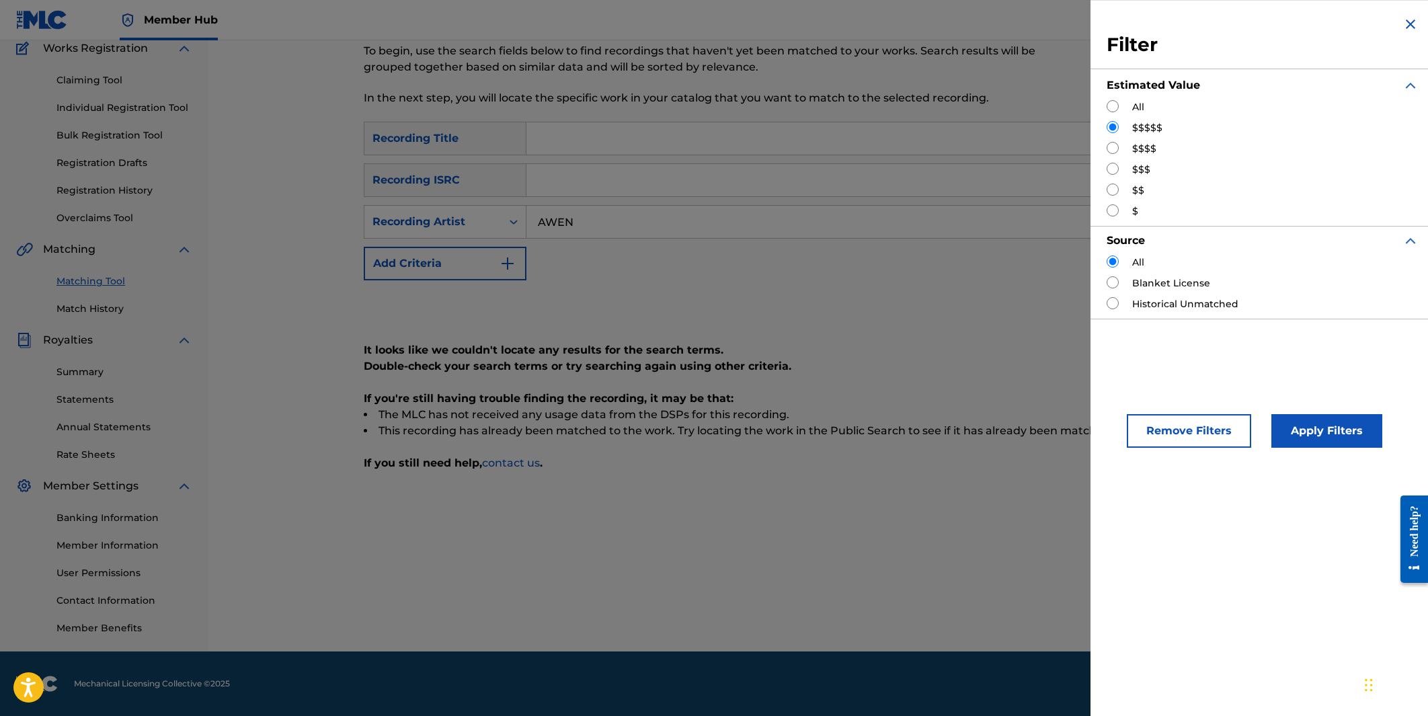
click at [867, 151] on label "$$$$" at bounding box center [1144, 149] width 24 height 14
click at [867, 147] on input "Search Form" at bounding box center [1113, 148] width 12 height 12
radio input "true"
click at [867, 434] on button "Apply Filters" at bounding box center [1326, 431] width 111 height 34
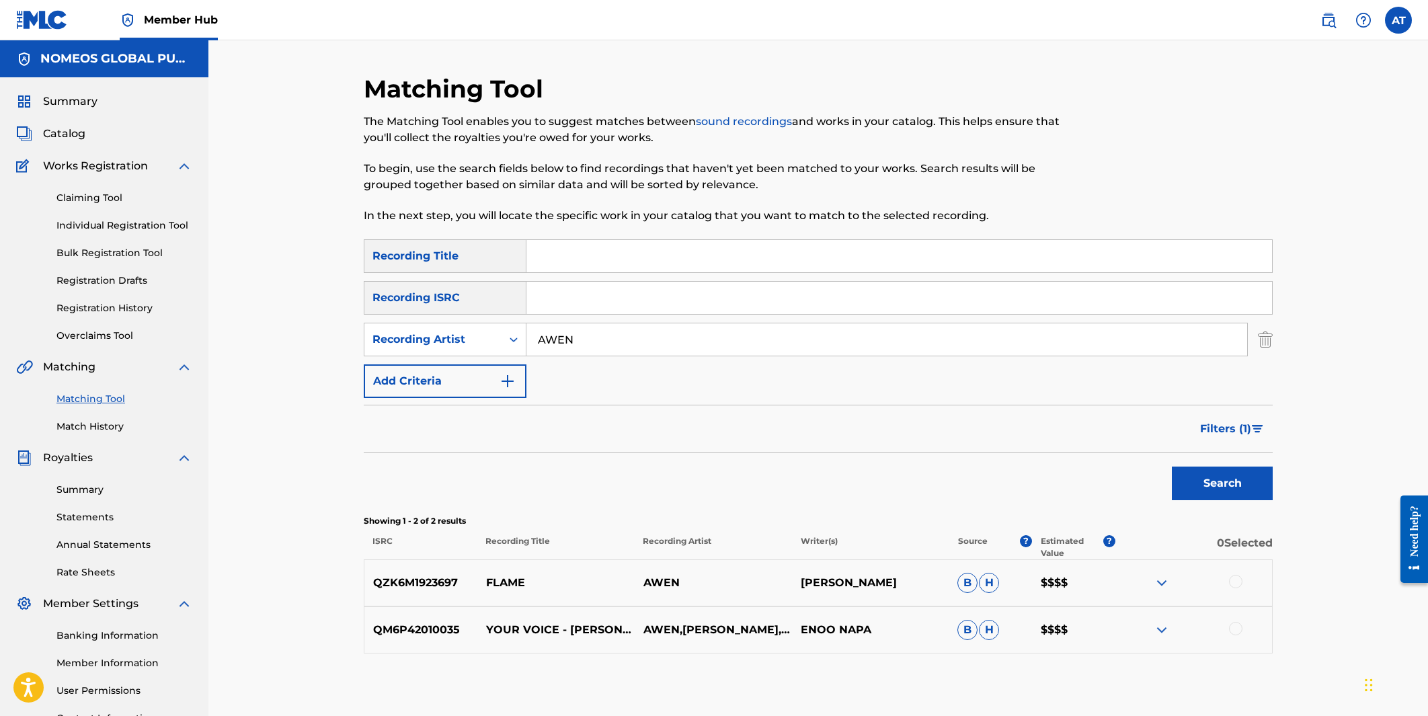
scroll to position [0, 0]
click at [867, 21] on img at bounding box center [1328, 20] width 16 height 16
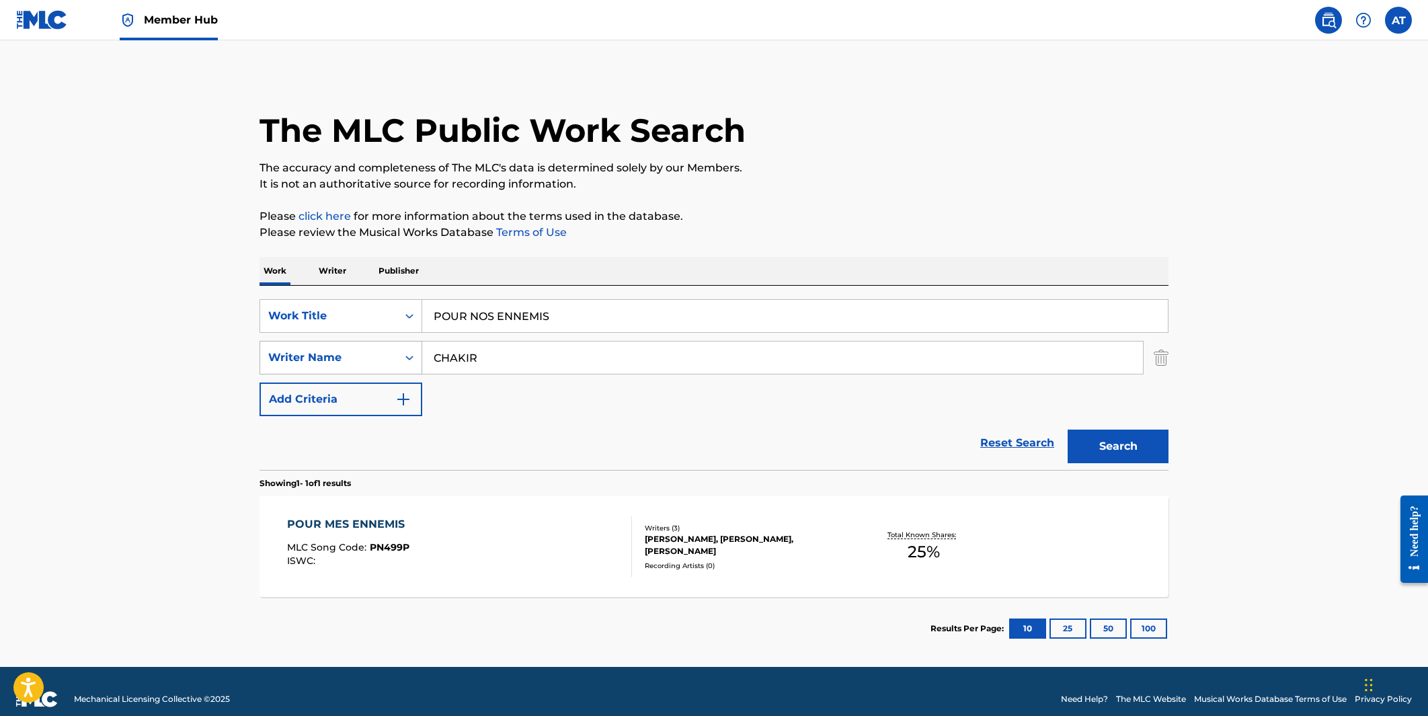
click at [353, 351] on div "Writer Name" at bounding box center [328, 358] width 121 height 16
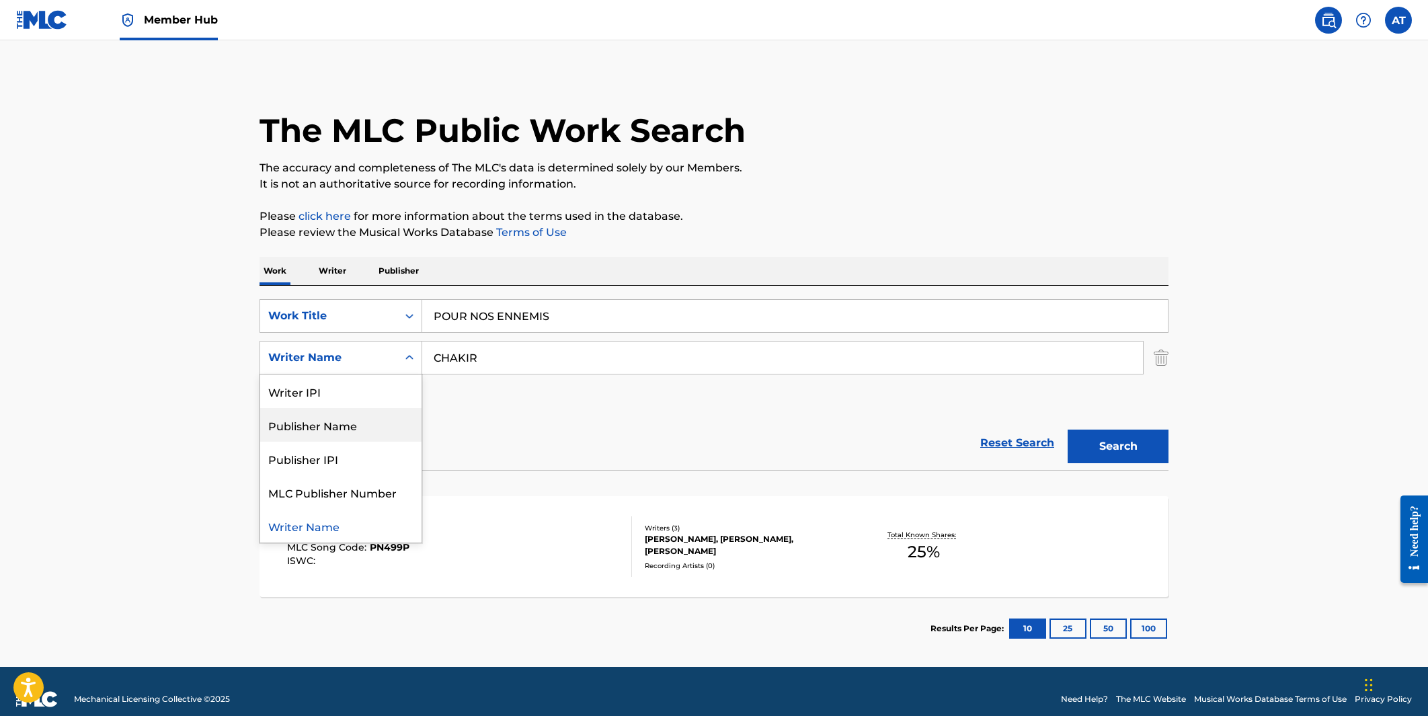
drag, startPoint x: 346, startPoint y: 429, endPoint x: 411, endPoint y: 379, distance: 82.6
click at [347, 429] on div "Publisher Name" at bounding box center [340, 425] width 161 height 34
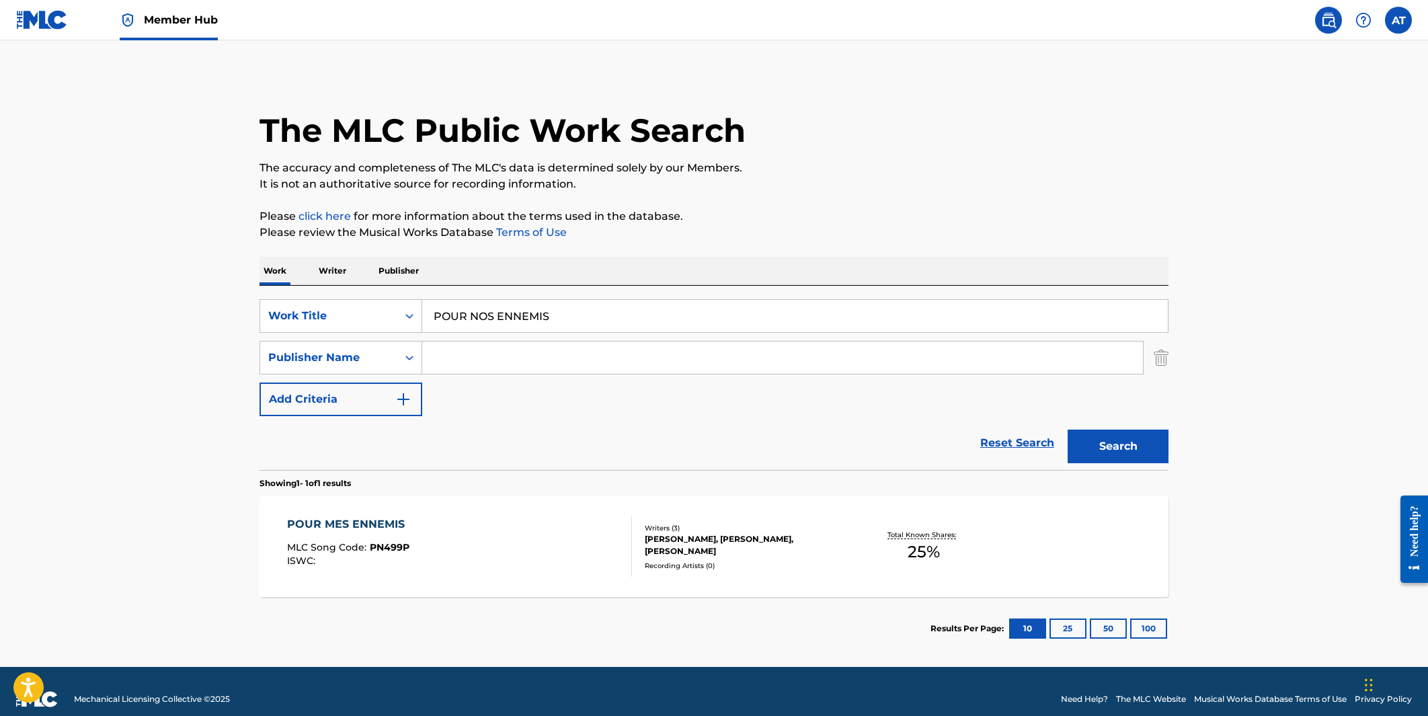
click at [448, 350] on input "Search Form" at bounding box center [782, 358] width 721 height 32
type input "UNIVERSKALP"
click at [867, 446] on button "Search" at bounding box center [1118, 447] width 101 height 34
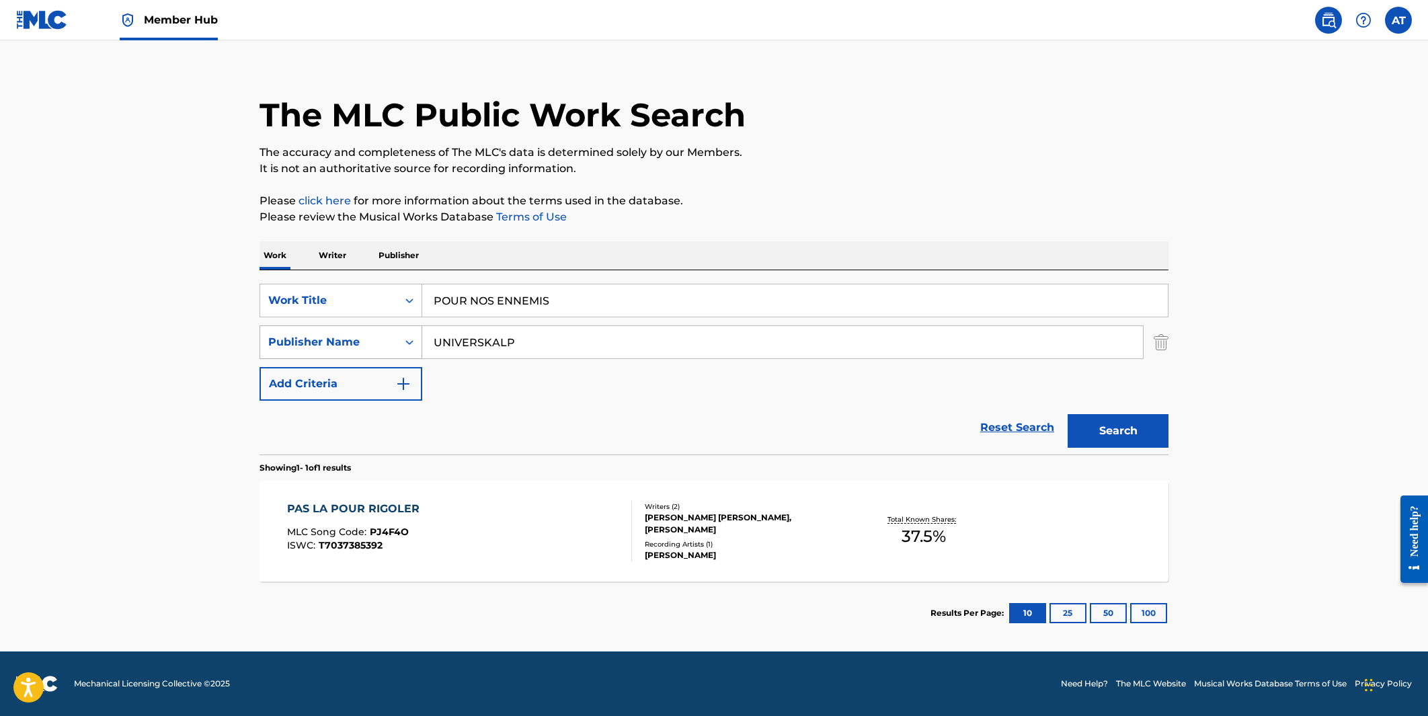
scroll to position [15, 0]
click at [530, 296] on input "POUR NOS ENNEMIS" at bounding box center [795, 300] width 746 height 32
click at [402, 259] on p "Publisher" at bounding box center [398, 255] width 48 height 28
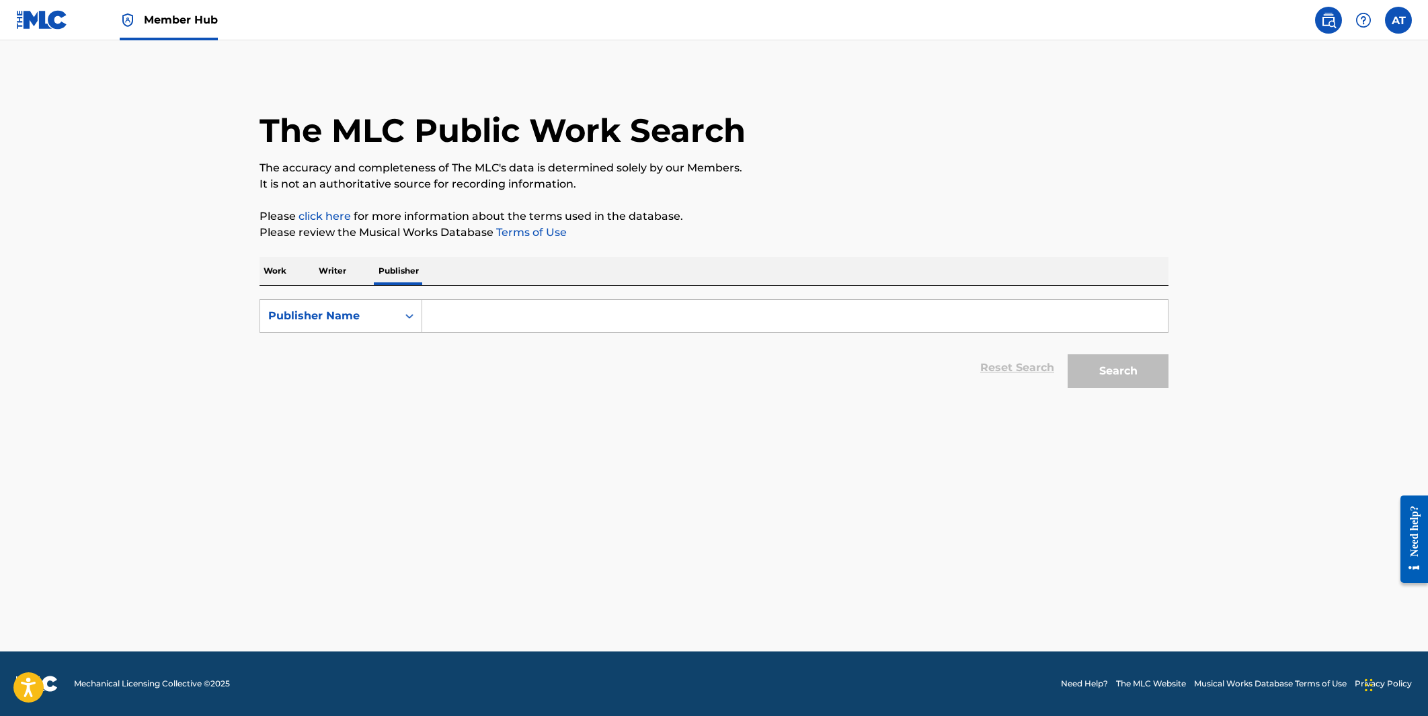
click at [512, 321] on input "Search Form" at bounding box center [795, 316] width 746 height 32
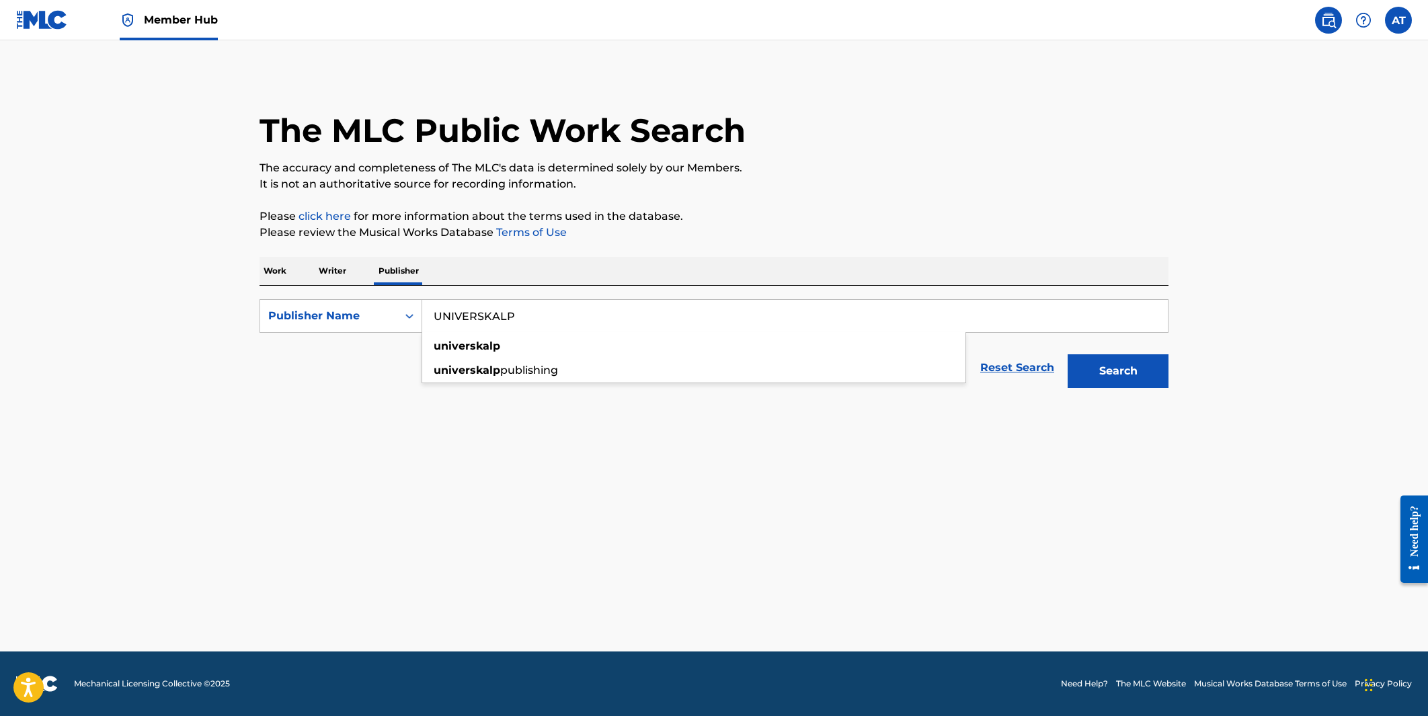
type input "UNIVERSKALP"
click at [867, 371] on button "Search" at bounding box center [1118, 371] width 101 height 34
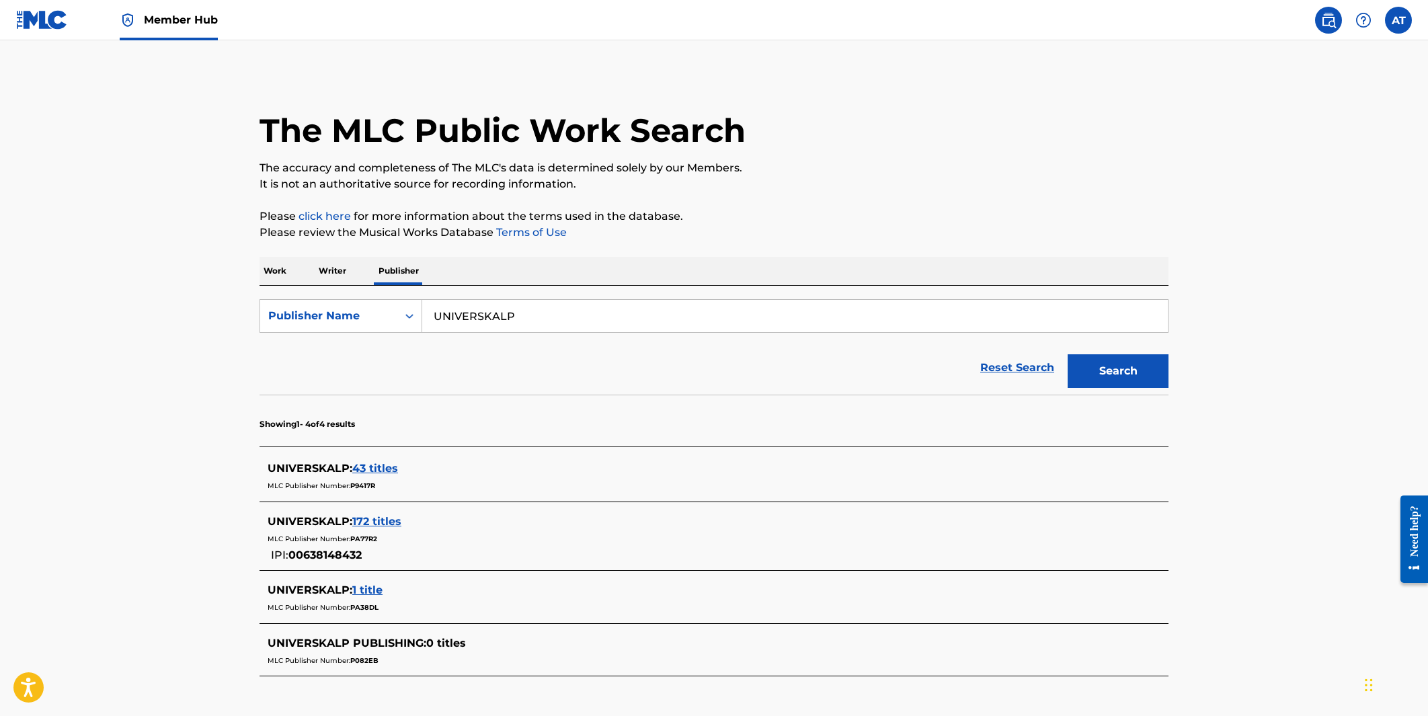
click at [383, 467] on span "43 titles" at bounding box center [375, 468] width 46 height 13
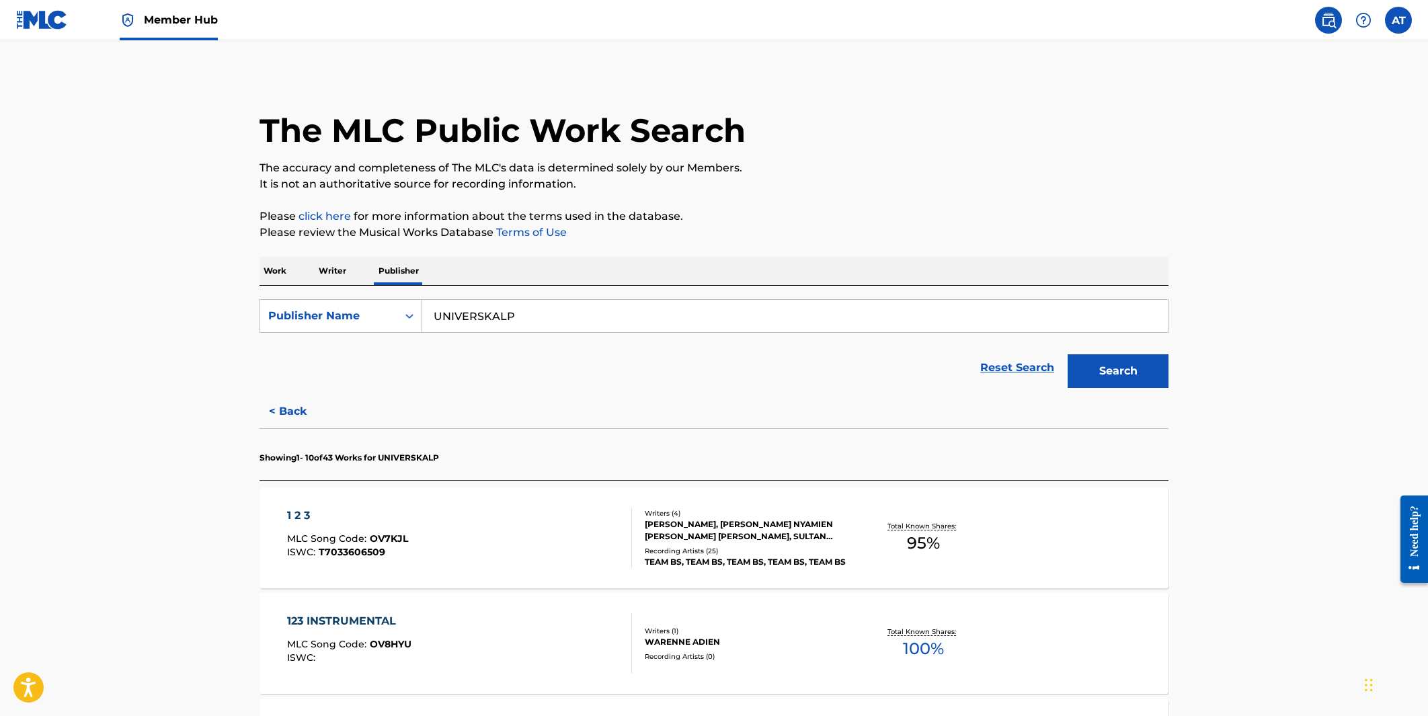
click at [732, 518] on div "[PERSON_NAME], [PERSON_NAME] NYAMIEN [PERSON_NAME] [PERSON_NAME], SULTAN [PERSO…" at bounding box center [746, 530] width 203 height 24
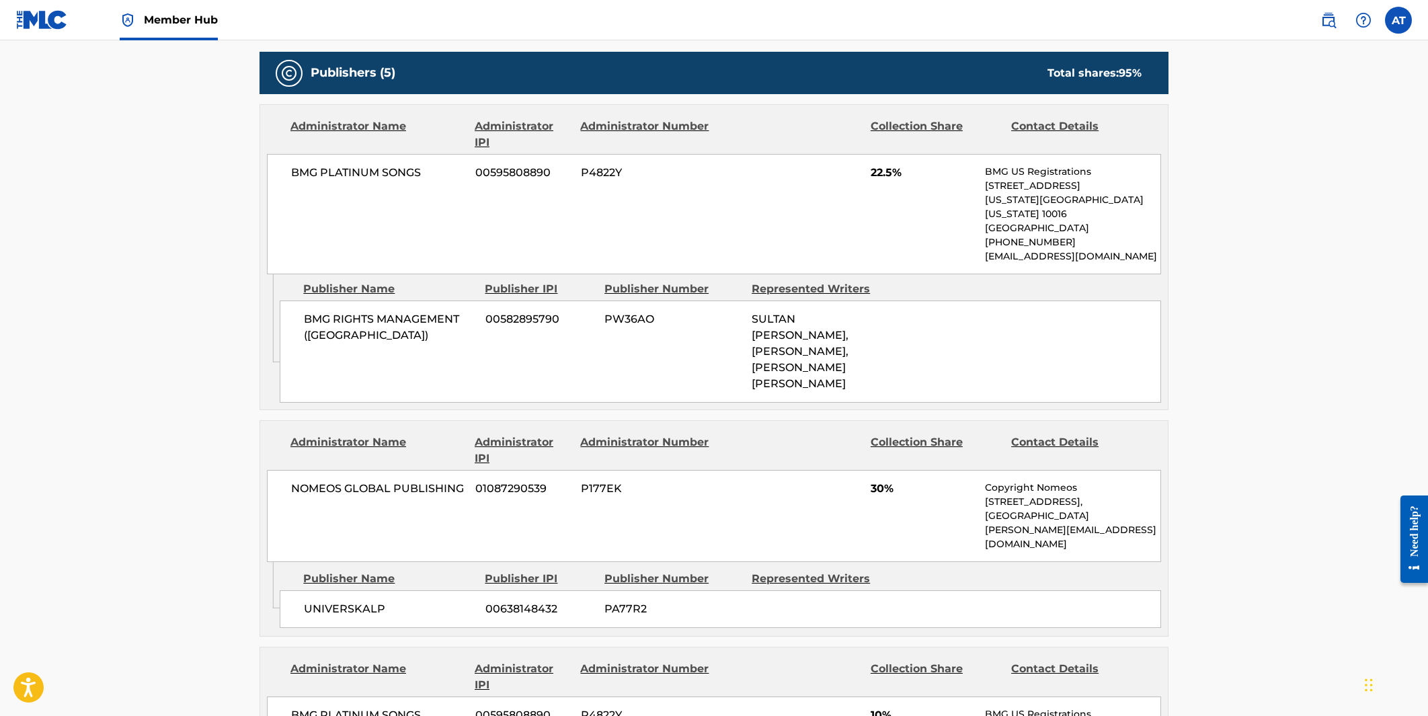
scroll to position [686, 0]
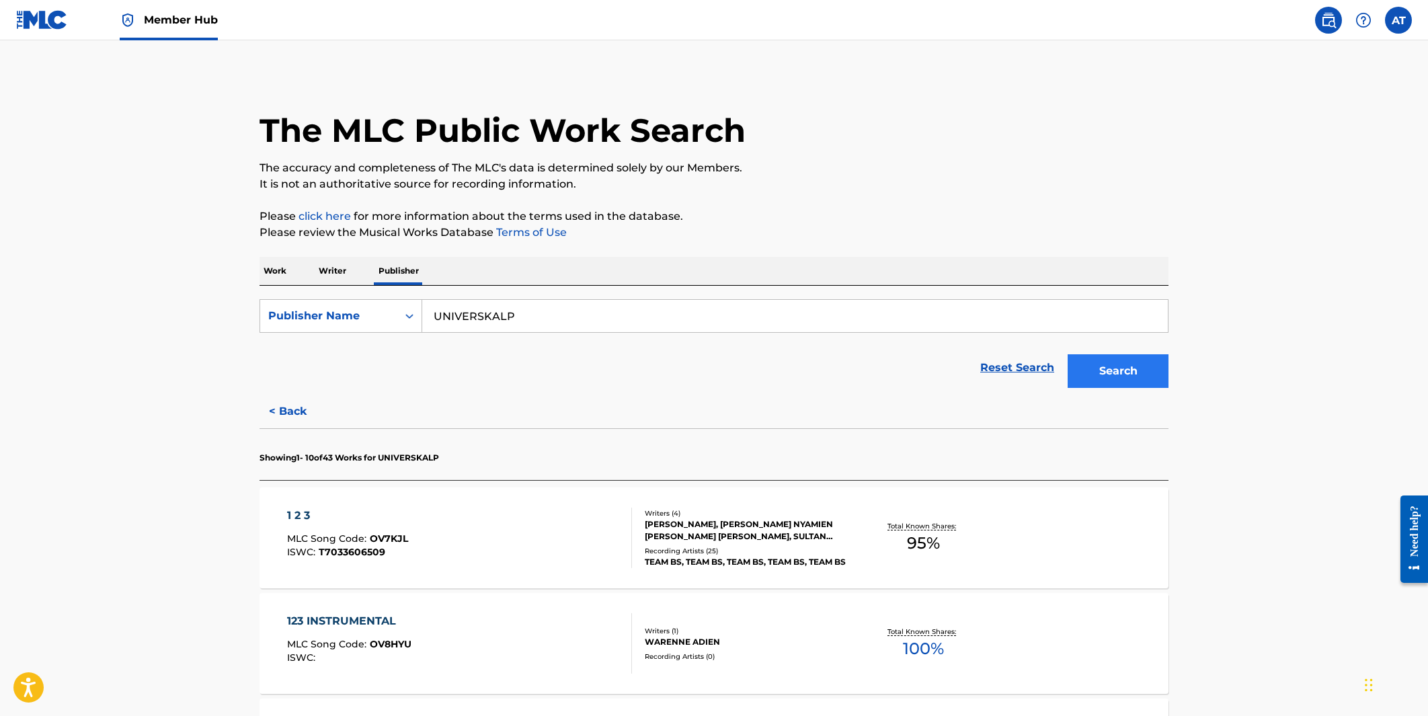
click at [867, 374] on button "Search" at bounding box center [1118, 371] width 101 height 34
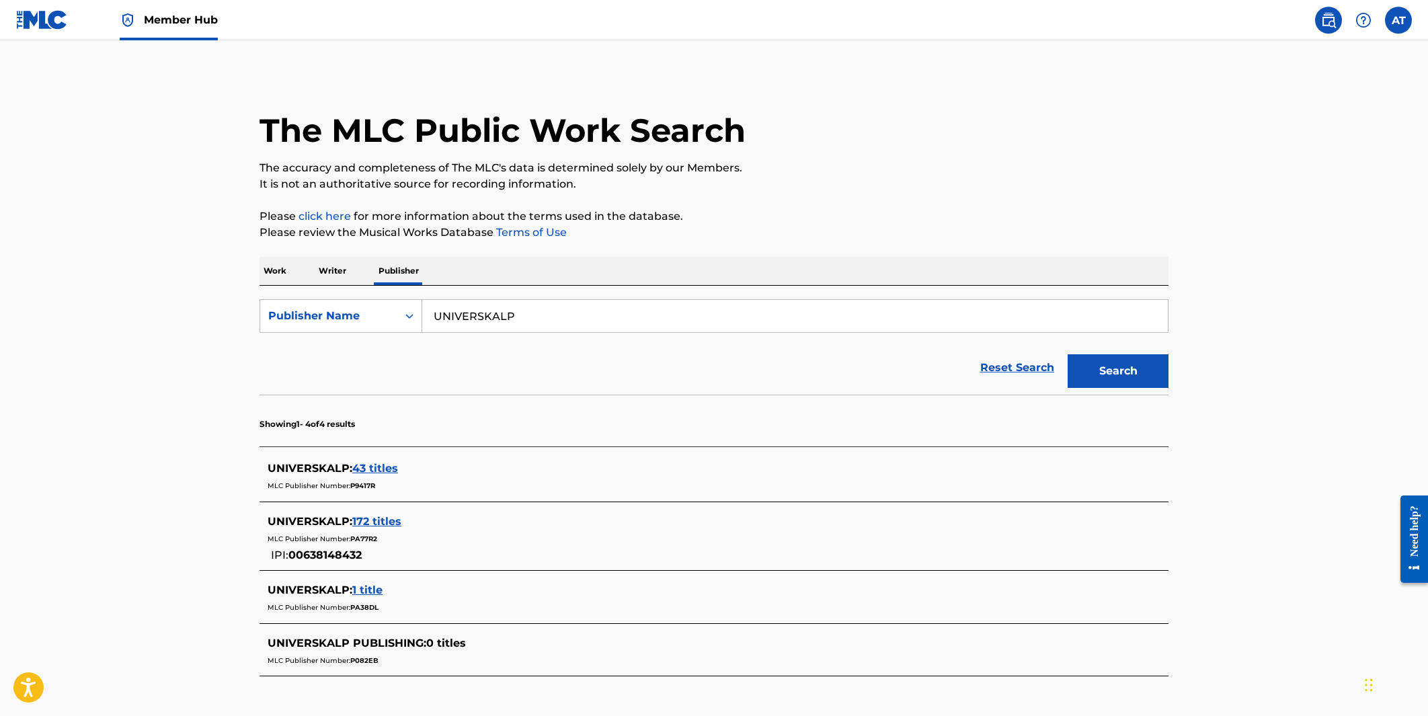
click at [379, 522] on span "172 titles" at bounding box center [376, 521] width 49 height 13
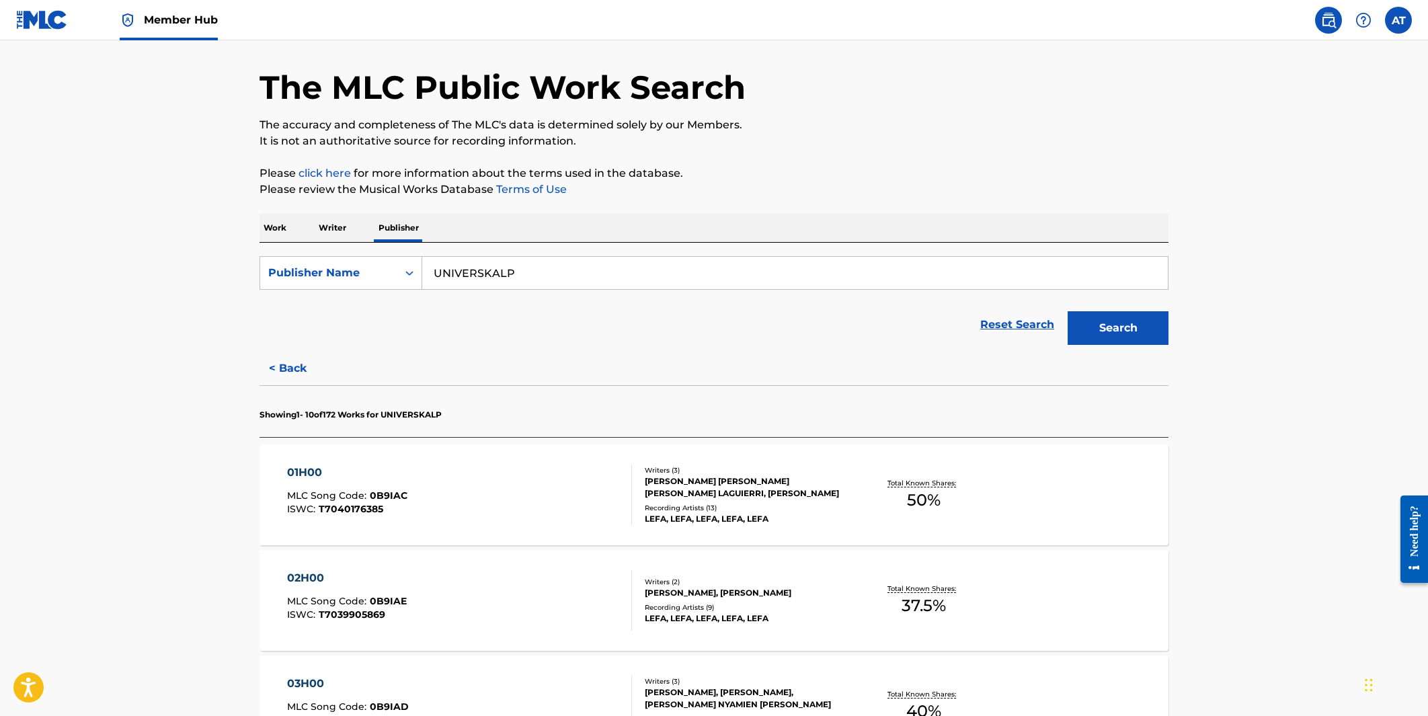
scroll to position [44, 0]
click at [699, 490] on div "[PERSON_NAME] [PERSON_NAME] [PERSON_NAME] LAGUIERRI, [PERSON_NAME]" at bounding box center [746, 486] width 203 height 24
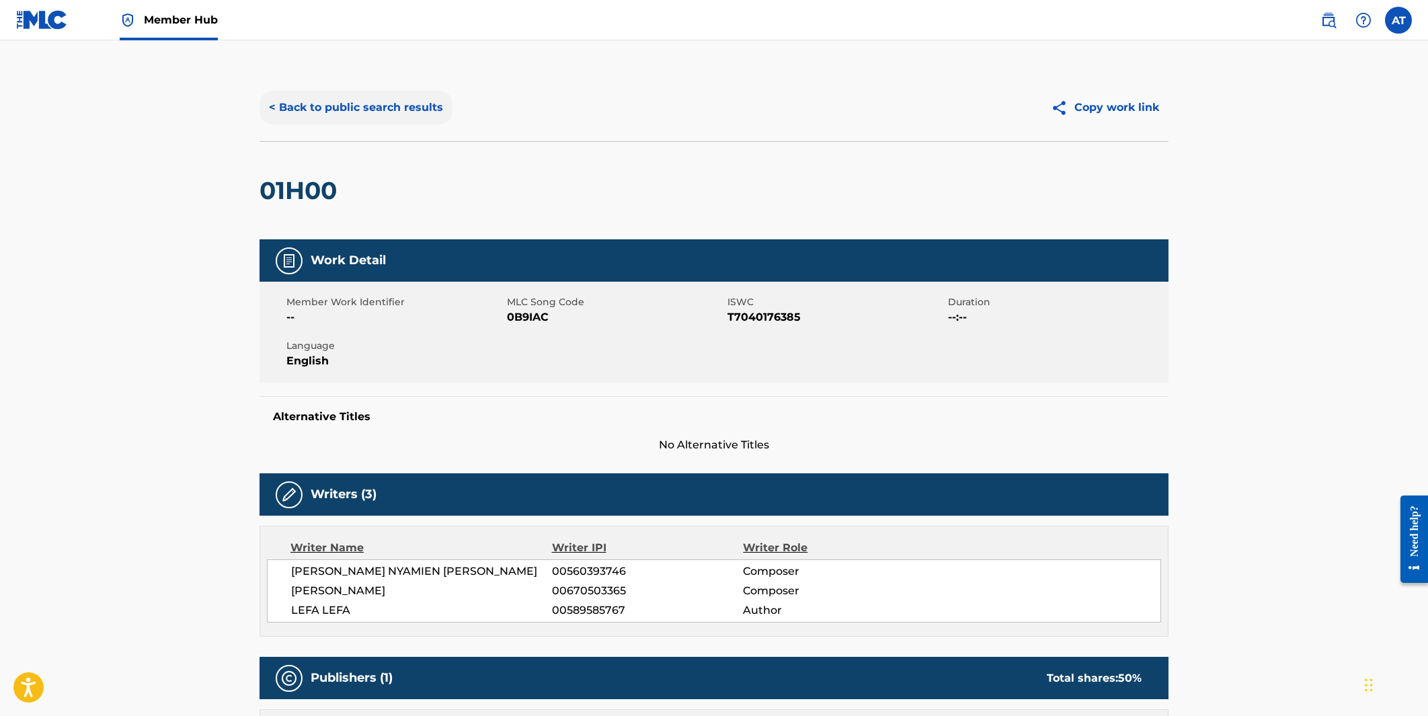
click at [416, 114] on button "< Back to public search results" at bounding box center [356, 108] width 193 height 34
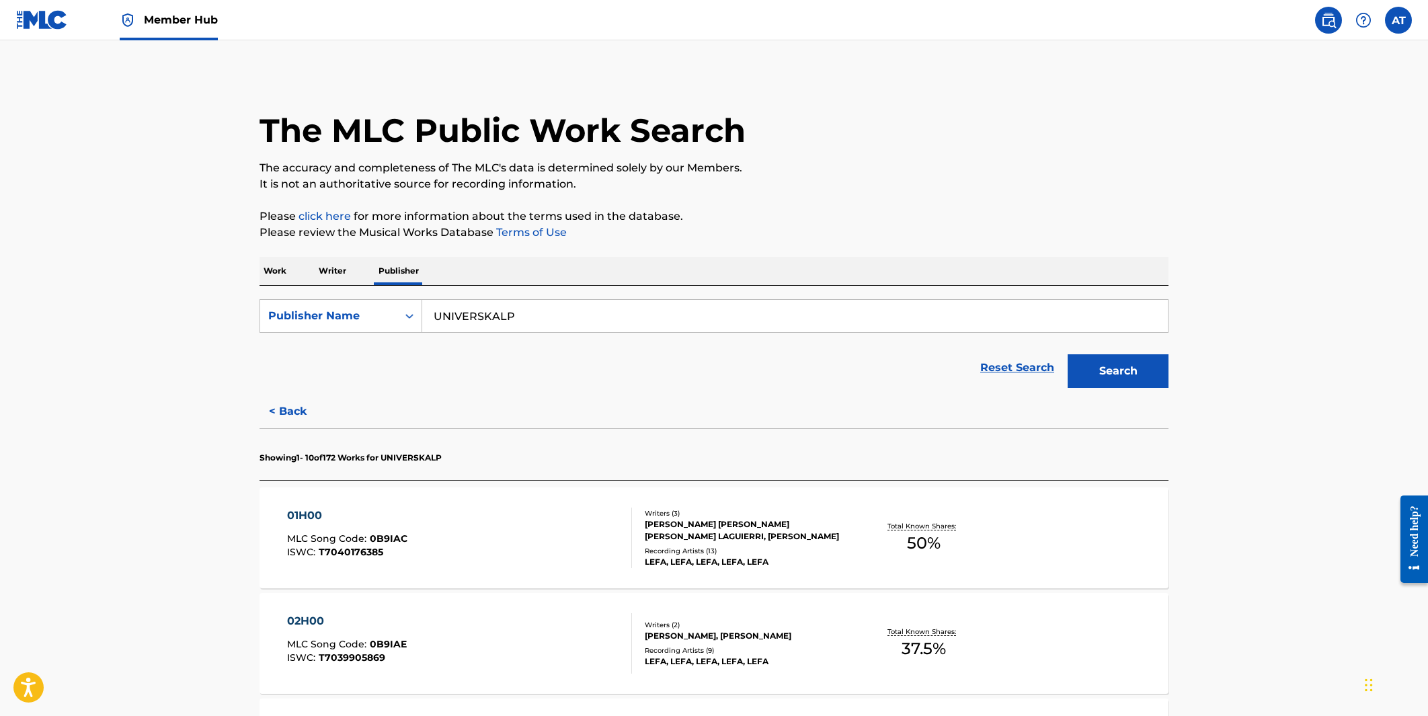
click at [586, 330] on input "UNIVERSKALP" at bounding box center [795, 316] width 746 height 32
click at [867, 374] on button "Search" at bounding box center [1118, 371] width 101 height 34
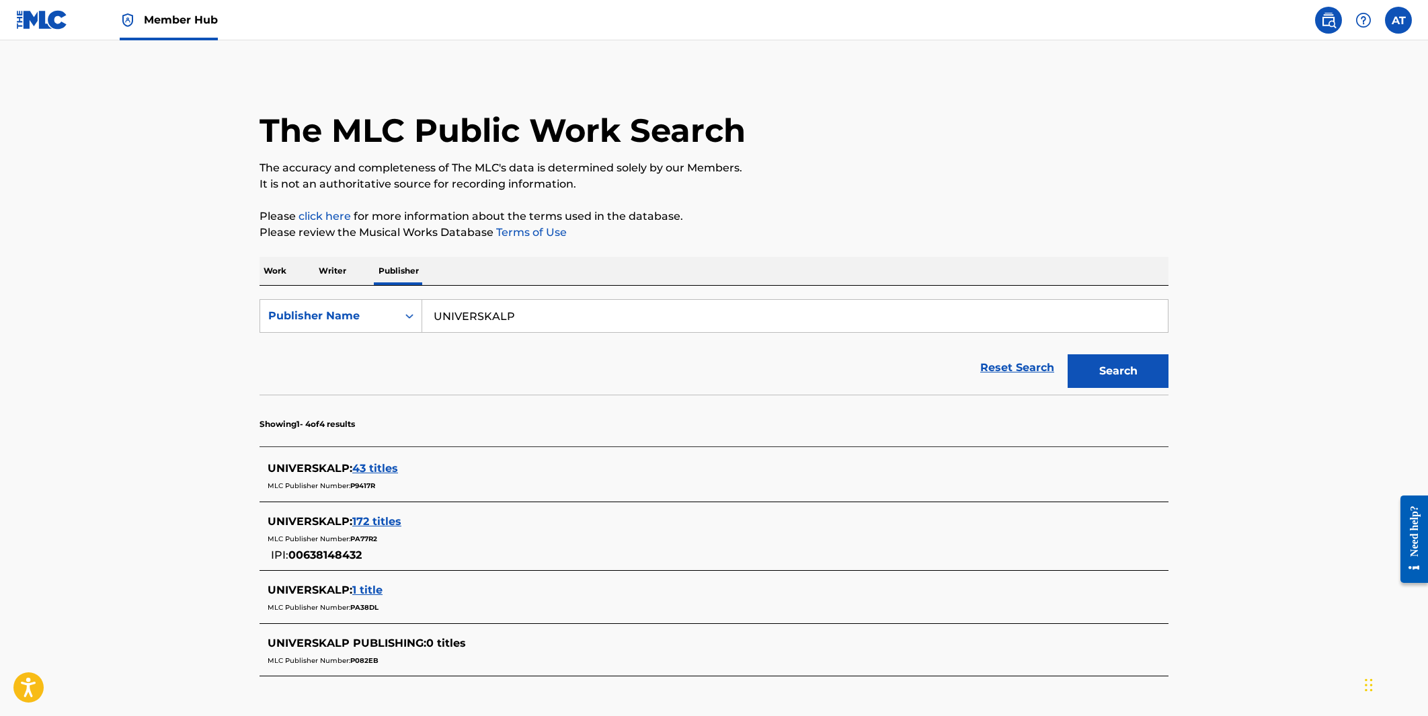
click at [368, 573] on span "1 title" at bounding box center [367, 590] width 30 height 13
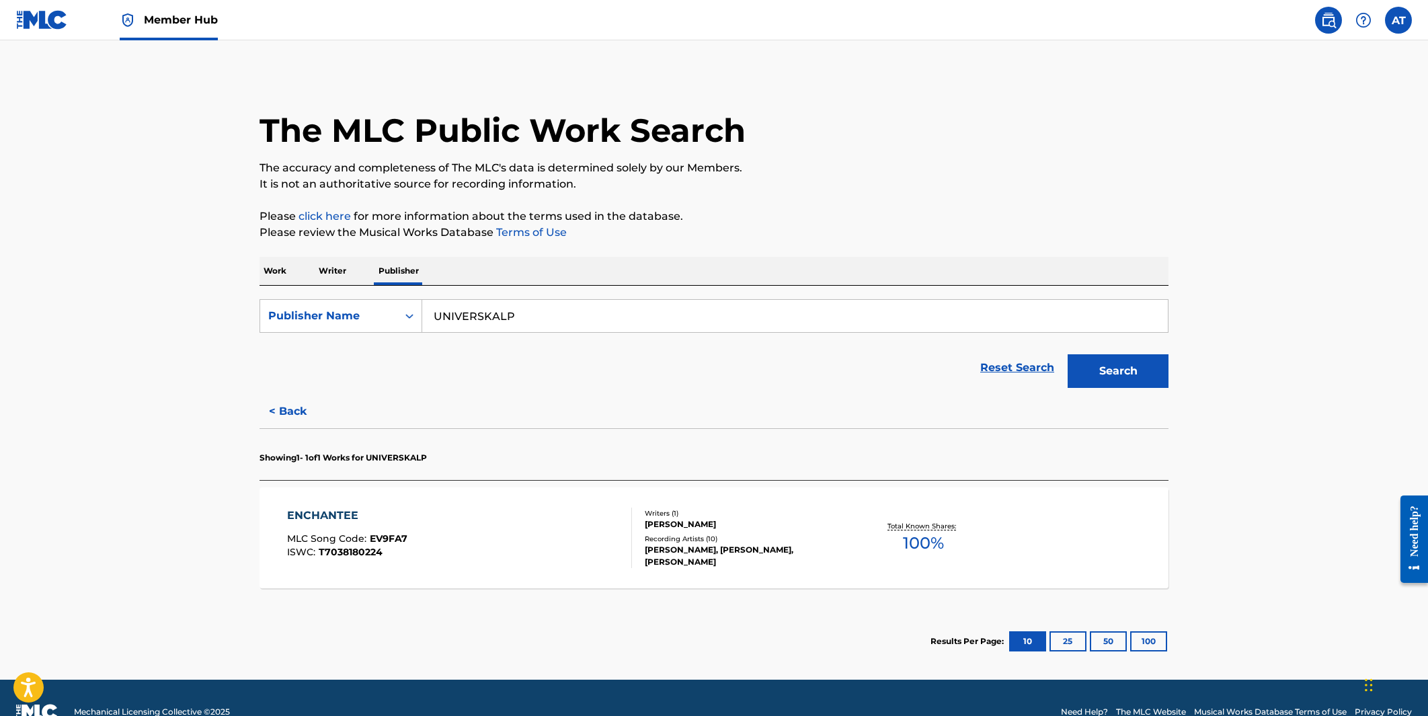
click at [383, 520] on div "ENCHANTEE" at bounding box center [347, 516] width 120 height 16
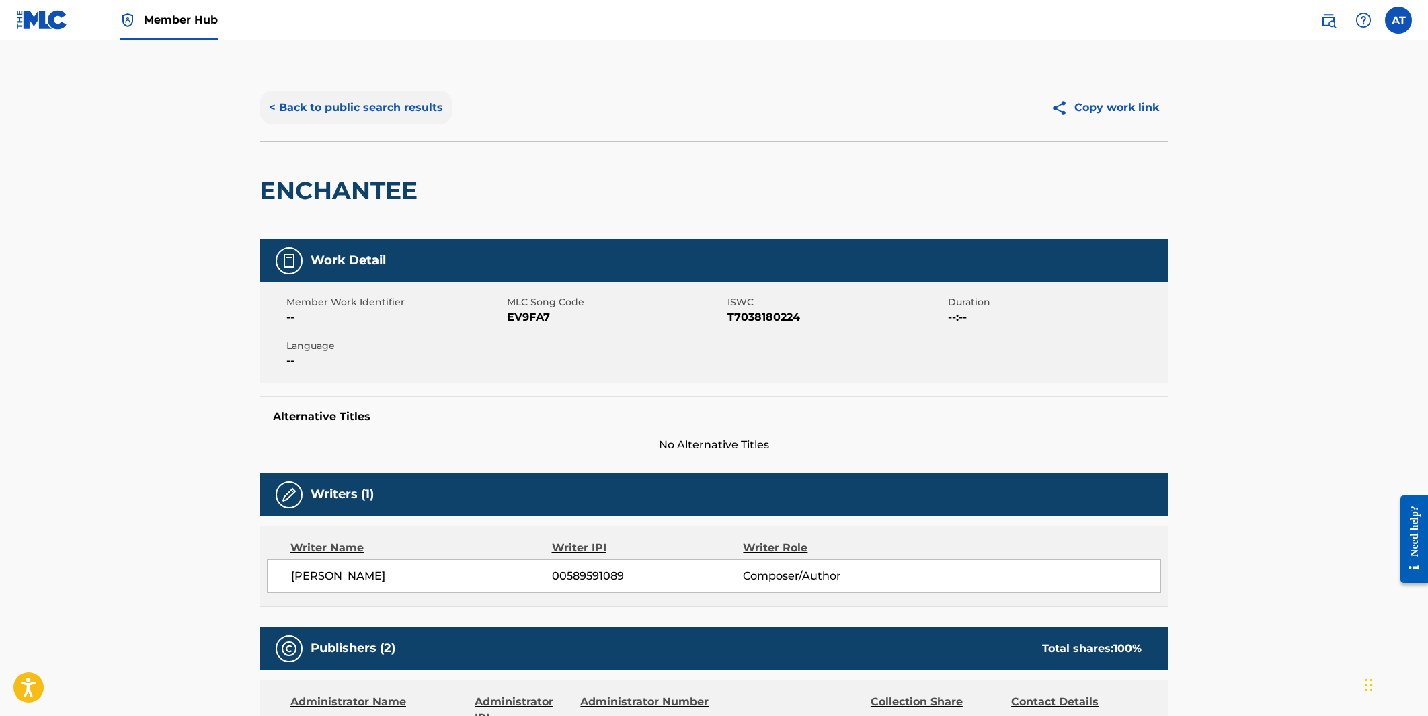
click at [390, 113] on button "< Back to public search results" at bounding box center [356, 108] width 193 height 34
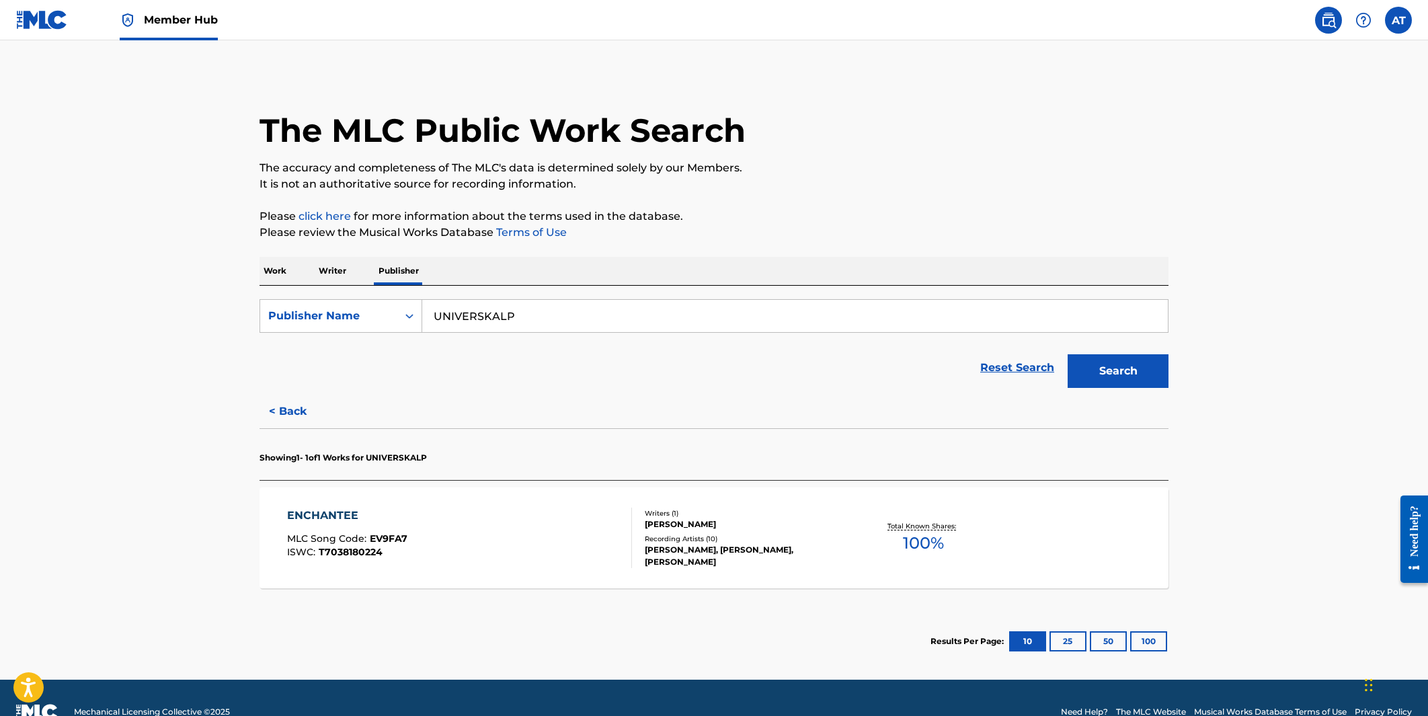
click at [488, 313] on input "UNIVERSKALP" at bounding box center [795, 316] width 746 height 32
type input "KDNR GROUP"
click at [867, 371] on button "Search" at bounding box center [1118, 371] width 101 height 34
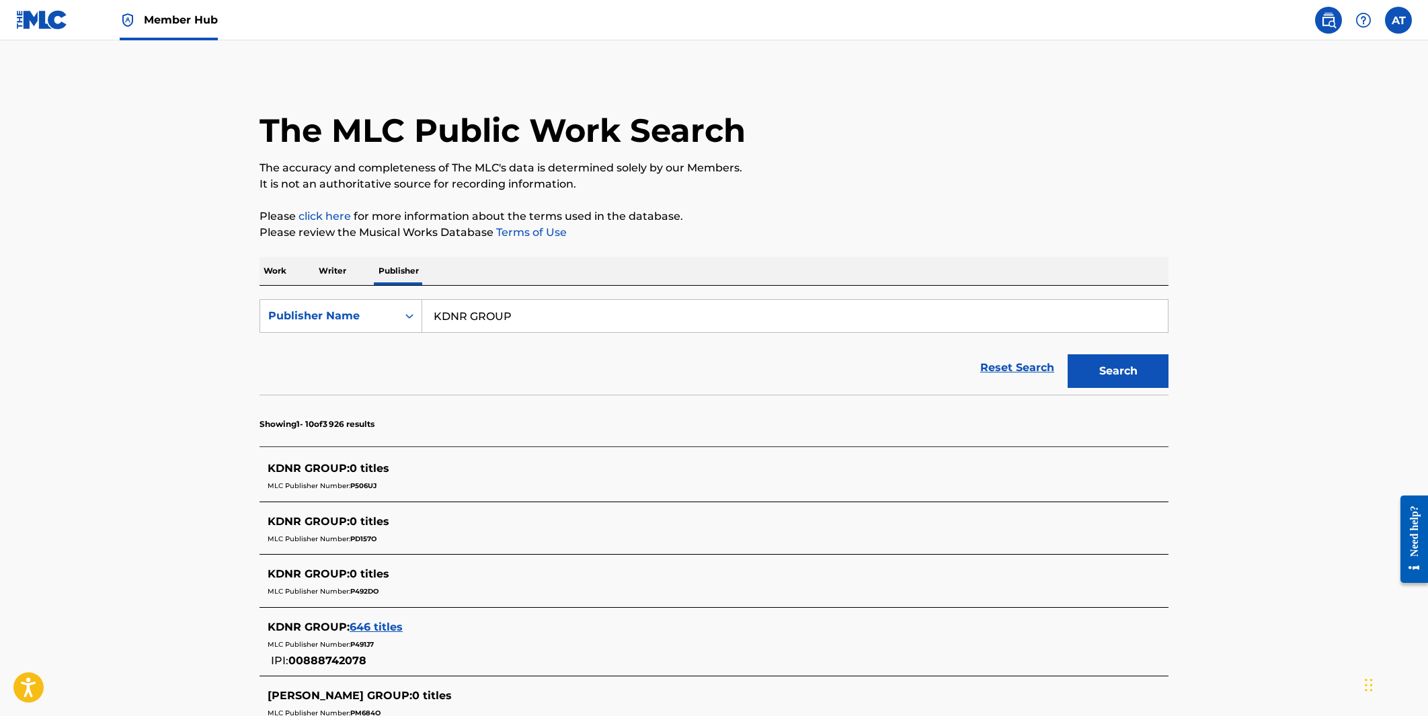
scroll to position [96, 0]
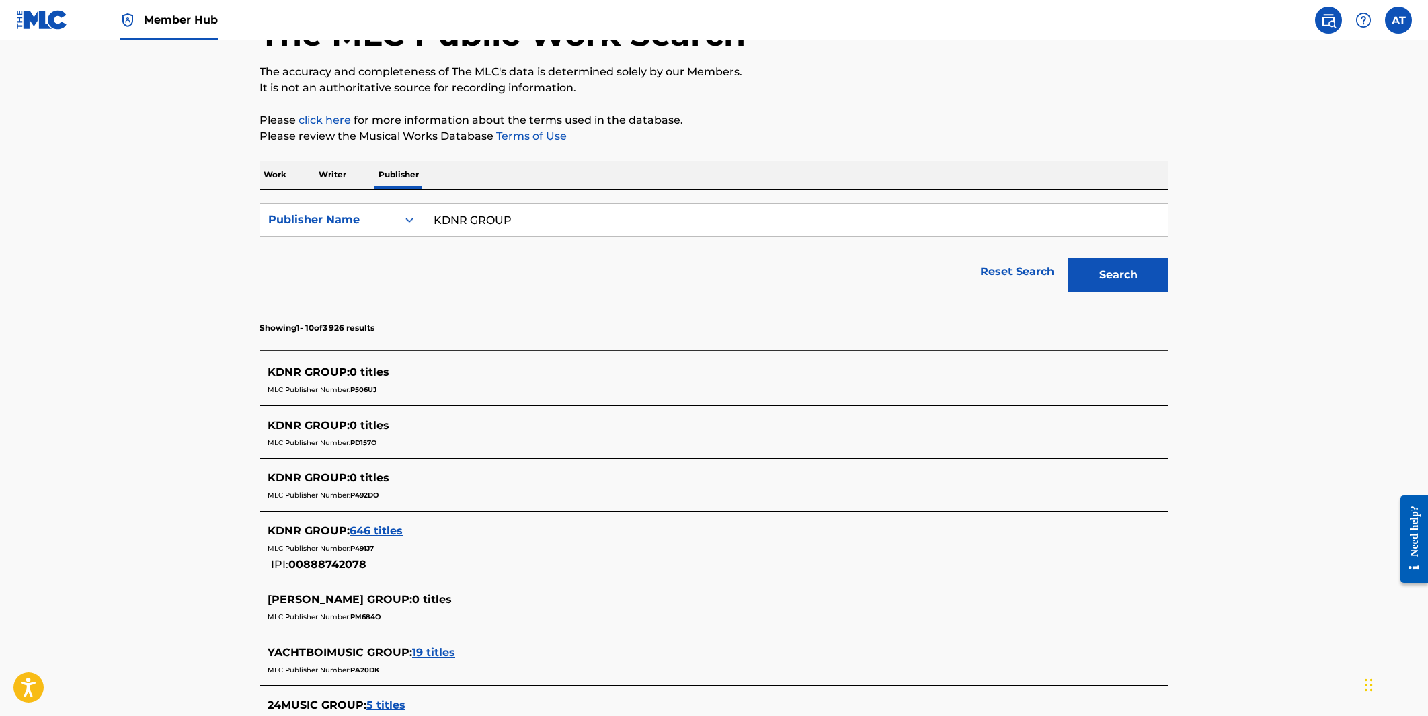
click at [387, 531] on span "646 titles" at bounding box center [376, 530] width 53 height 13
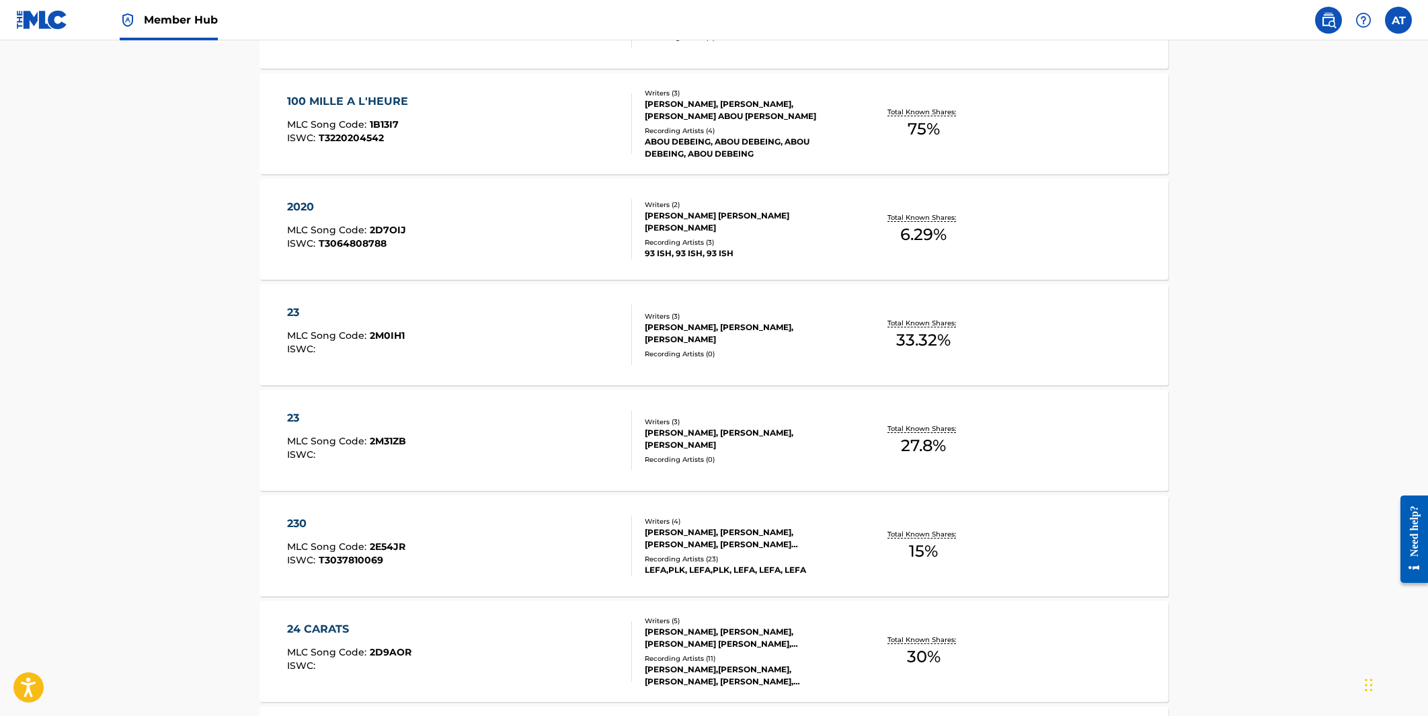
scroll to position [518, 0]
click at [385, 431] on div "23 MLC Song Code : 2M31ZB ISWC :" at bounding box center [346, 441] width 119 height 61
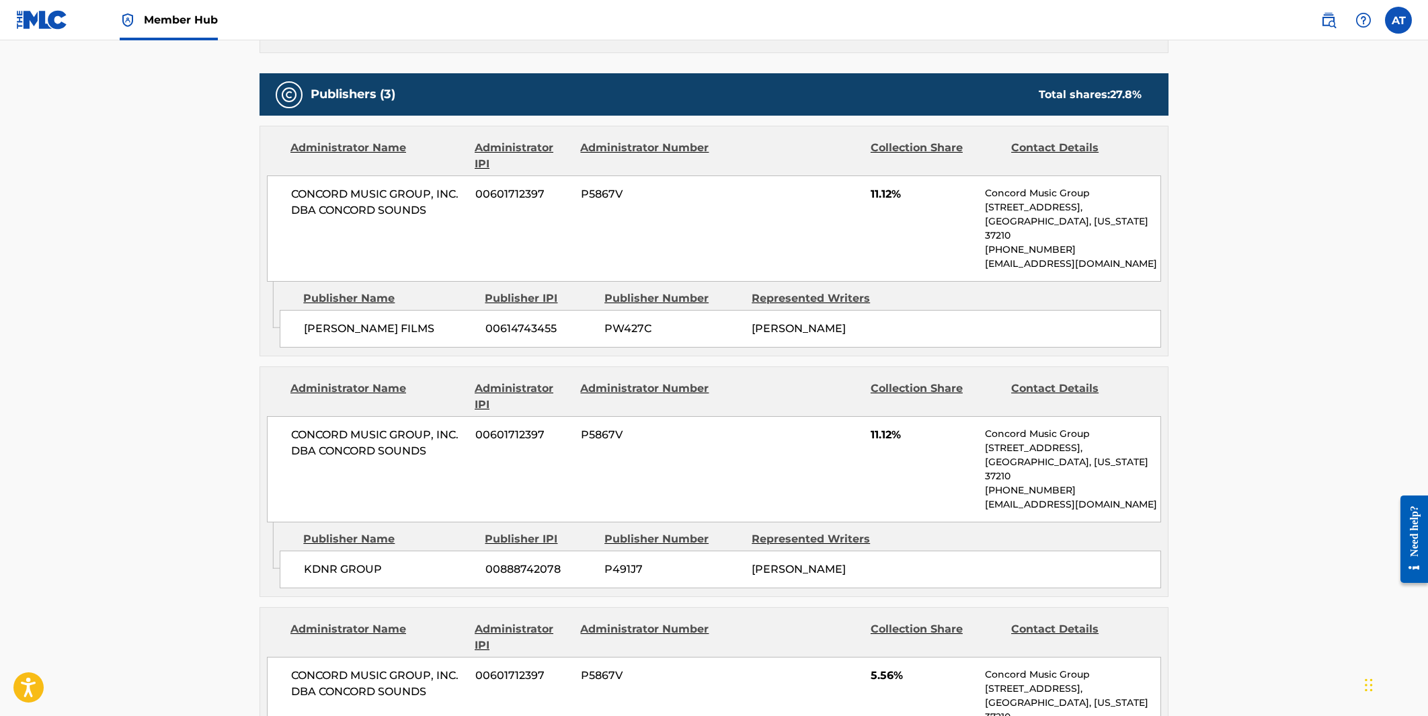
scroll to position [776, 0]
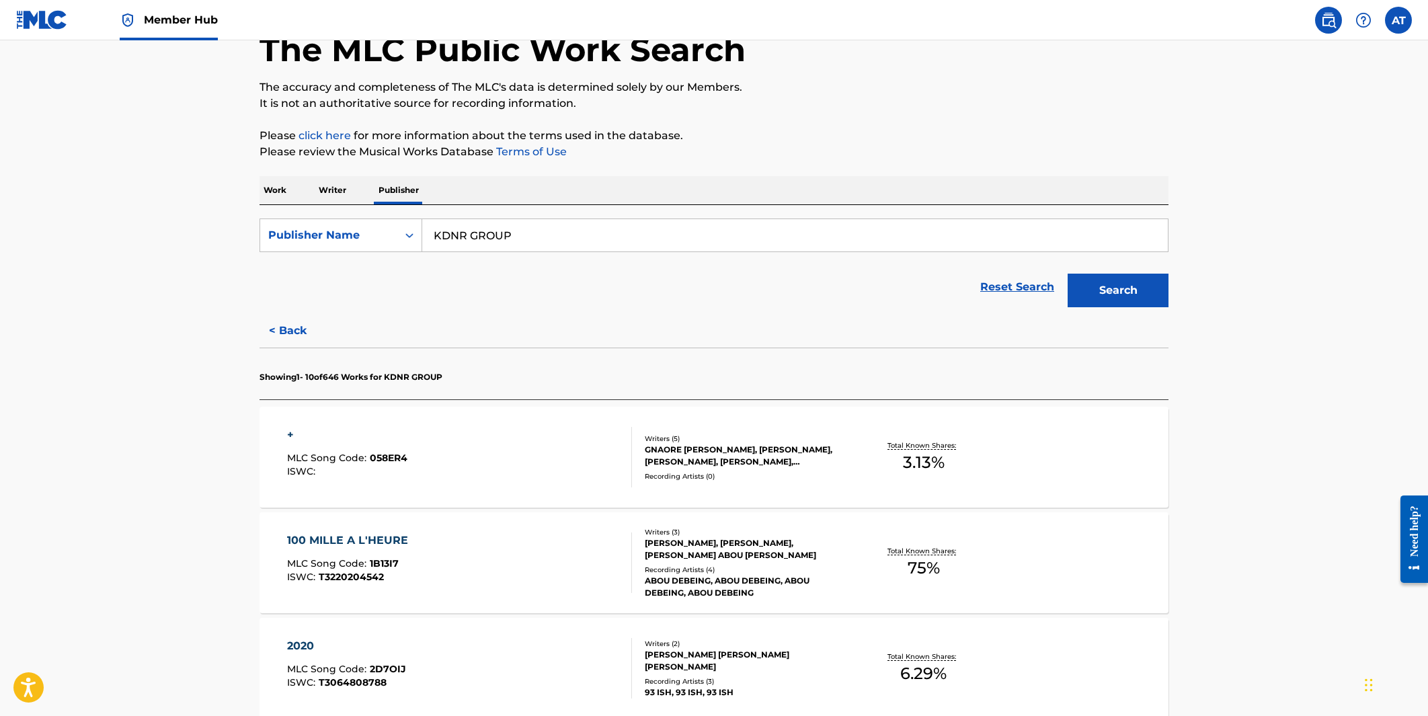
scroll to position [104, 0]
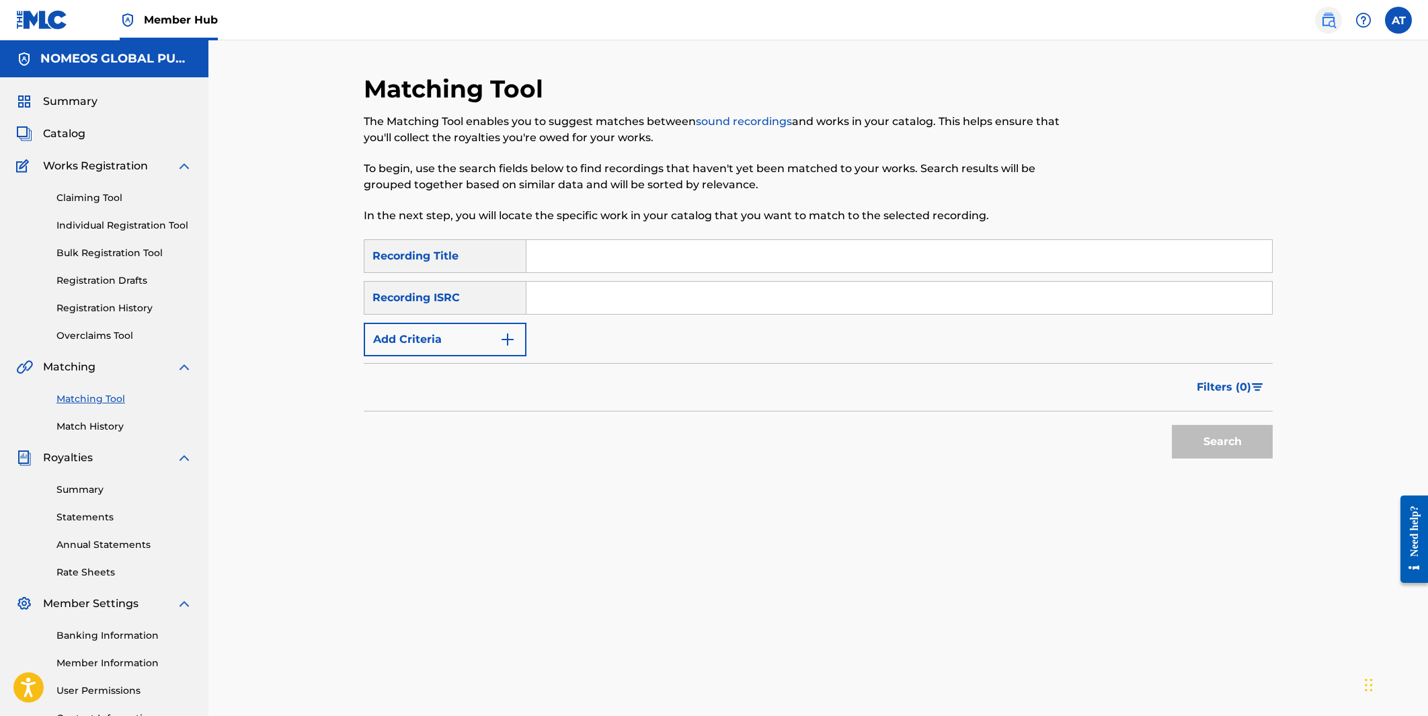
click at [867, 18] on img at bounding box center [1328, 20] width 16 height 16
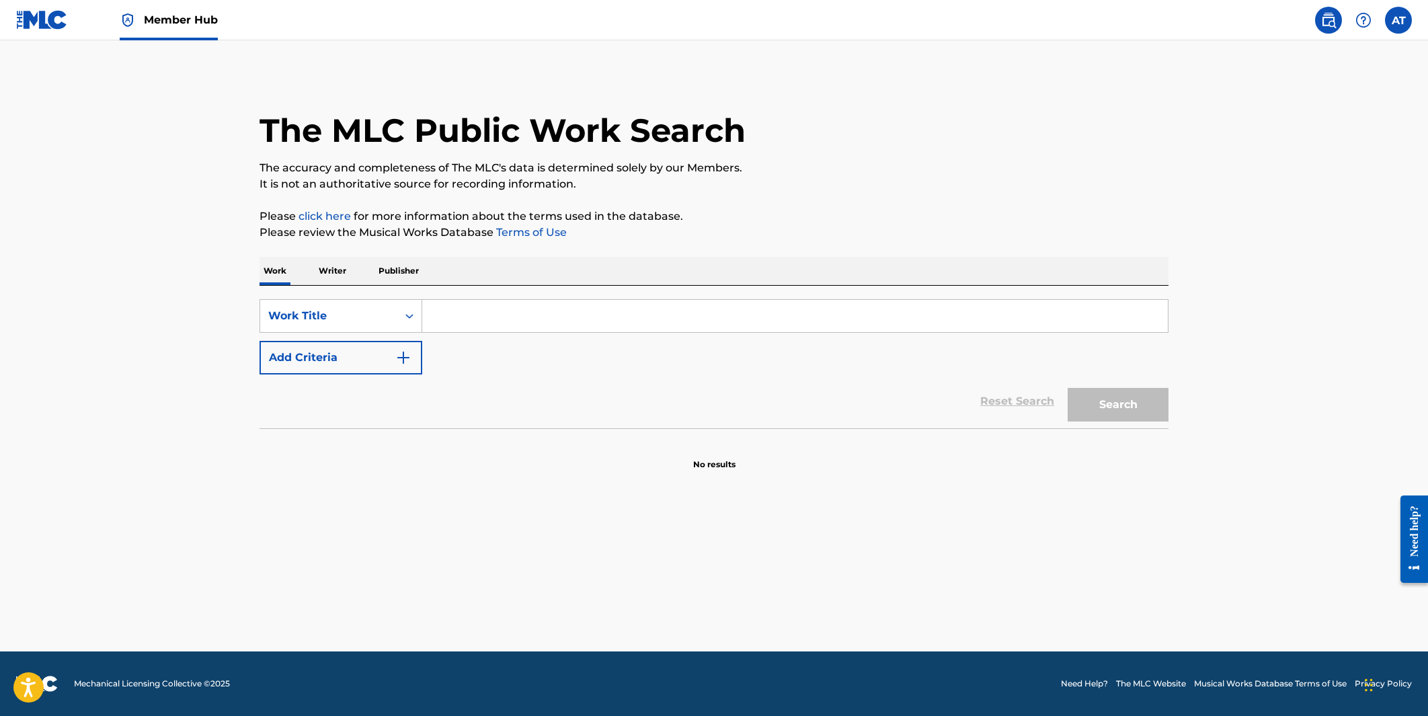
click at [408, 266] on p "Publisher" at bounding box center [398, 271] width 48 height 28
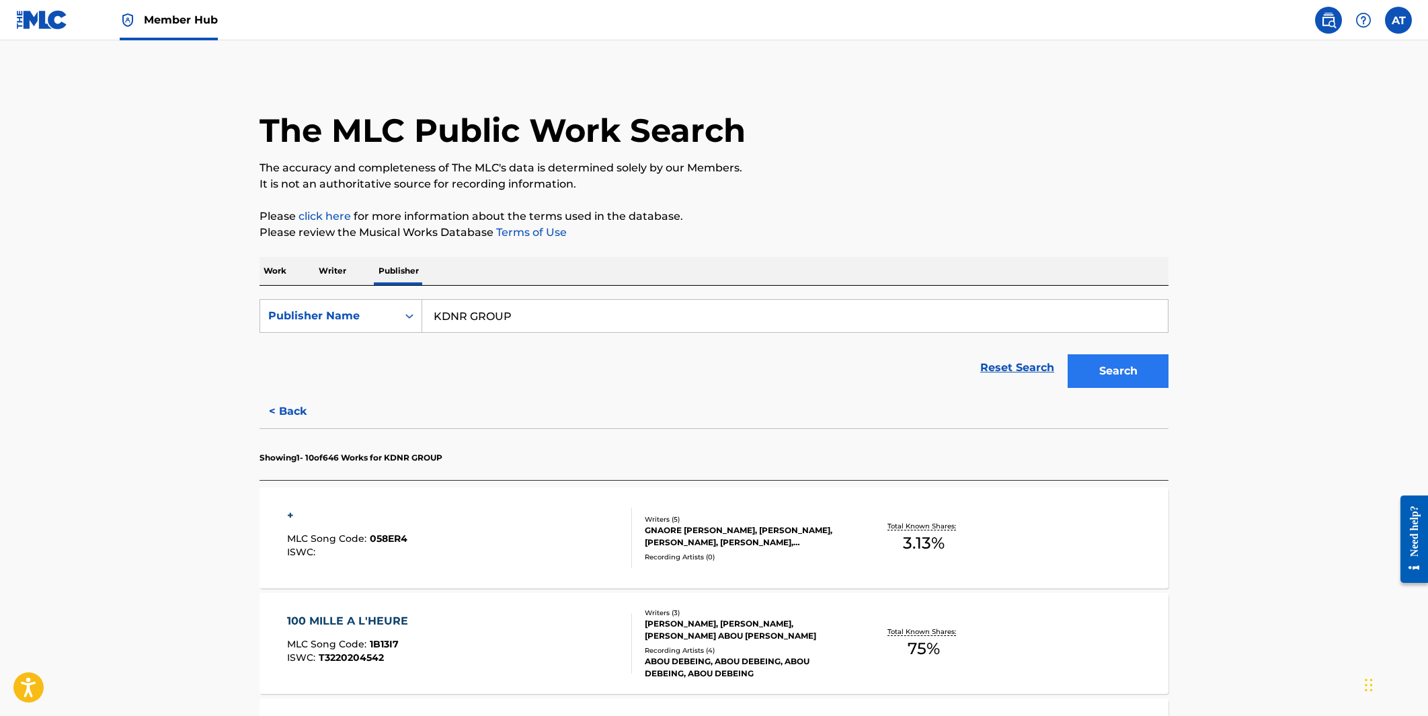
click at [867, 376] on button "Search" at bounding box center [1118, 371] width 101 height 34
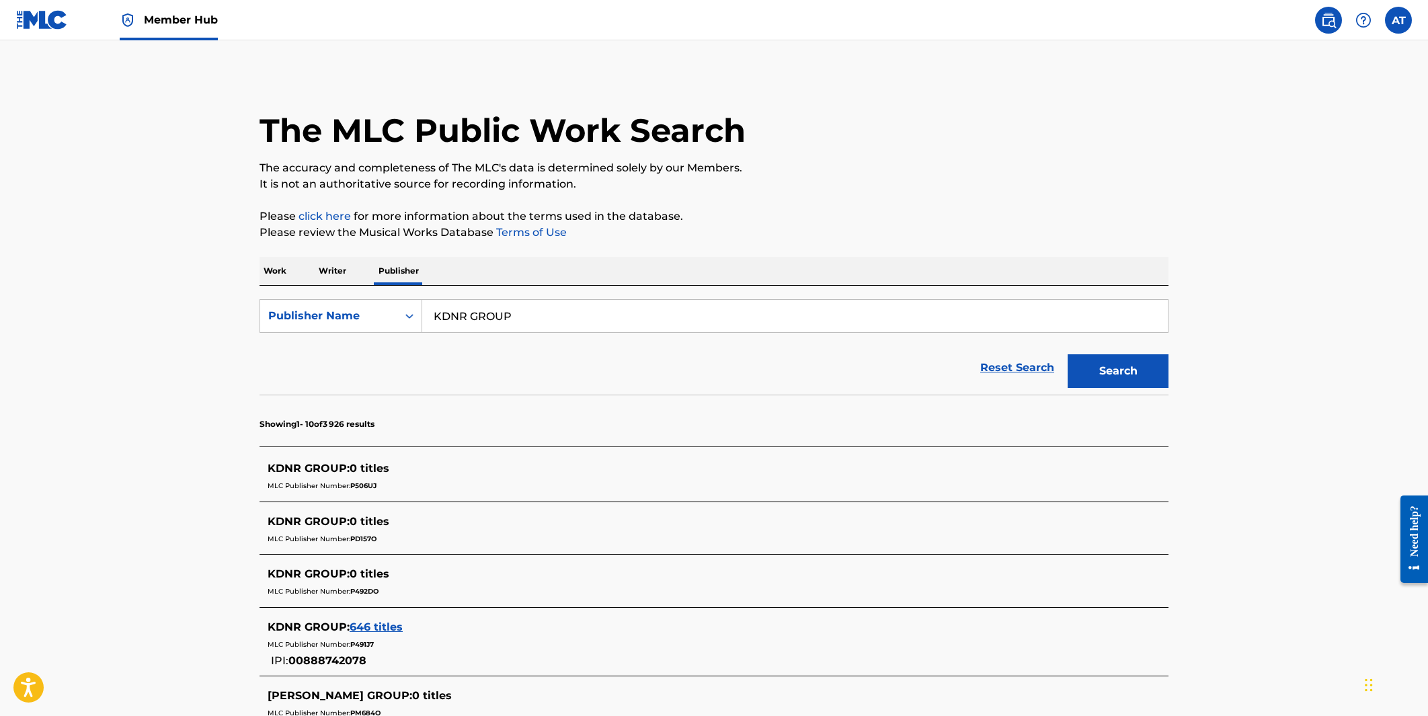
click at [489, 311] on input "KDNR GROUP" at bounding box center [795, 316] width 746 height 32
type input "HYPER FOCAL"
click at [867, 371] on button "Search" at bounding box center [1118, 371] width 101 height 34
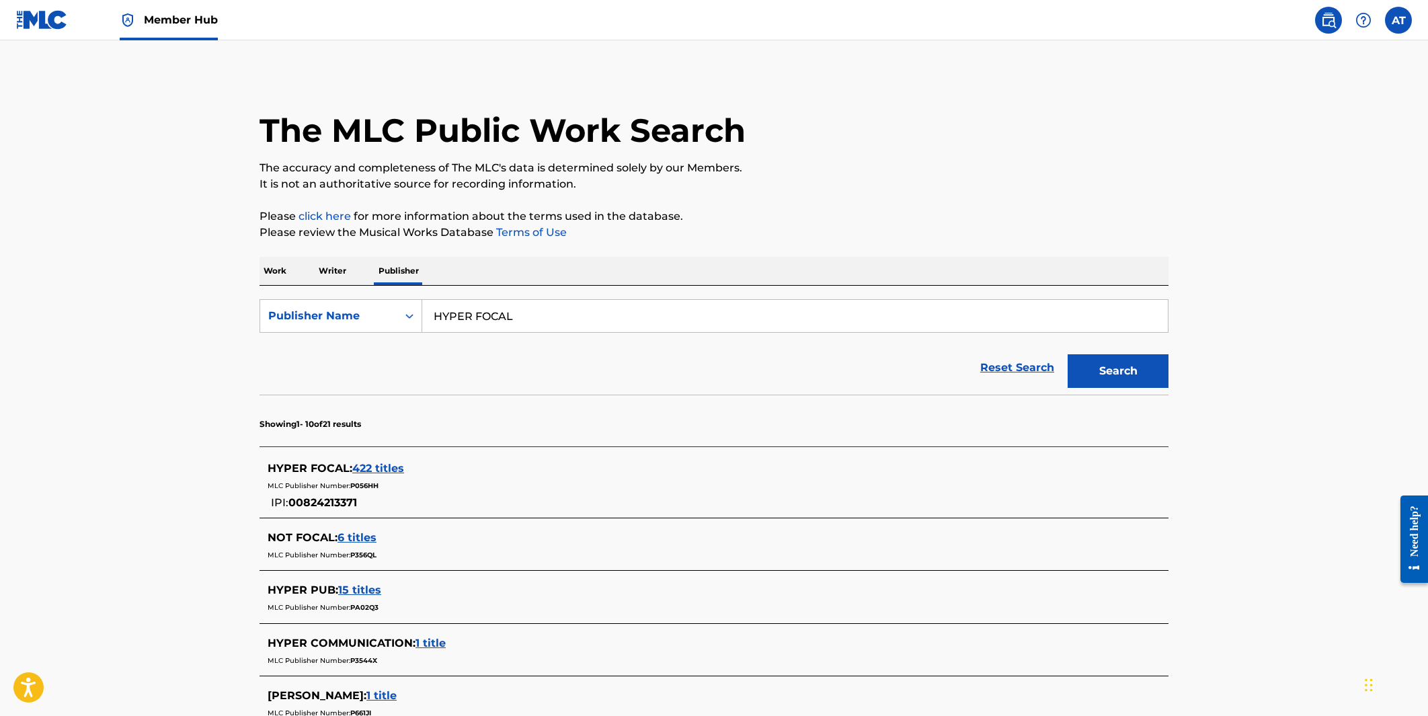
click at [374, 465] on span "422 titles" at bounding box center [378, 468] width 52 height 13
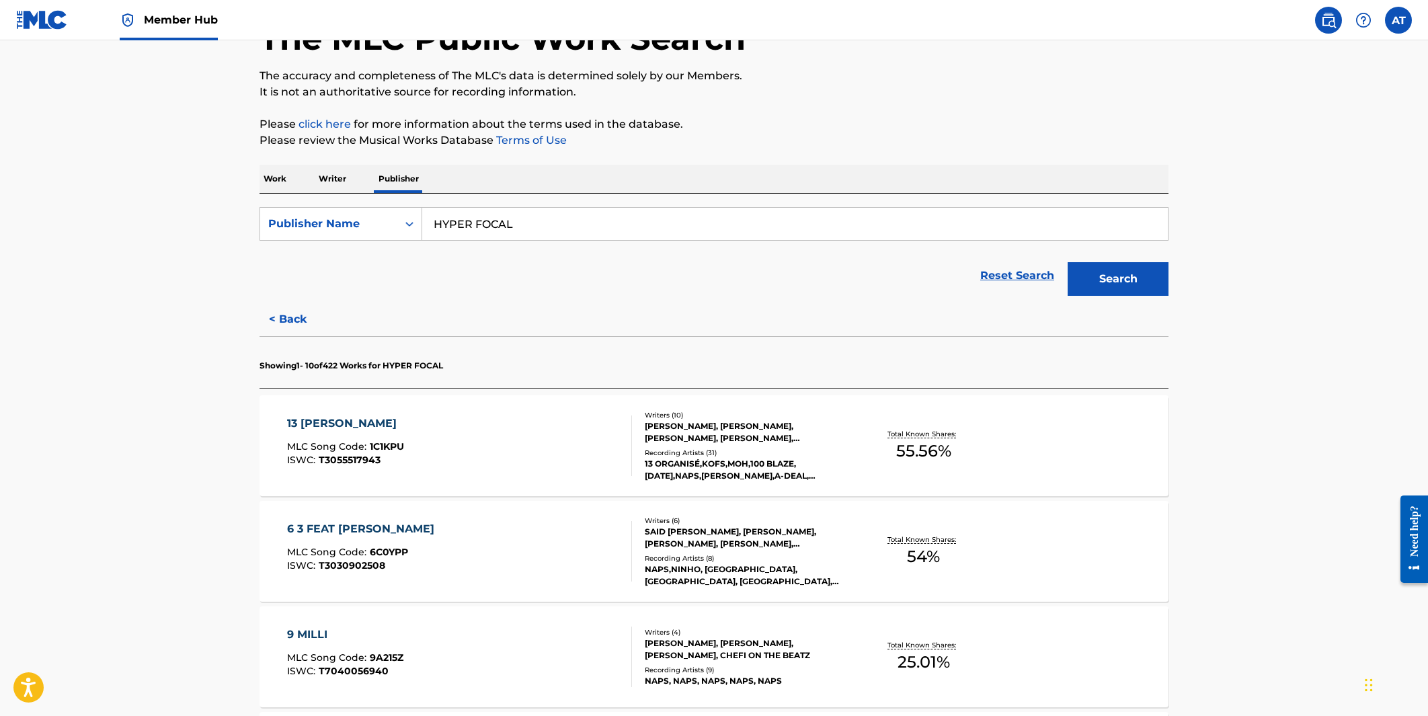
scroll to position [105, 0]
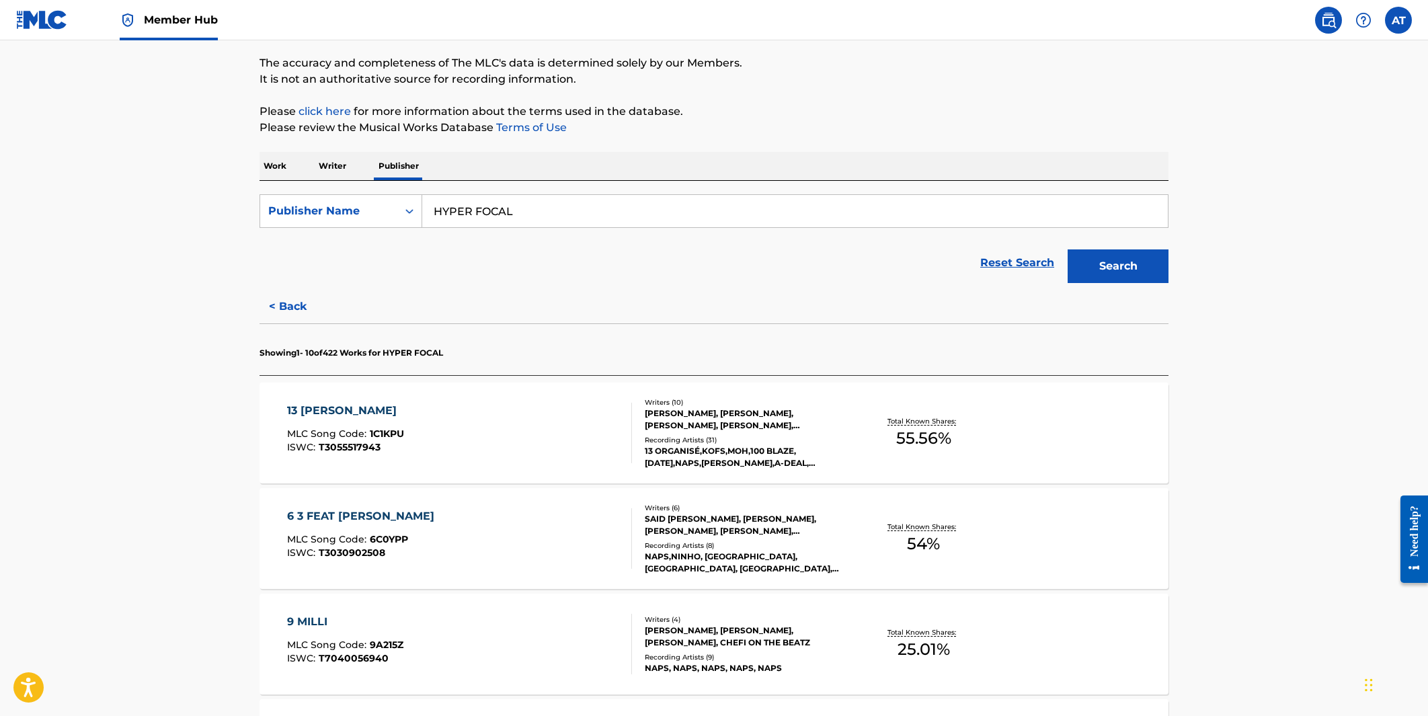
click at [331, 517] on div "6 3 FEAT [PERSON_NAME]" at bounding box center [364, 516] width 154 height 16
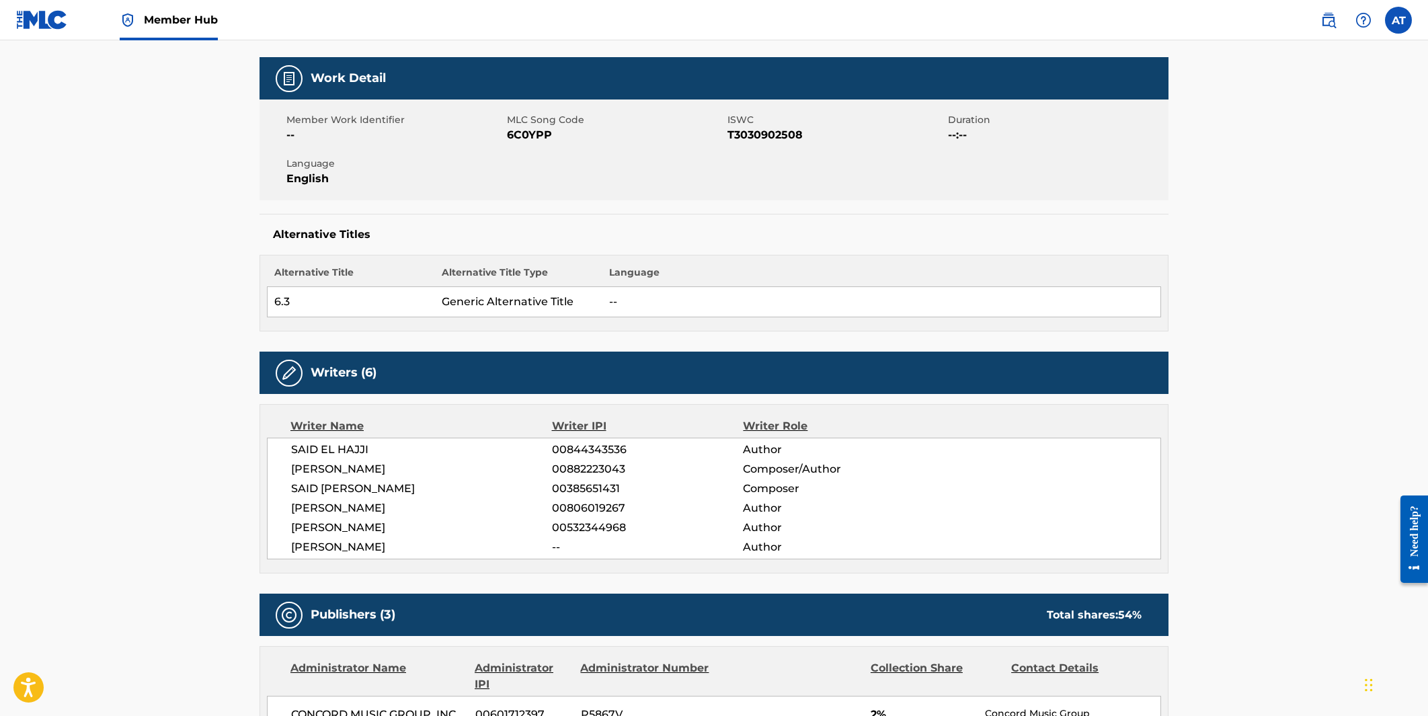
scroll to position [81, 0]
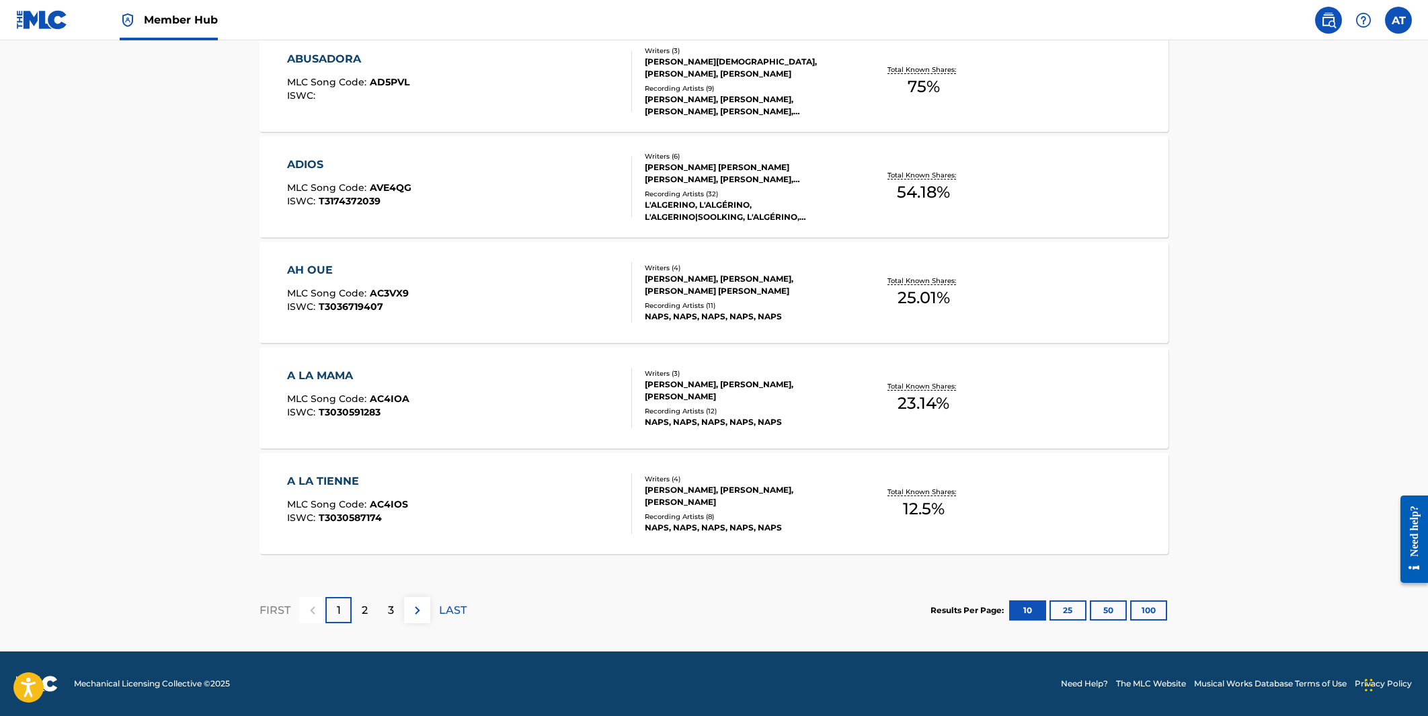
scroll to position [984, 0]
click at [319, 271] on div "AH OUE" at bounding box center [348, 270] width 122 height 16
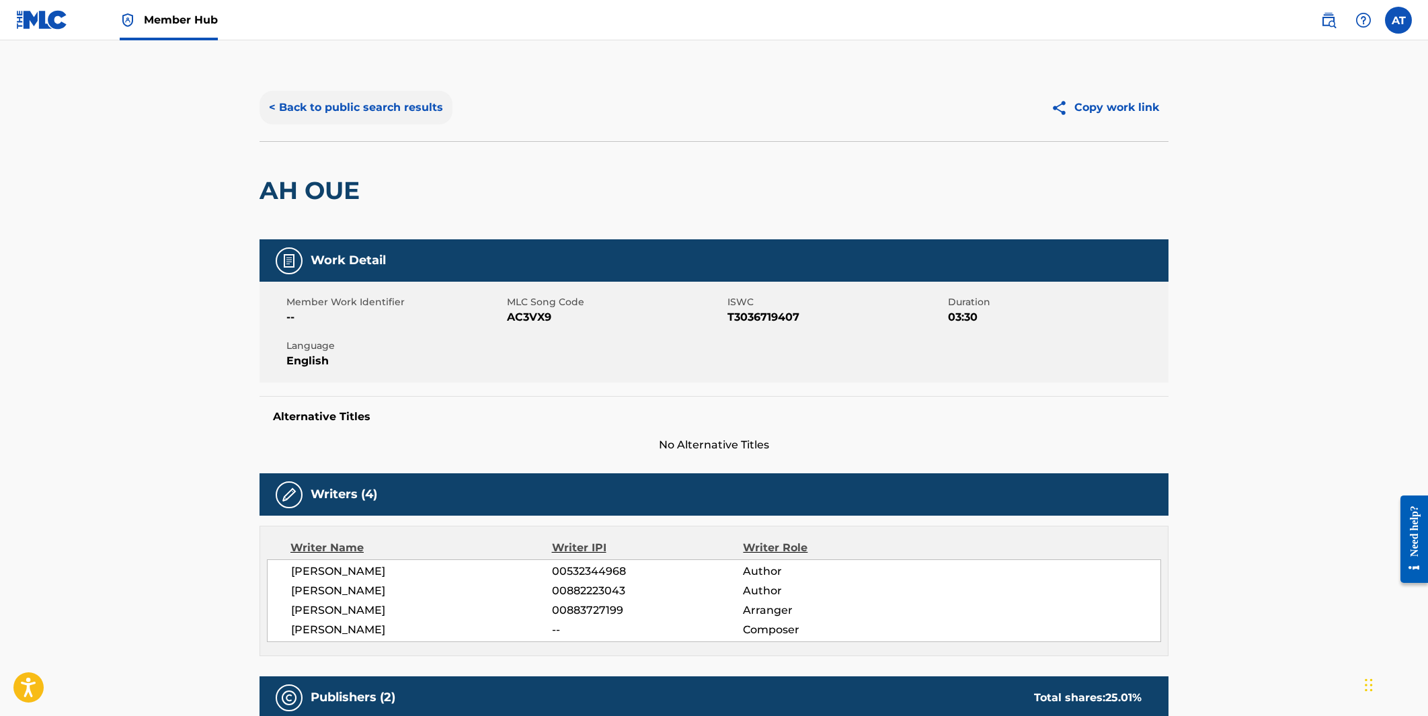
click at [391, 106] on button "< Back to public search results" at bounding box center [356, 108] width 193 height 34
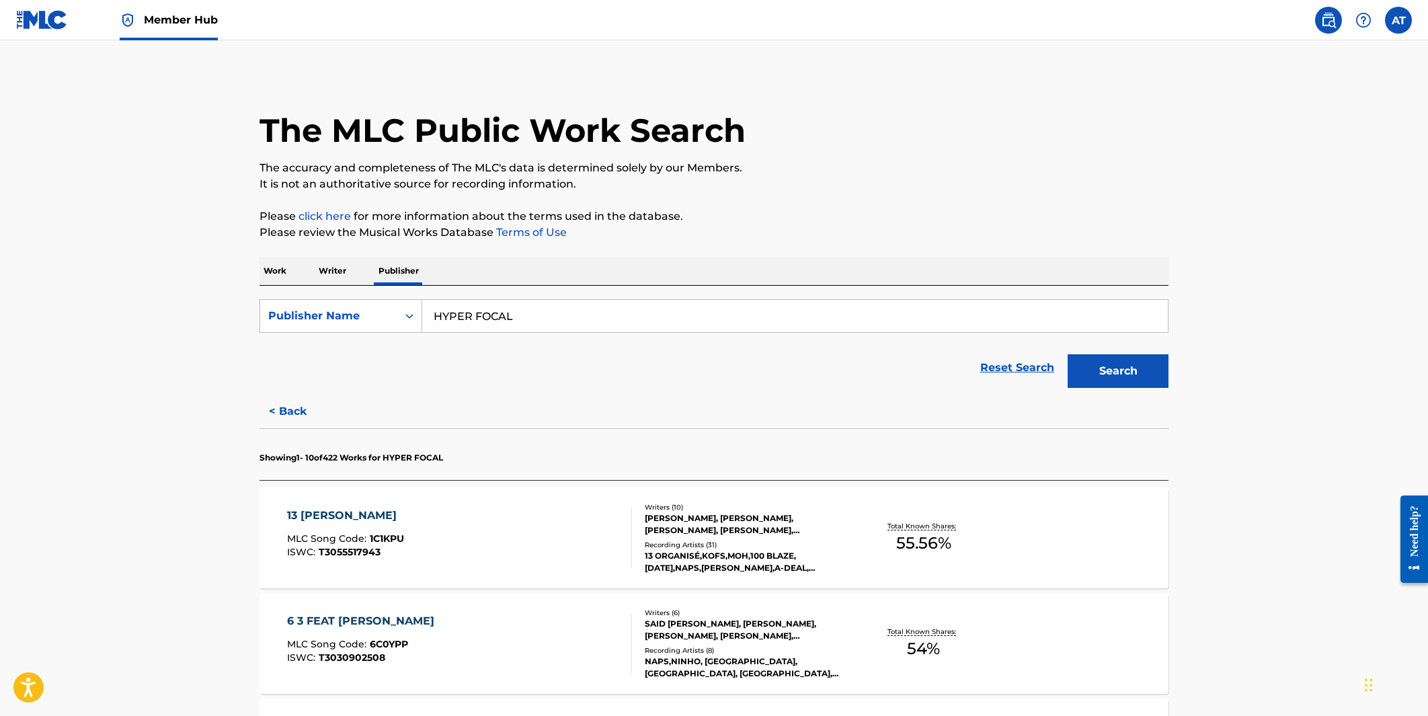
click at [527, 315] on input "HYPER FOCAL" at bounding box center [795, 316] width 746 height 32
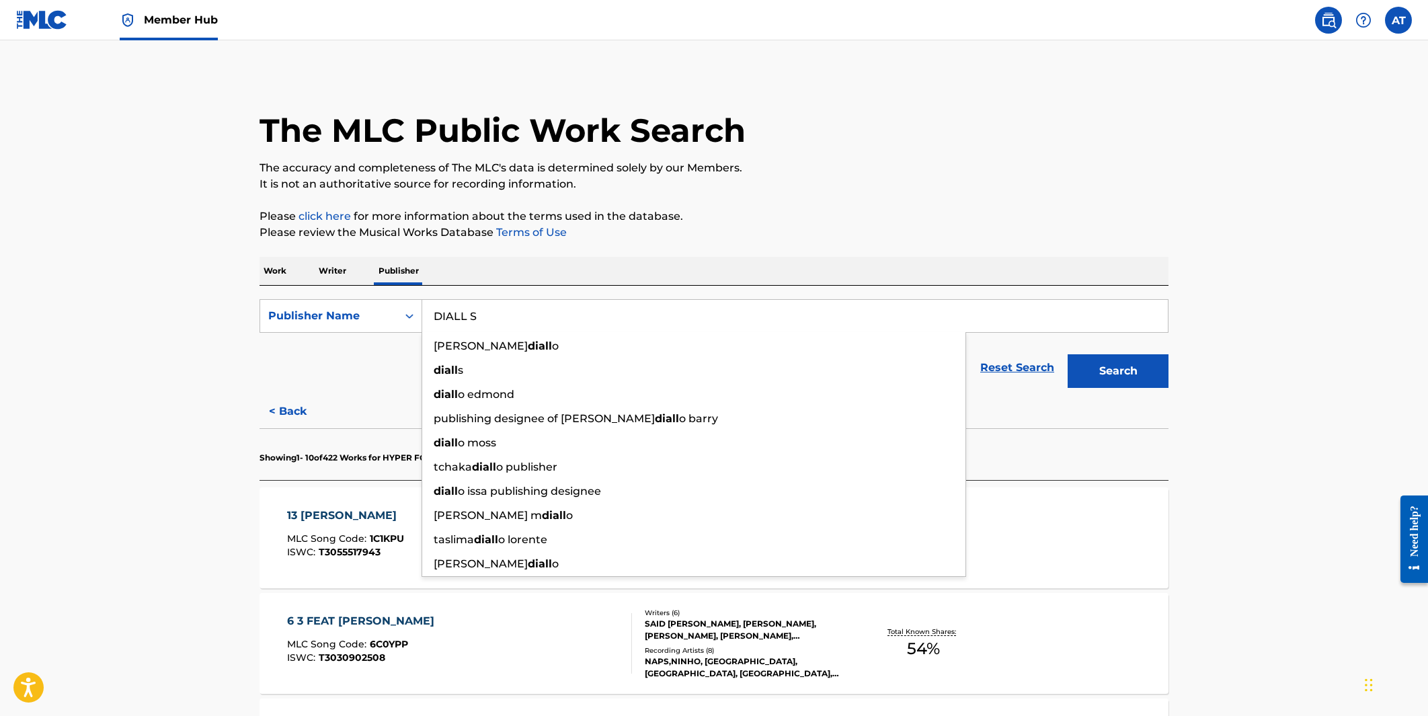
type input "DIALL S"
click at [867, 371] on button "Search" at bounding box center [1118, 371] width 101 height 34
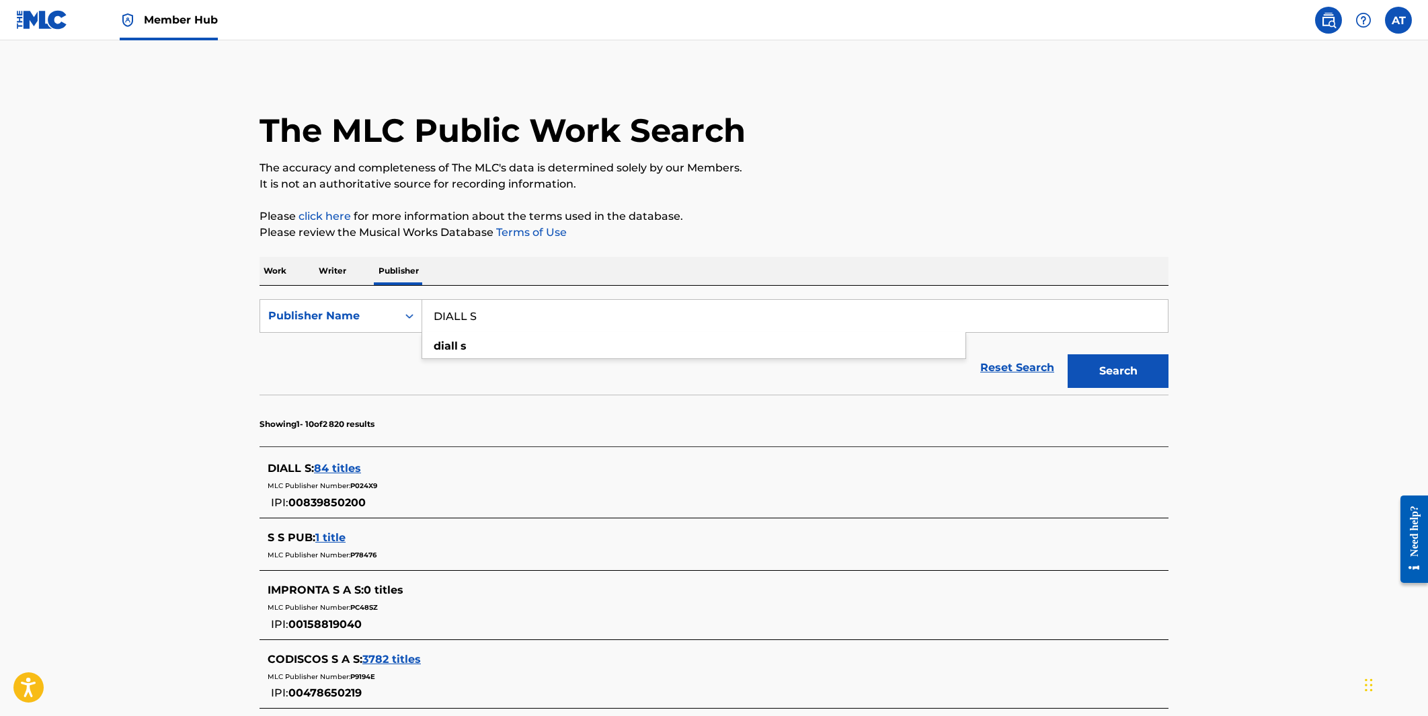
click at [342, 469] on span "84 titles" at bounding box center [337, 468] width 47 height 13
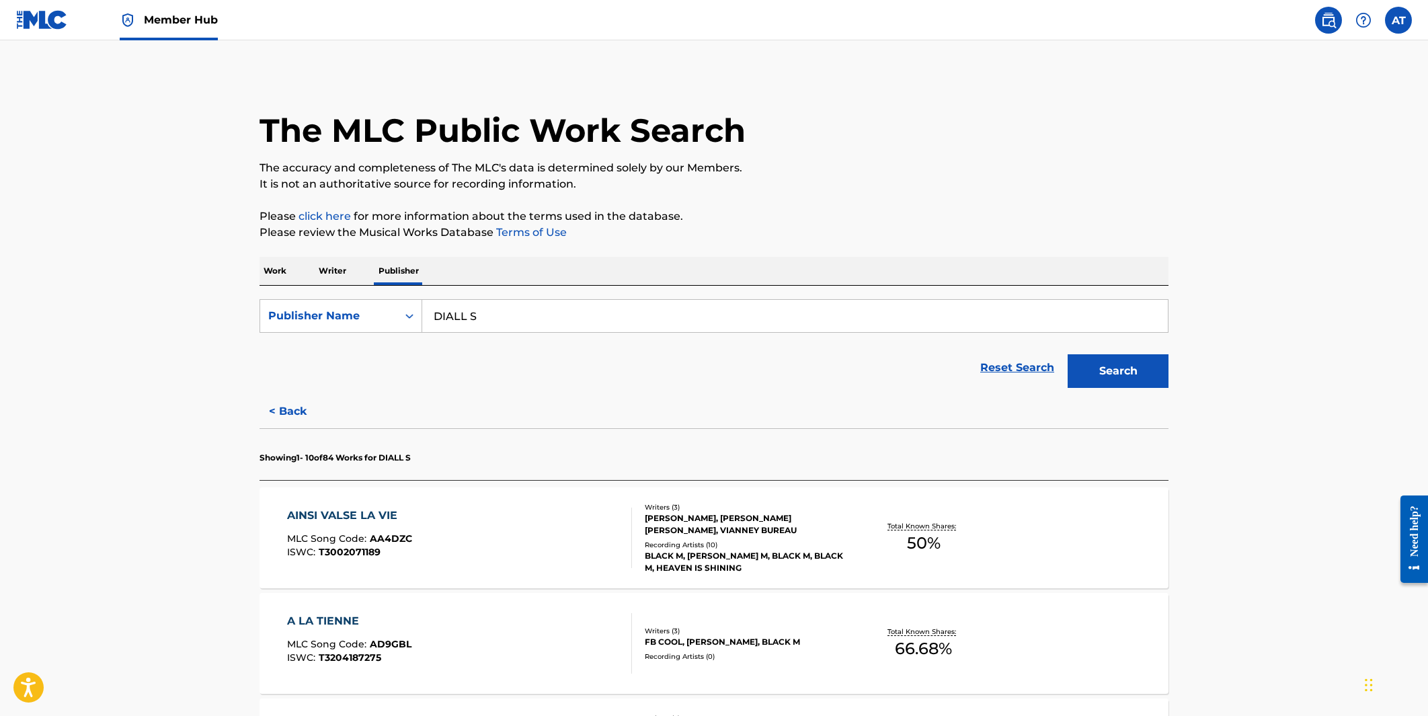
click at [358, 506] on div "AINSI VALSE LA VIE MLC Song Code : AA4DZC ISWC : T3002071189 Writers ( 3 ) [PER…" at bounding box center [714, 537] width 909 height 101
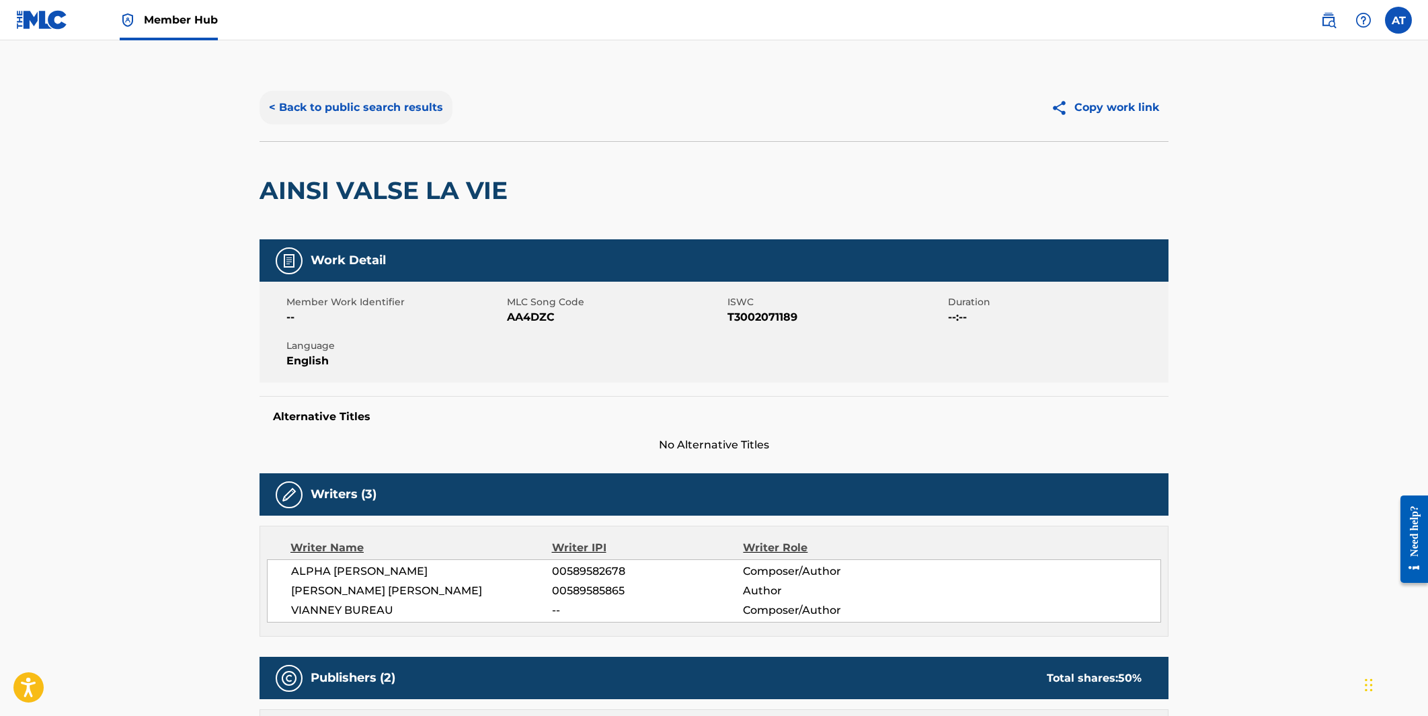
click at [350, 105] on button "< Back to public search results" at bounding box center [356, 108] width 193 height 34
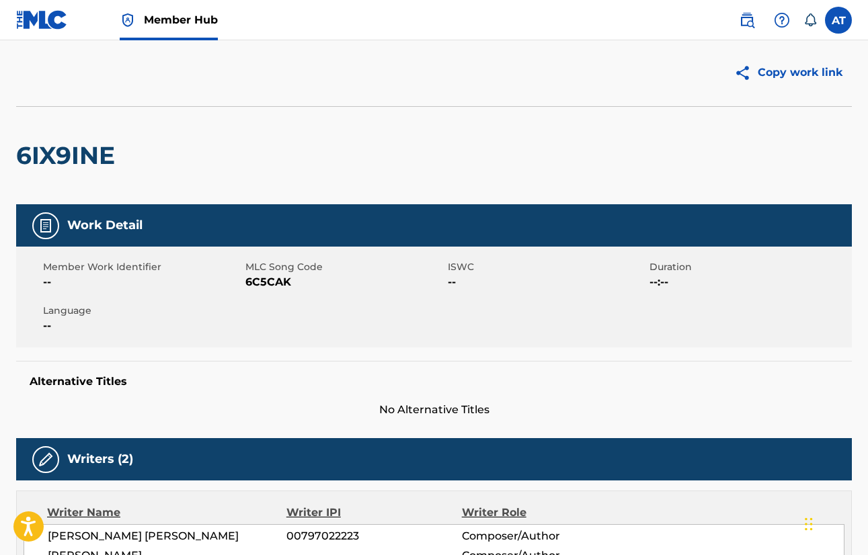
click at [268, 283] on span "6C5CAK" at bounding box center [344, 282] width 199 height 16
copy span "6C5CAK"
